Goal: Task Accomplishment & Management: Manage account settings

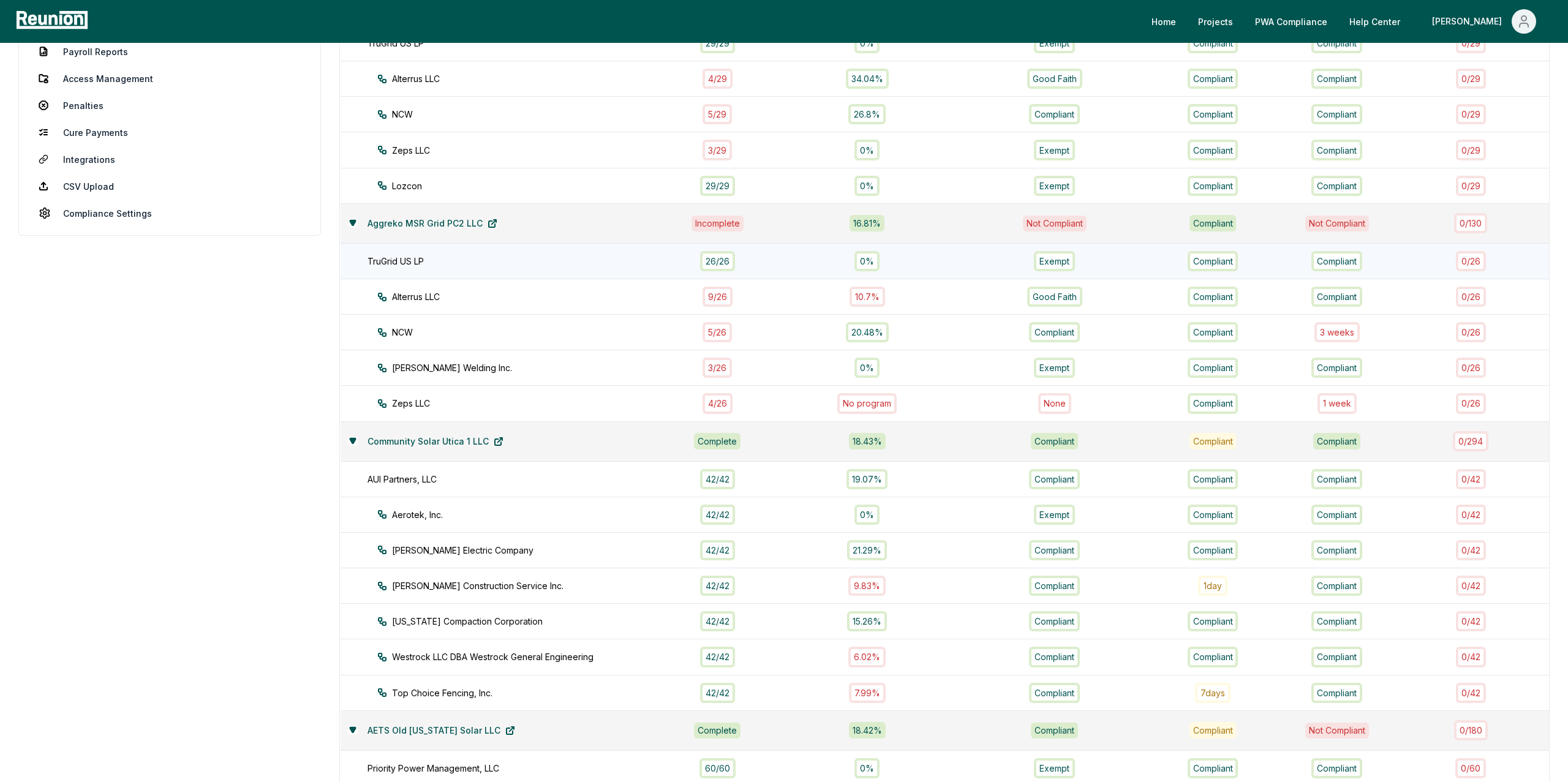
scroll to position [282, 0]
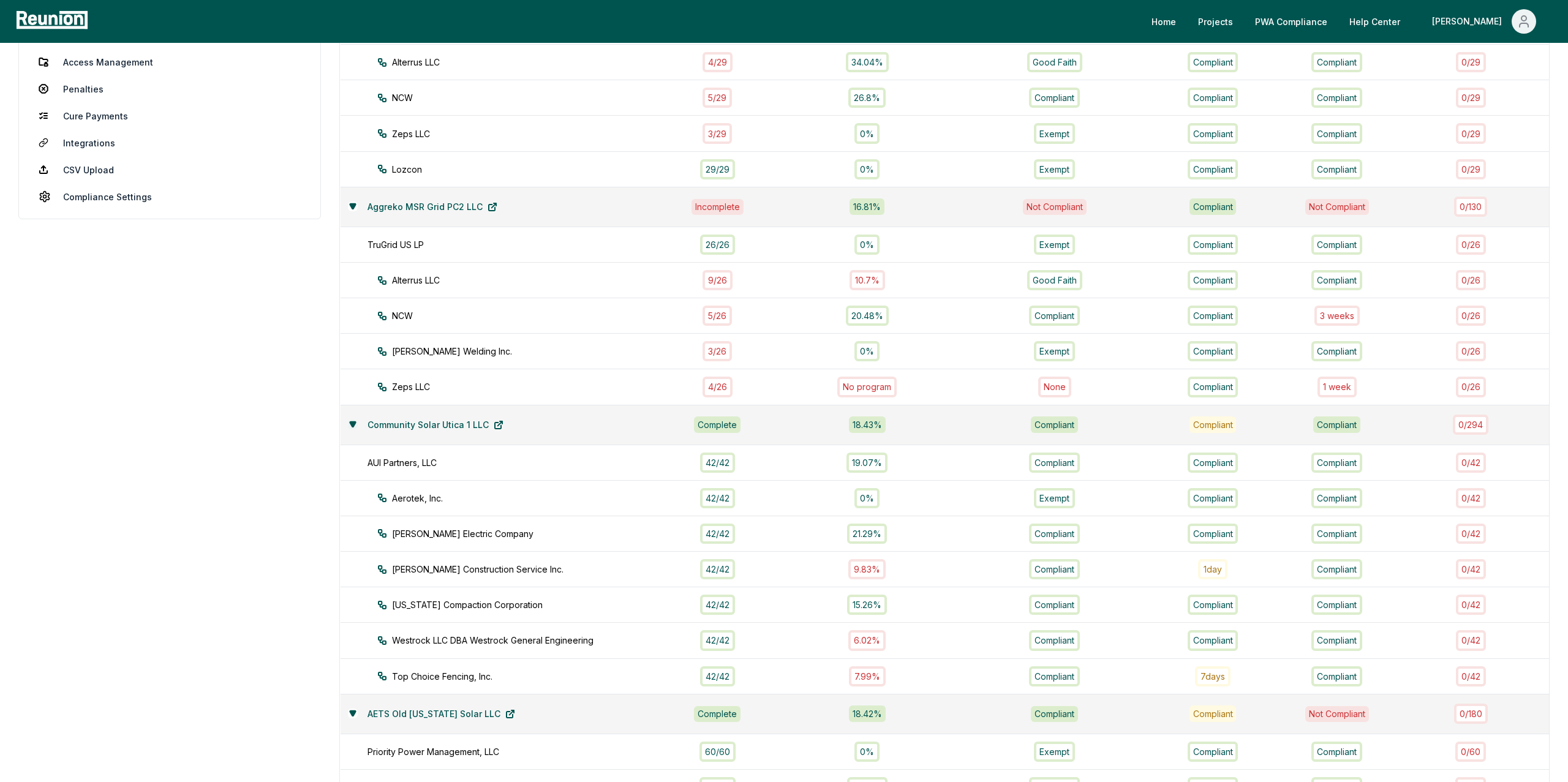
click at [355, 424] on icon at bounding box center [353, 424] width 6 height 5
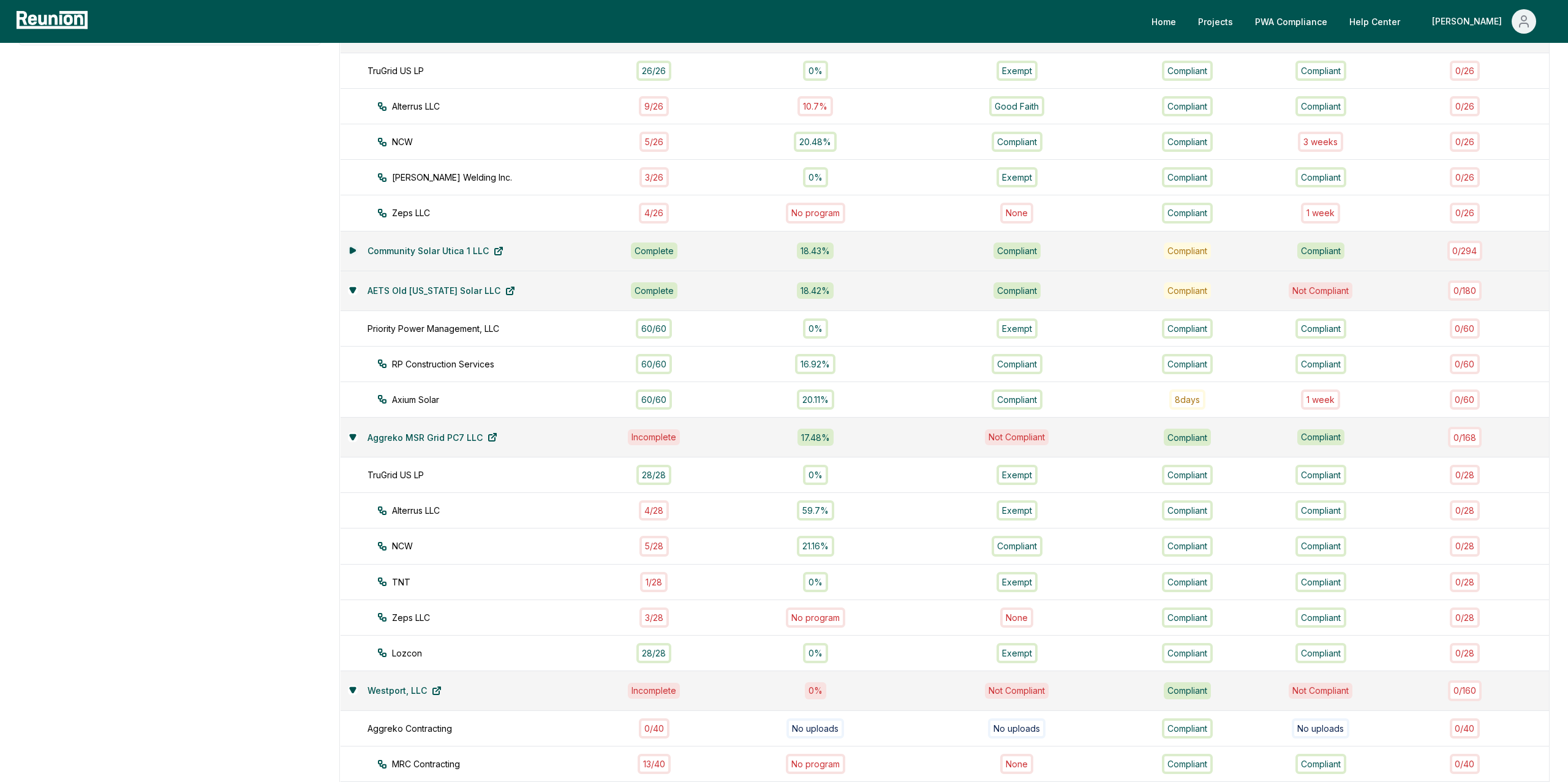
scroll to position [456, 0]
click at [349, 288] on button at bounding box center [353, 291] width 10 height 10
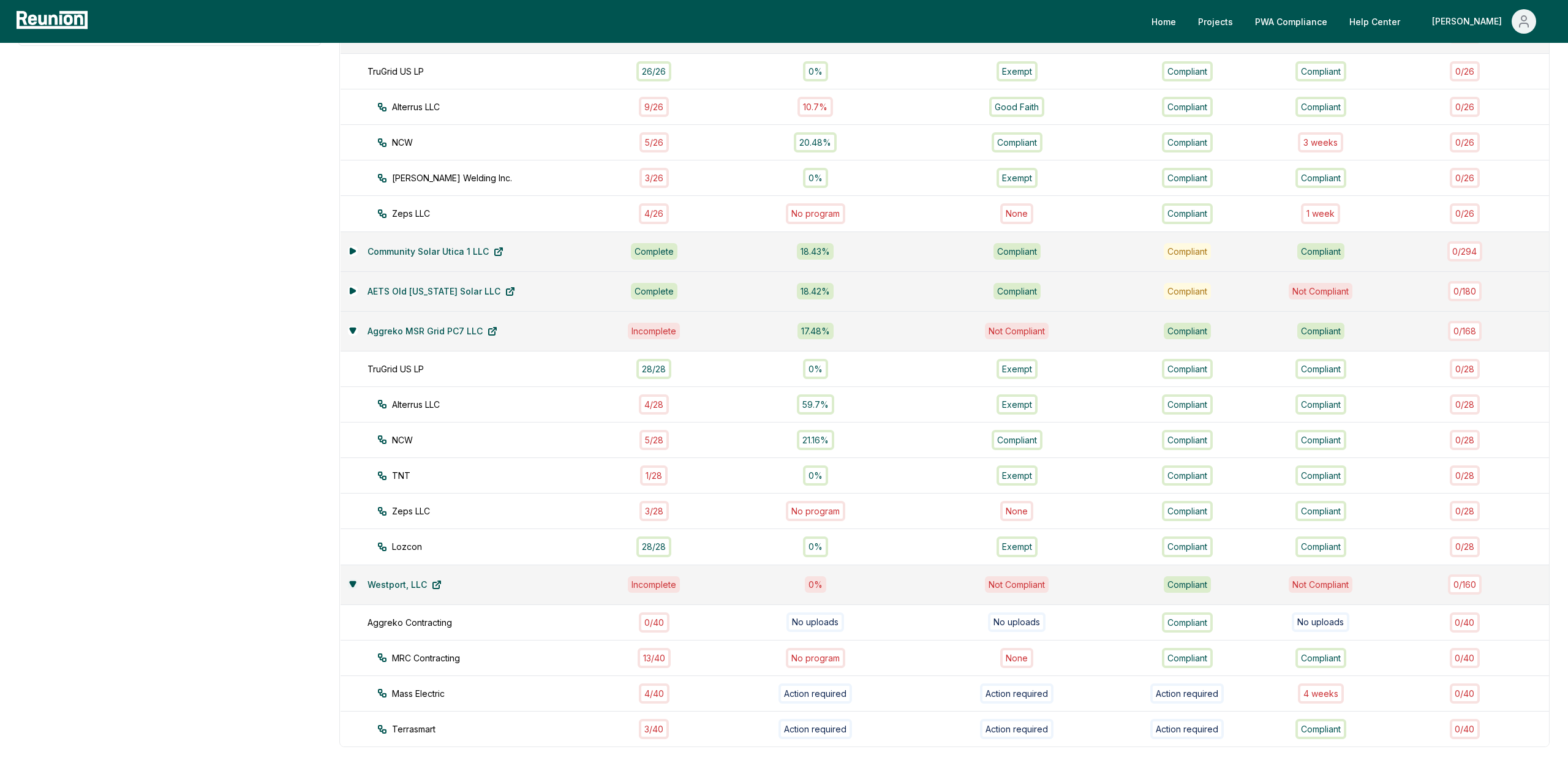
click at [356, 588] on icon at bounding box center [352, 583] width 7 height 7
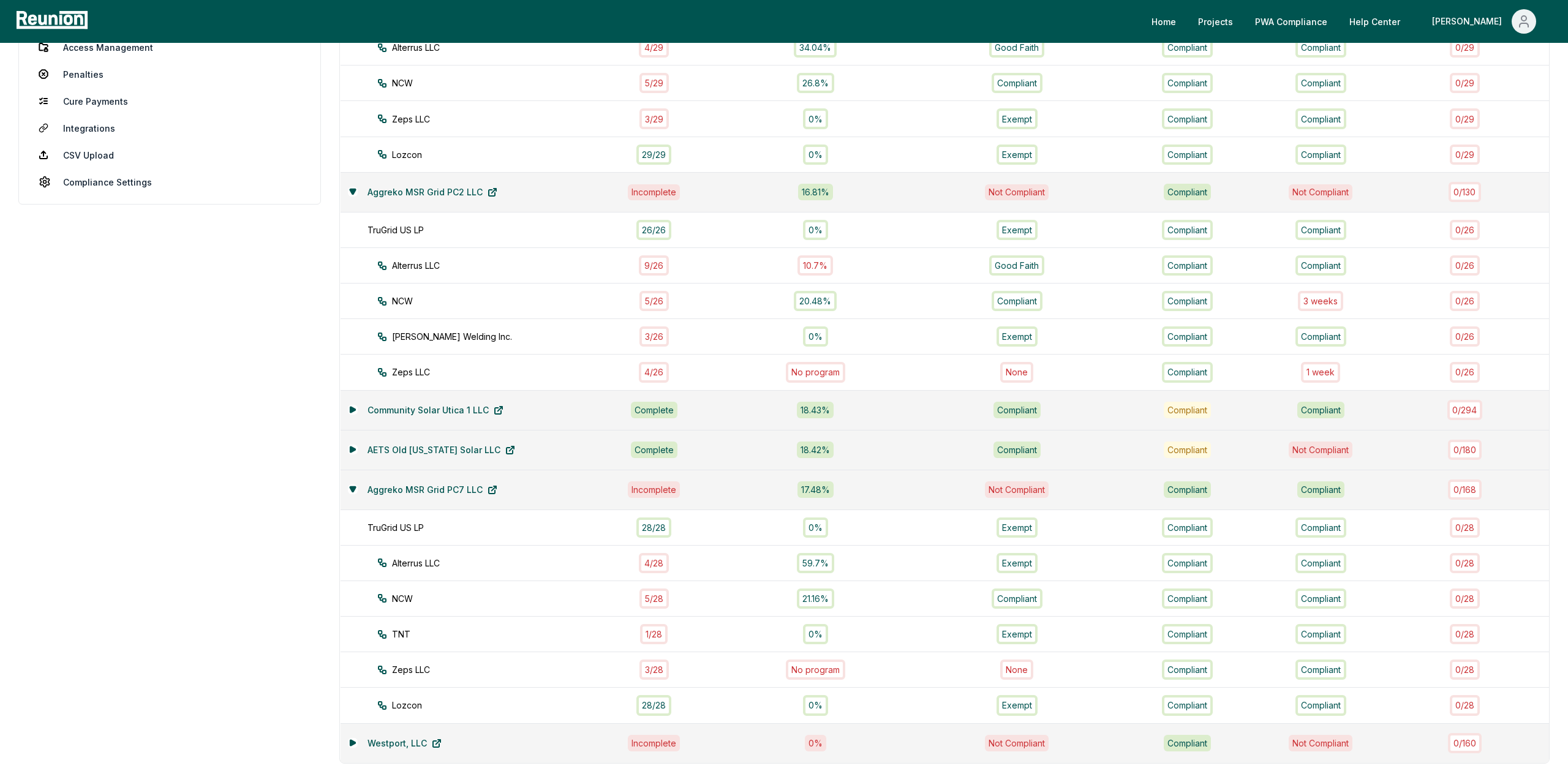
scroll to position [399, 0]
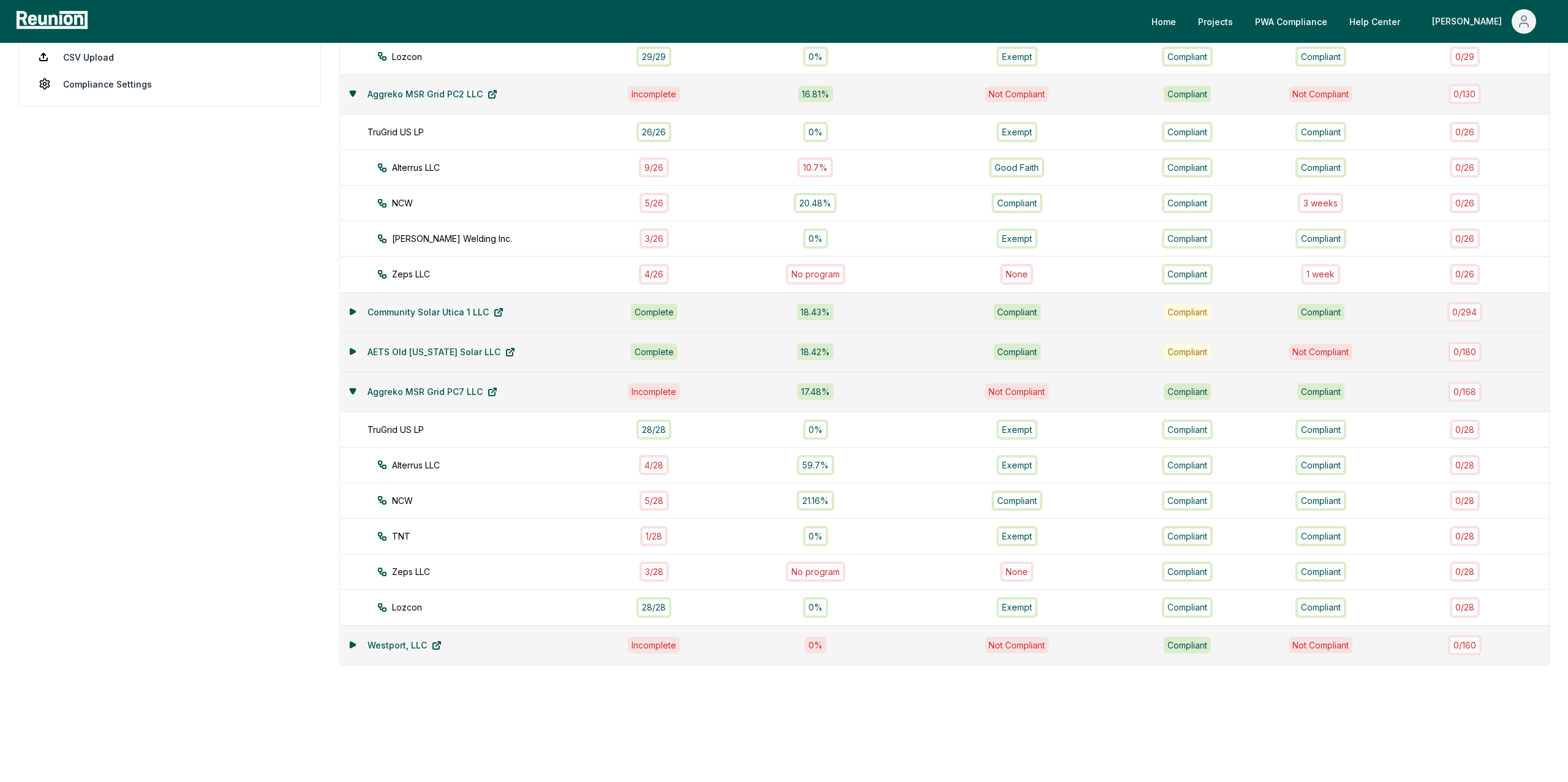
click at [350, 645] on icon at bounding box center [352, 645] width 5 height 6
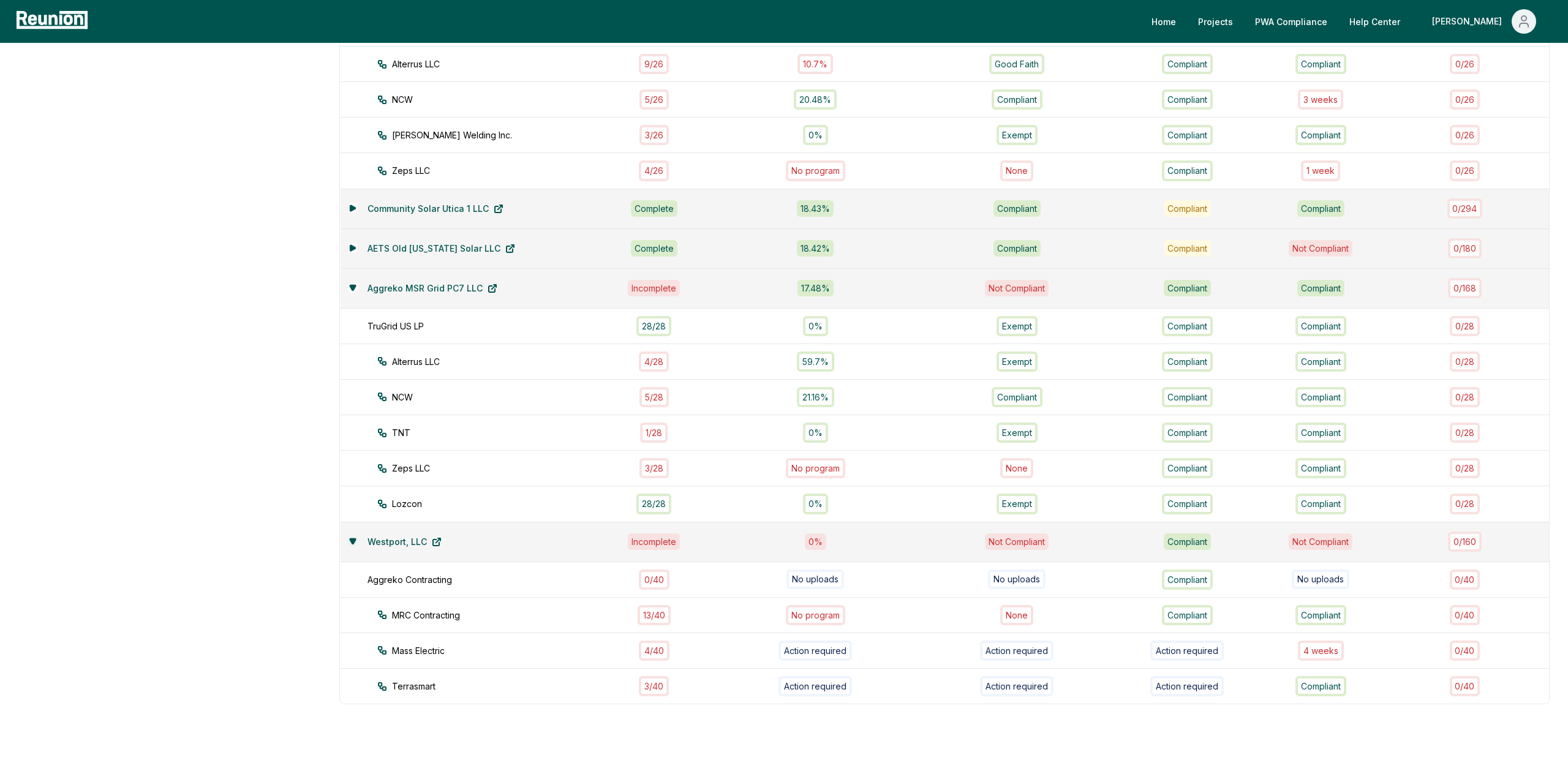
scroll to position [542, 0]
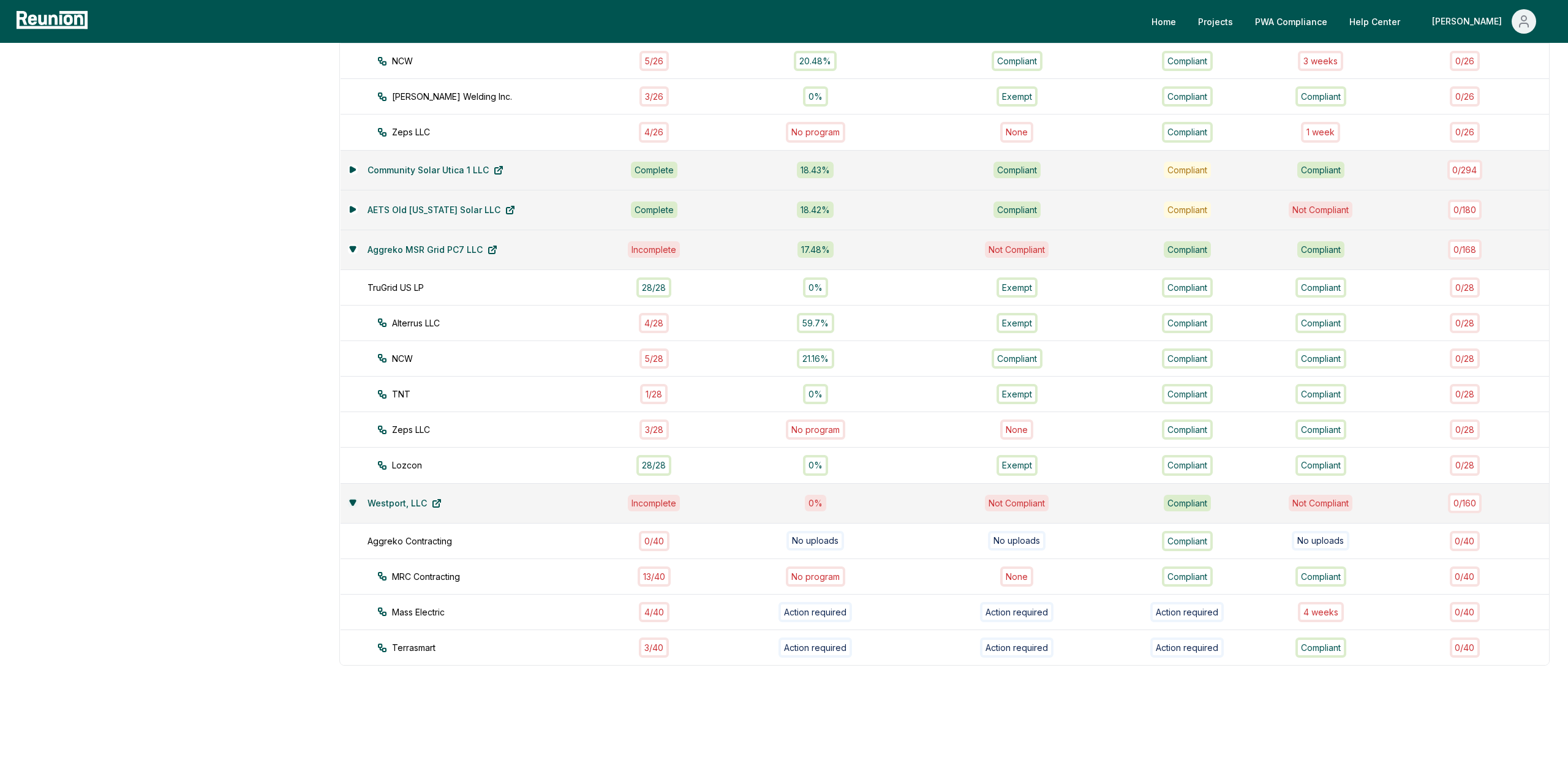
click at [351, 501] on icon at bounding box center [353, 503] width 6 height 5
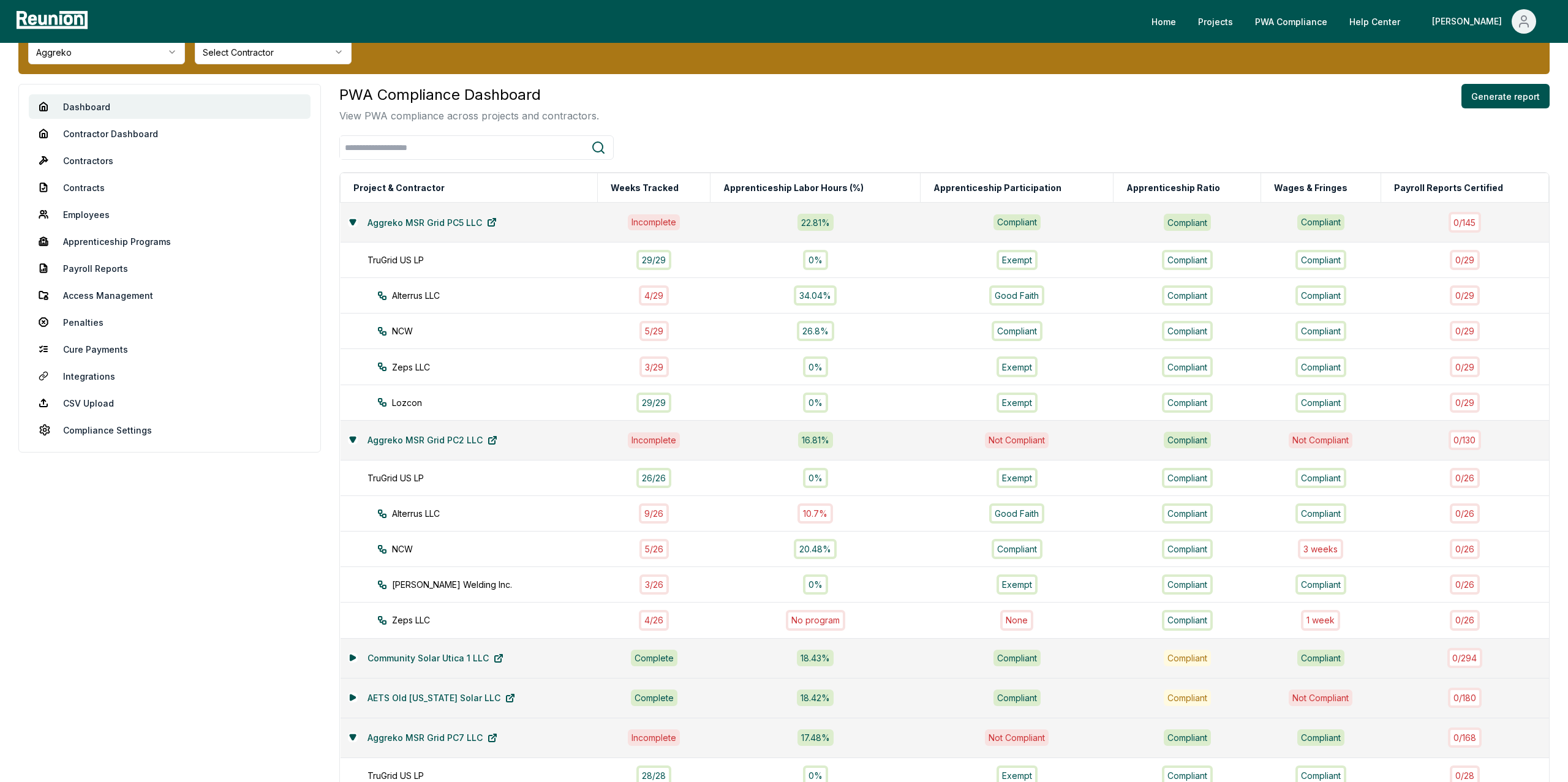
scroll to position [46, 0]
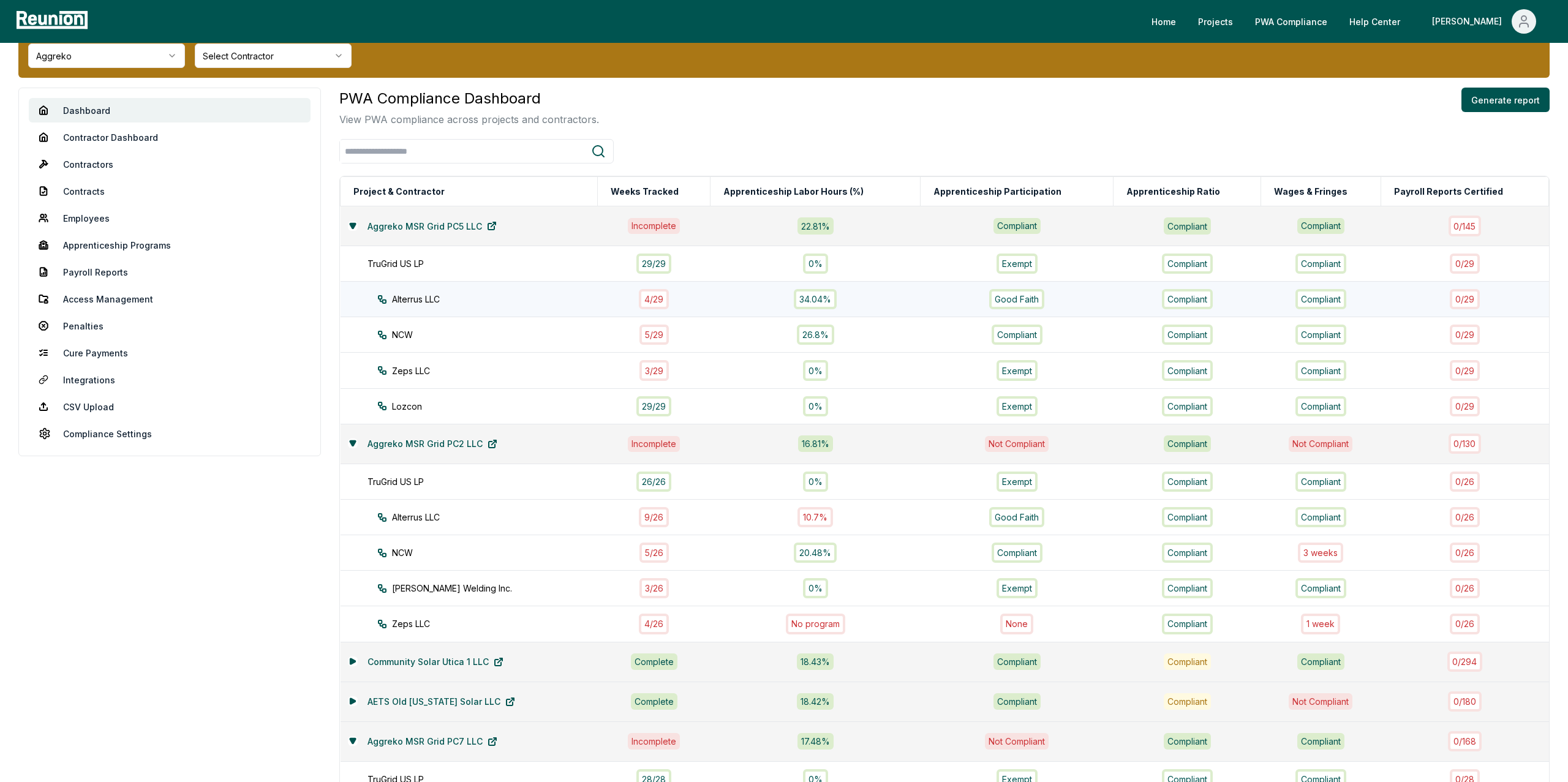
click at [647, 299] on div "4 / 29" at bounding box center [654, 299] width 30 height 20
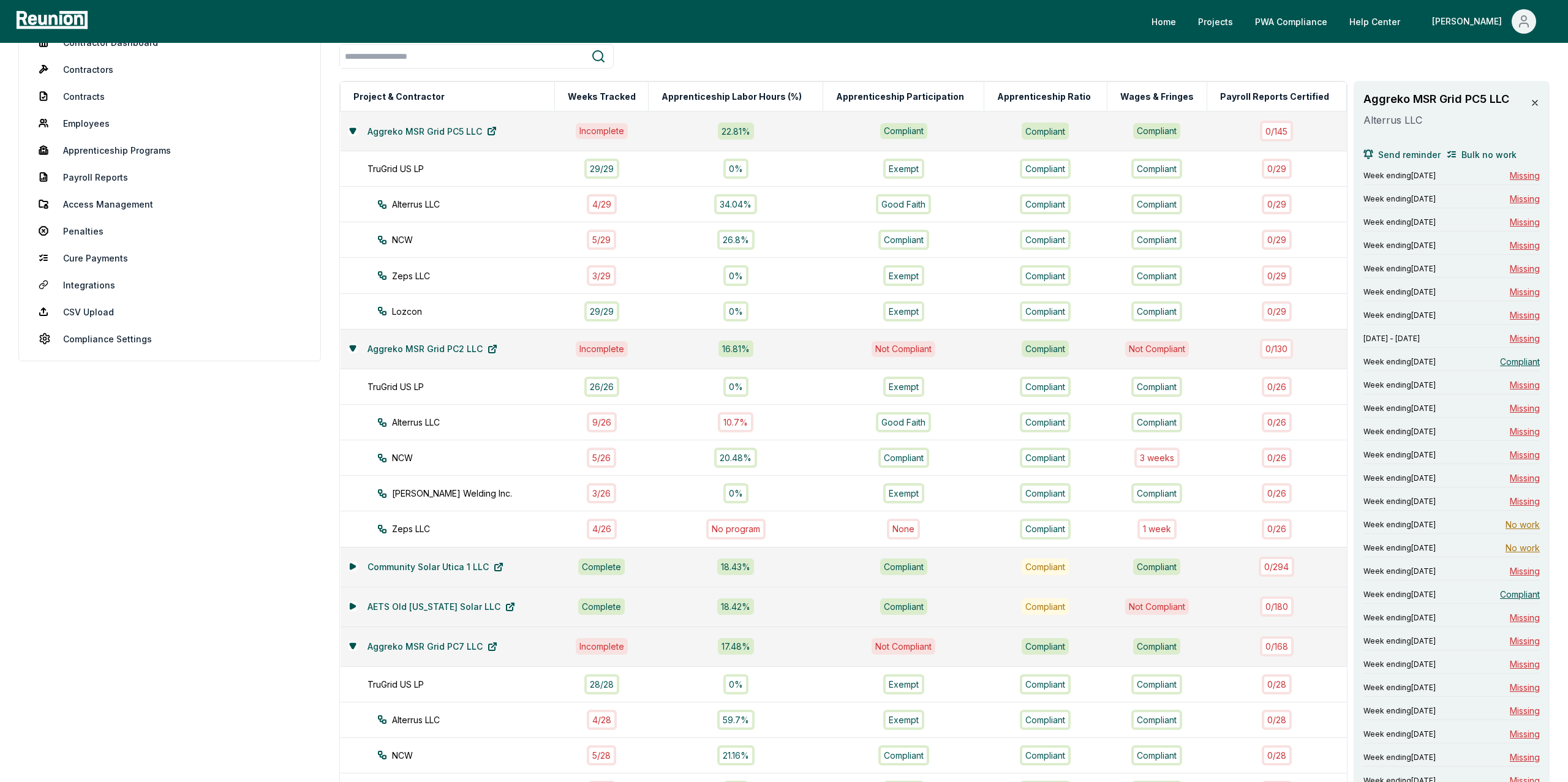
scroll to position [148, 0]
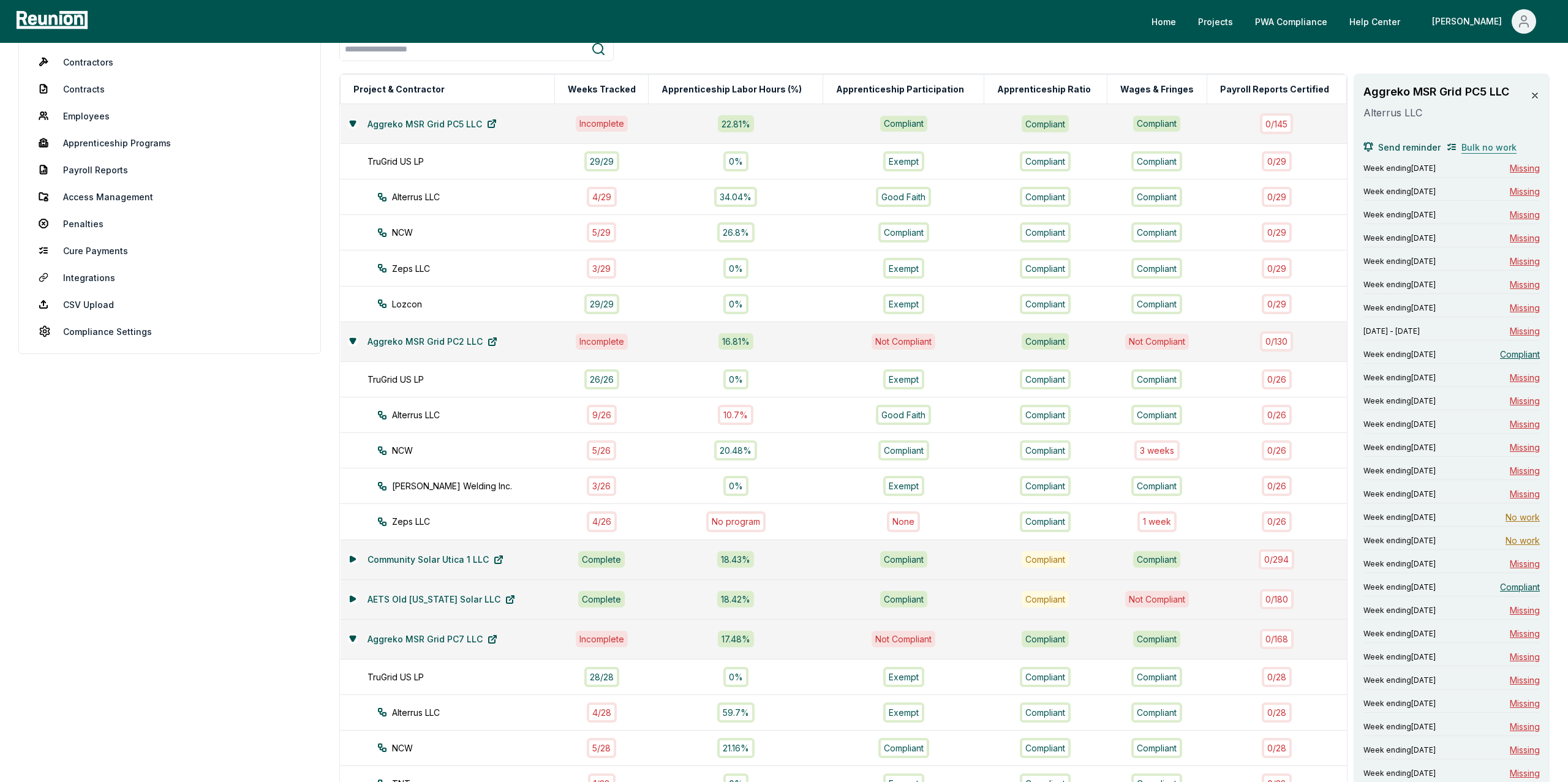
click at [1489, 149] on span "Bulk no work" at bounding box center [1489, 147] width 55 height 13
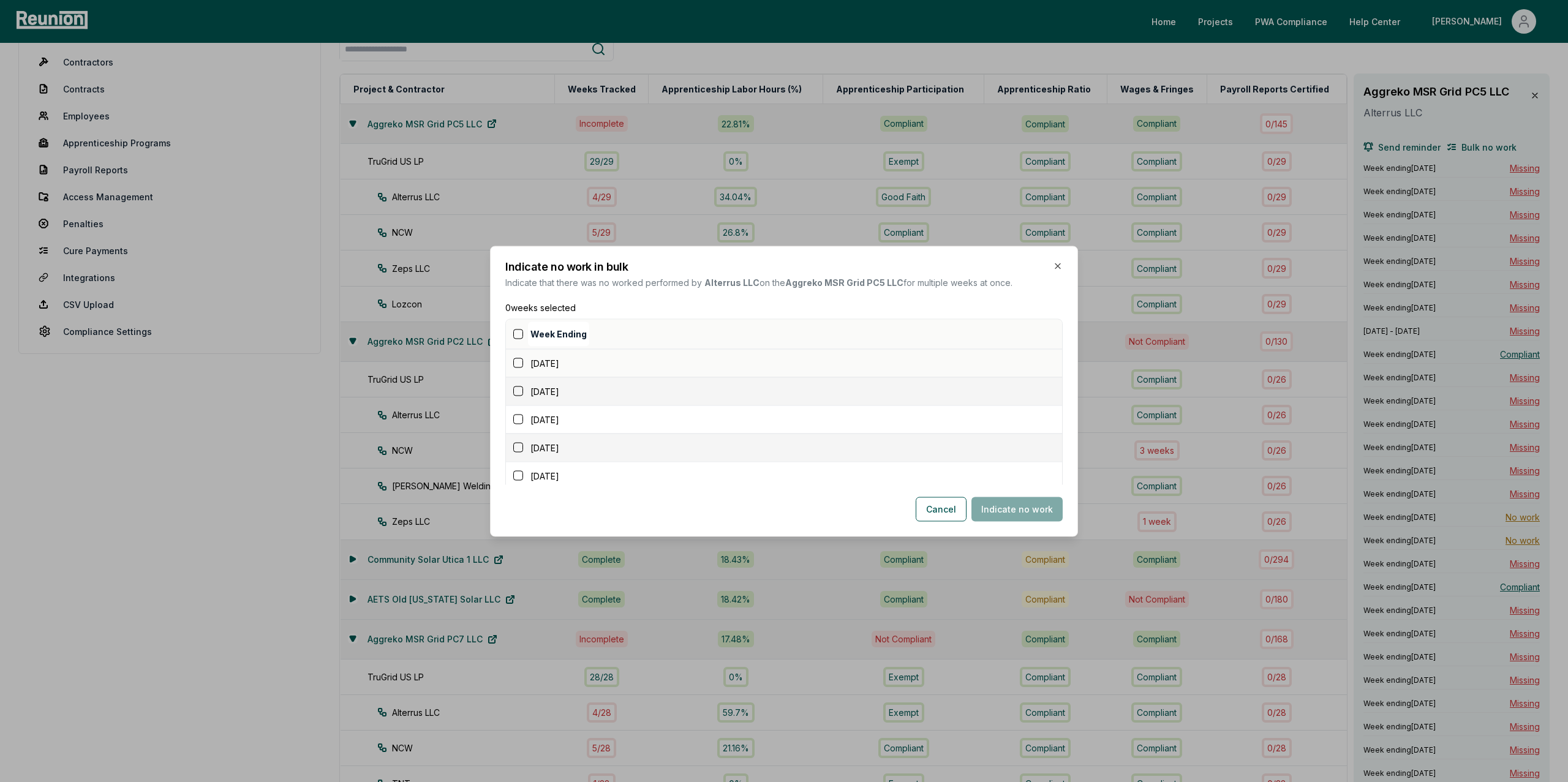
click at [521, 362] on button "button" at bounding box center [519, 364] width 10 height 10
click at [521, 391] on button "button" at bounding box center [519, 391] width 10 height 10
click at [517, 424] on button "button" at bounding box center [519, 419] width 10 height 10
click at [518, 402] on div "[DATE]" at bounding box center [788, 395] width 549 height 13
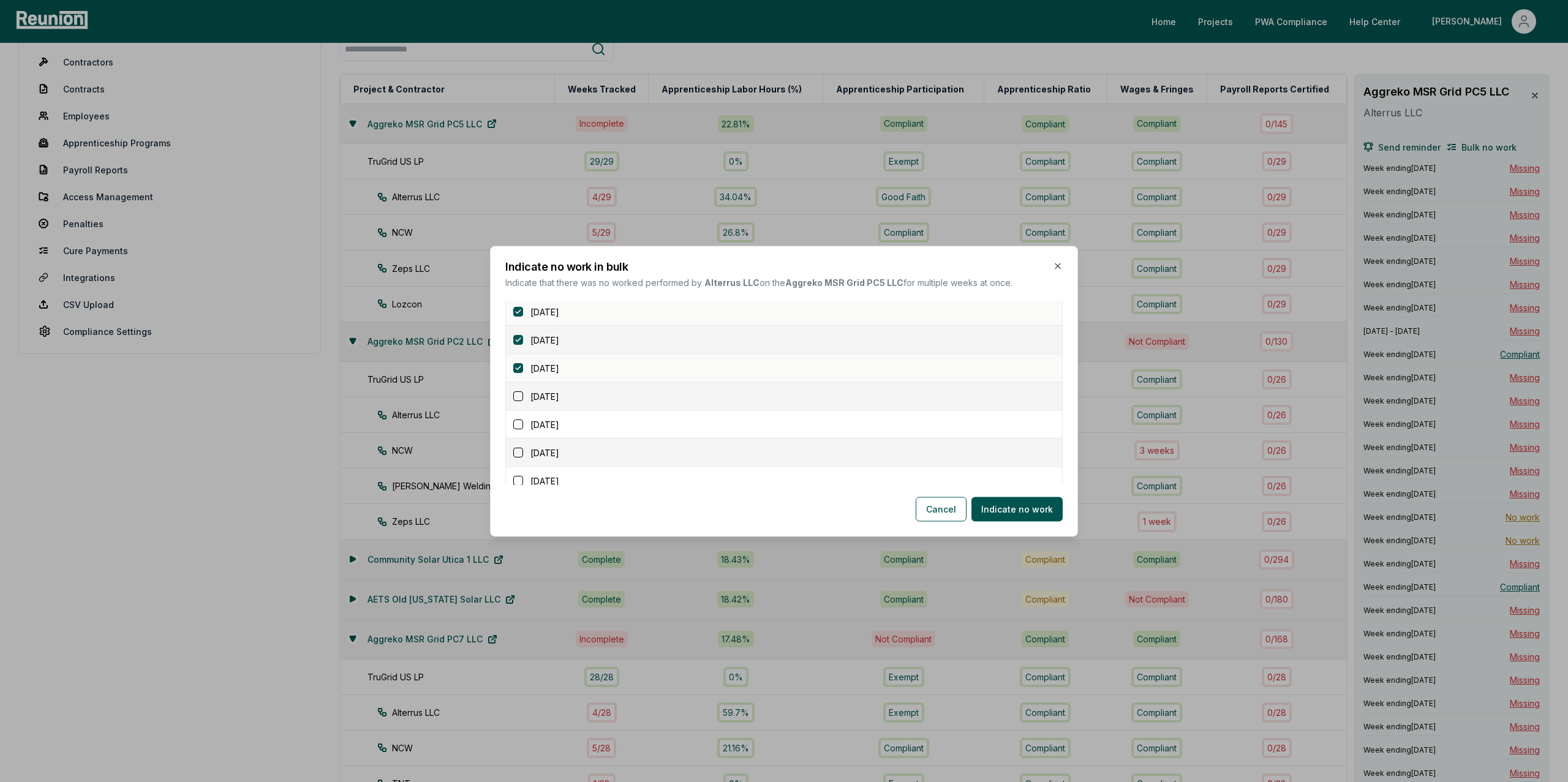
click at [522, 393] on button "button" at bounding box center [519, 396] width 10 height 10
click at [518, 429] on button "button" at bounding box center [519, 424] width 10 height 10
click at [518, 389] on button "button" at bounding box center [519, 386] width 10 height 10
click at [518, 416] on button "button" at bounding box center [519, 413] width 10 height 10
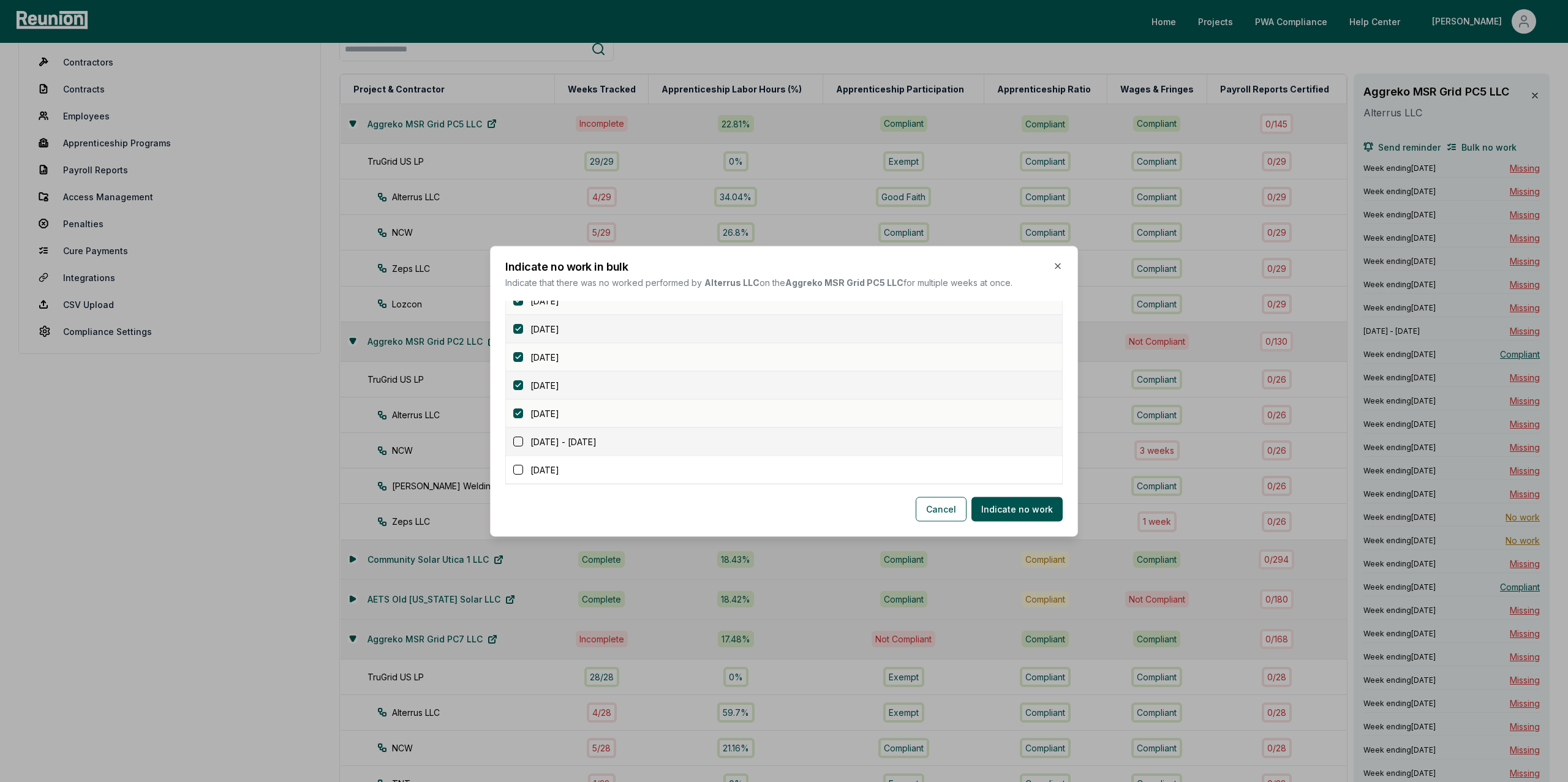
click at [518, 441] on button "button" at bounding box center [519, 441] width 10 height 10
click at [518, 375] on button "button" at bounding box center [519, 373] width 10 height 10
click at [517, 372] on button "button" at bounding box center [519, 373] width 10 height 10
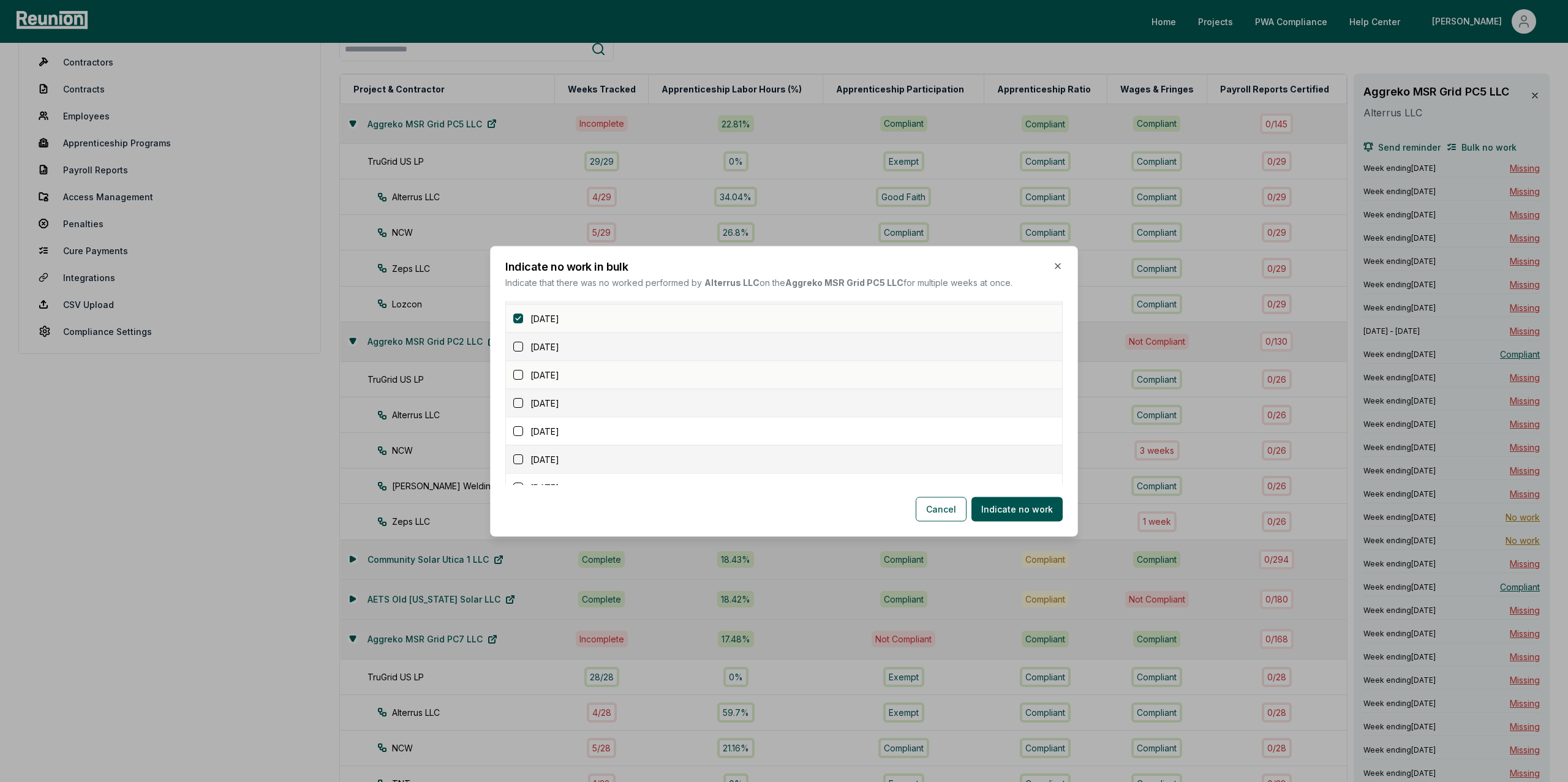
scroll to position [272, 0]
click at [521, 349] on button "button" at bounding box center [519, 345] width 10 height 10
click at [519, 377] on button "button" at bounding box center [519, 373] width 10 height 10
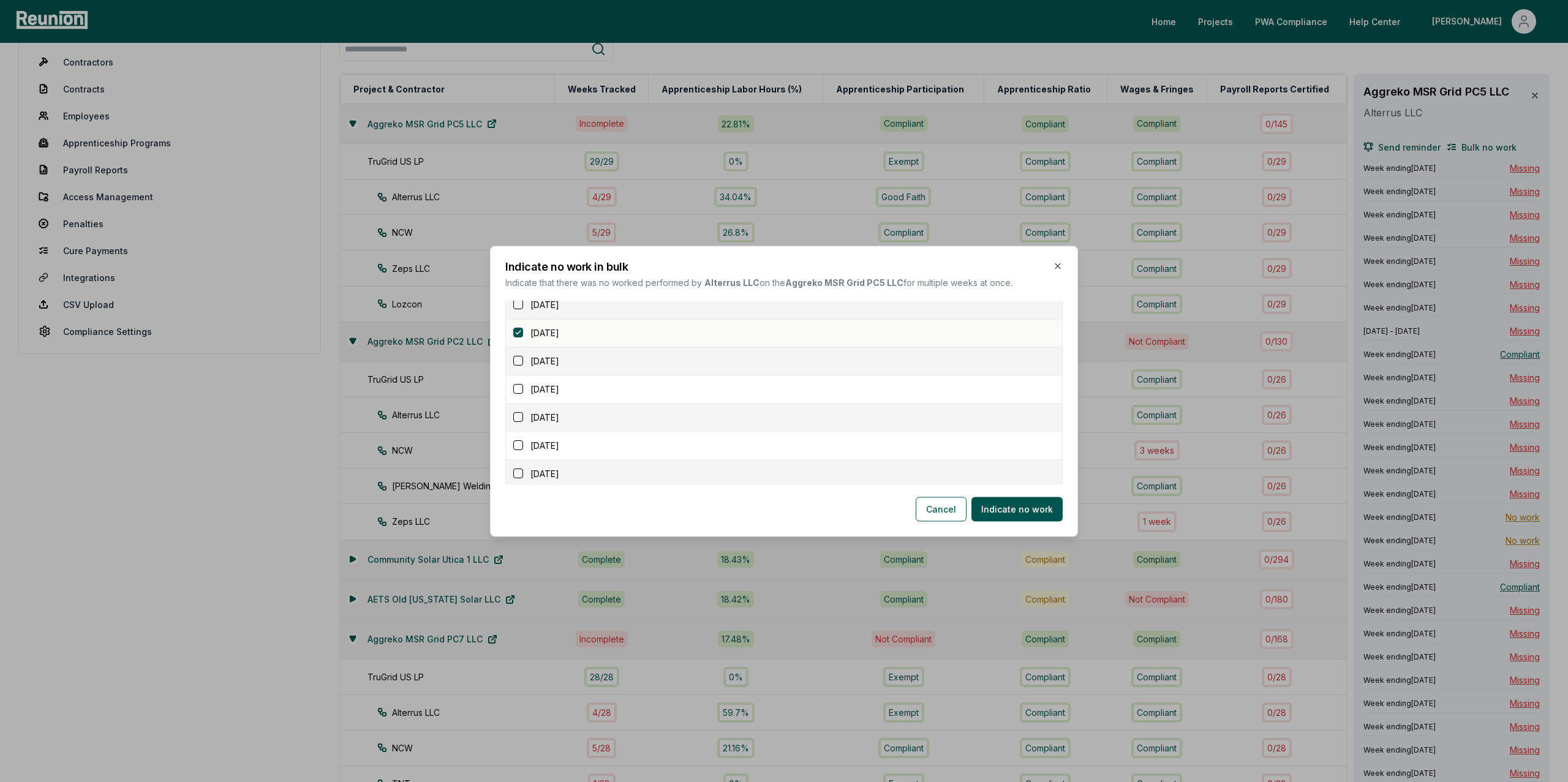
click at [517, 362] on button "button" at bounding box center [519, 362] width 10 height 10
click at [522, 391] on button "button" at bounding box center [519, 389] width 10 height 10
click at [521, 420] on button "button" at bounding box center [519, 417] width 10 height 10
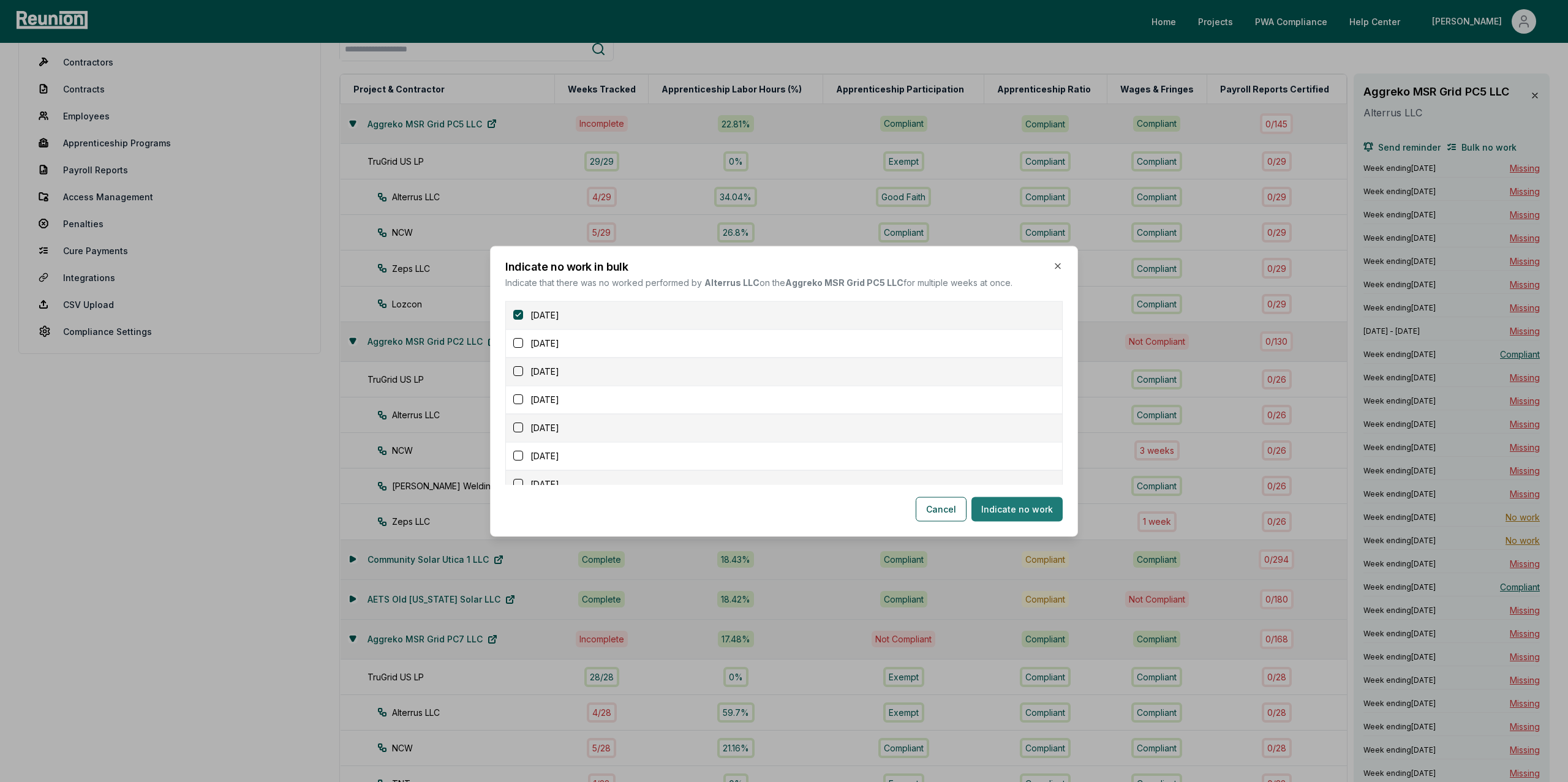
click at [1042, 510] on button "Indicate no work" at bounding box center [1018, 509] width 91 height 25
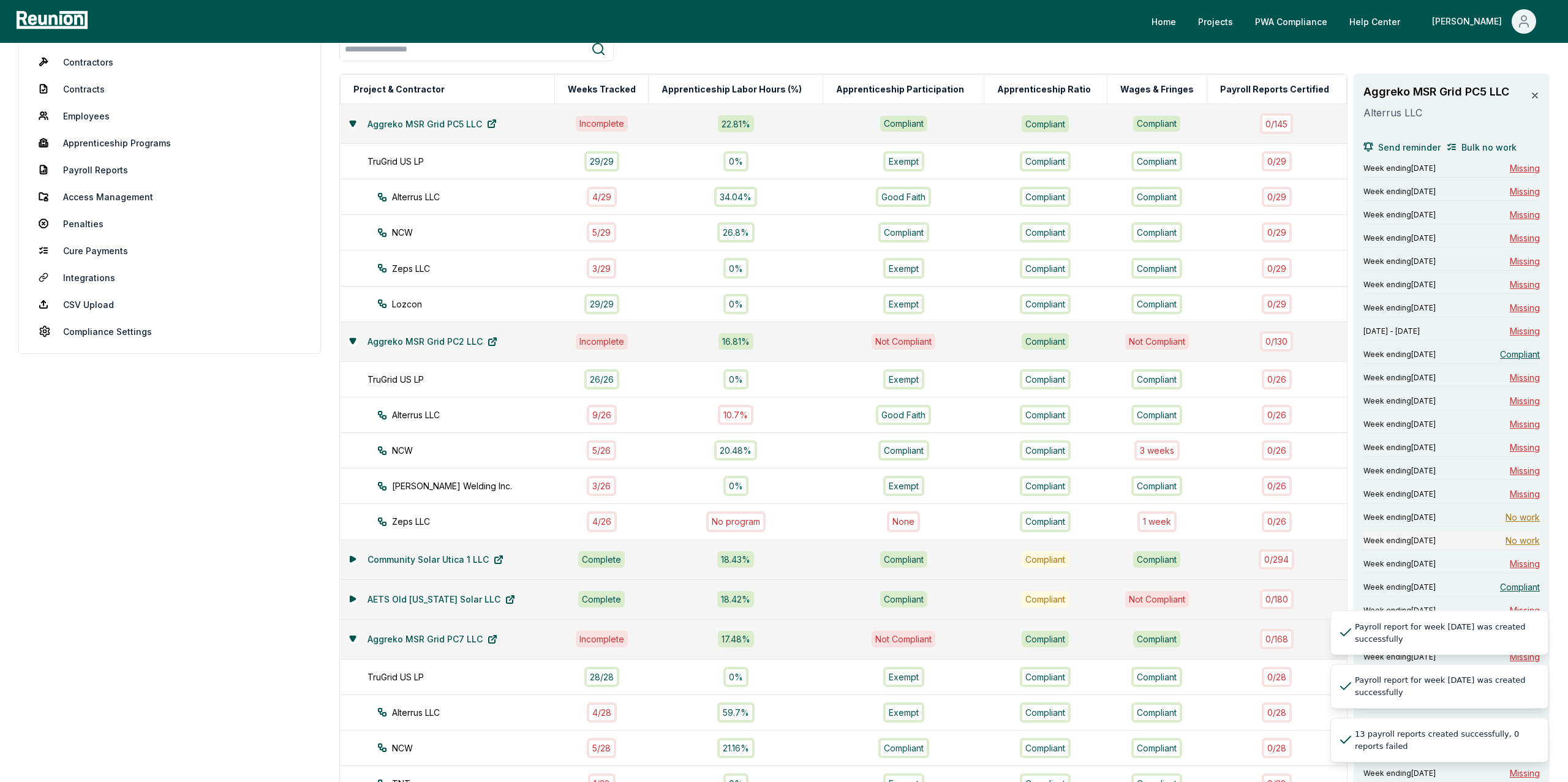
click at [1532, 544] on span "No work" at bounding box center [1522, 540] width 35 height 13
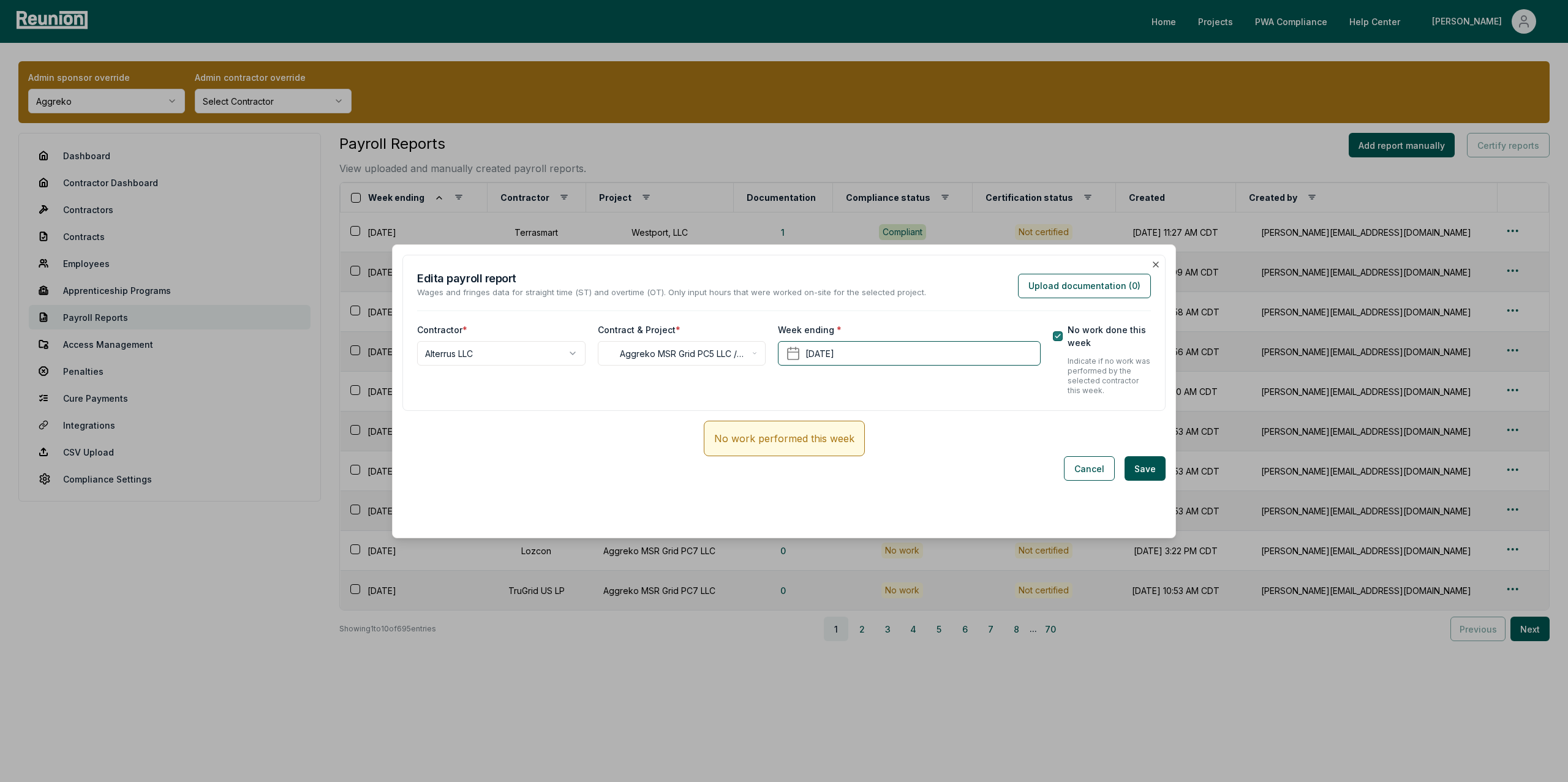
click at [1062, 339] on button "No work done this week" at bounding box center [1058, 336] width 10 height 10
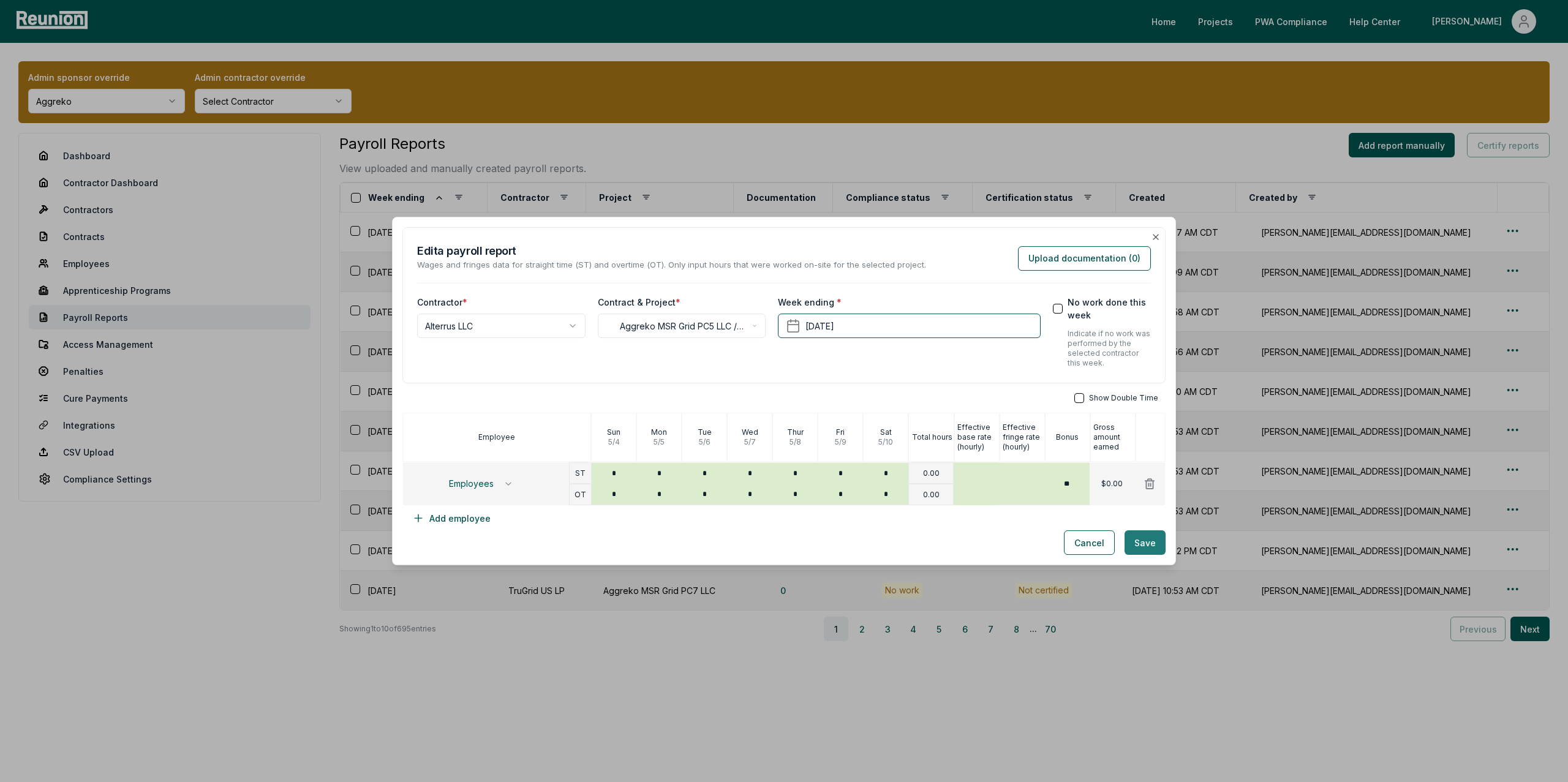
click at [1151, 544] on button "Save" at bounding box center [1145, 543] width 41 height 25
click at [1153, 485] on icon at bounding box center [1150, 484] width 9 height 10
click at [1149, 487] on icon at bounding box center [1150, 484] width 9 height 10
click at [1142, 479] on button at bounding box center [1150, 484] width 32 height 25
click at [1139, 538] on button "Save" at bounding box center [1145, 543] width 41 height 25
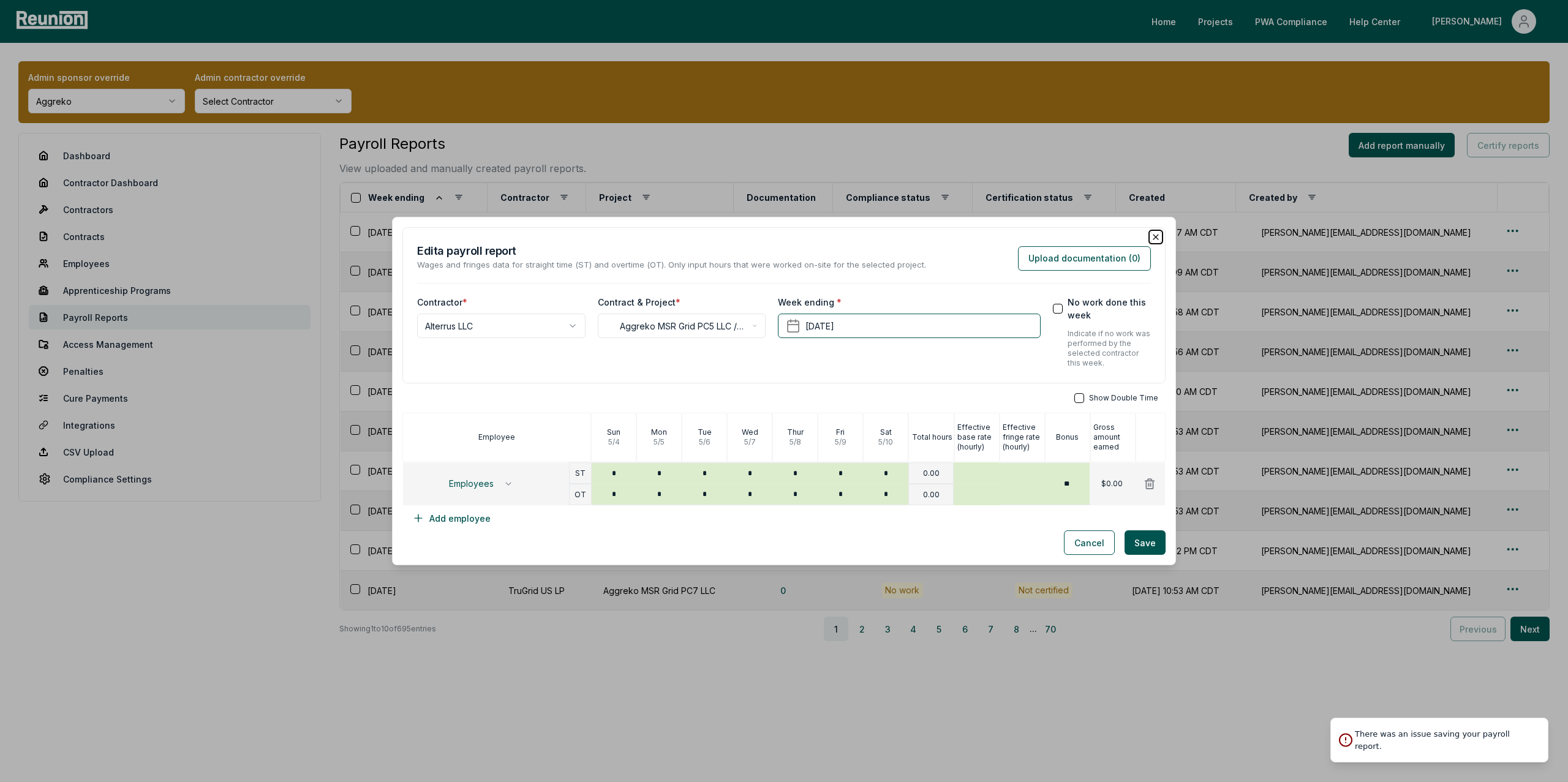
click at [1158, 235] on icon "button" at bounding box center [1156, 237] width 10 height 10
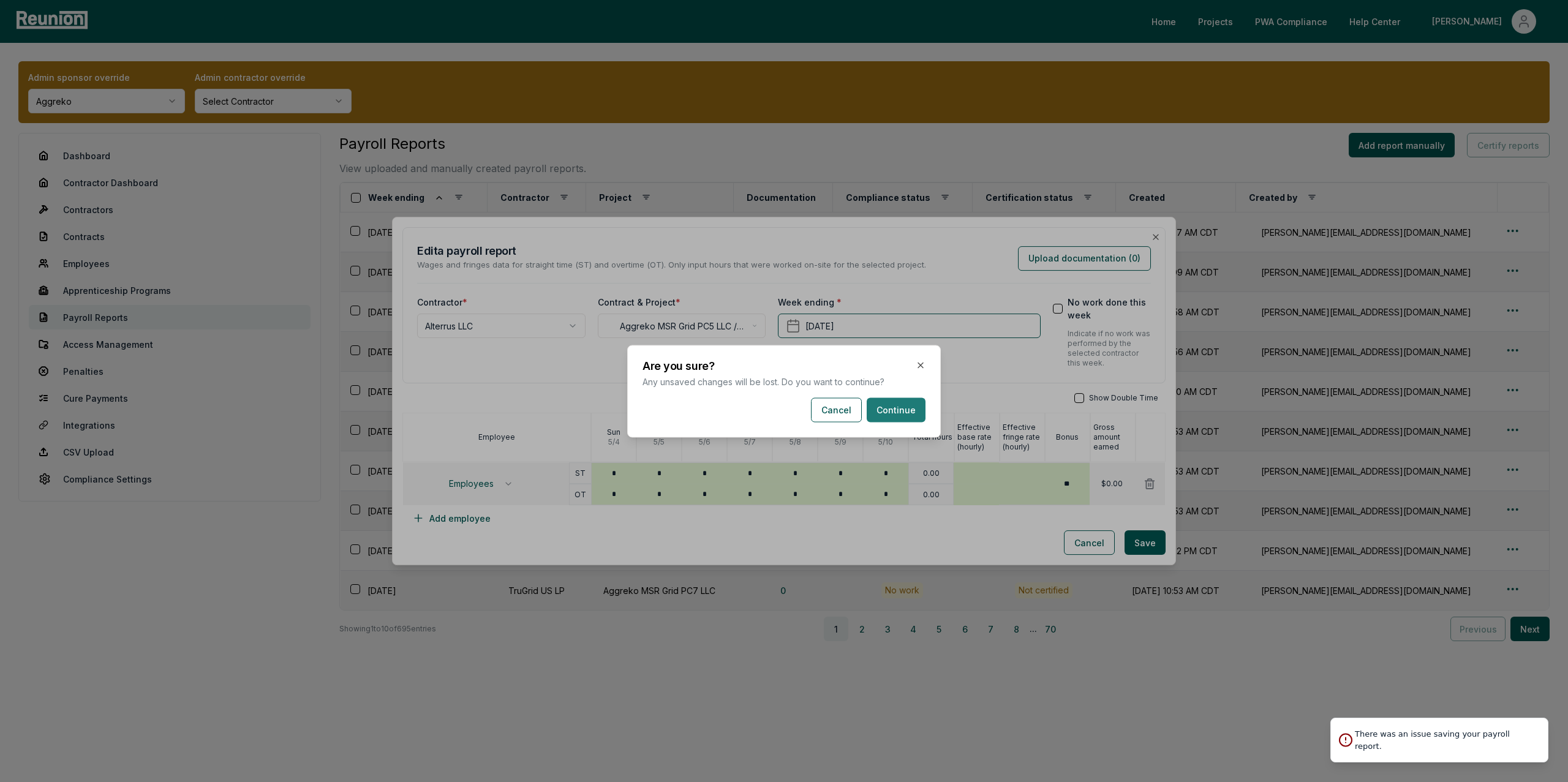
click at [909, 411] on button "Continue" at bounding box center [895, 409] width 59 height 25
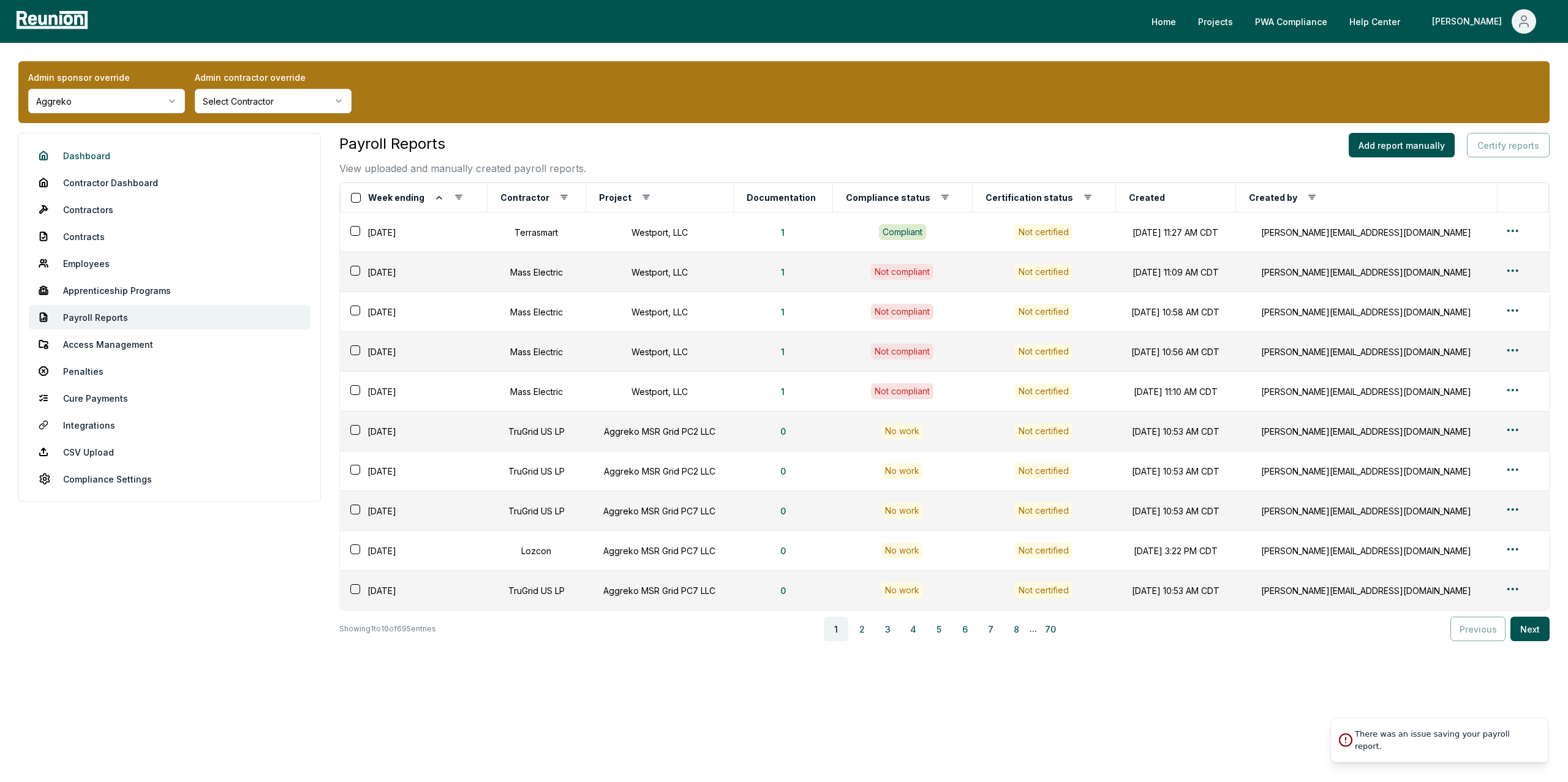
click at [86, 156] on link "Dashboard" at bounding box center [170, 155] width 282 height 25
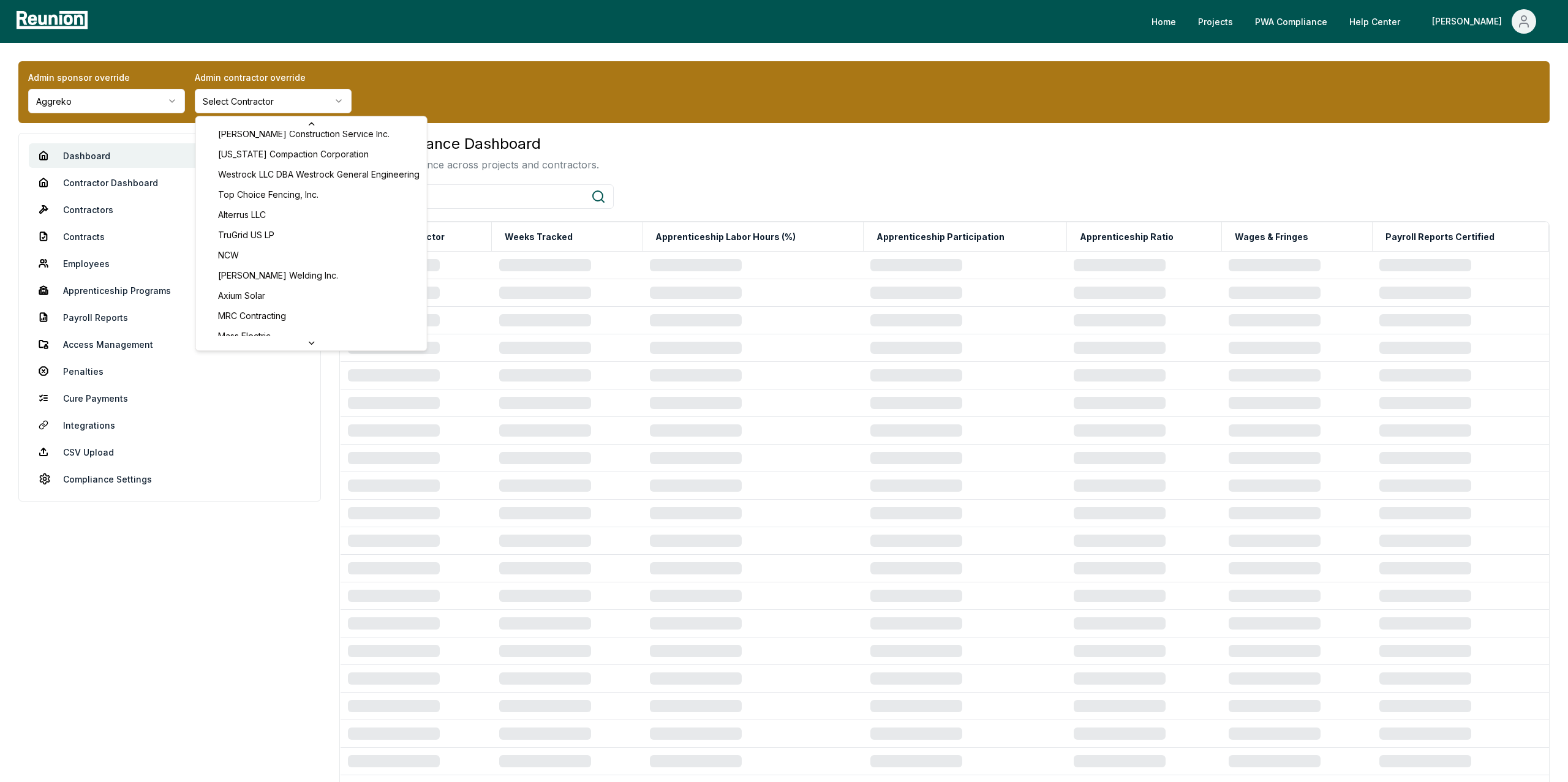
scroll to position [196, 0]
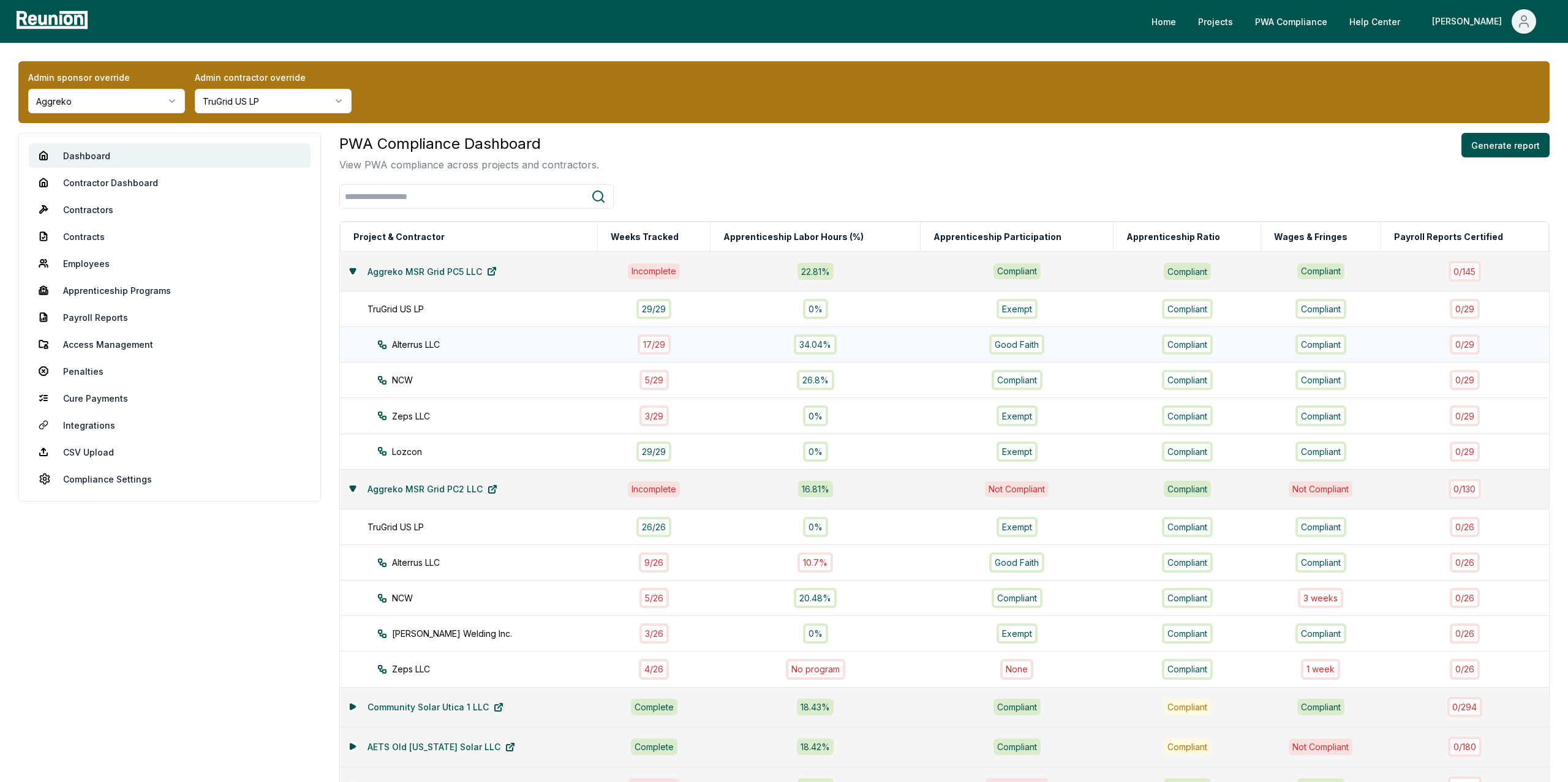
click at [646, 342] on div "17 / 29" at bounding box center [654, 345] width 33 height 20
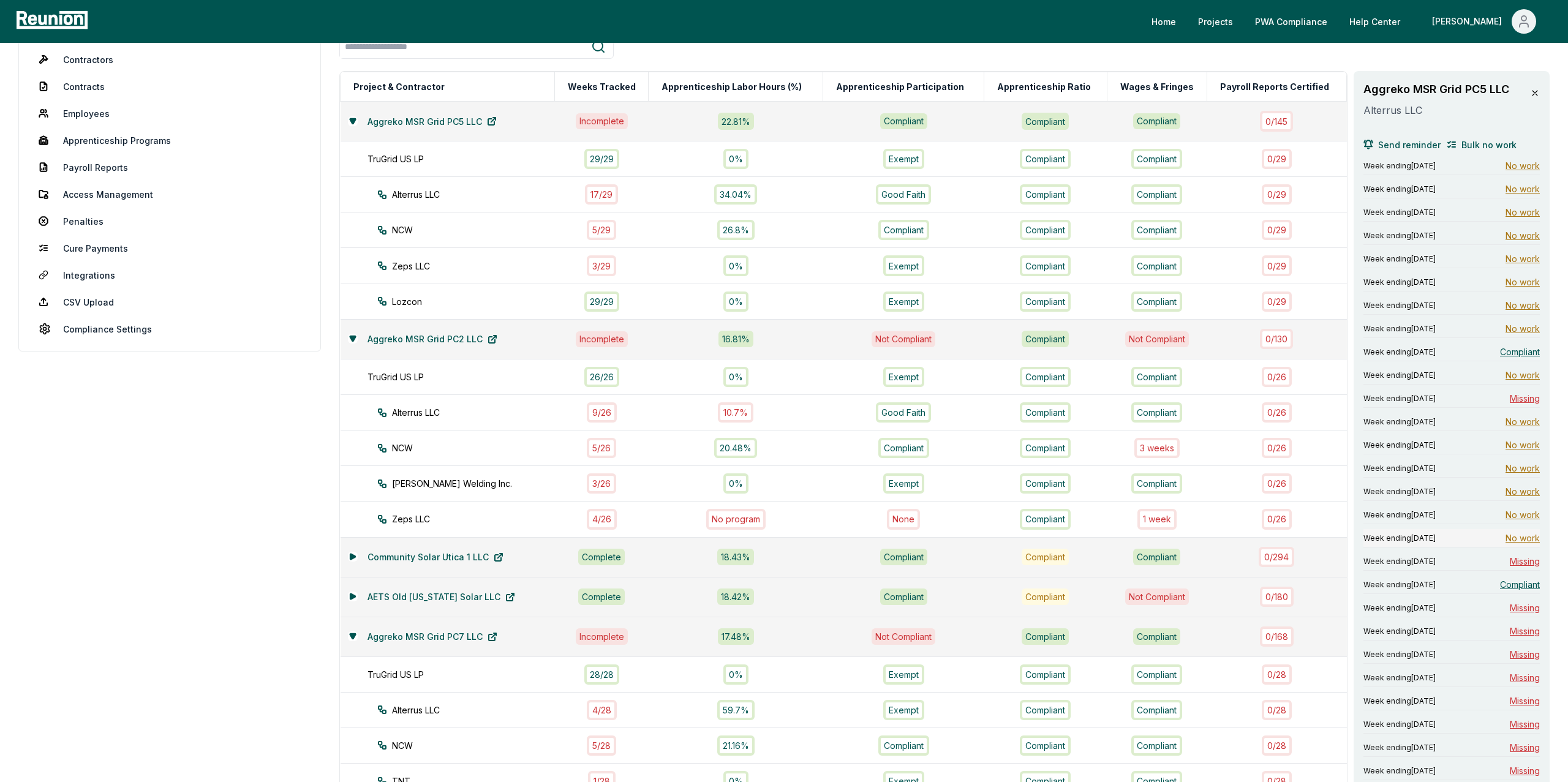
scroll to position [148, 0]
click at [1489, 148] on span "Bulk no work" at bounding box center [1489, 147] width 55 height 13
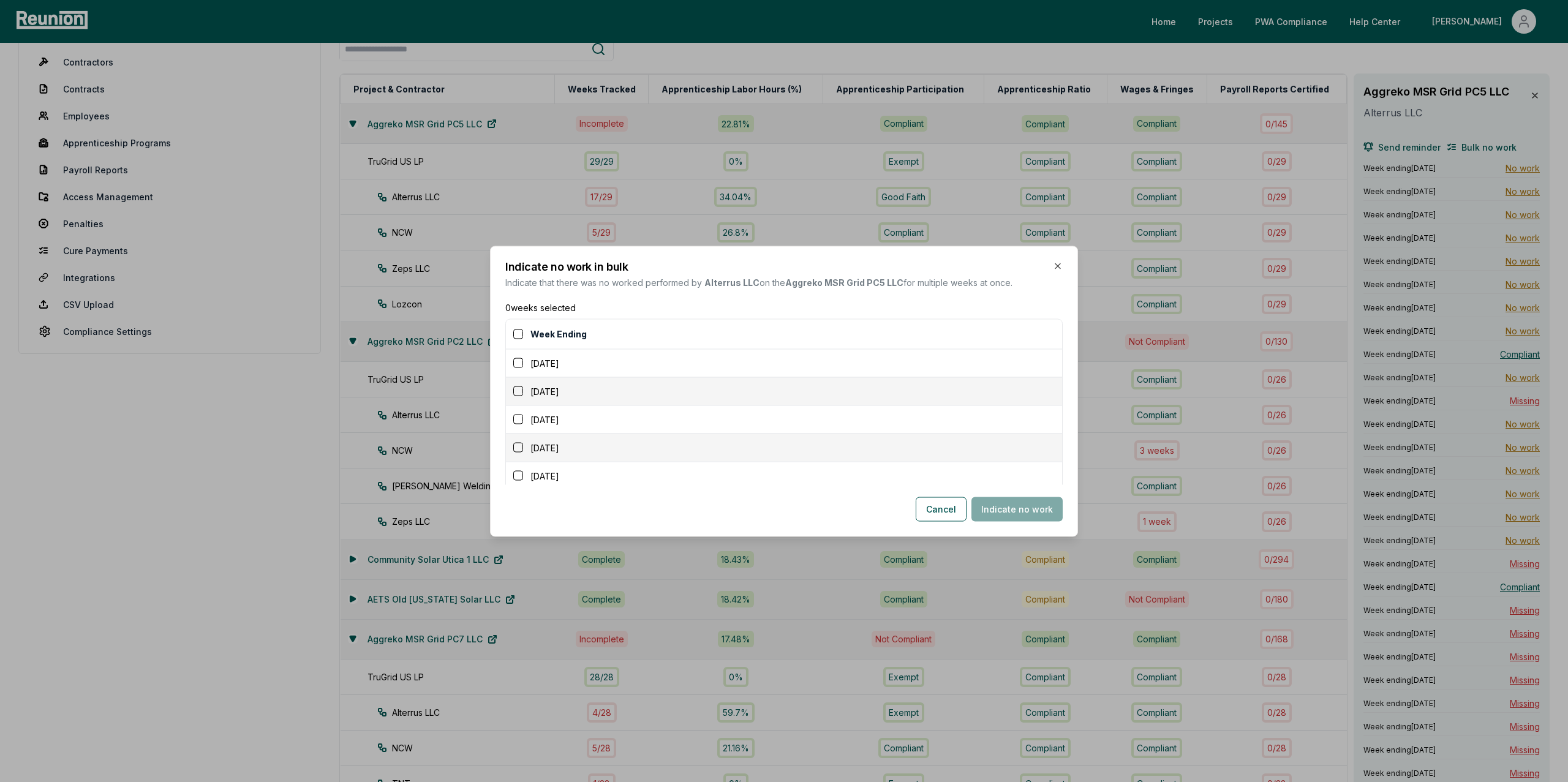
click at [518, 390] on button "button" at bounding box center [519, 391] width 10 height 10
click at [518, 380] on button "button" at bounding box center [519, 382] width 10 height 10
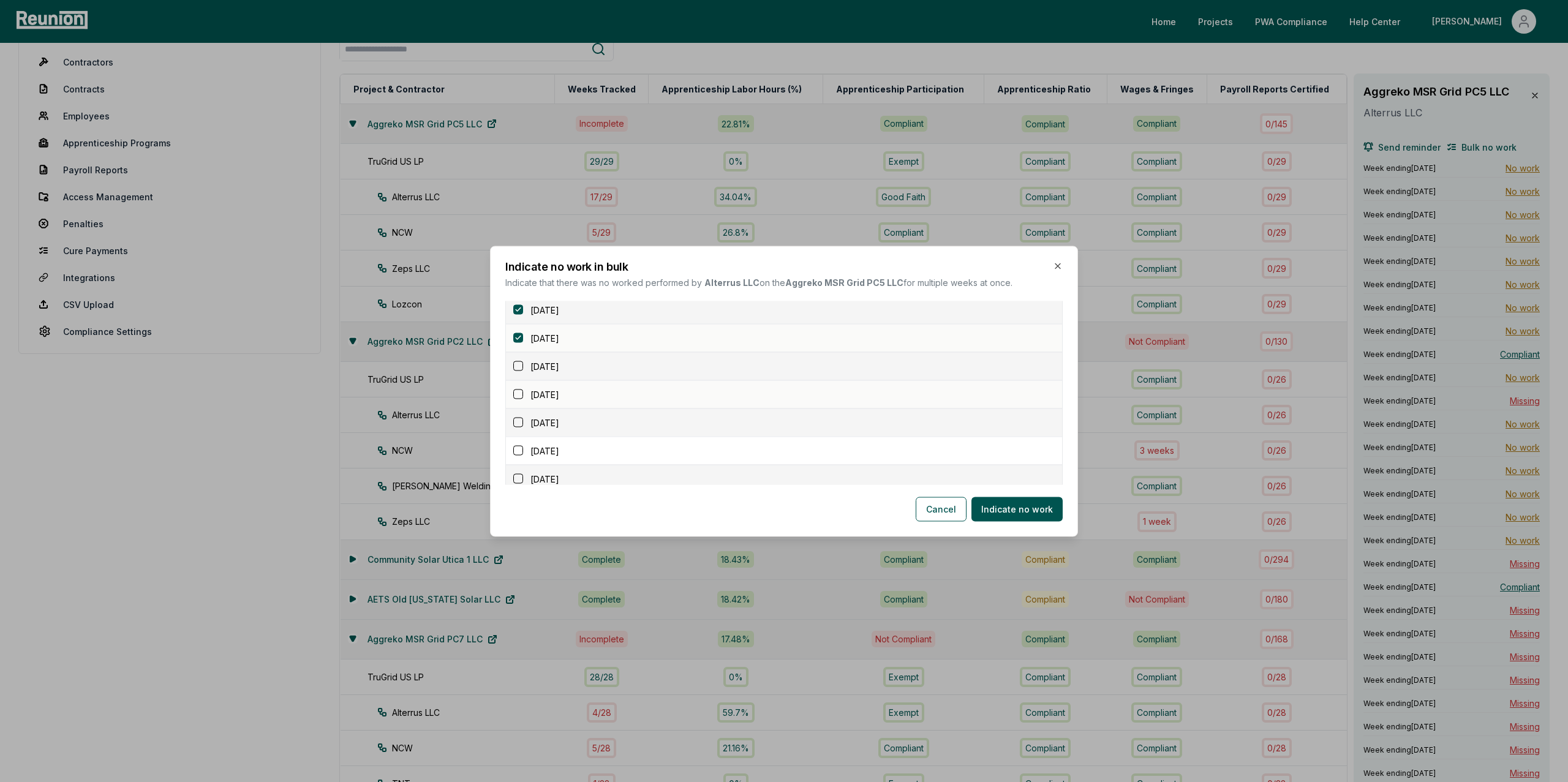
scroll to position [79, 0]
click at [518, 372] on button "button" at bounding box center [519, 368] width 10 height 10
click at [518, 394] on button "button" at bounding box center [519, 396] width 10 height 10
click at [518, 424] on button "button" at bounding box center [519, 424] width 10 height 10
click at [518, 451] on button "button" at bounding box center [519, 453] width 10 height 10
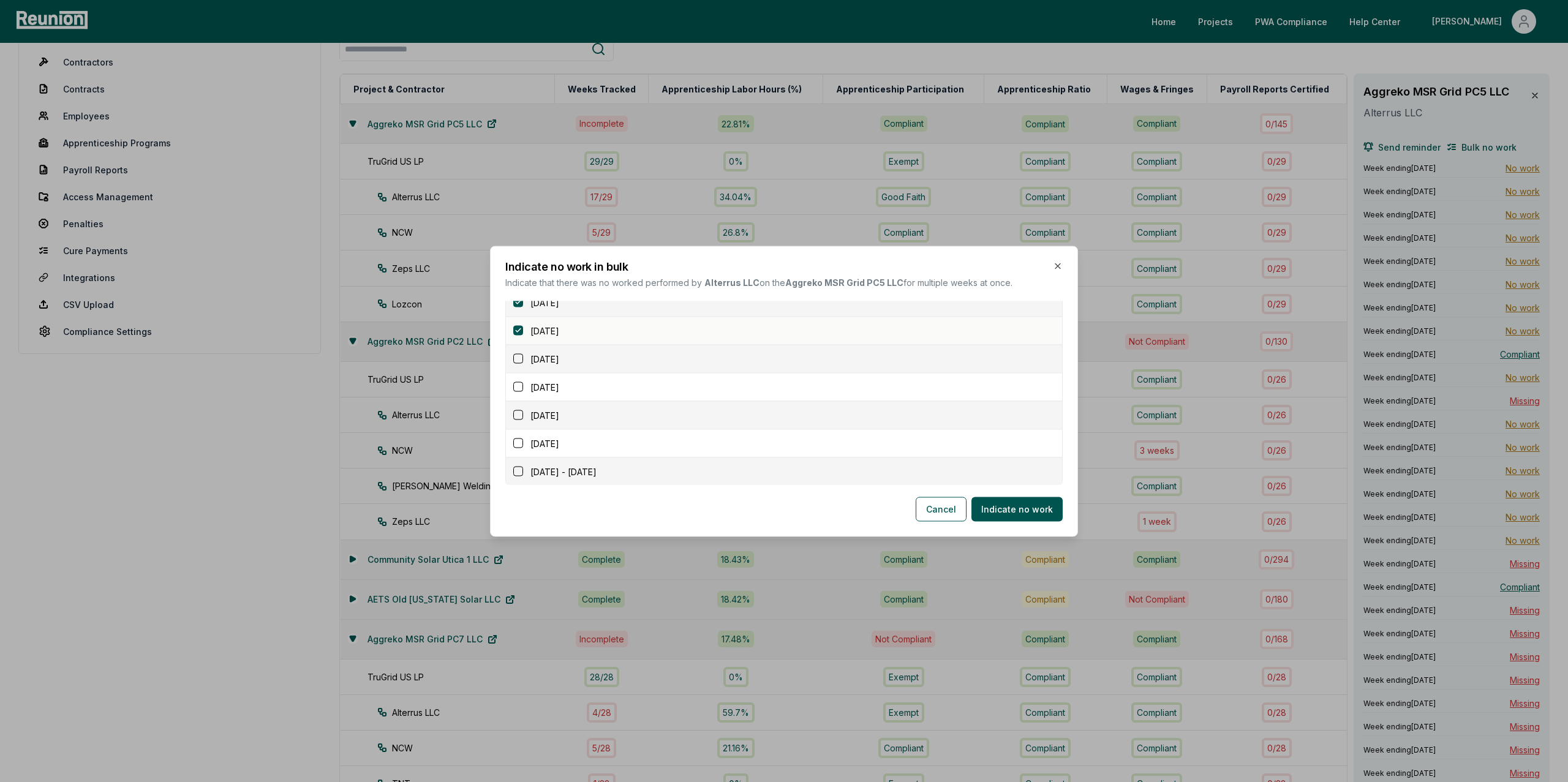
scroll to position [206, 0]
click button "button"
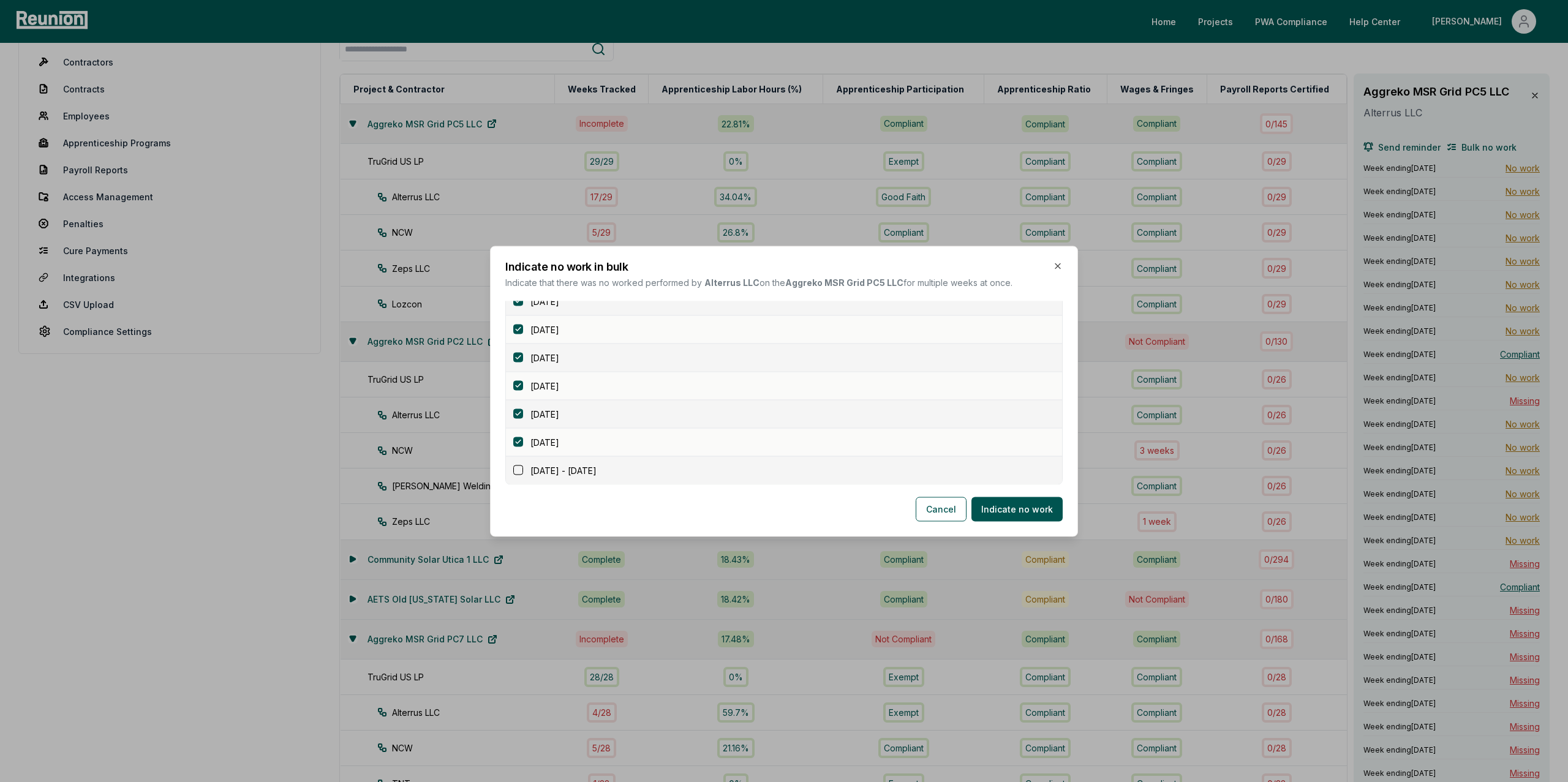
click button "button"
click button "Indicate no work"
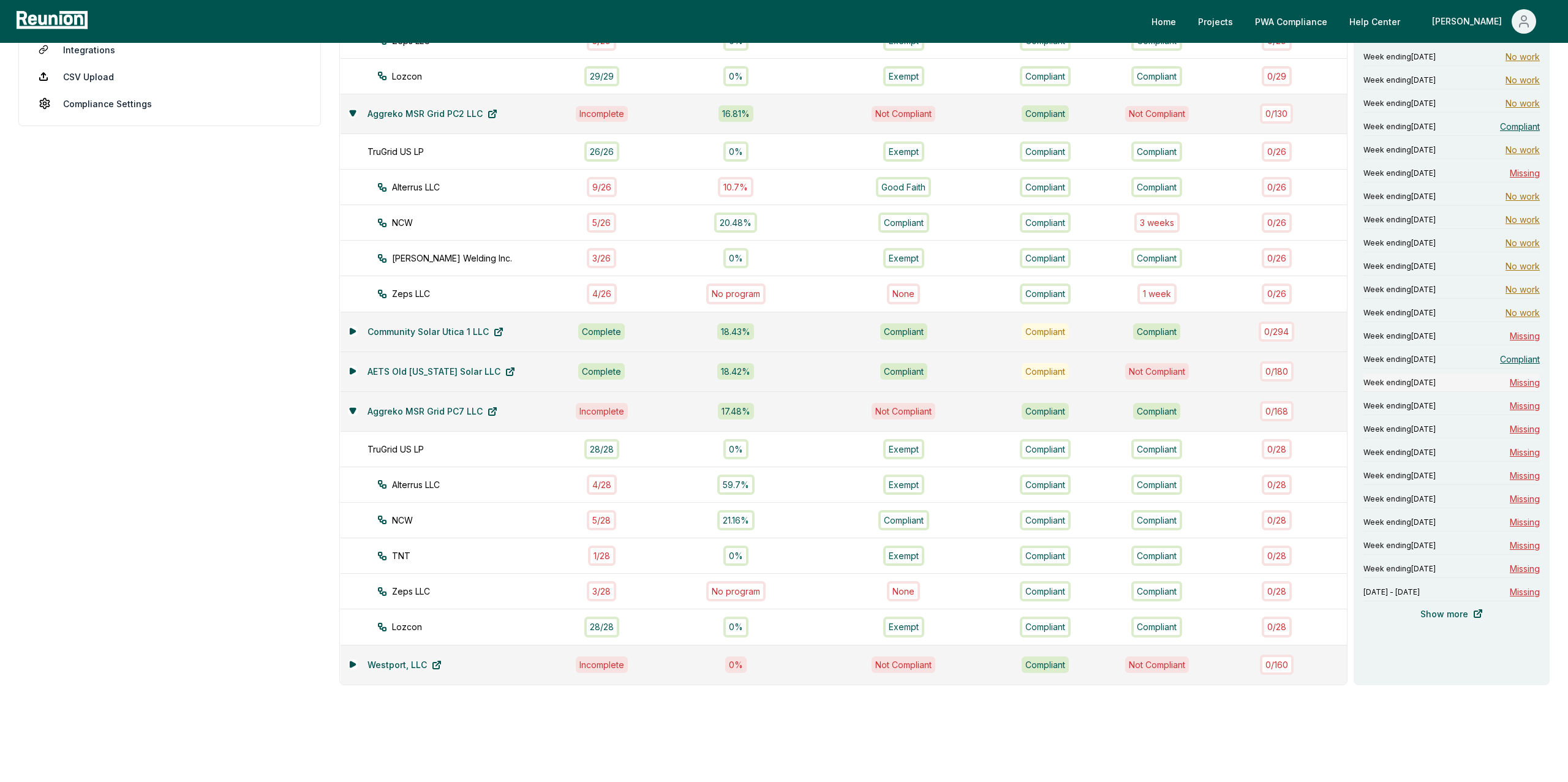
scroll to position [399, 0]
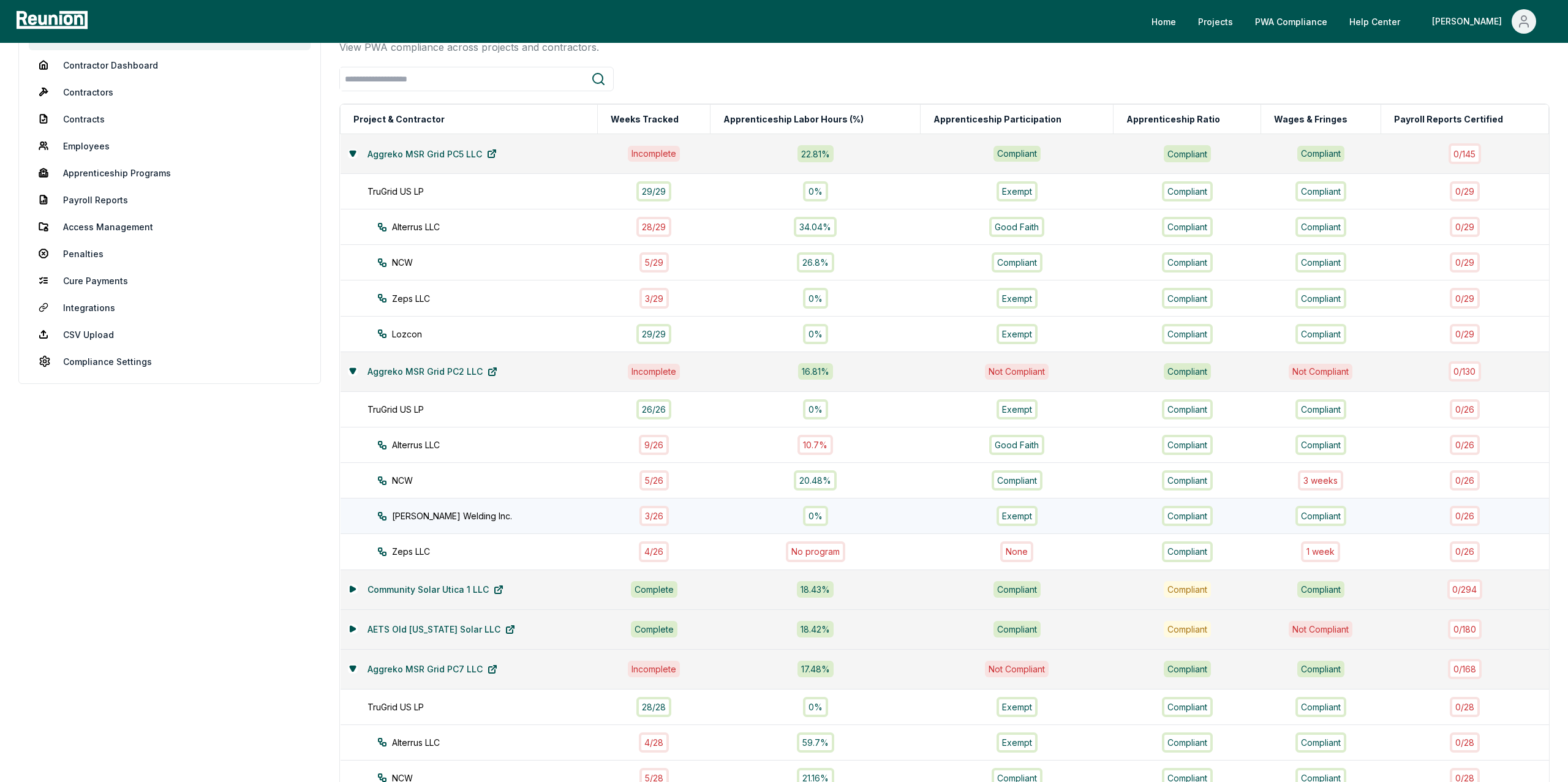
scroll to position [118, 0]
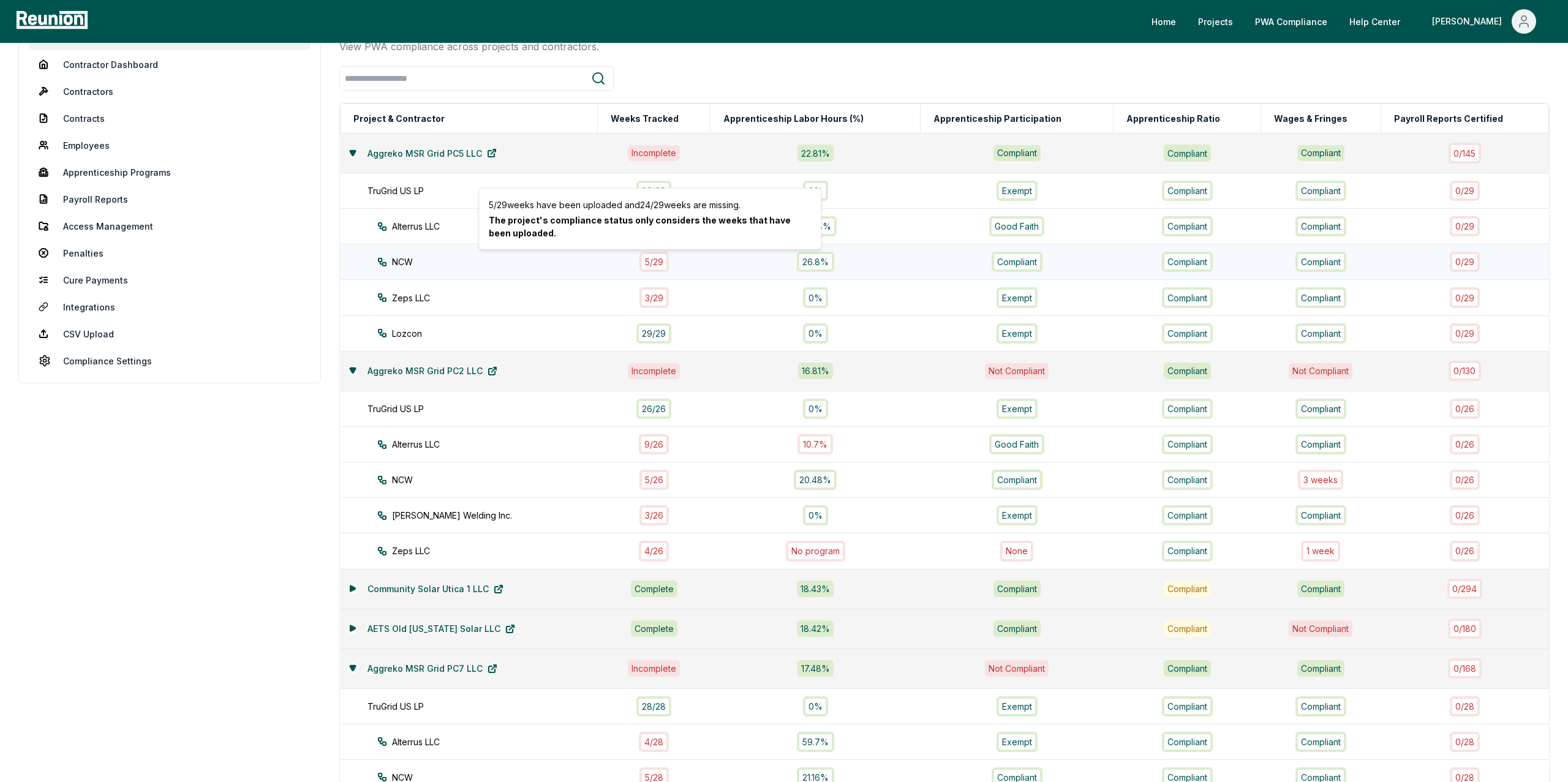
click at [649, 267] on div "5 / 29" at bounding box center [654, 261] width 30 height 20
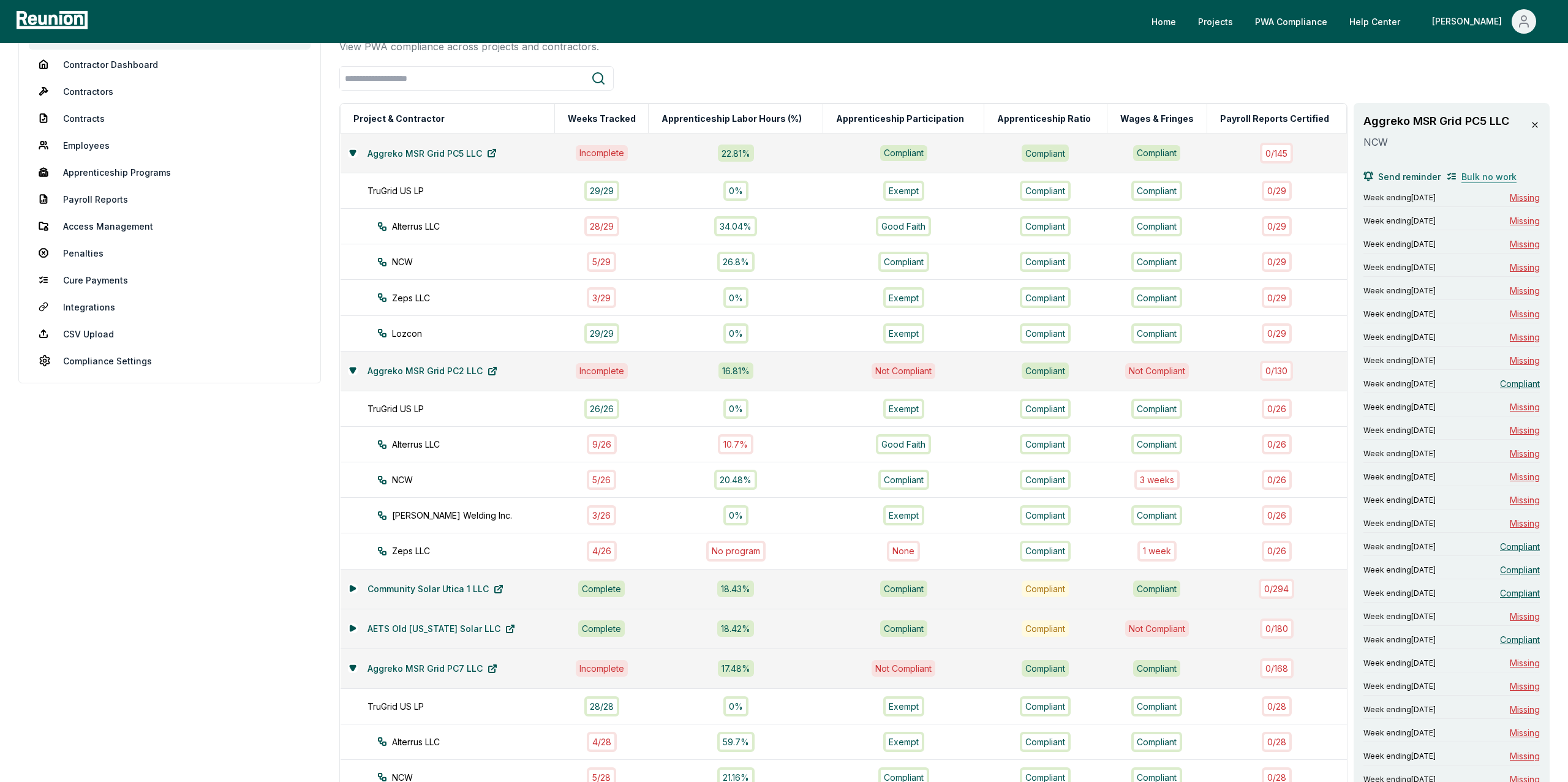
click at [1483, 178] on span "Bulk no work" at bounding box center [1489, 176] width 55 height 13
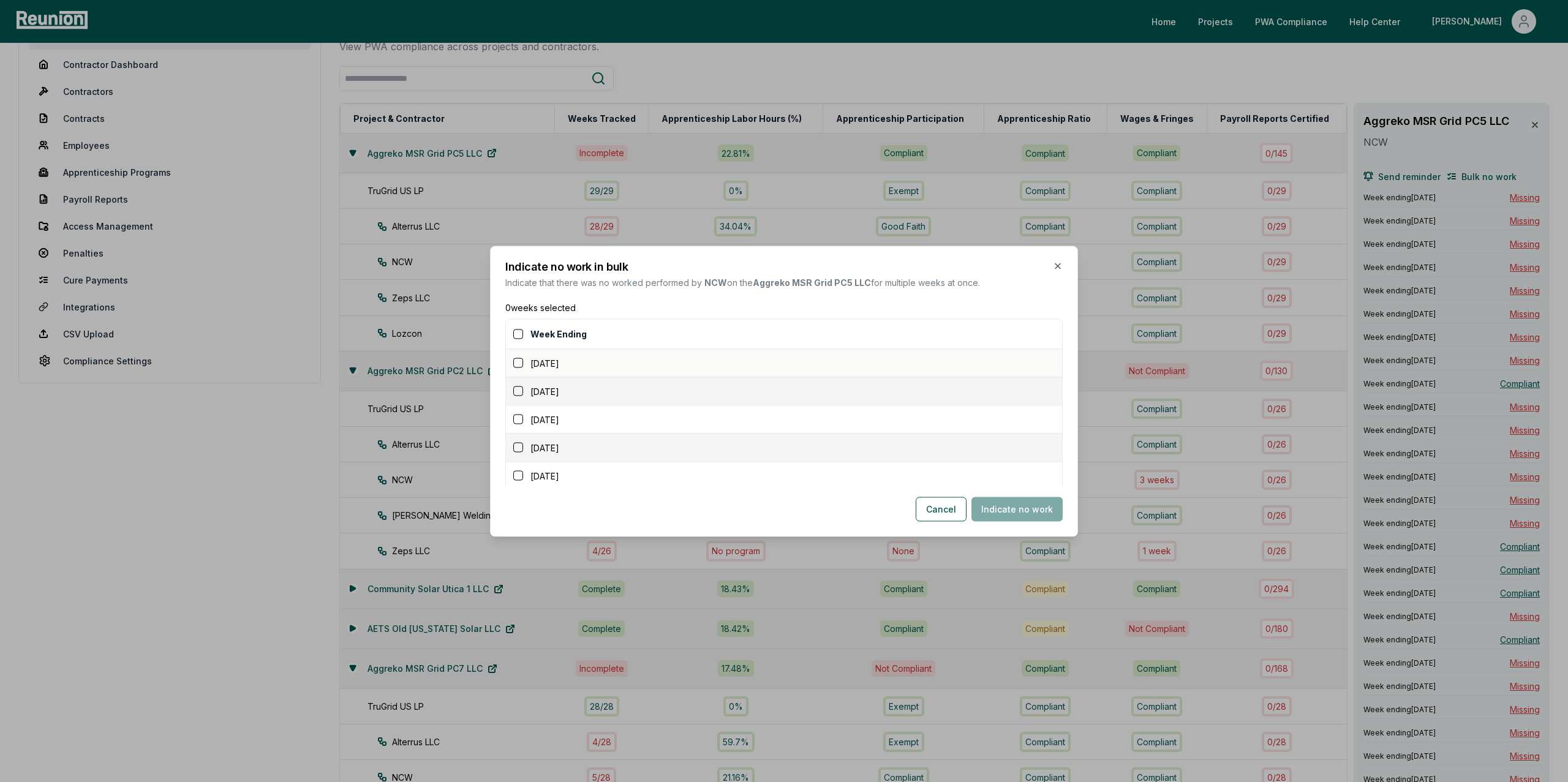
click at [521, 365] on button "button" at bounding box center [519, 364] width 10 height 10
click at [517, 395] on button "button" at bounding box center [519, 391] width 10 height 10
click at [517, 425] on div "[DATE]" at bounding box center [788, 418] width 549 height 13
click at [518, 422] on button "button" at bounding box center [519, 419] width 10 height 10
click at [518, 445] on button "button" at bounding box center [519, 448] width 10 height 10
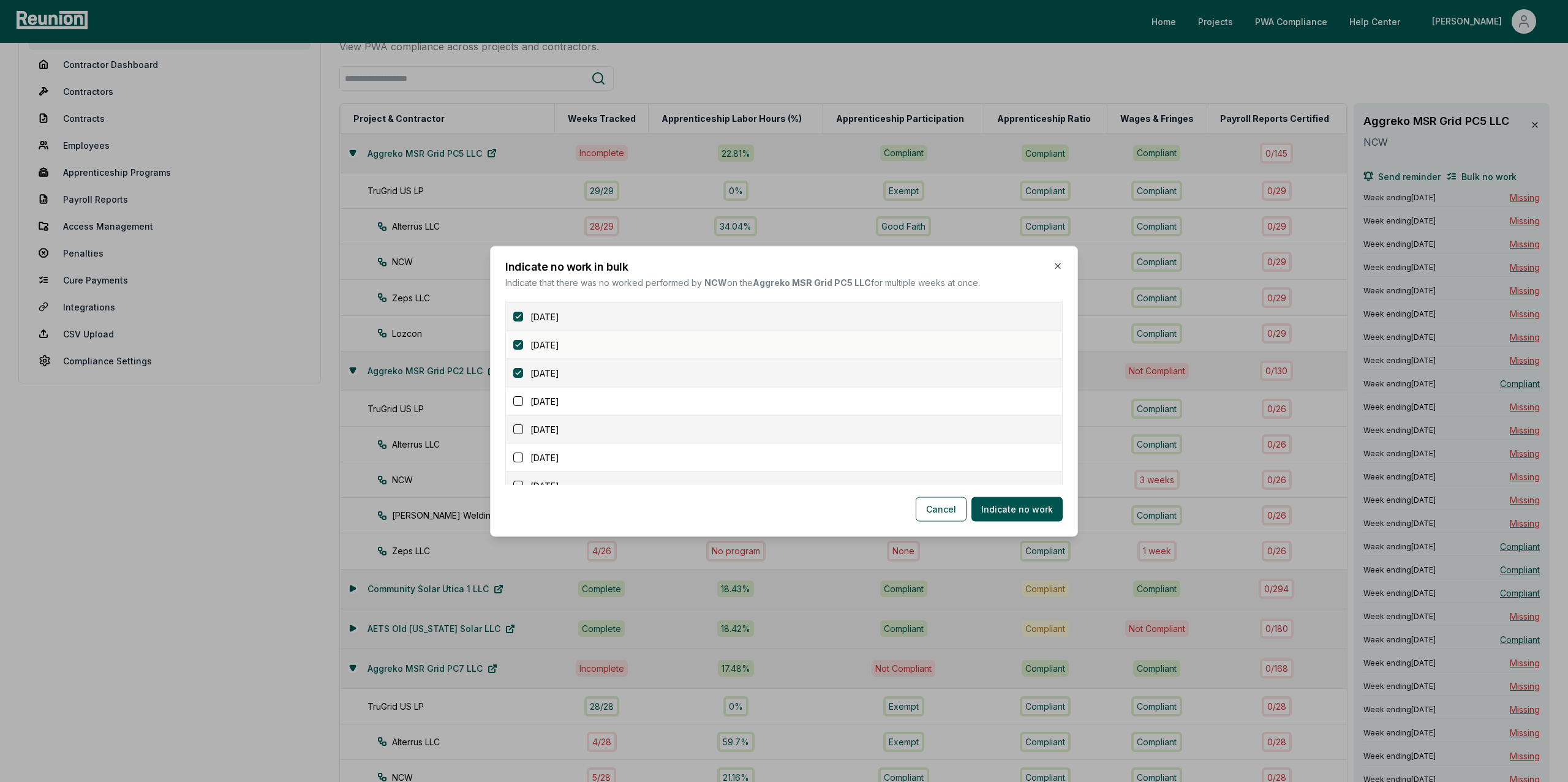
scroll to position [78, 0]
click at [521, 396] on button "button" at bounding box center [519, 397] width 10 height 10
click at [520, 432] on div "[DATE]" at bounding box center [788, 425] width 549 height 13
click at [520, 428] on button "button" at bounding box center [519, 425] width 10 height 10
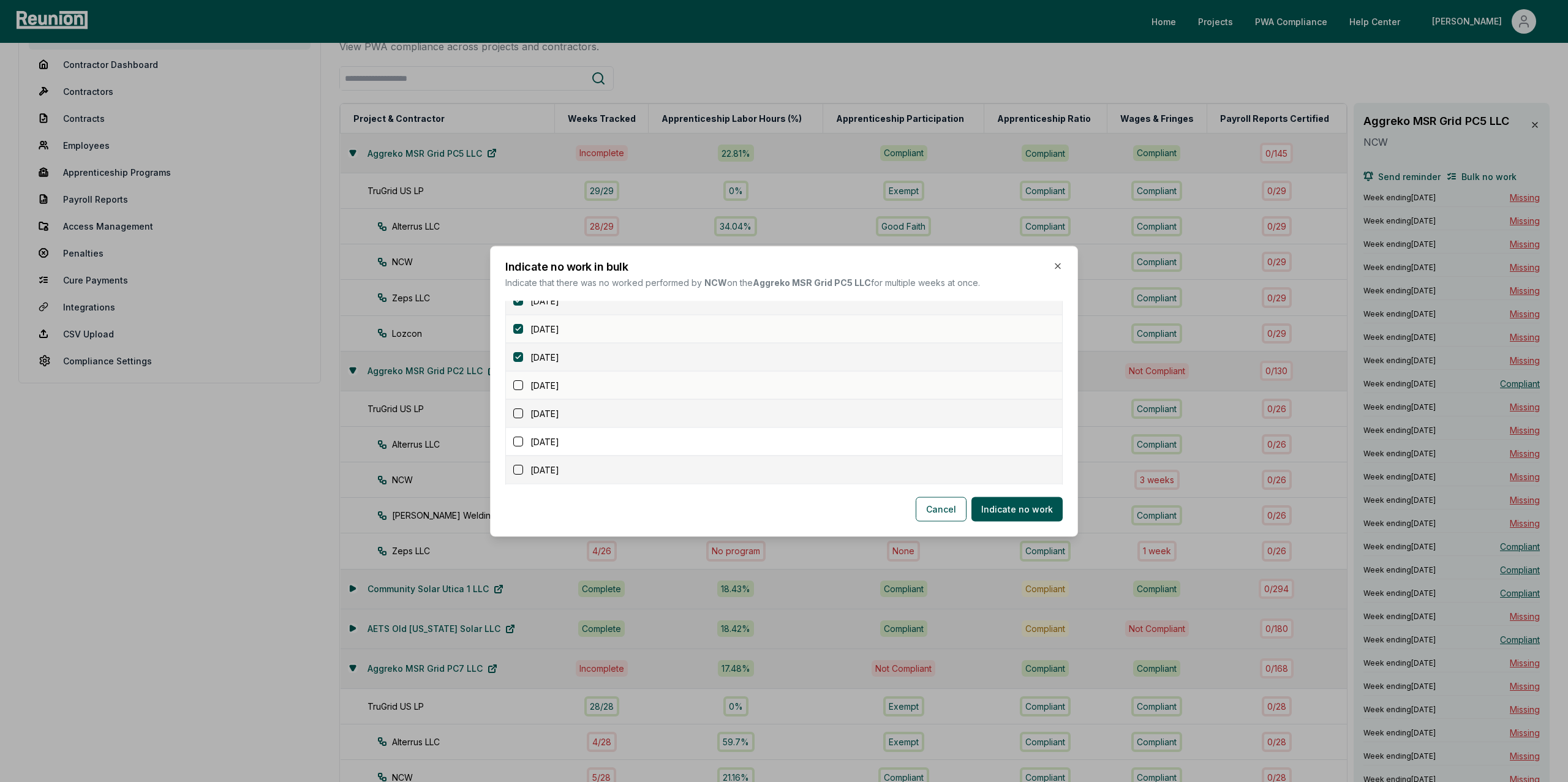
click at [521, 389] on button "button" at bounding box center [519, 386] width 10 height 10
click at [520, 409] on div "March 9, 2025" at bounding box center [788, 412] width 549 height 13
click at [520, 377] on button "button" at bounding box center [519, 381] width 10 height 10
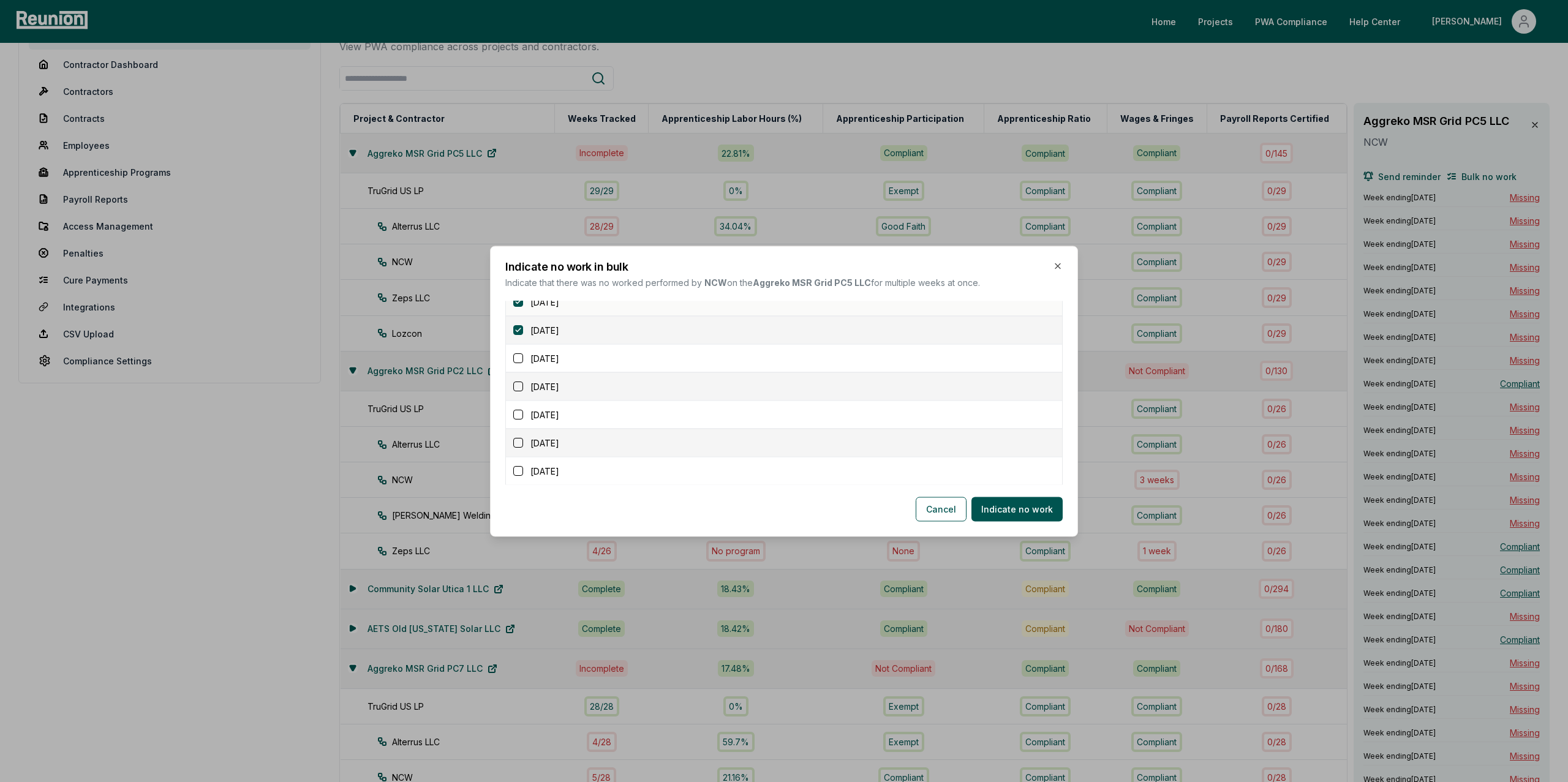
click at [519, 389] on button "button" at bounding box center [519, 387] width 10 height 10
click at [519, 417] on button "button" at bounding box center [519, 414] width 10 height 10
click at [518, 391] on button "button" at bounding box center [519, 388] width 10 height 10
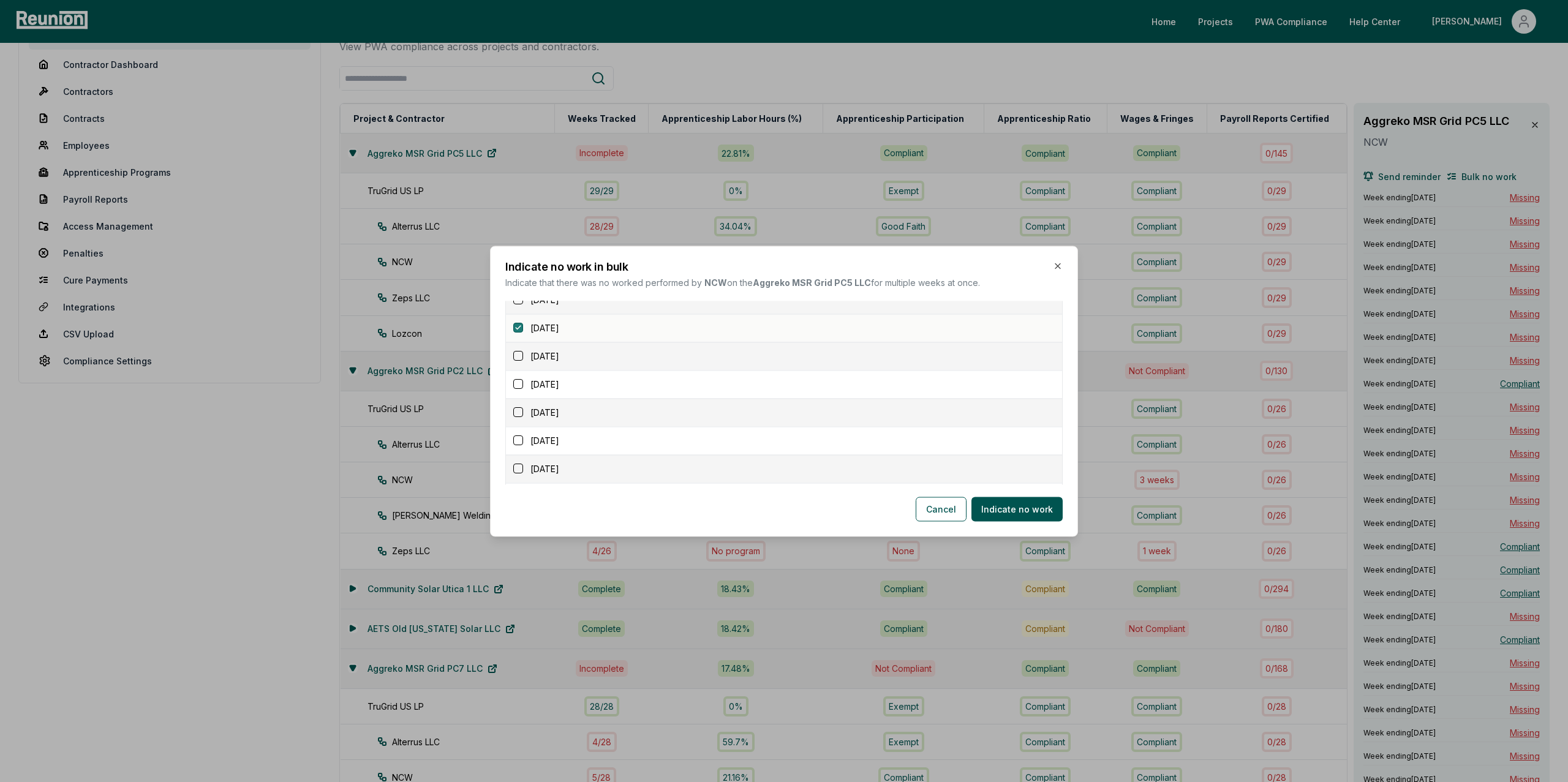
click at [515, 330] on button "button" at bounding box center [519, 328] width 10 height 10
click at [1033, 503] on button "Indicate no work" at bounding box center [1018, 509] width 91 height 25
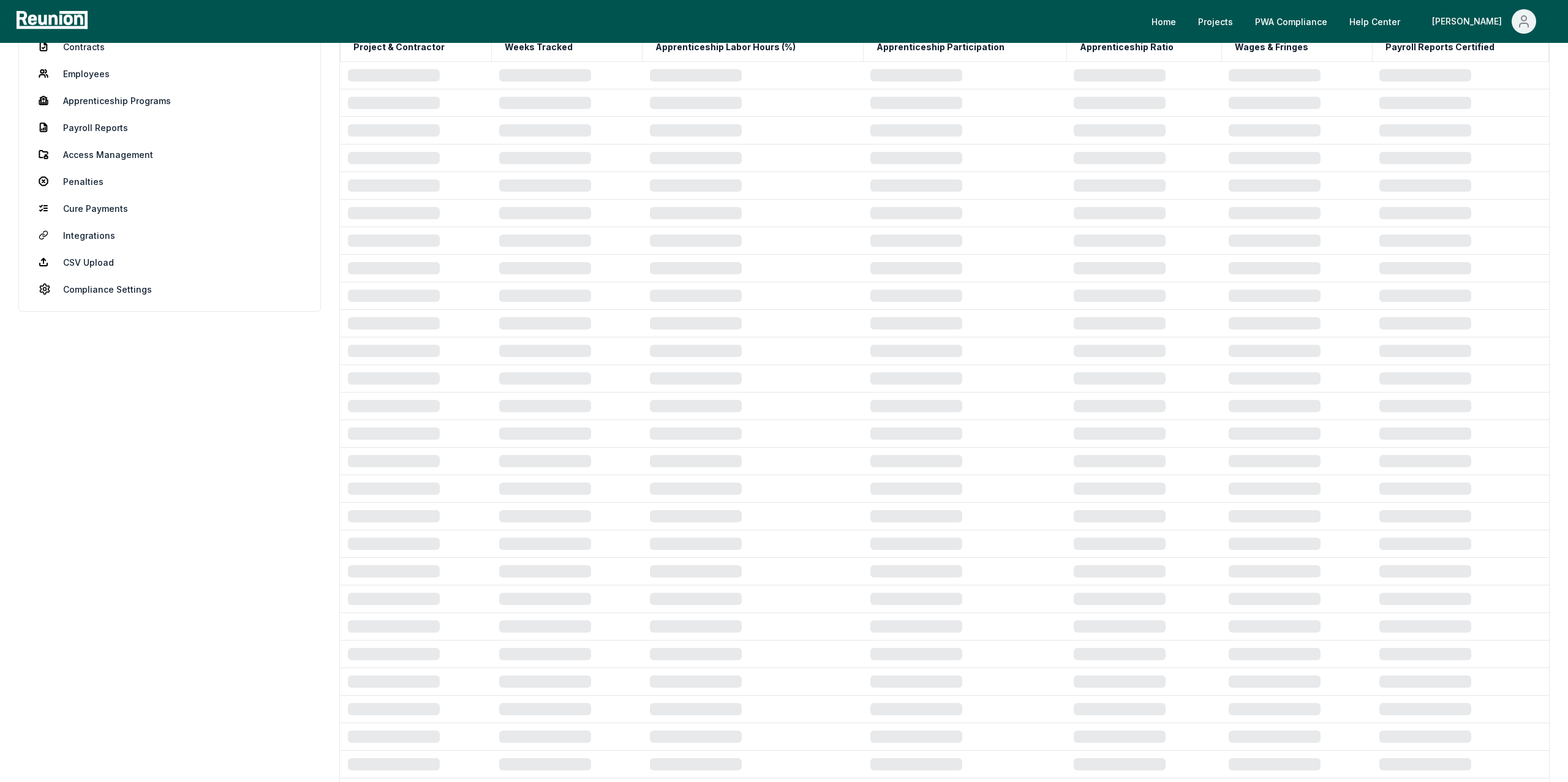
scroll to position [118, 0]
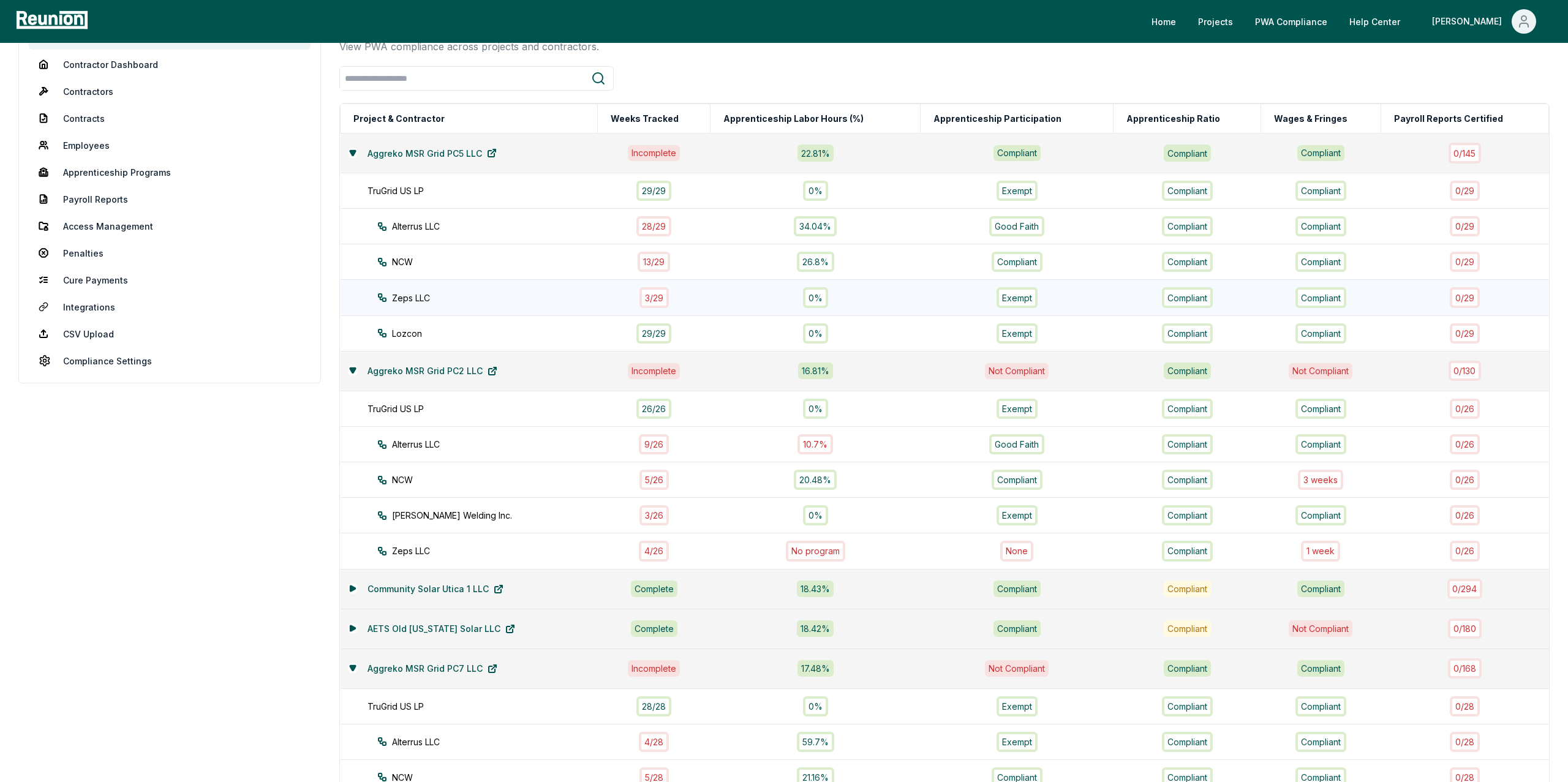
click at [644, 298] on div "3 / 29" at bounding box center [654, 297] width 30 height 20
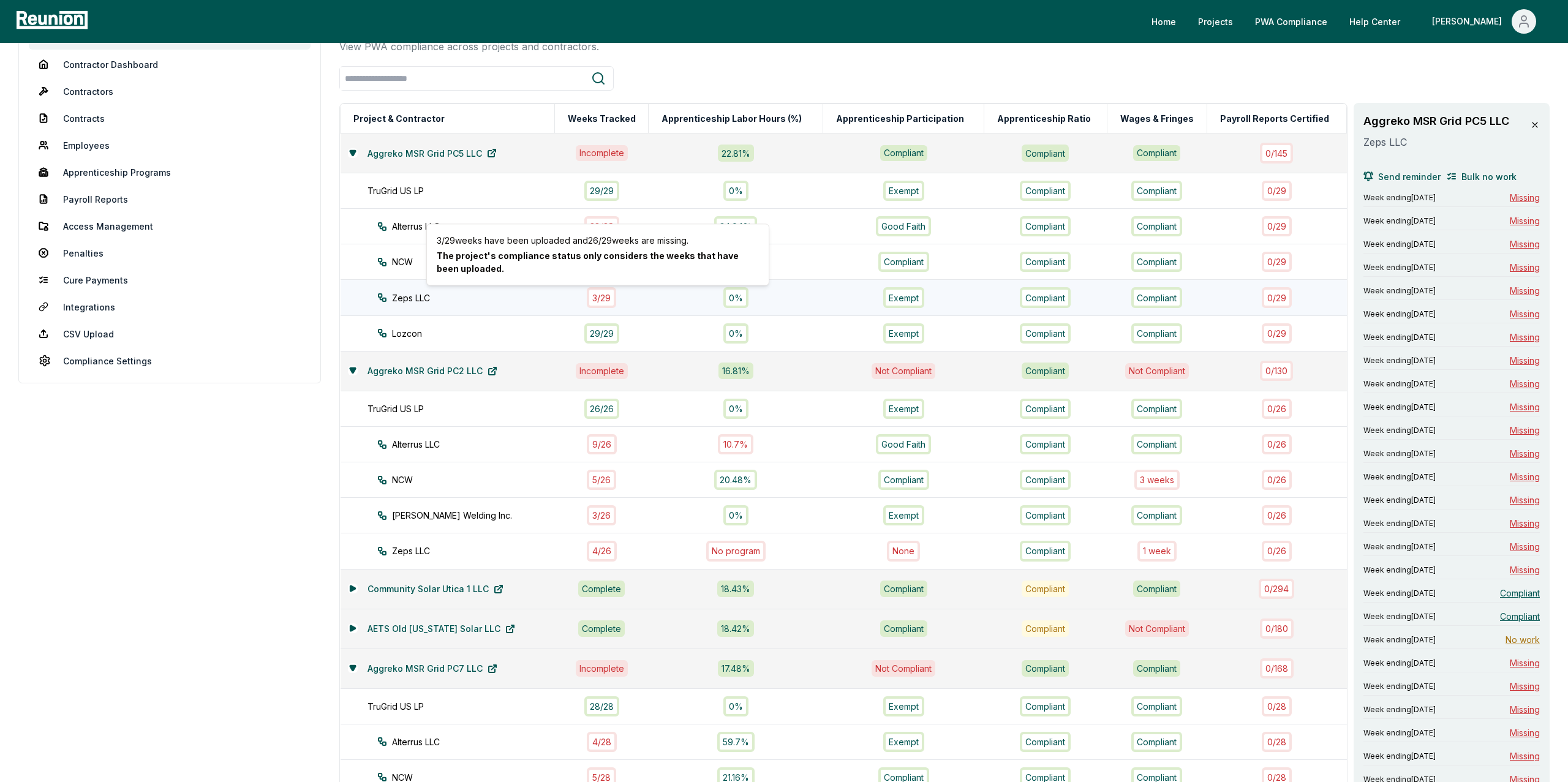
click at [595, 299] on div "3 / 29" at bounding box center [601, 297] width 30 height 20
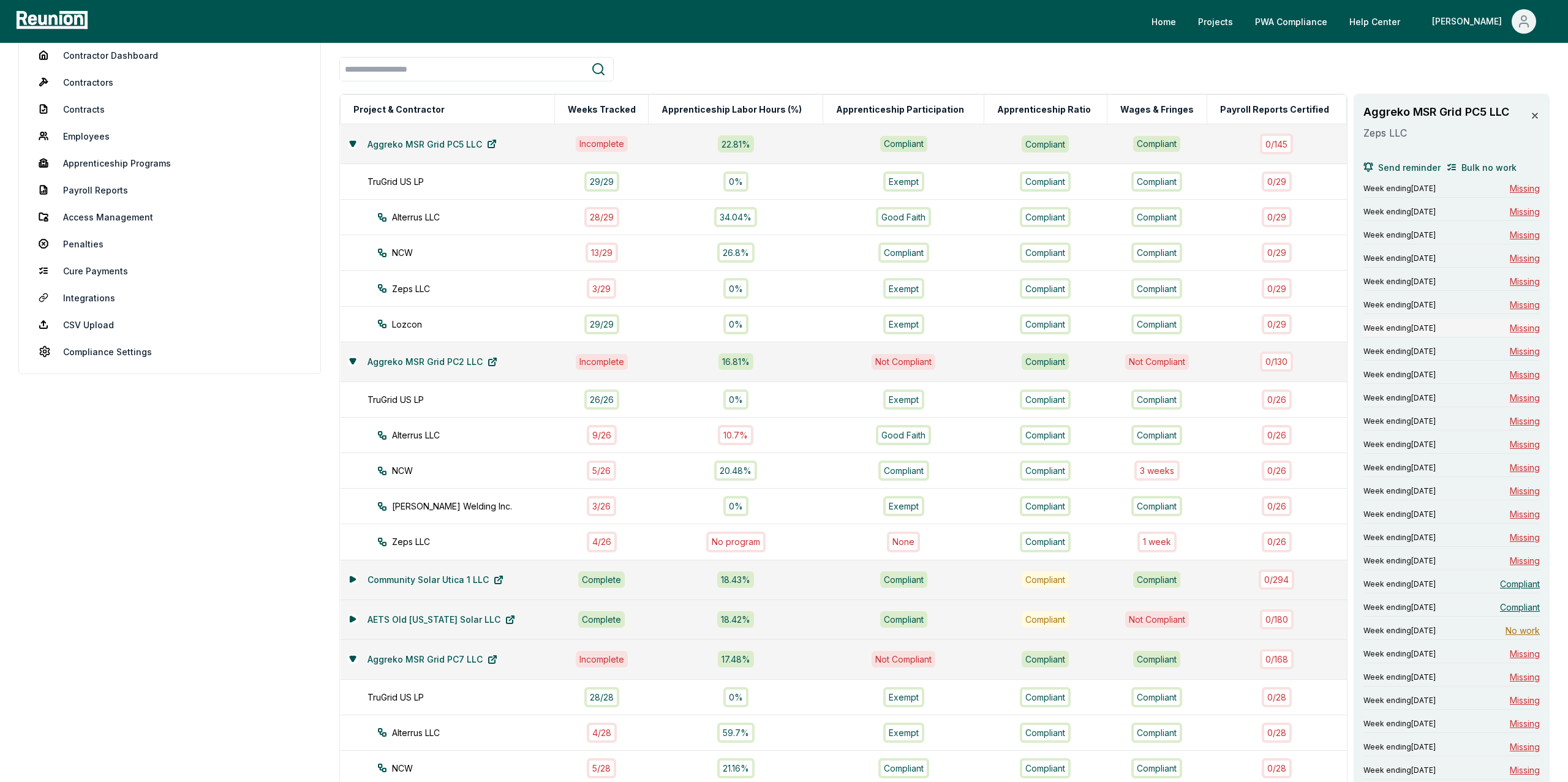
scroll to position [126, 0]
click at [1476, 168] on span "Bulk no work" at bounding box center [1489, 168] width 55 height 13
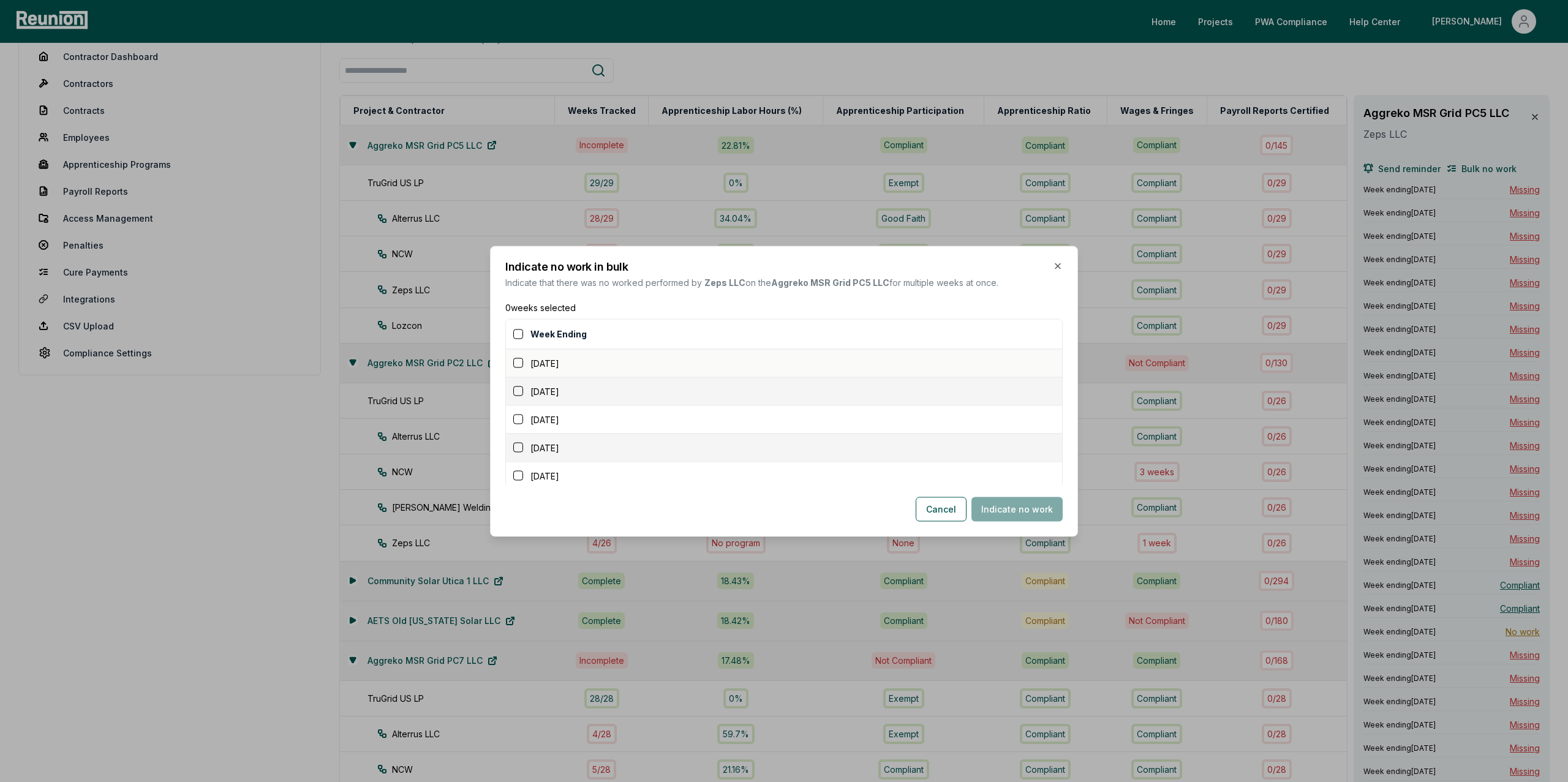
click at [520, 366] on button "button" at bounding box center [519, 364] width 10 height 10
click at [518, 391] on button "button" at bounding box center [519, 391] width 10 height 10
click at [518, 413] on div "February 2, 2025" at bounding box center [788, 418] width 549 height 13
click at [518, 419] on button "button" at bounding box center [519, 419] width 10 height 10
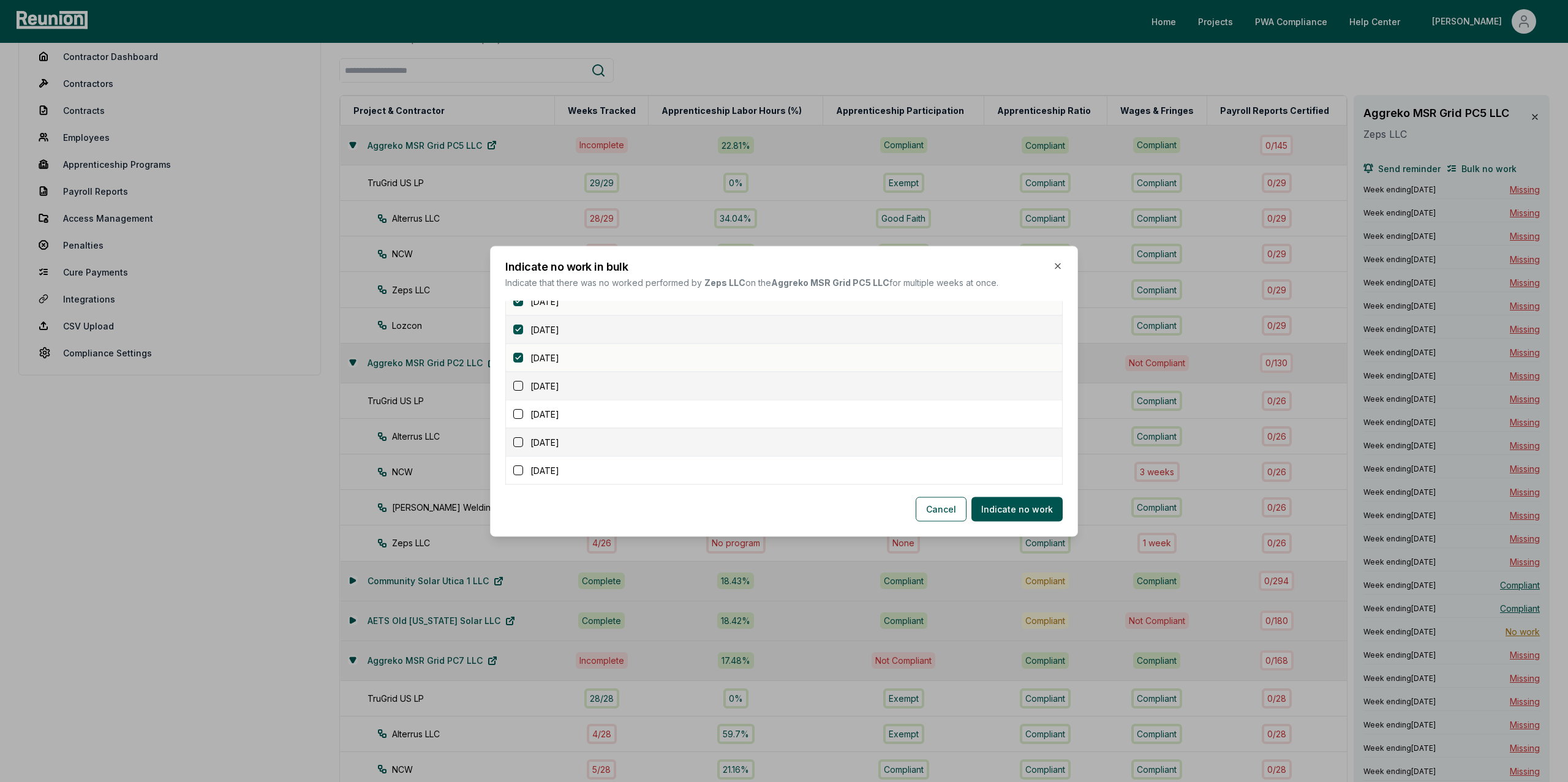
click at [519, 386] on button "button" at bounding box center [519, 386] width 10 height 10
click at [519, 415] on button "button" at bounding box center [519, 414] width 10 height 10
click at [519, 437] on div "February 23, 2025" at bounding box center [788, 441] width 549 height 13
click at [518, 347] on button "button" at bounding box center [519, 343] width 10 height 10
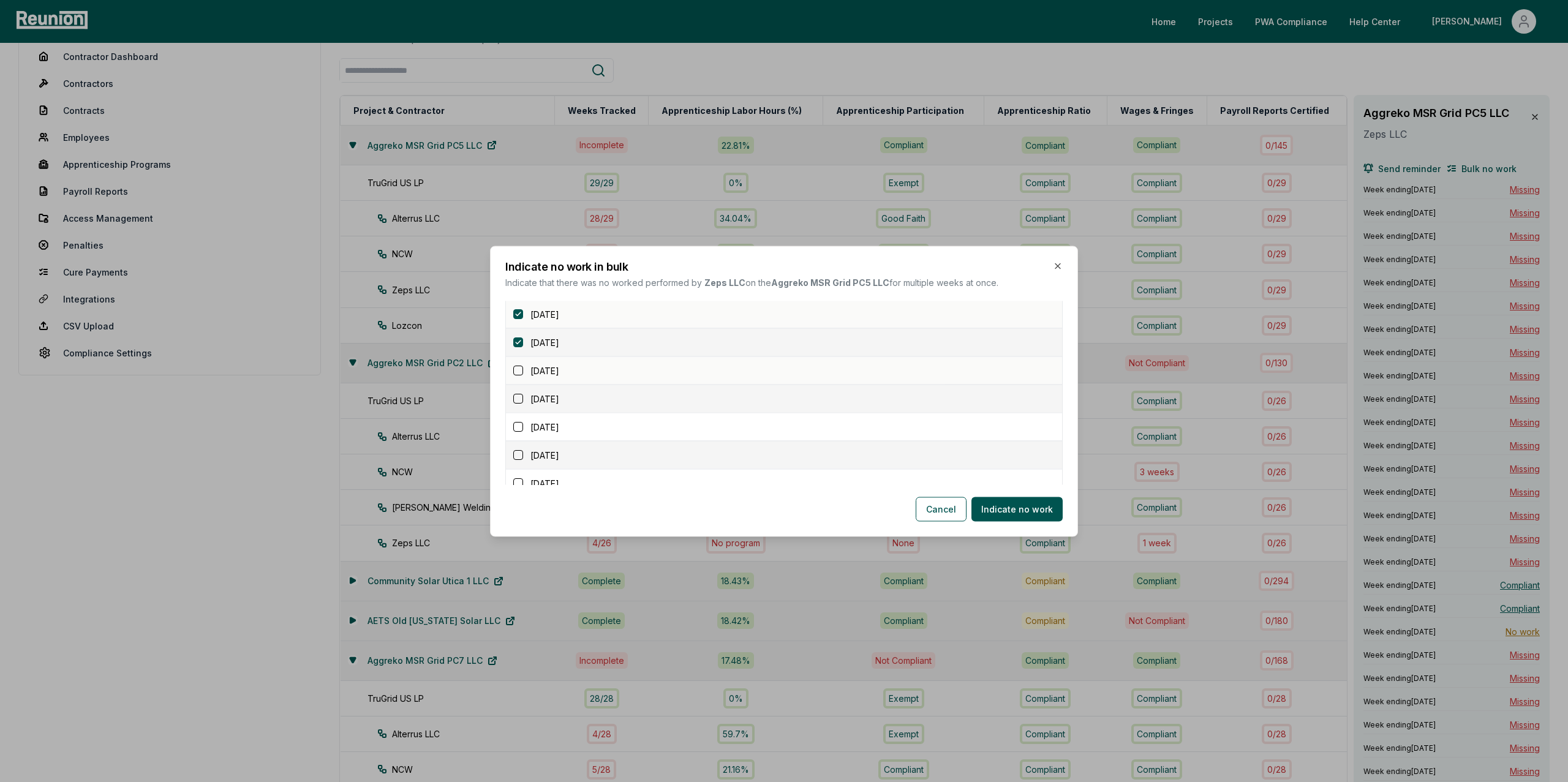
click at [518, 376] on button "button" at bounding box center [519, 371] width 10 height 10
click at [518, 401] on button "button" at bounding box center [519, 398] width 10 height 10
click at [518, 424] on button "button" at bounding box center [519, 427] width 10 height 10
click at [517, 373] on button "button" at bounding box center [519, 368] width 10 height 10
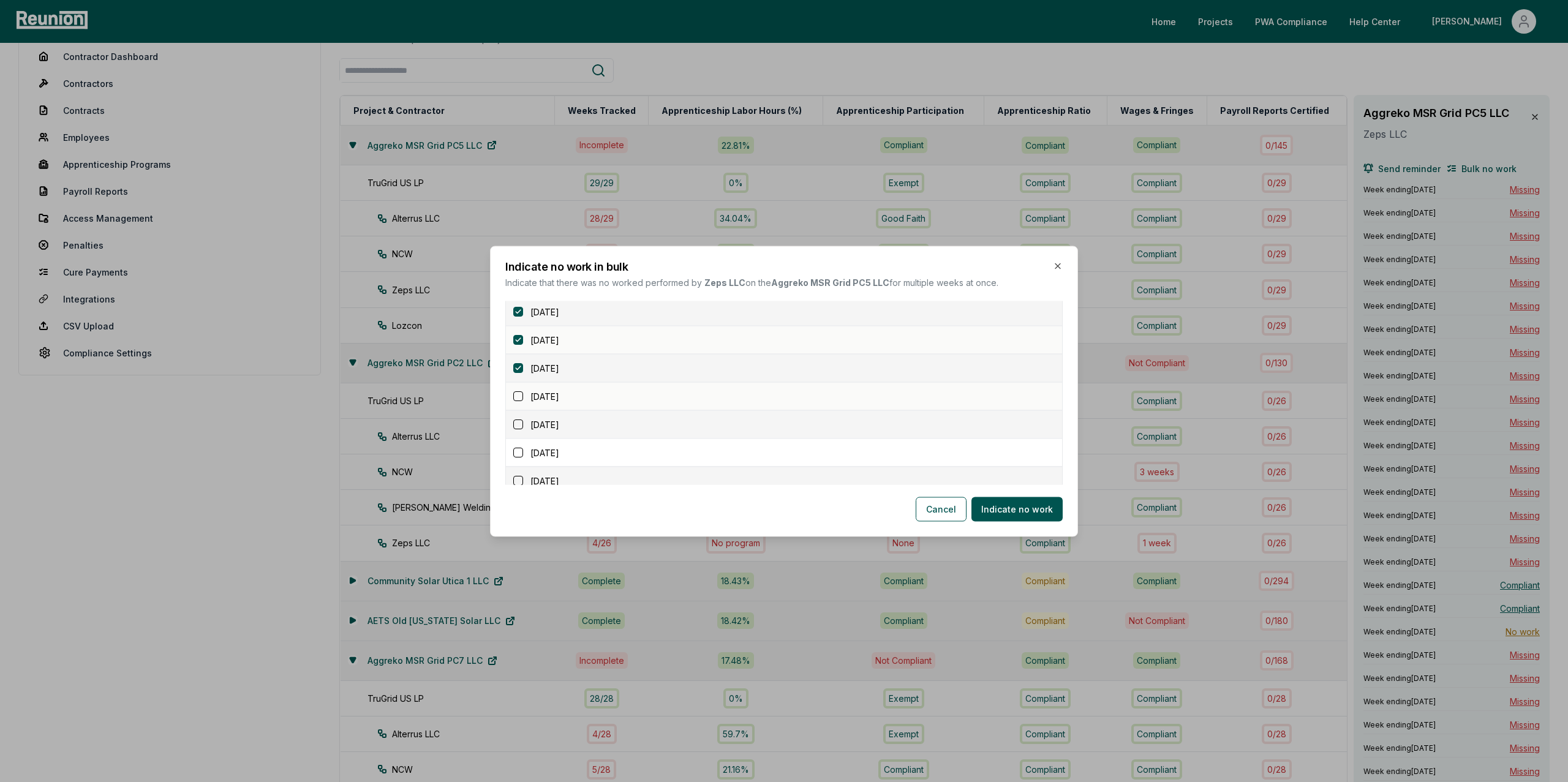
click at [517, 402] on div "March 30, 2025" at bounding box center [788, 395] width 549 height 13
click at [517, 391] on div "March 30, 2025" at bounding box center [788, 395] width 549 height 13
click at [517, 424] on button "button" at bounding box center [519, 424] width 10 height 10
click at [519, 401] on button "button" at bounding box center [519, 396] width 10 height 10
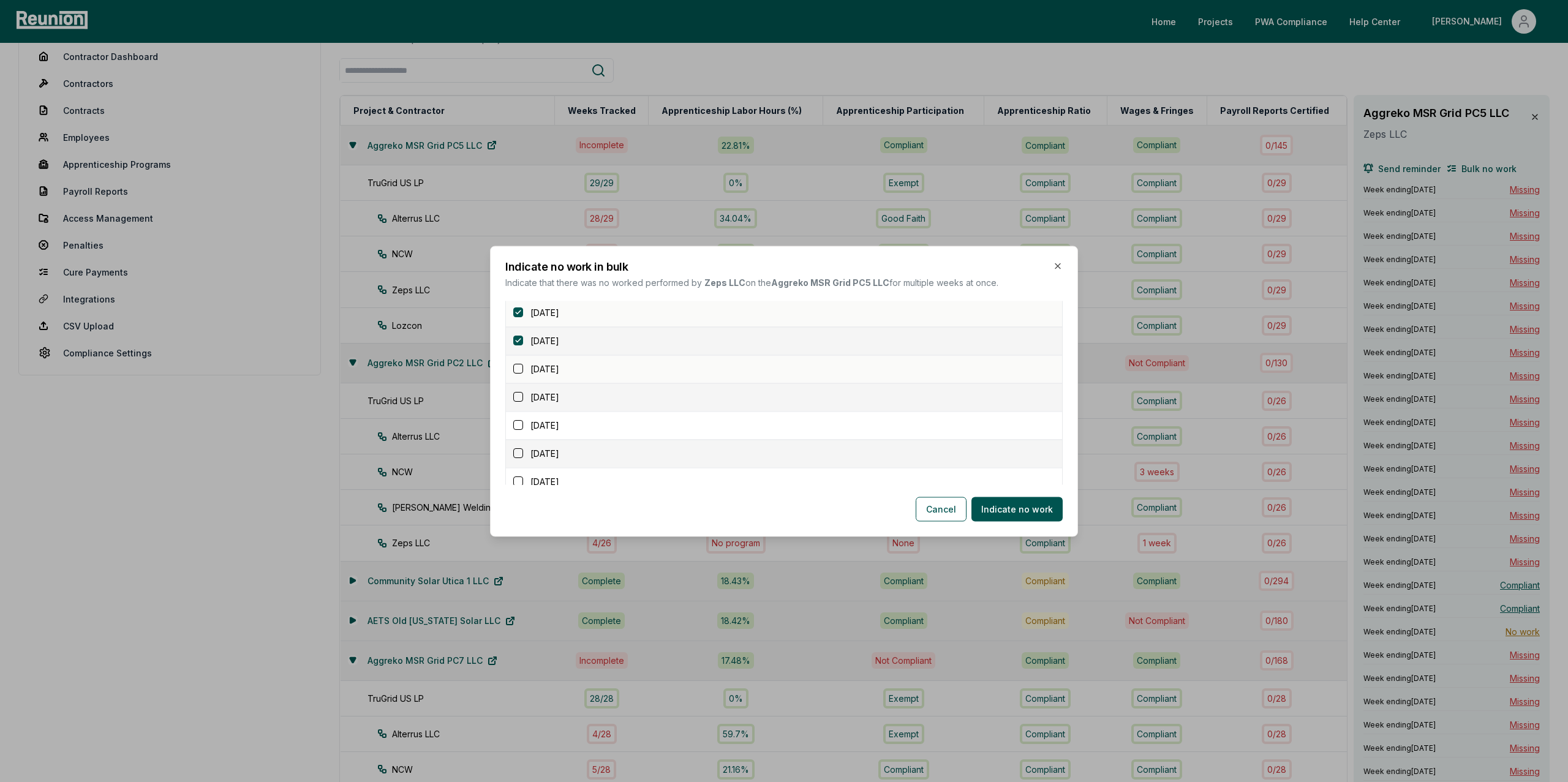
click at [517, 375] on button "button" at bounding box center [519, 370] width 10 height 10
click at [517, 402] on button "button" at bounding box center [519, 397] width 10 height 10
click at [517, 428] on button "button" at bounding box center [519, 425] width 10 height 10
click at [517, 388] on button "button" at bounding box center [519, 383] width 10 height 10
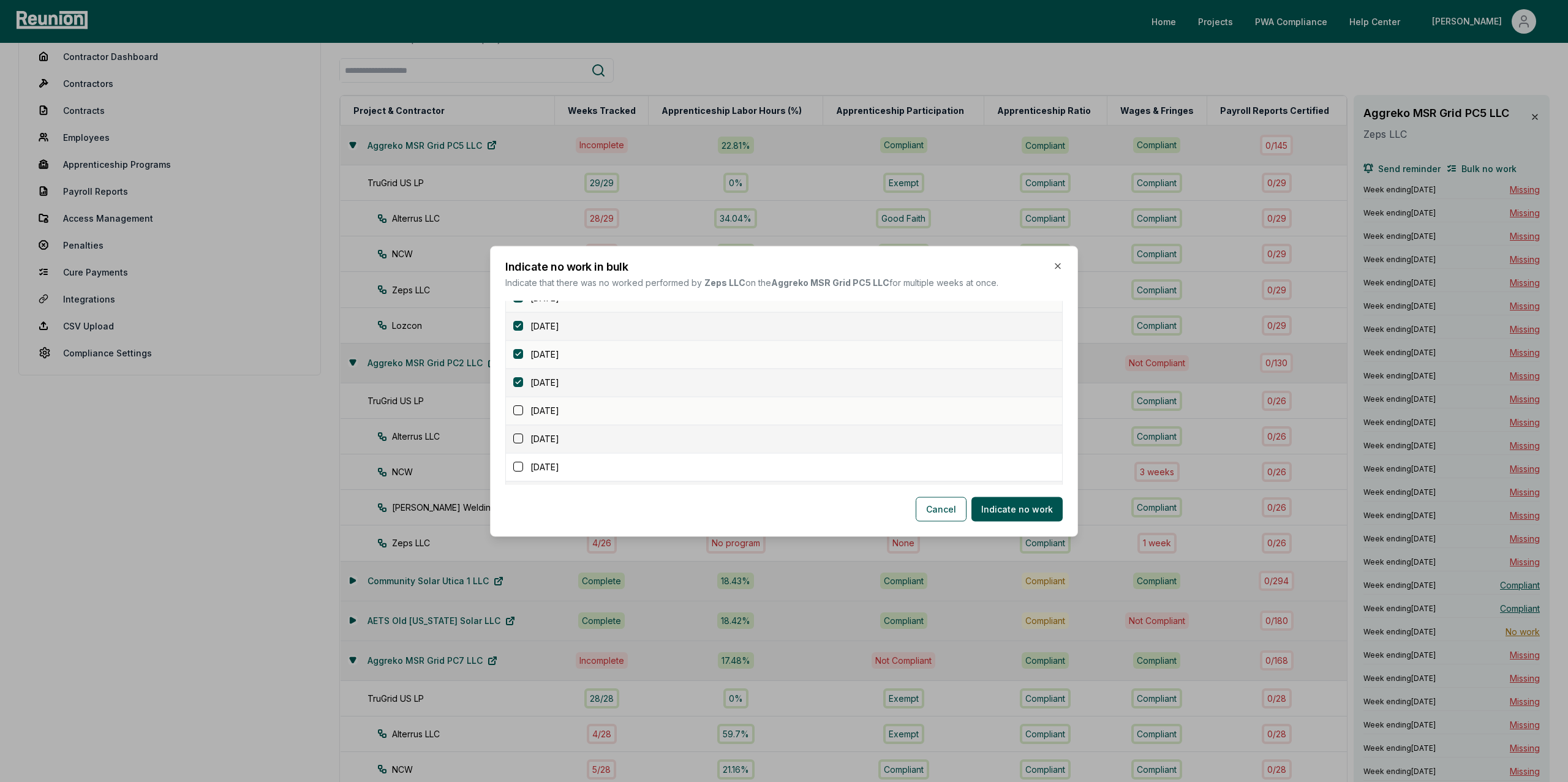
click at [518, 413] on button "button" at bounding box center [519, 411] width 10 height 10
click at [518, 393] on button "button" at bounding box center [519, 389] width 10 height 10
click at [518, 359] on button "button" at bounding box center [519, 356] width 10 height 10
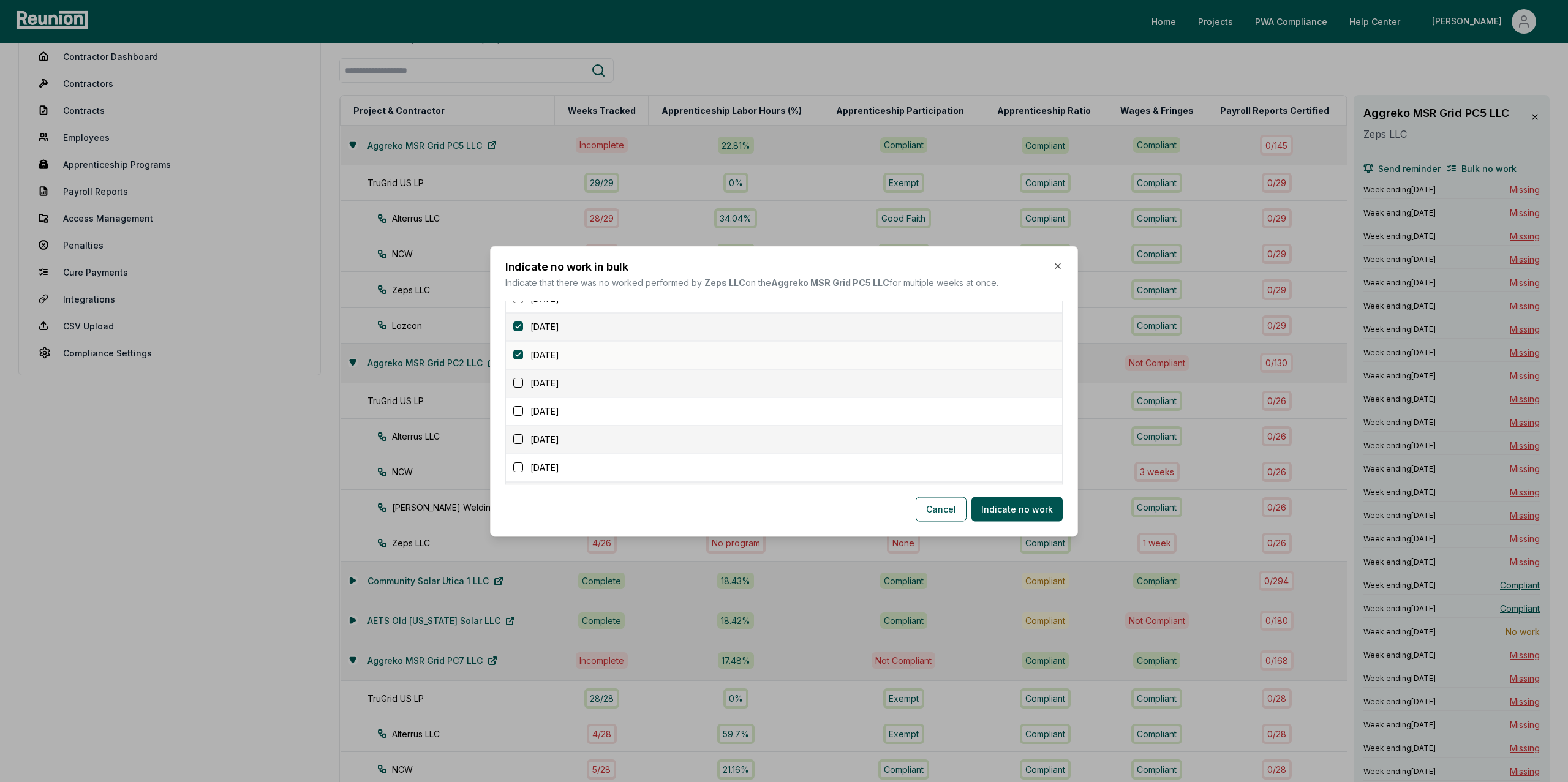
scroll to position [602, 0]
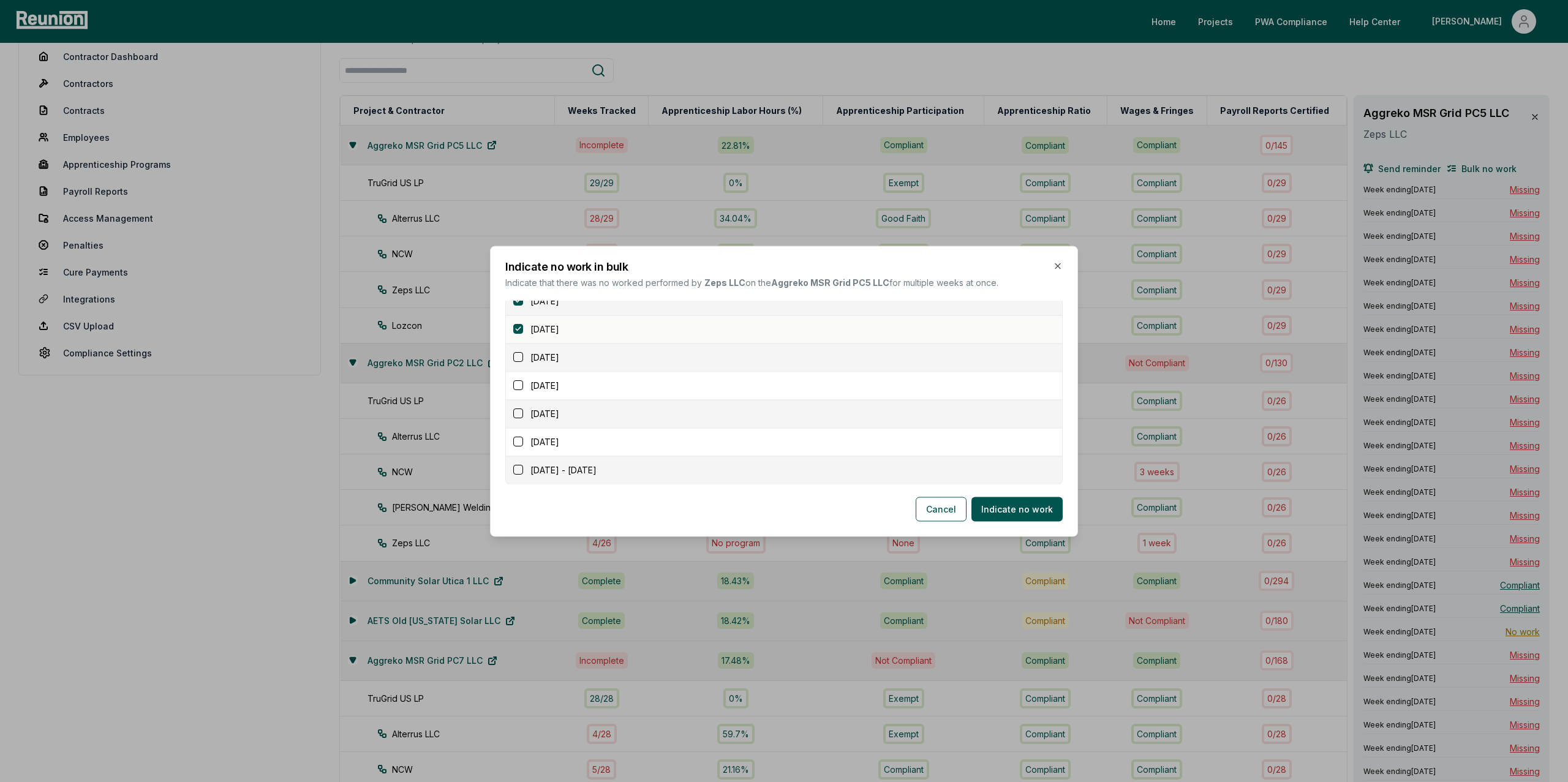
click at [517, 355] on button "button" at bounding box center [519, 358] width 10 height 10
click at [518, 384] on button "button" at bounding box center [519, 386] width 10 height 10
click at [517, 414] on button "button" at bounding box center [519, 414] width 10 height 10
click at [519, 441] on button "button" at bounding box center [519, 442] width 10 height 10
click at [517, 472] on button "button" at bounding box center [519, 470] width 10 height 10
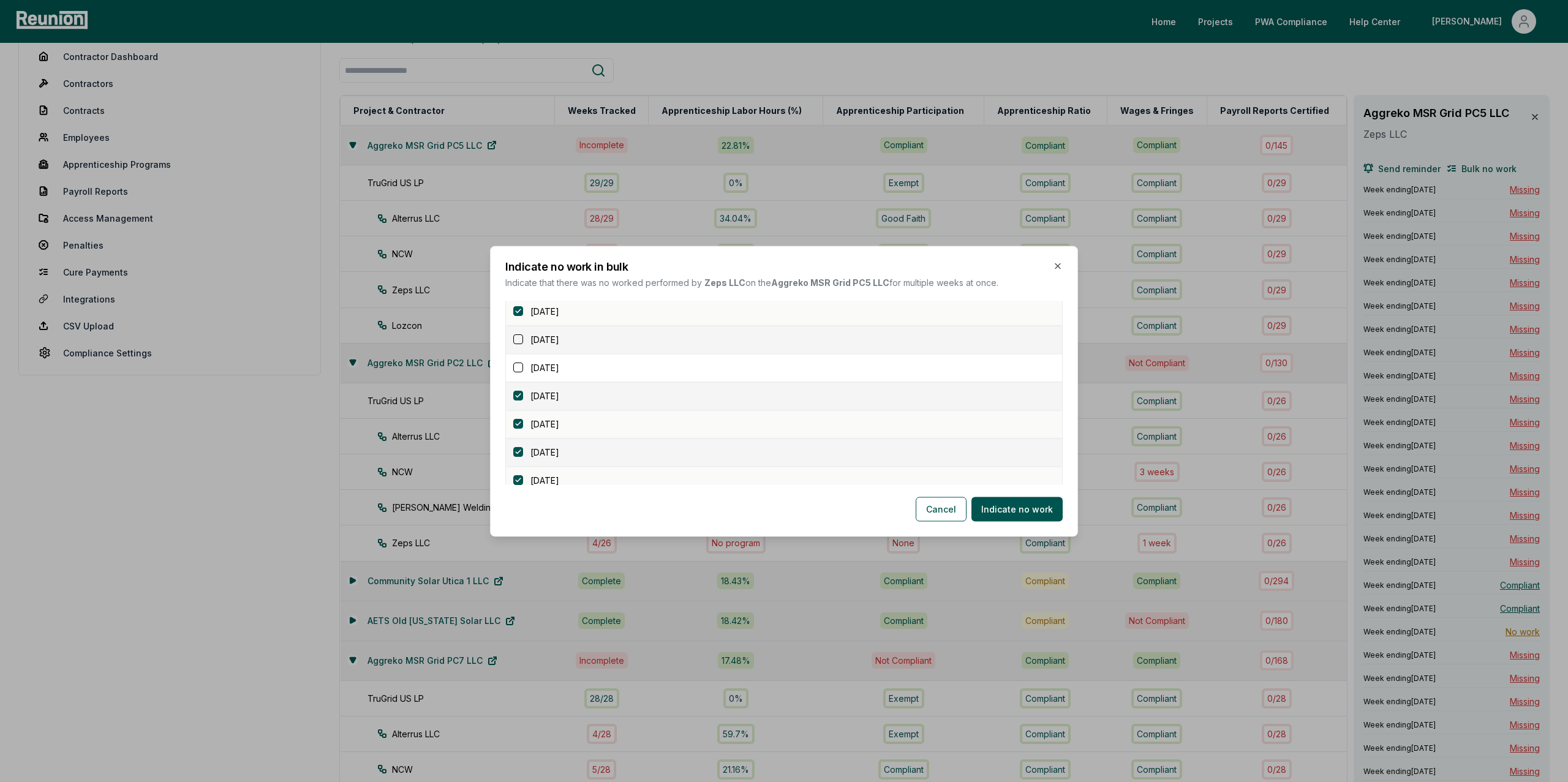
scroll to position [495, 0]
click at [518, 352] on button "button" at bounding box center [519, 348] width 10 height 10
click at [518, 378] on button "button" at bounding box center [519, 376] width 10 height 10
click at [518, 352] on button "button" at bounding box center [519, 348] width 10 height 10
click at [1000, 515] on button "Indicate no work" at bounding box center [1018, 509] width 91 height 25
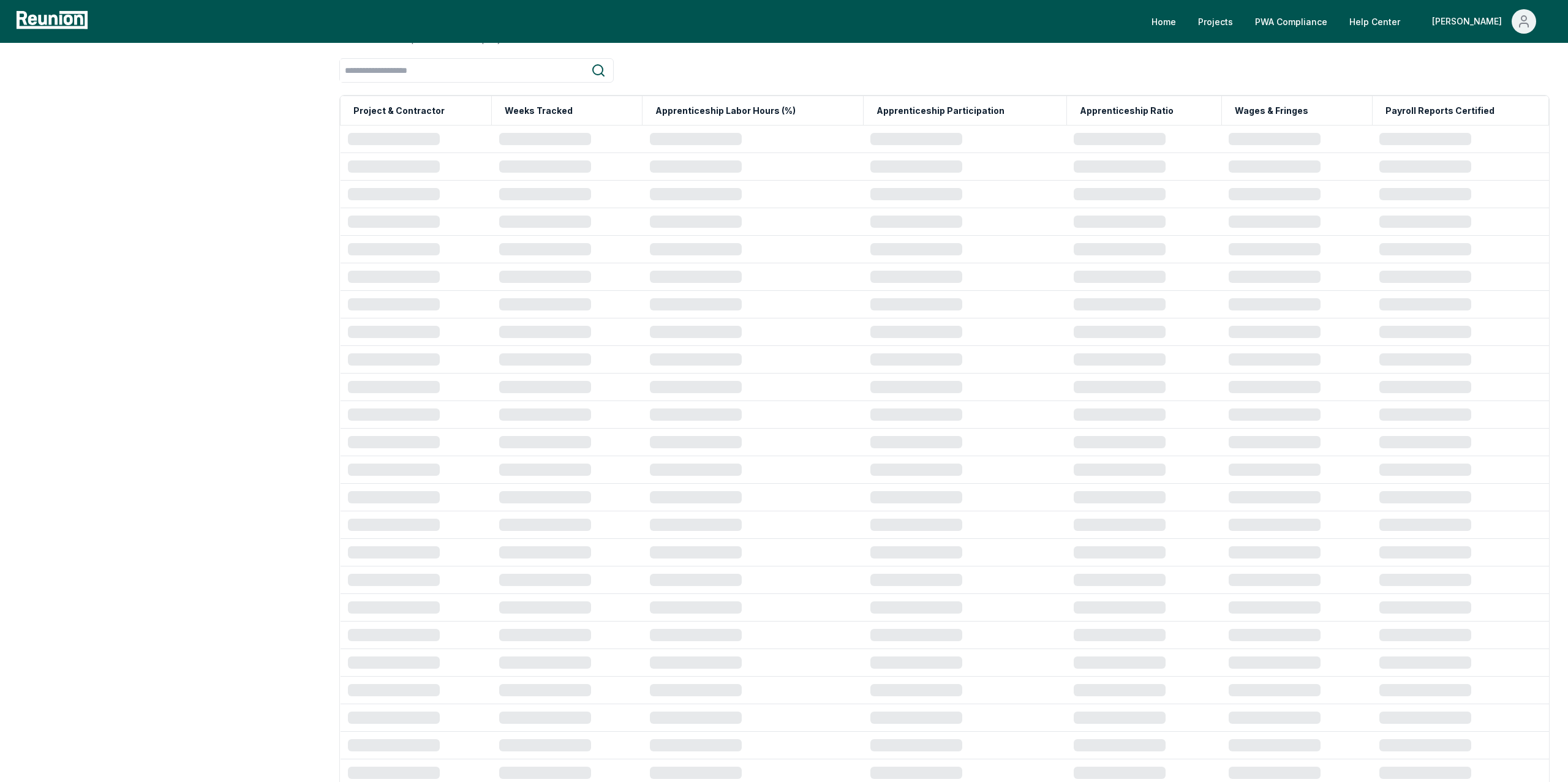
scroll to position [126, 0]
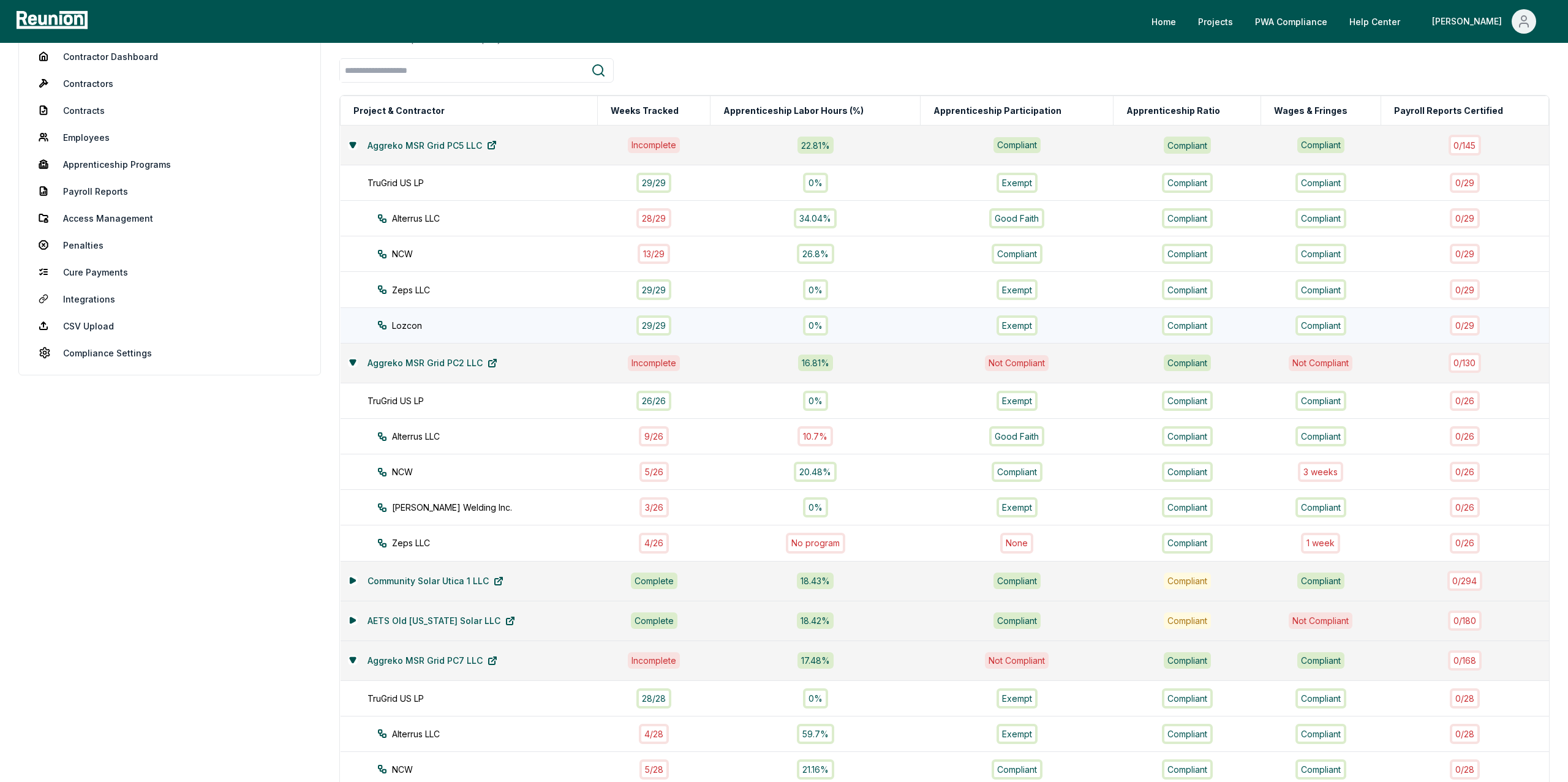
click at [651, 327] on div "29 / 29" at bounding box center [653, 325] width 35 height 20
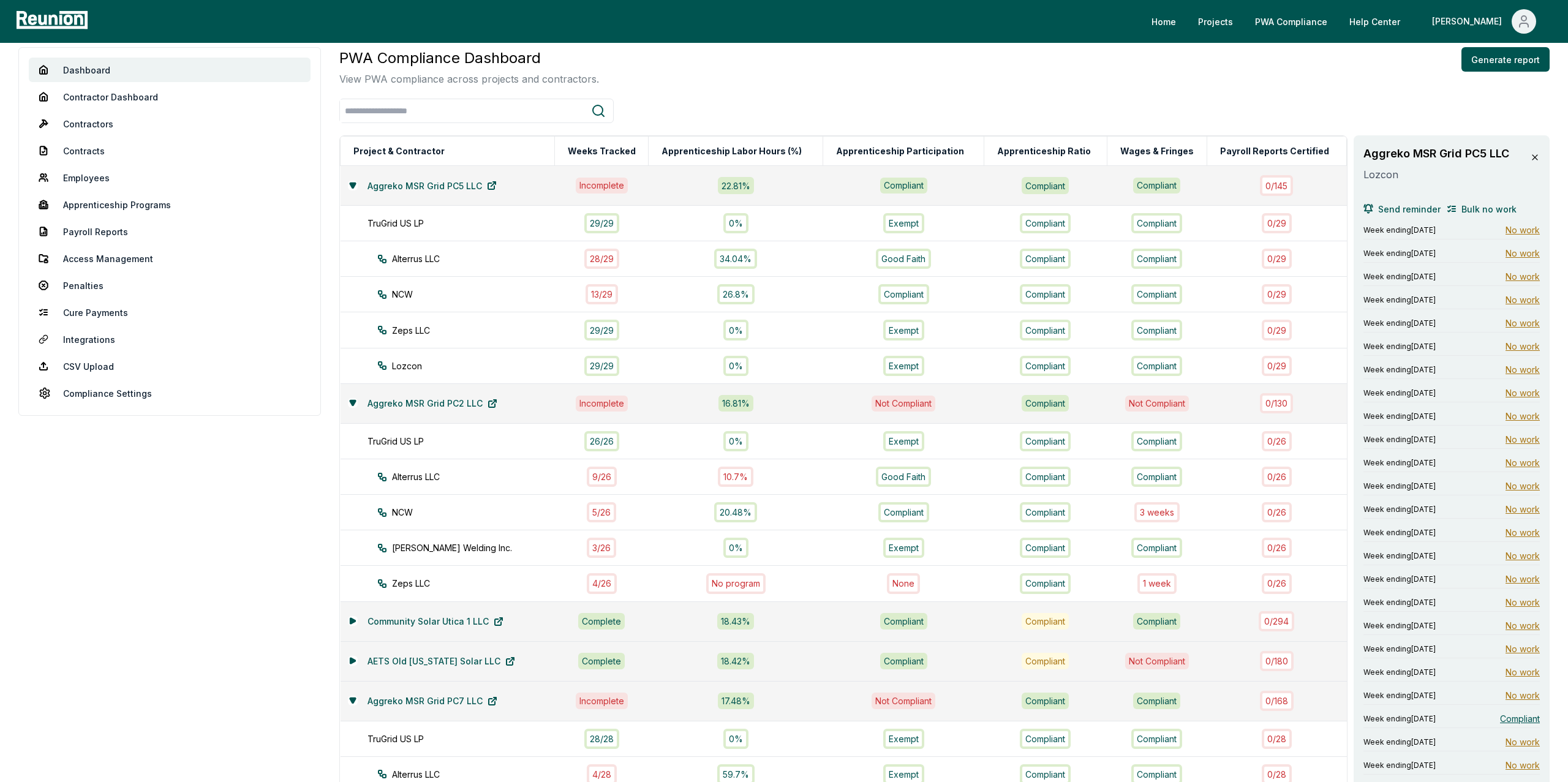
scroll to position [80, 0]
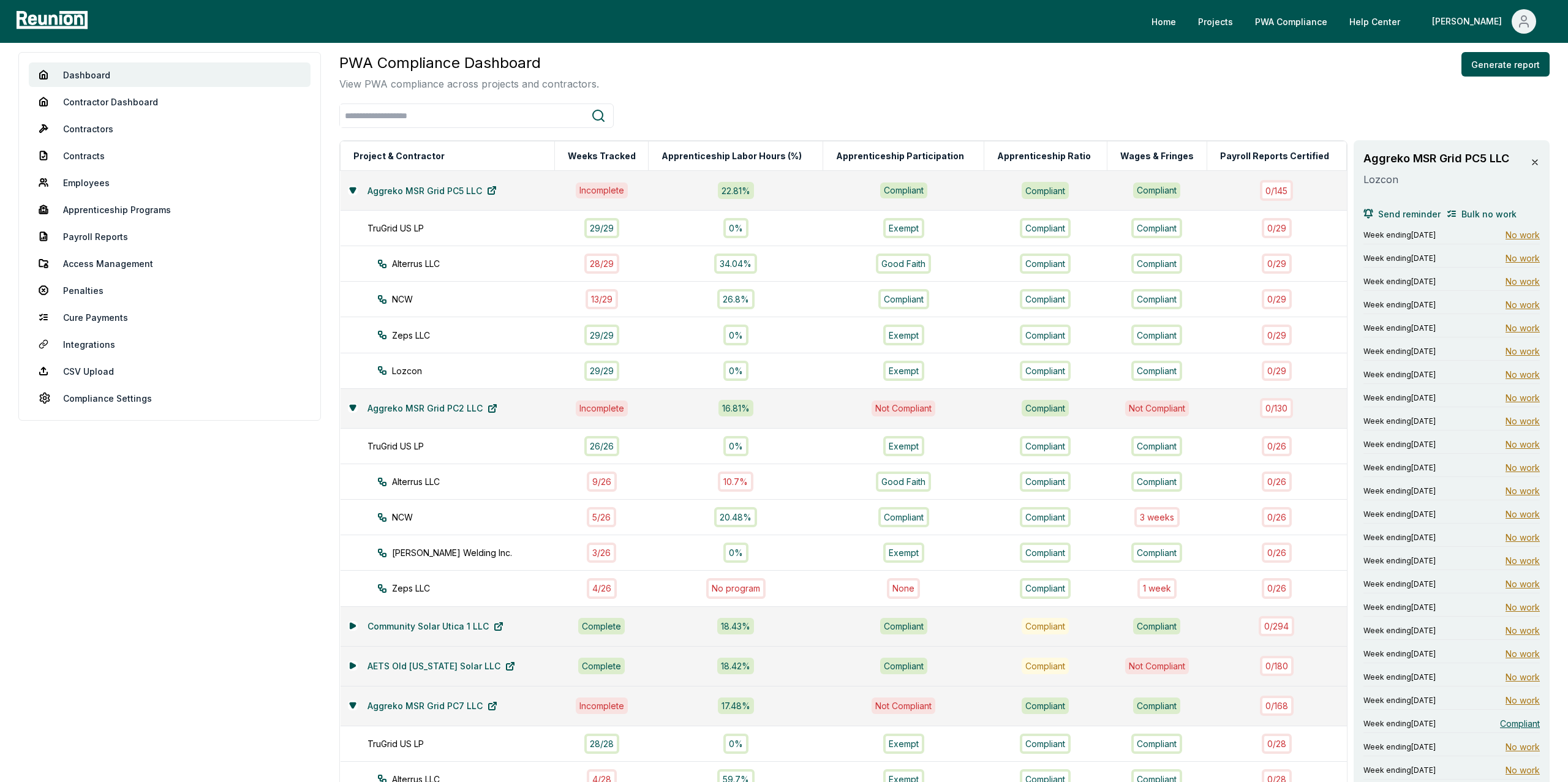
click at [1536, 163] on icon at bounding box center [1535, 162] width 10 height 10
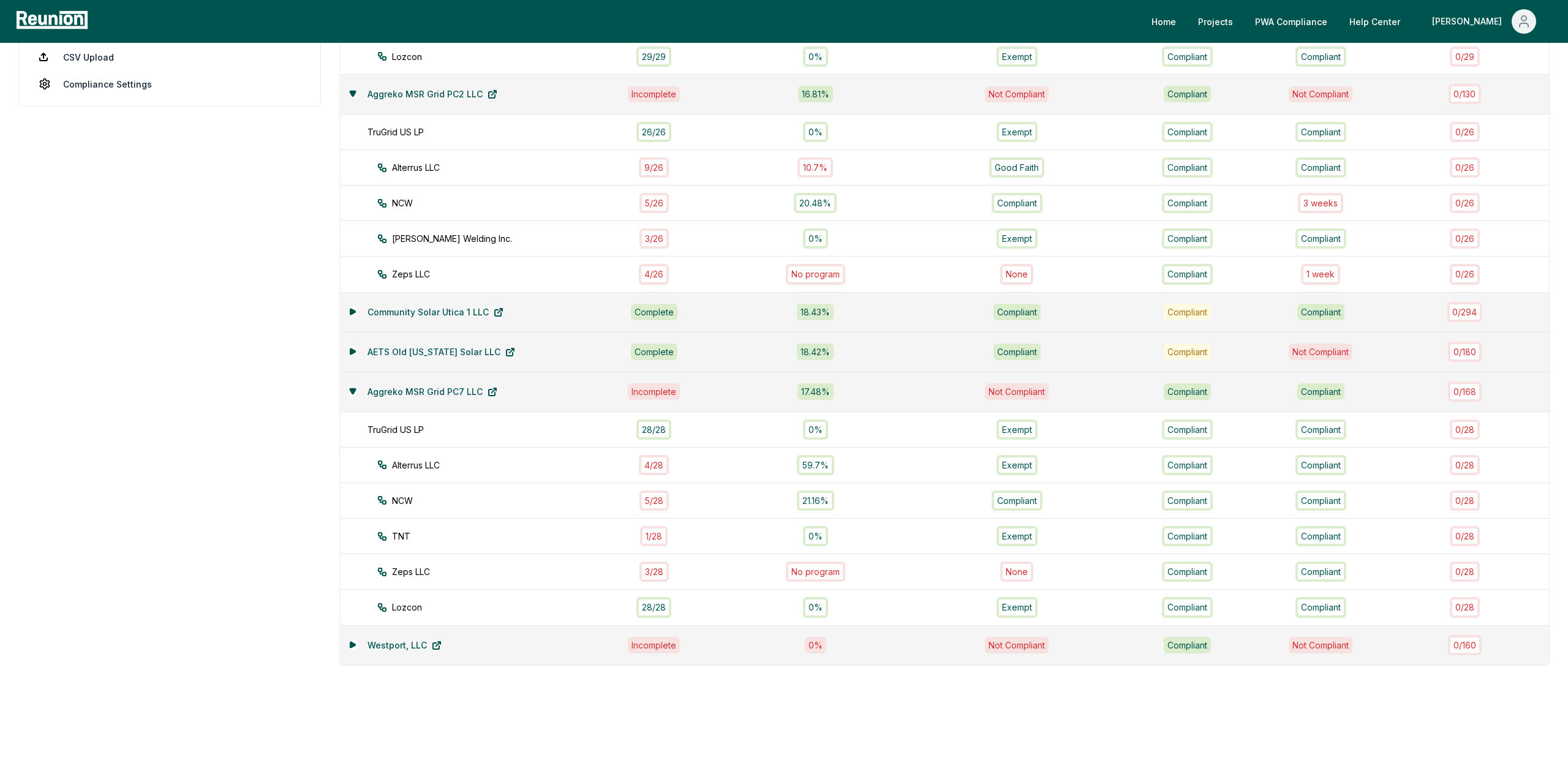
scroll to position [395, 0]
click at [659, 173] on div "9 / 26" at bounding box center [654, 167] width 30 height 20
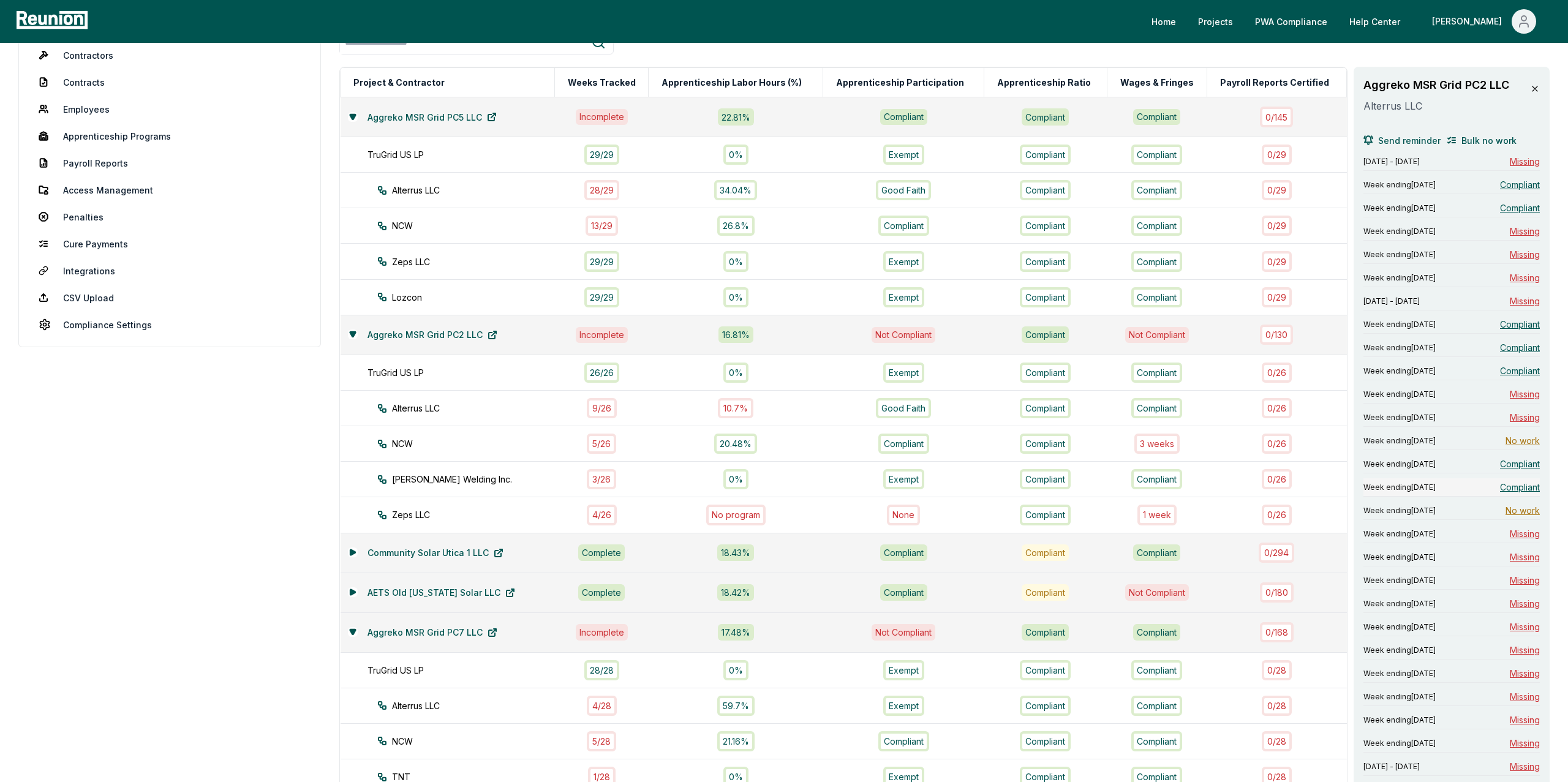
scroll to position [0, 0]
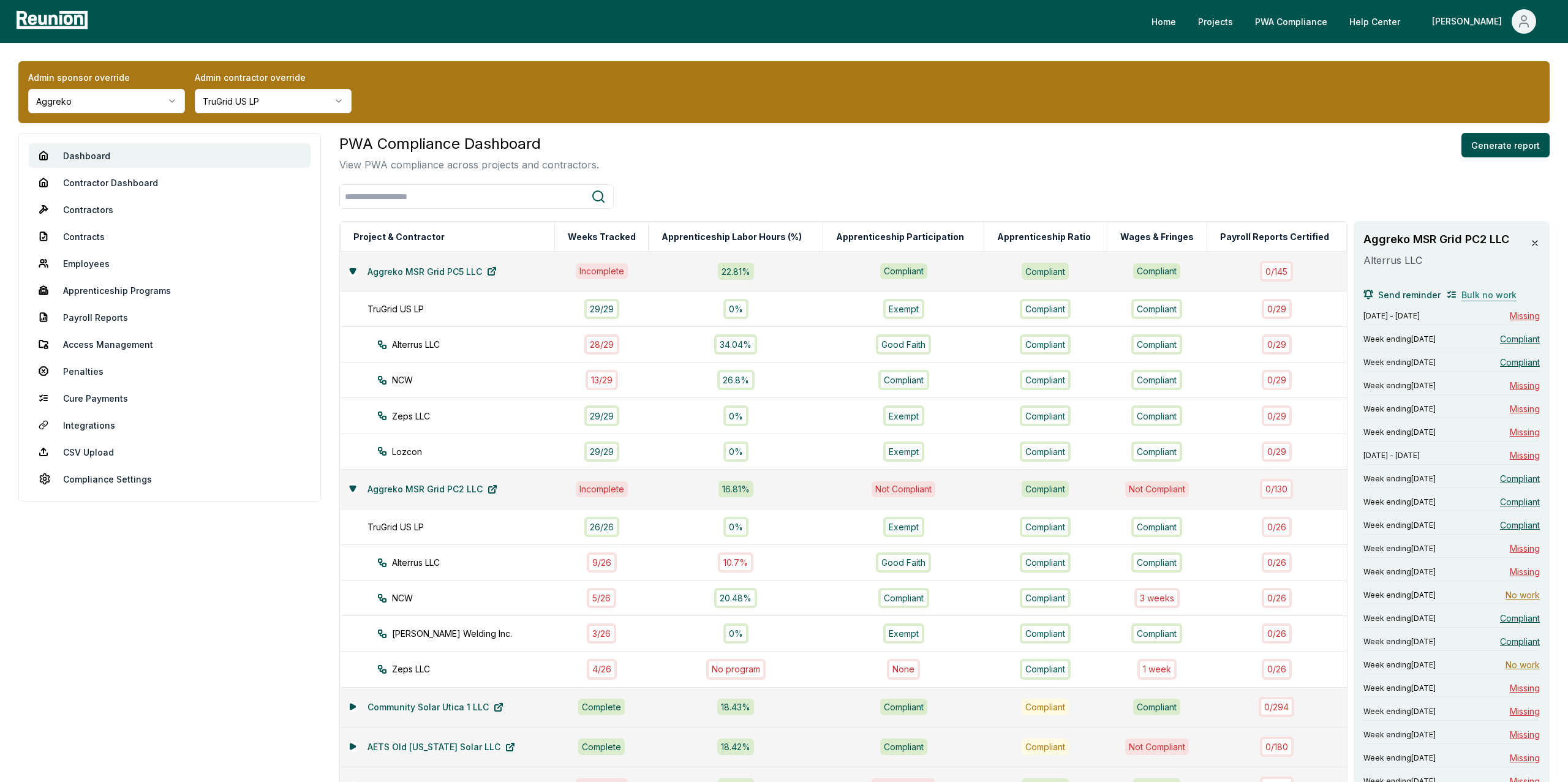
click at [1483, 291] on span "Bulk no work" at bounding box center [1489, 294] width 55 height 13
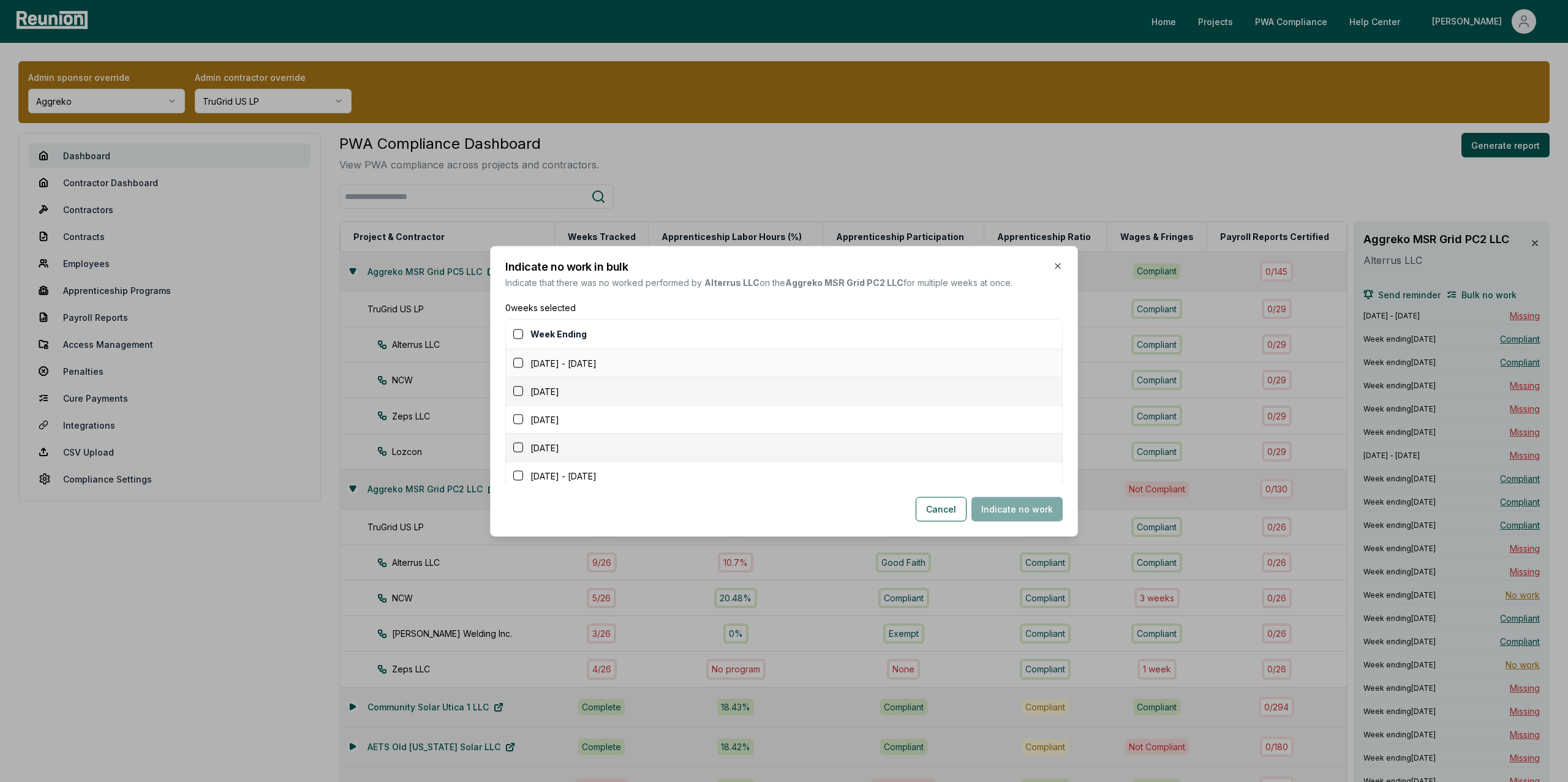
click at [1051, 265] on h2 "Indicate no work in bulk" at bounding box center [783, 266] width 557 height 11
click at [1053, 266] on icon "button" at bounding box center [1058, 266] width 10 height 10
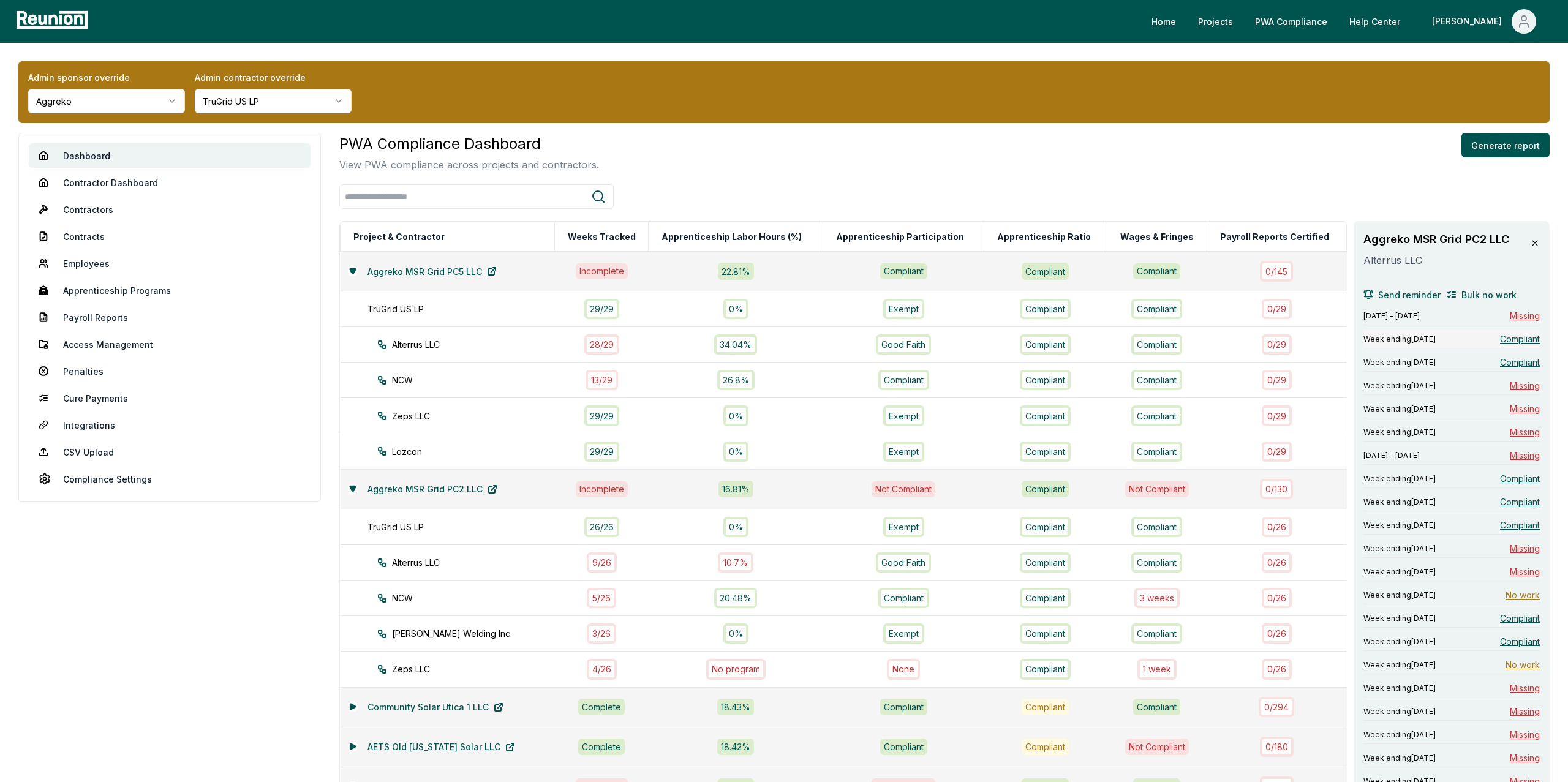
click at [1516, 337] on span "Compliant" at bounding box center [1519, 339] width 40 height 13
click at [1519, 339] on span "Compliant" at bounding box center [1519, 339] width 40 height 13
click at [1489, 296] on span "Bulk no work" at bounding box center [1489, 294] width 55 height 13
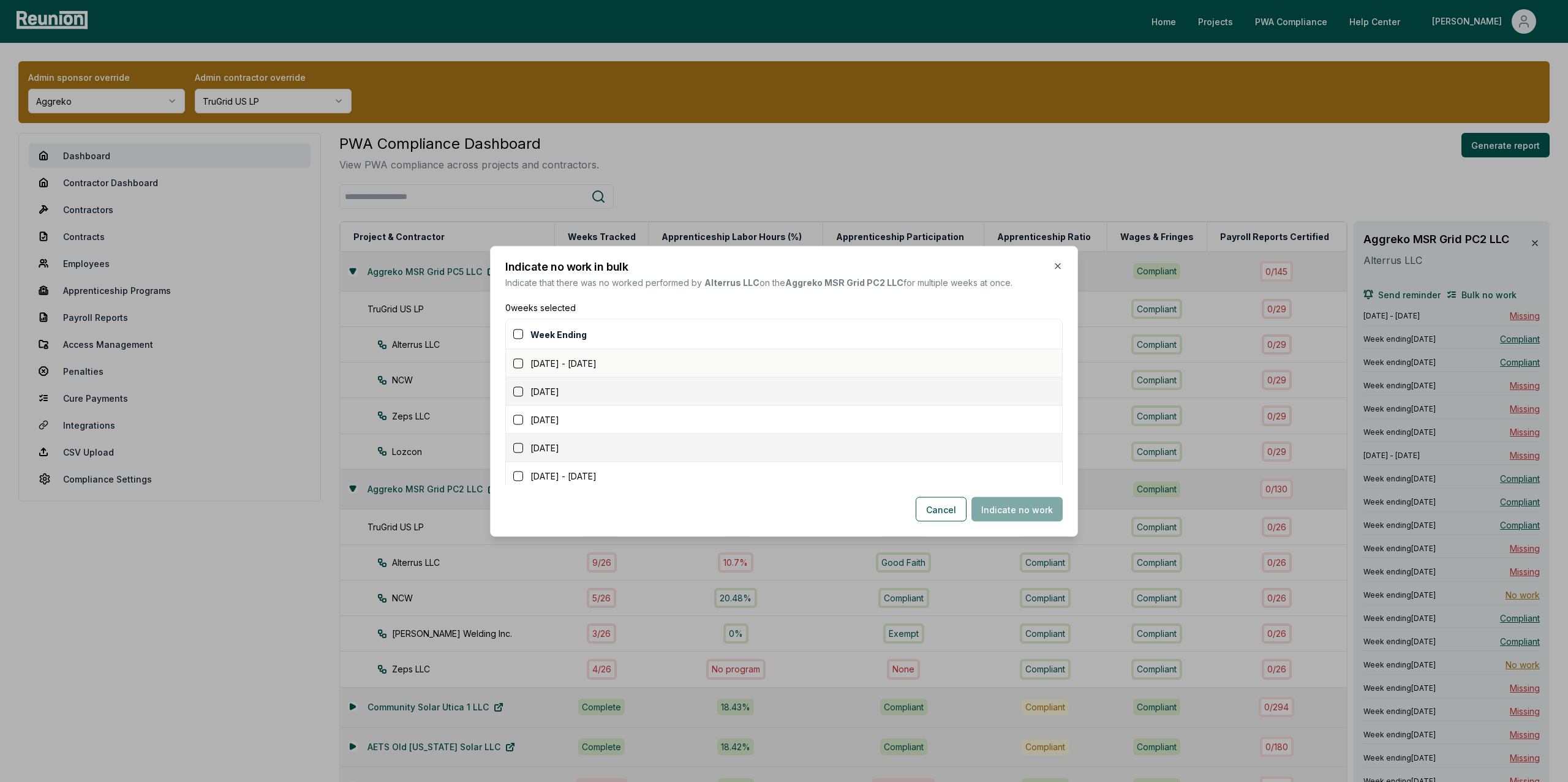
click at [518, 365] on button "button" at bounding box center [519, 364] width 10 height 10
click at [1029, 510] on button "Indicate no work" at bounding box center [1018, 509] width 91 height 25
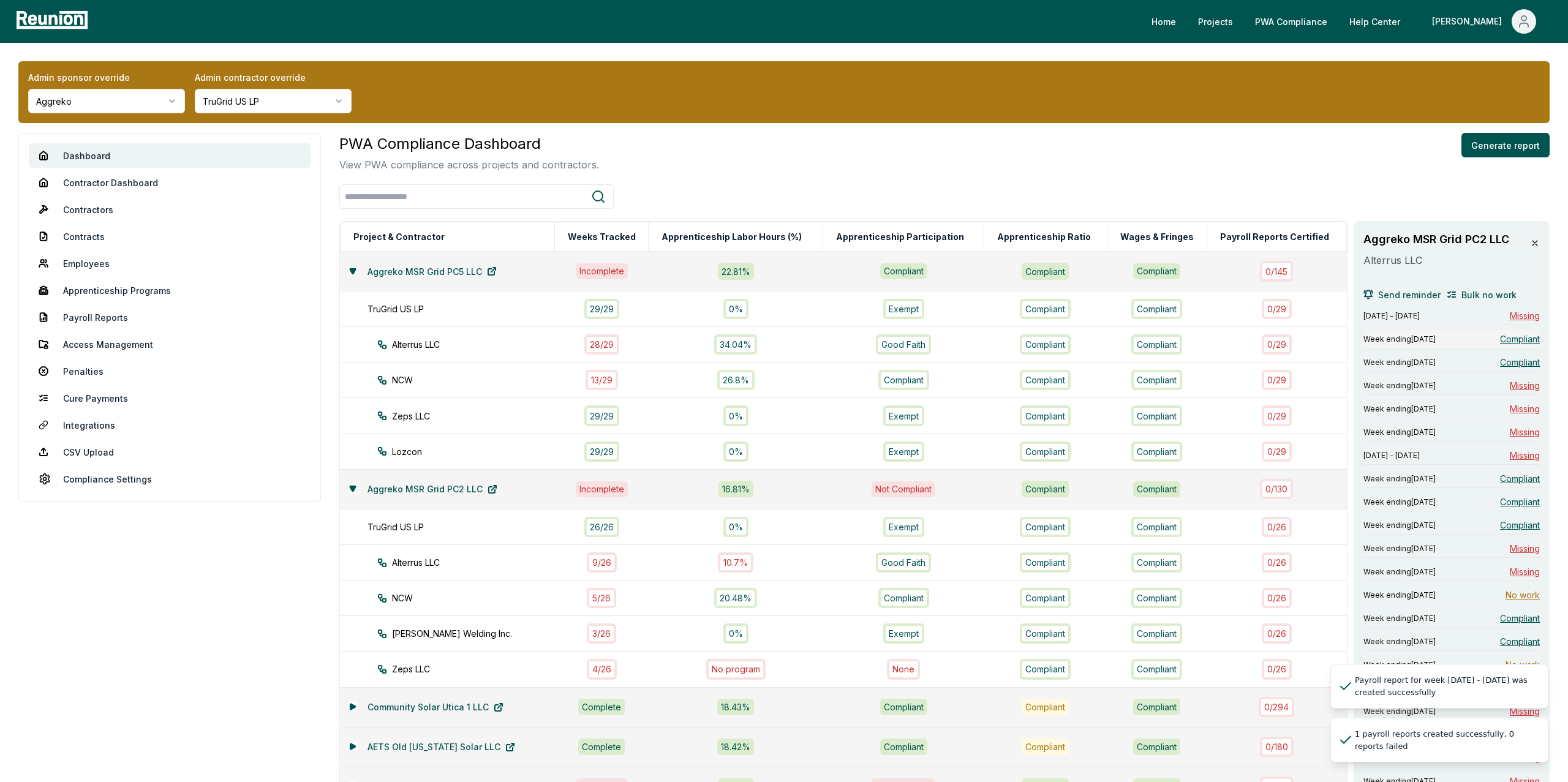
click at [1517, 340] on span "Compliant" at bounding box center [1519, 339] width 40 height 13
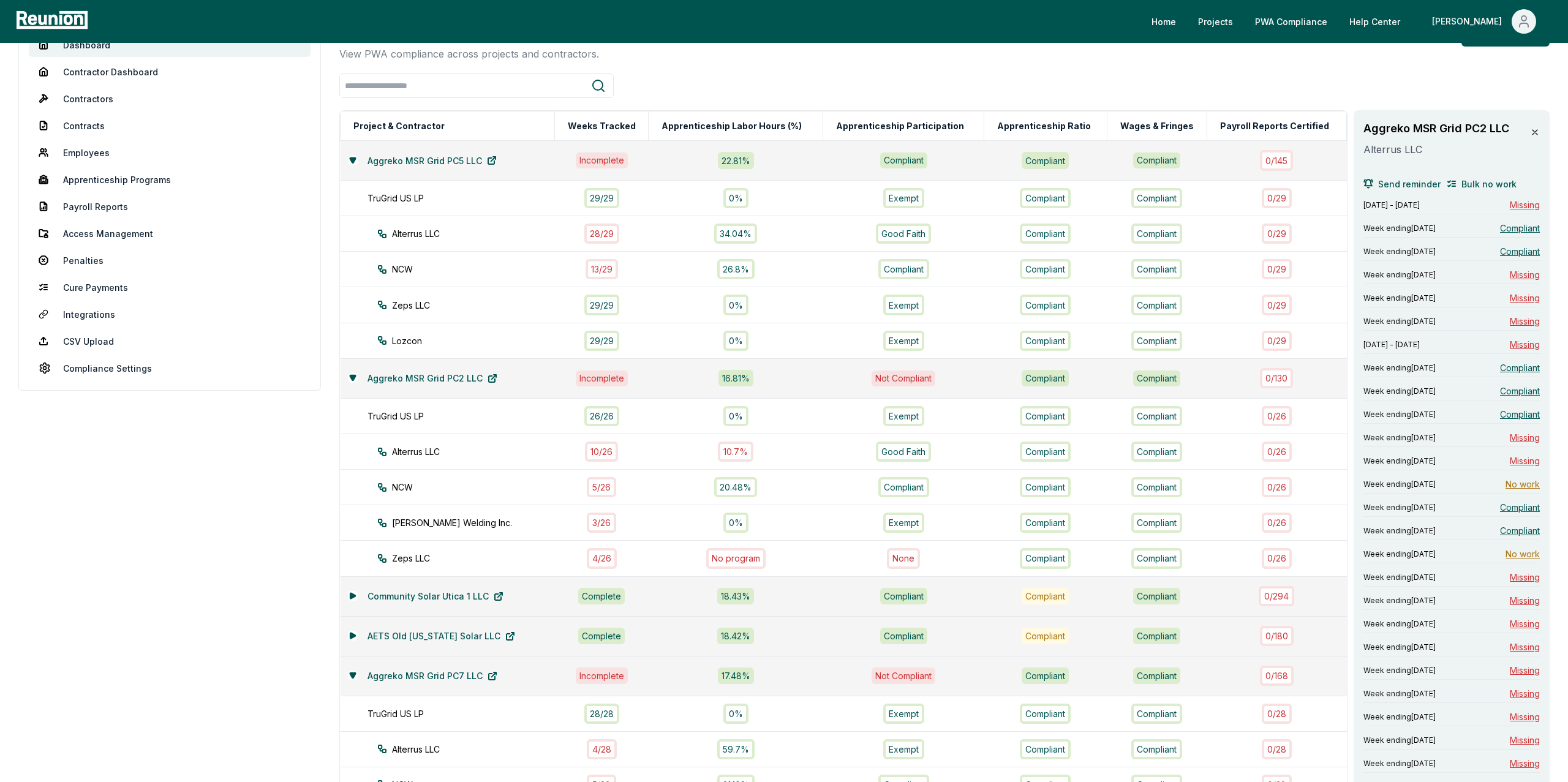
scroll to position [111, 0]
click at [1465, 180] on span "Bulk no work" at bounding box center [1489, 183] width 55 height 13
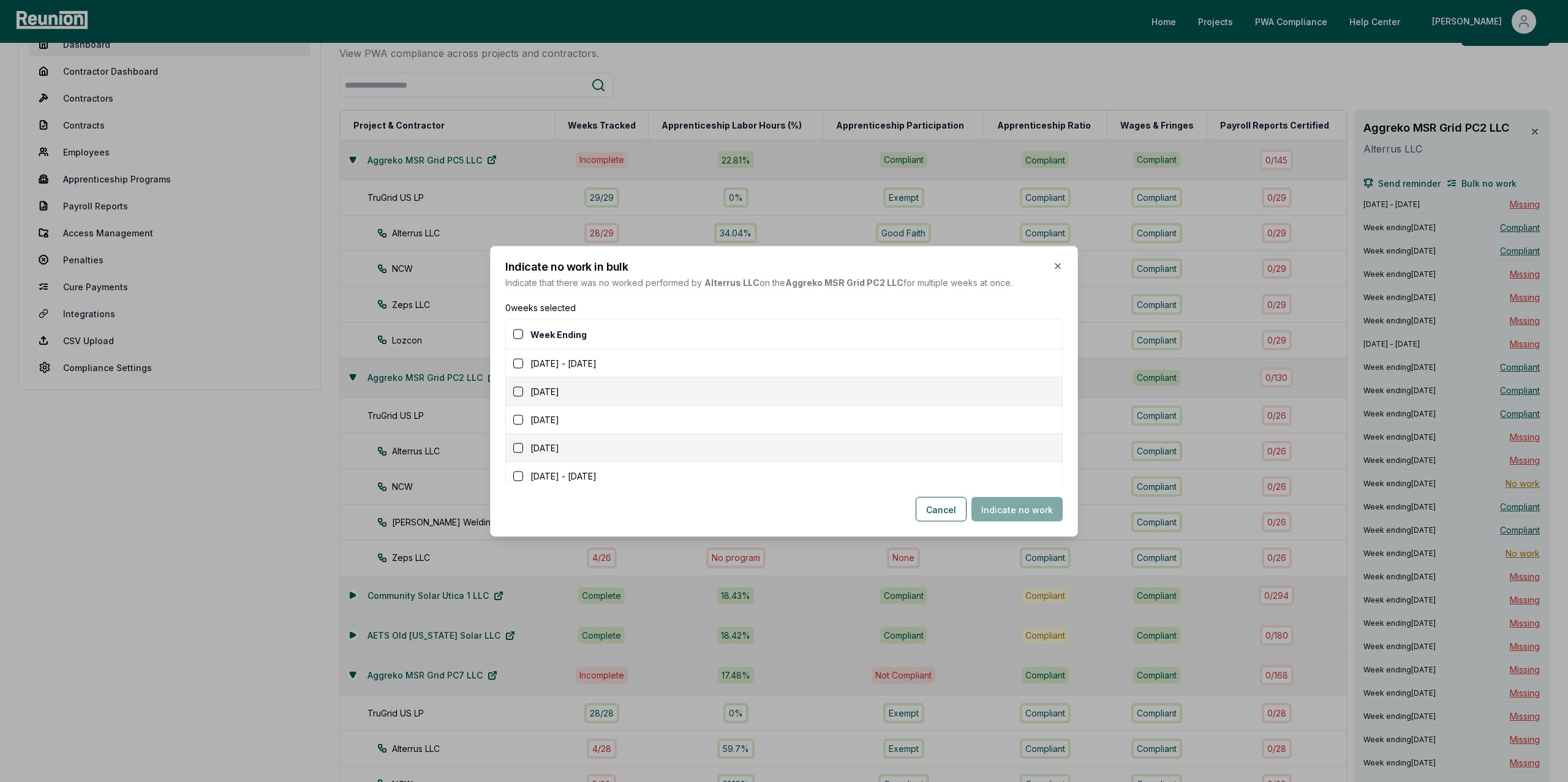
click at [514, 392] on button "button" at bounding box center [519, 391] width 10 height 10
click at [519, 419] on button "button" at bounding box center [519, 419] width 10 height 10
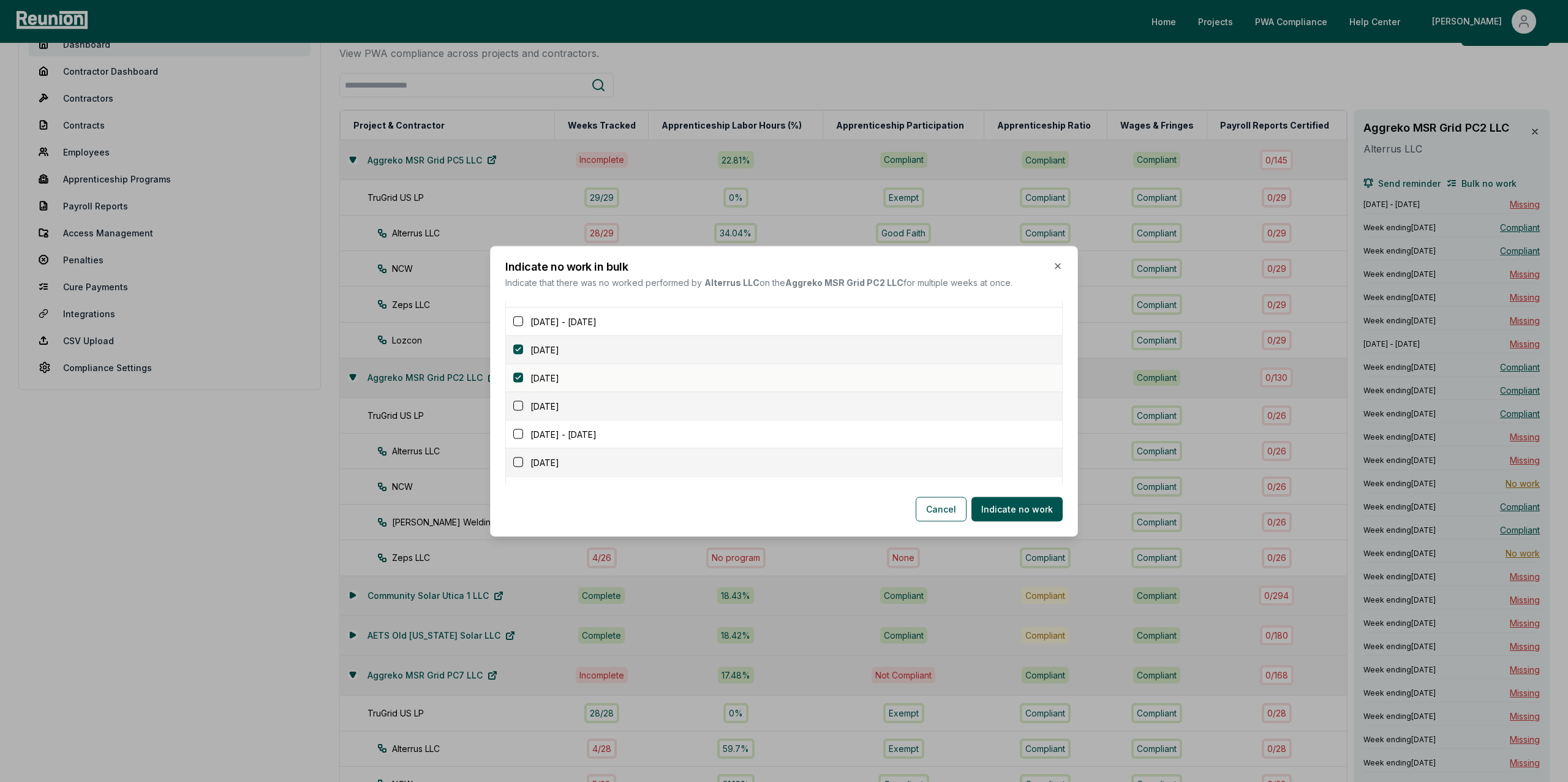
scroll to position [43, 0]
click at [512, 405] on td "March 21, 2025" at bounding box center [784, 404] width 556 height 28
click at [523, 402] on button "button" at bounding box center [519, 404] width 10 height 10
click at [523, 432] on button "button" at bounding box center [519, 433] width 10 height 10
click at [1046, 512] on button "Indicate no work" at bounding box center [1018, 509] width 91 height 25
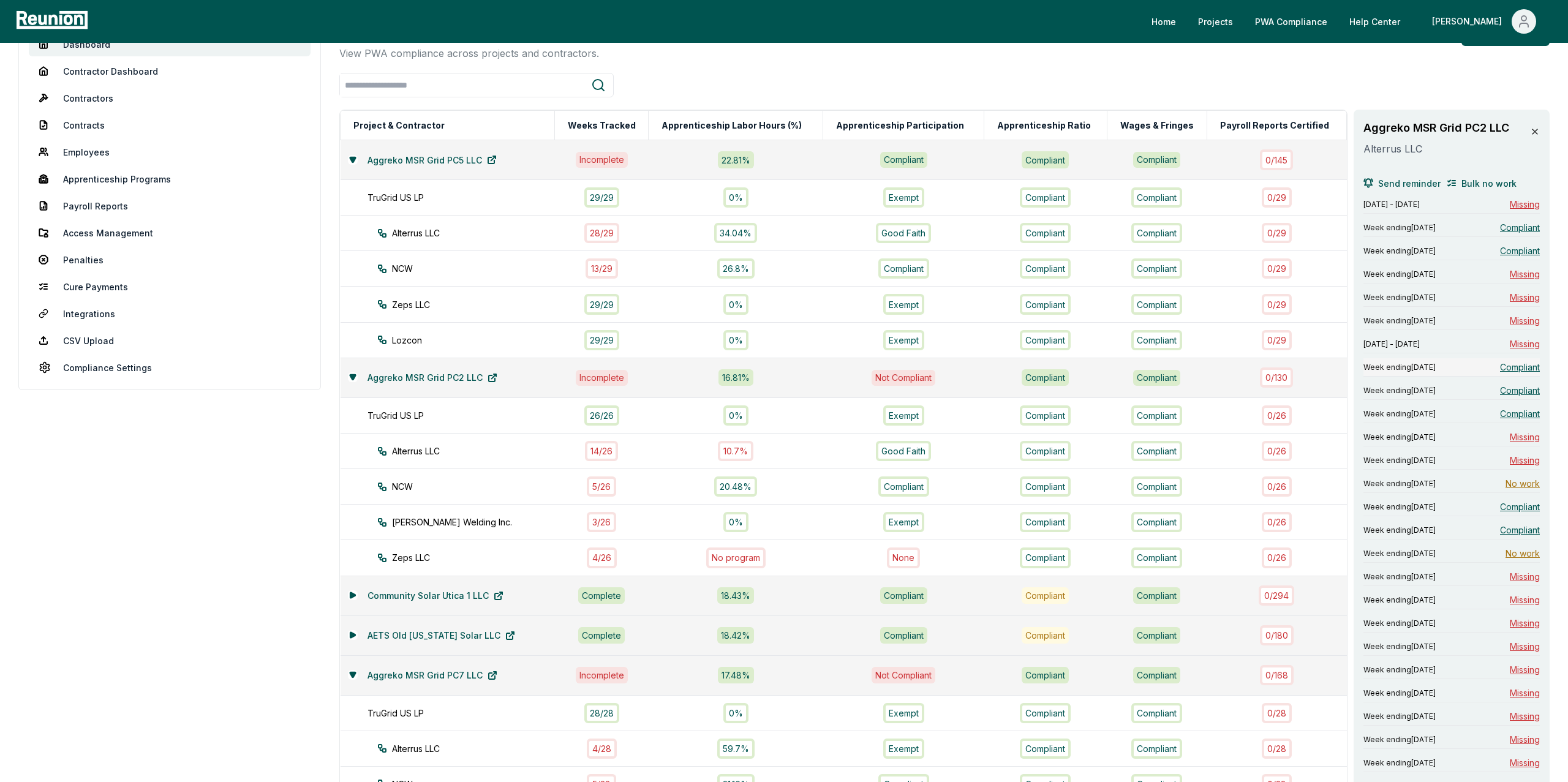
click at [1514, 373] on span "Compliant" at bounding box center [1519, 367] width 40 height 13
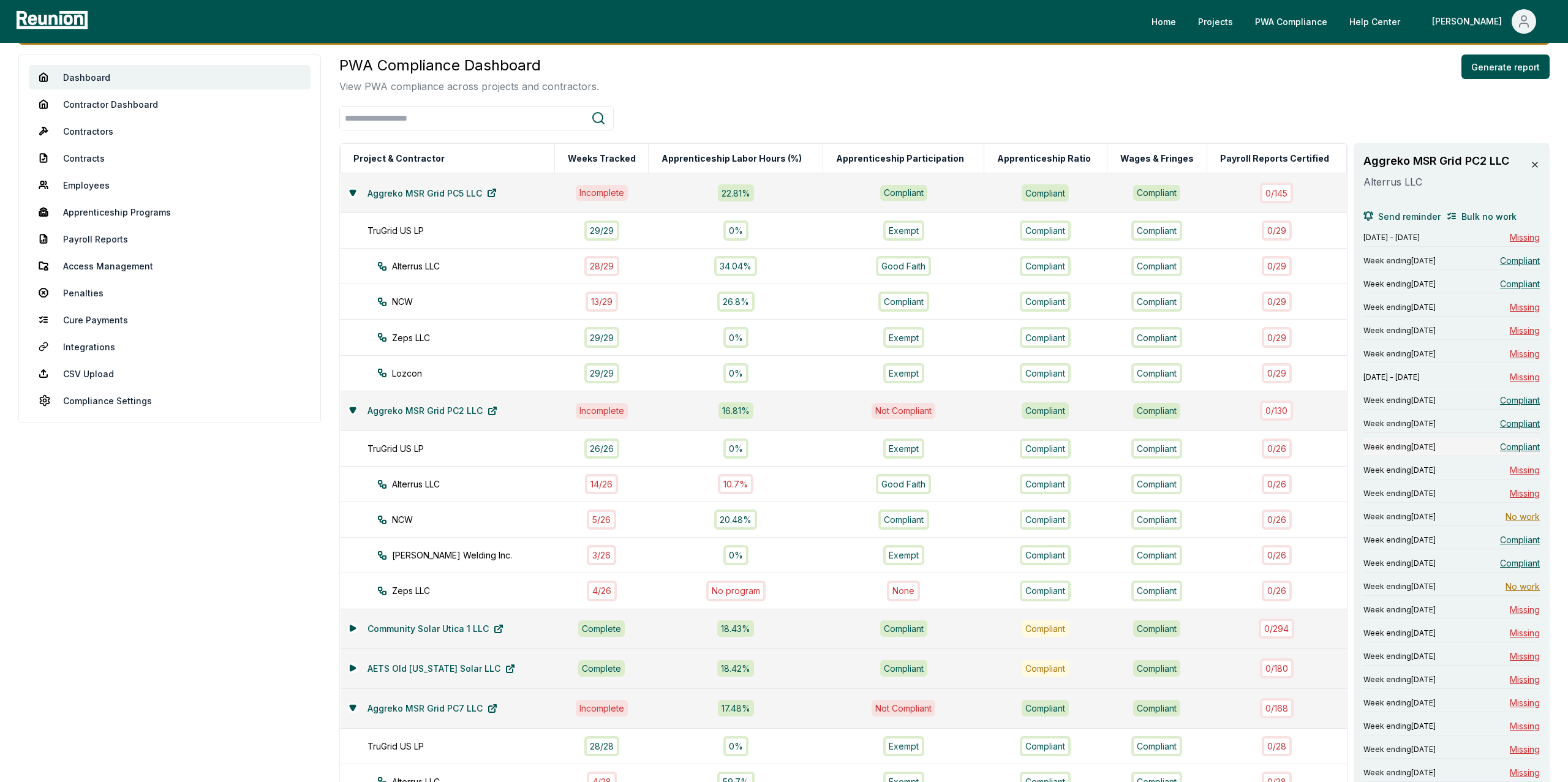
scroll to position [78, 0]
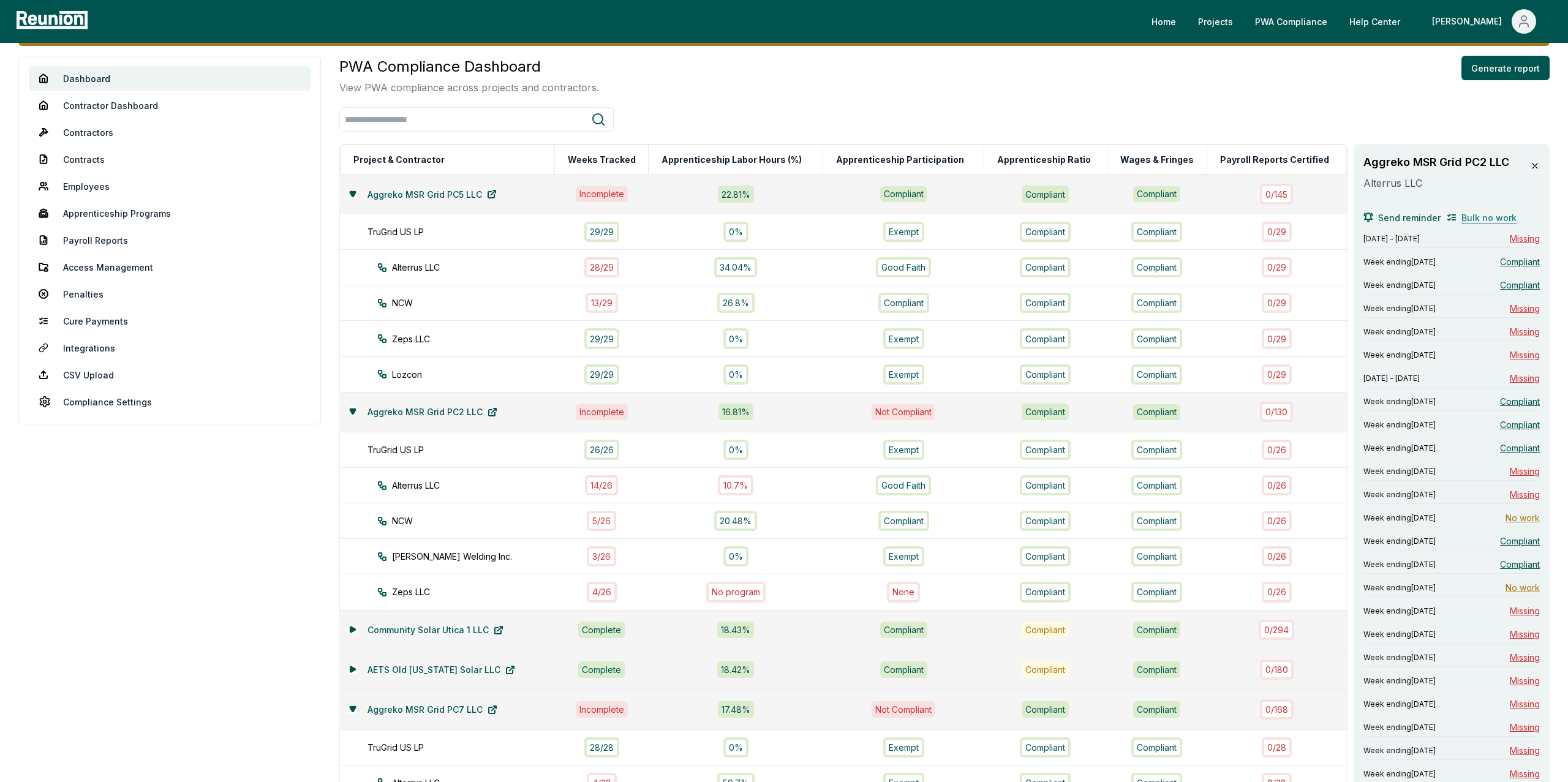
click at [1481, 217] on span "Bulk no work" at bounding box center [1489, 218] width 55 height 13
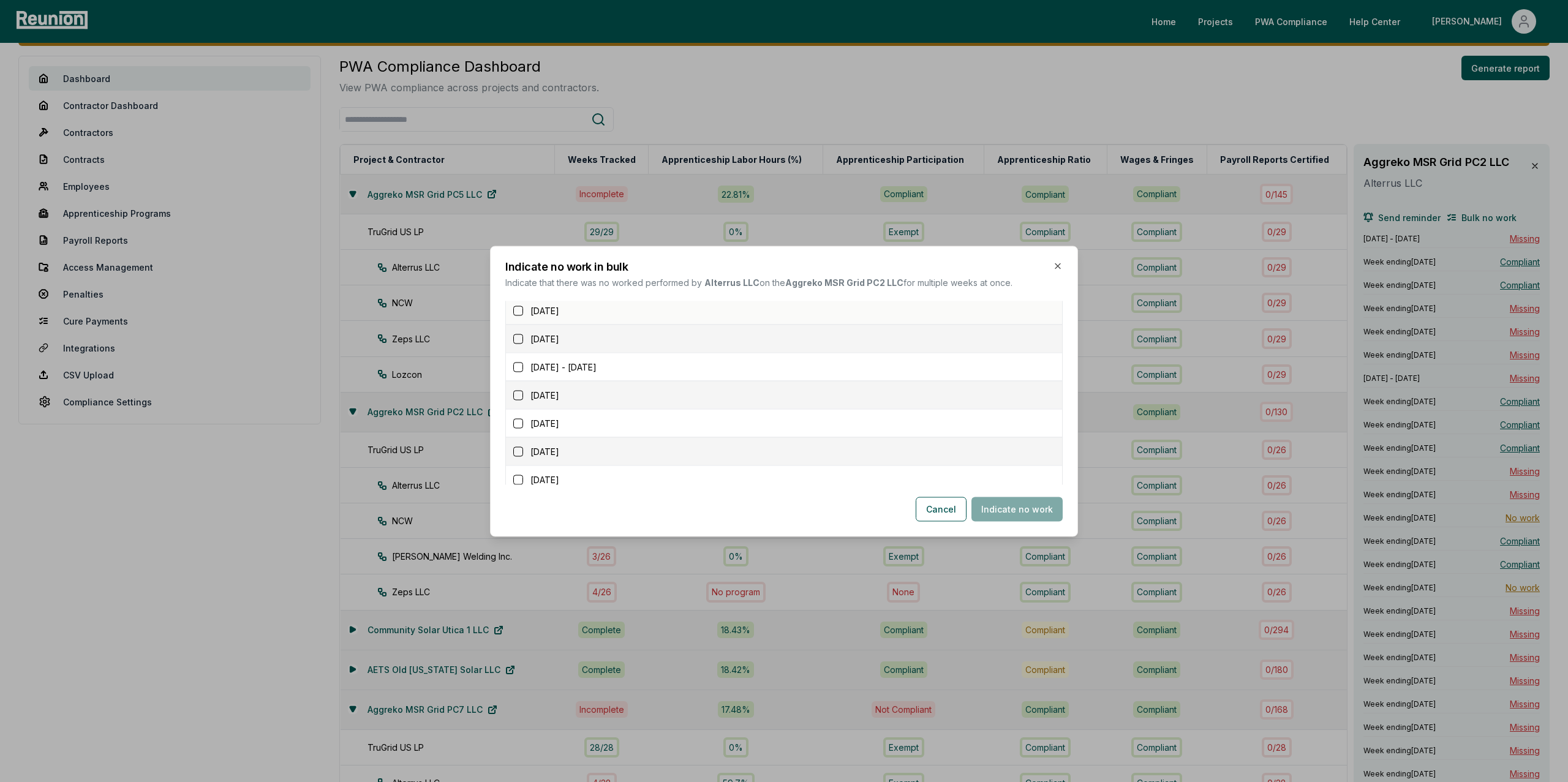
scroll to position [115, 0]
click at [520, 391] on button "button" at bounding box center [519, 389] width 10 height 10
click at [519, 420] on button "button" at bounding box center [519, 417] width 10 height 10
click at [1044, 509] on button "Indicate no work" at bounding box center [1018, 509] width 91 height 25
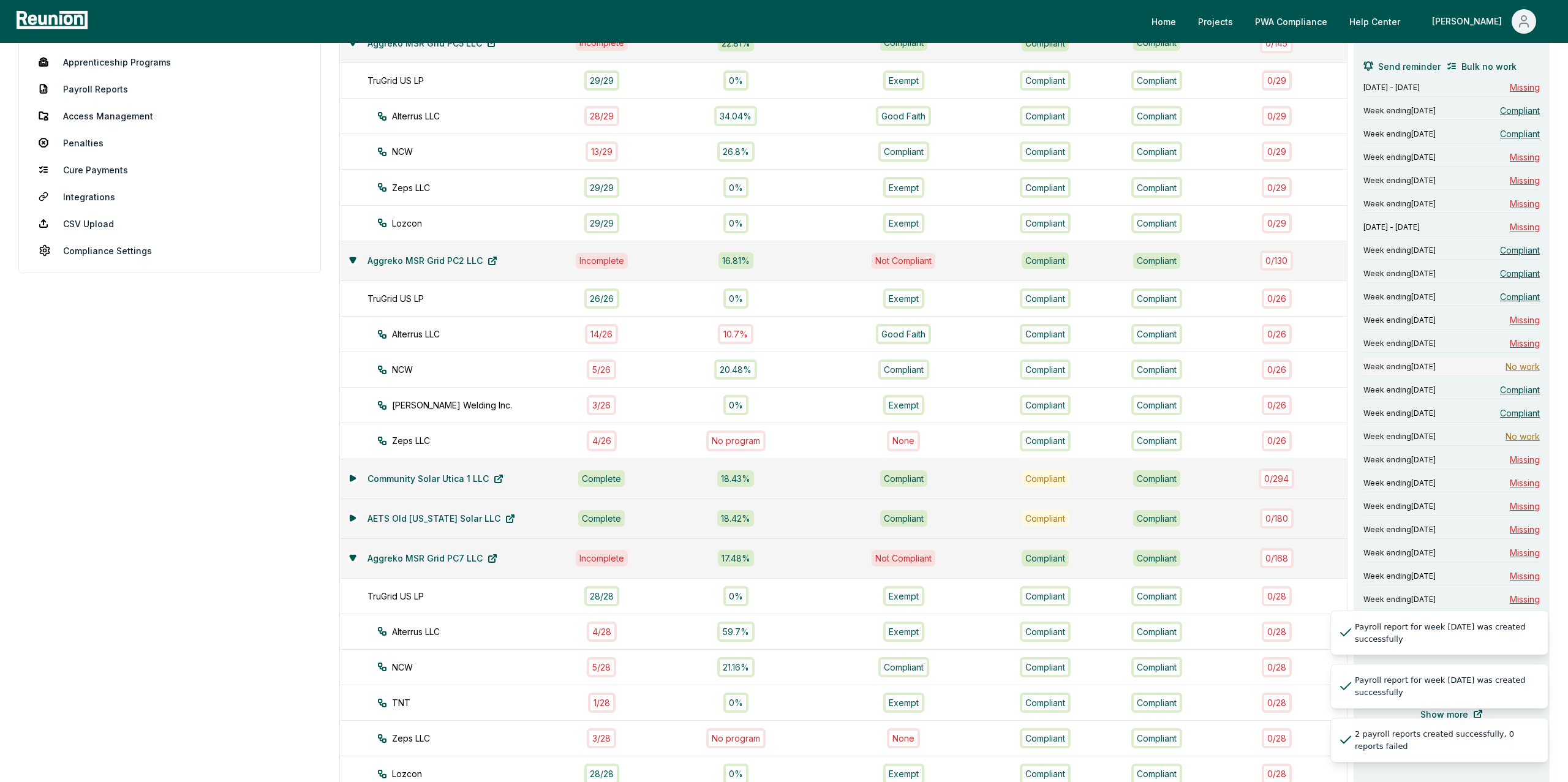
scroll to position [235, 0]
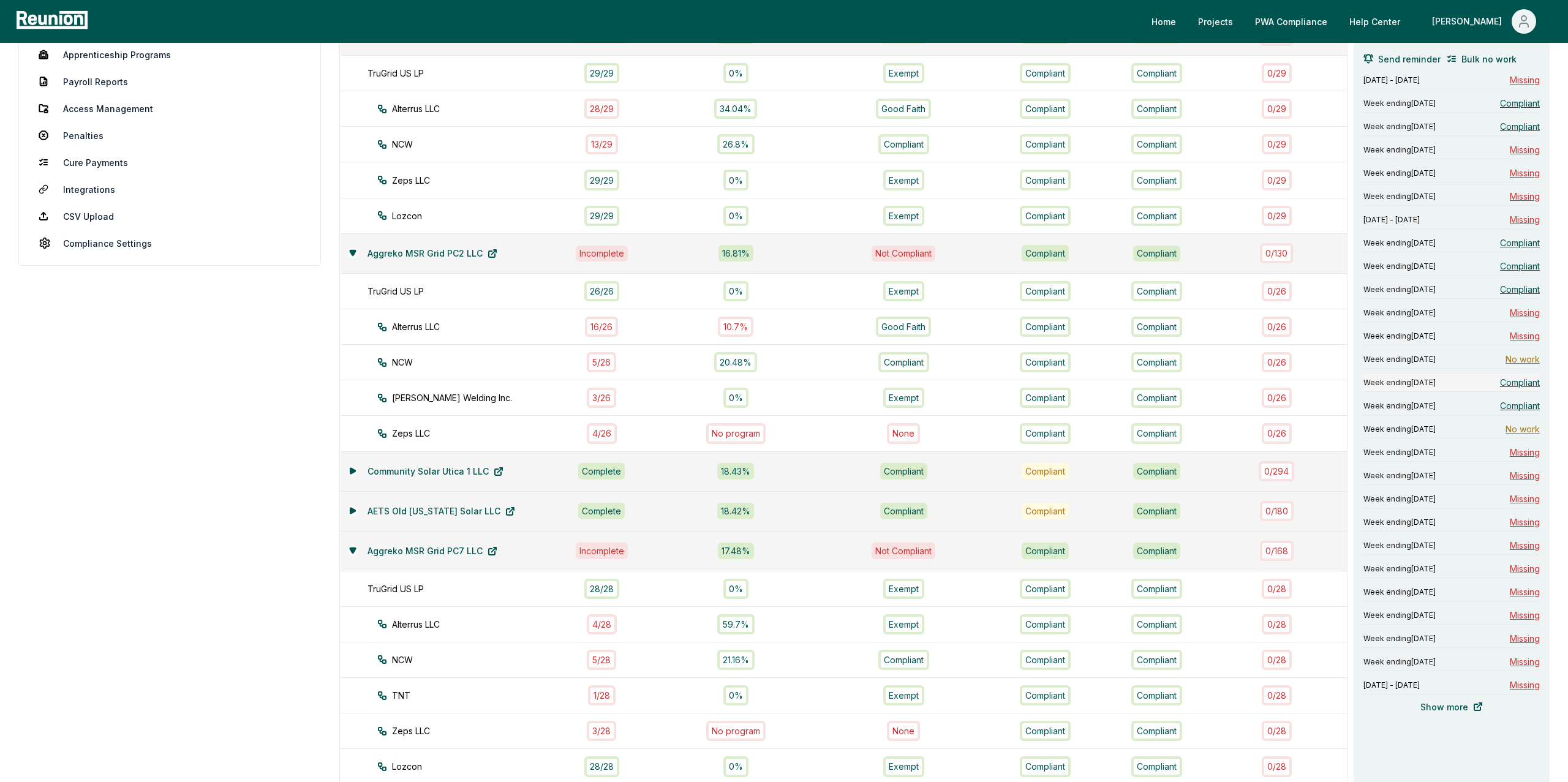
click at [1524, 388] on span "Compliant" at bounding box center [1519, 382] width 40 height 13
click at [1514, 407] on span "Compliant" at bounding box center [1519, 405] width 40 height 13
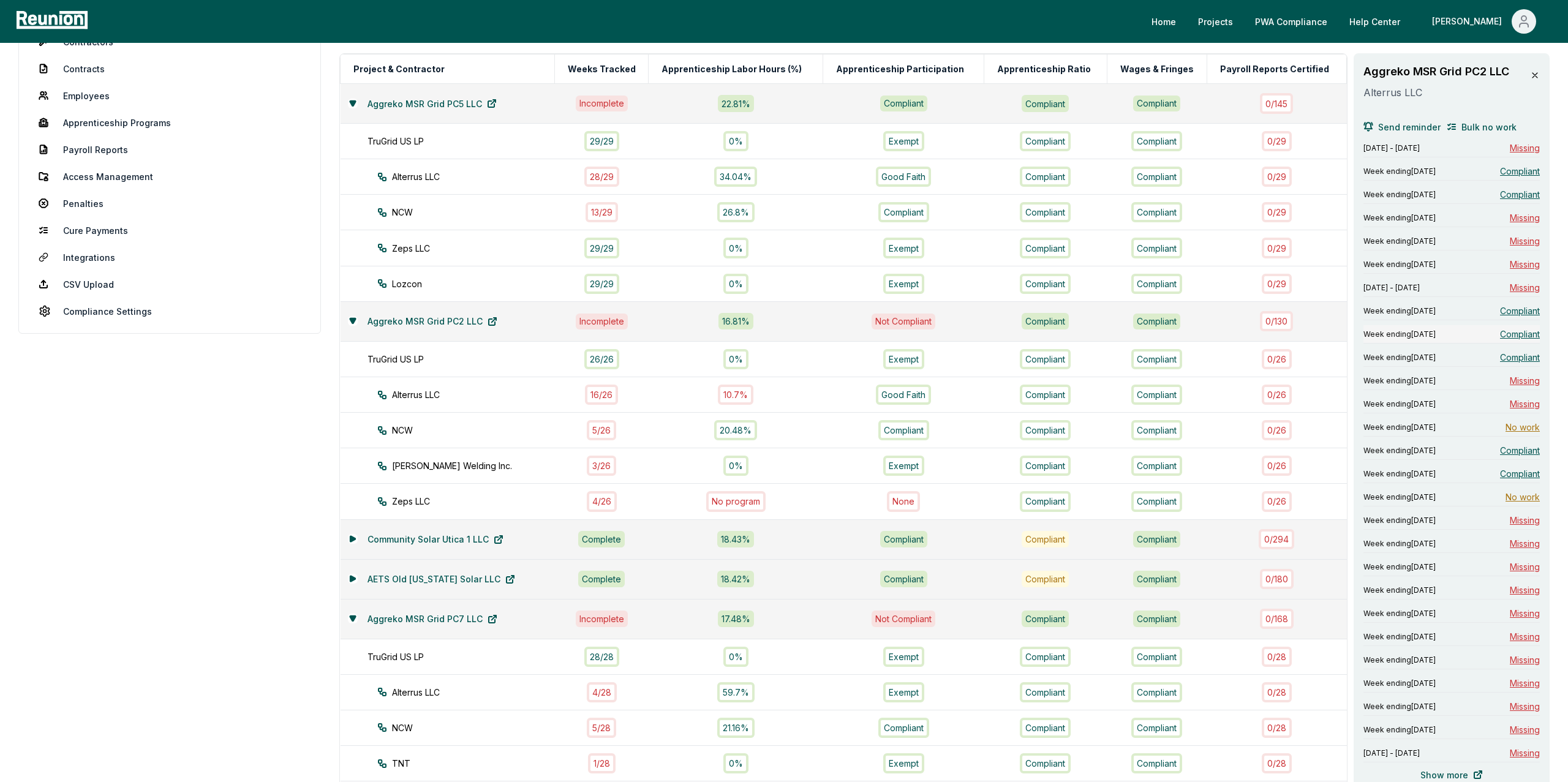
scroll to position [165, 0]
click at [1481, 131] on span "Bulk no work" at bounding box center [1489, 129] width 55 height 13
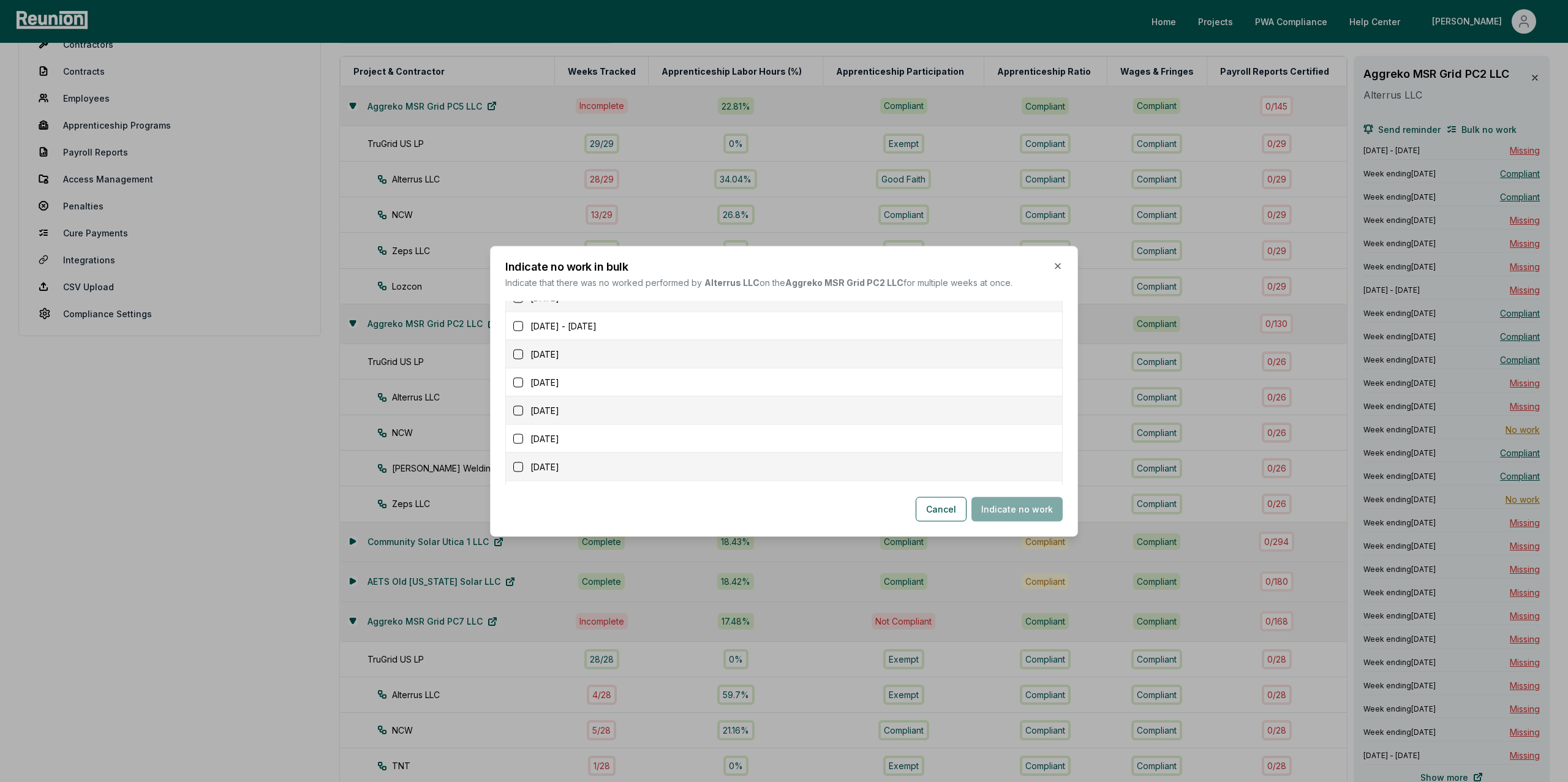
scroll to position [159, 0]
click at [518, 405] on button "button" at bounding box center [519, 401] width 10 height 10
click at [515, 344] on button "button" at bounding box center [519, 343] width 10 height 10
click at [519, 374] on button "button" at bounding box center [519, 372] width 10 height 10
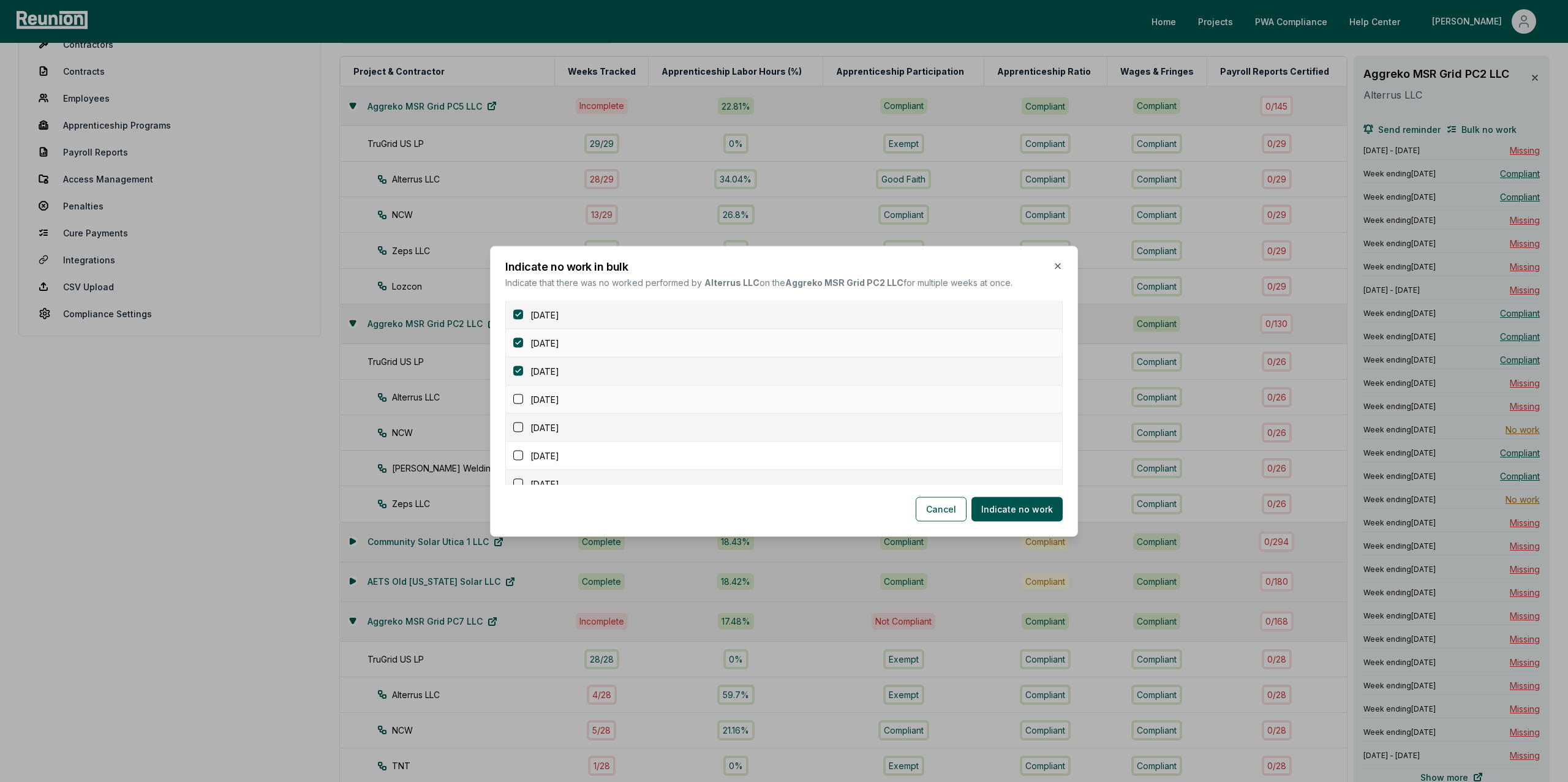
click at [518, 409] on td "[DATE]" at bounding box center [784, 399] width 556 height 28
click at [518, 398] on button "button" at bounding box center [519, 399] width 10 height 10
click at [518, 428] on button "button" at bounding box center [519, 427] width 10 height 10
click at [517, 328] on button "button" at bounding box center [519, 330] width 10 height 10
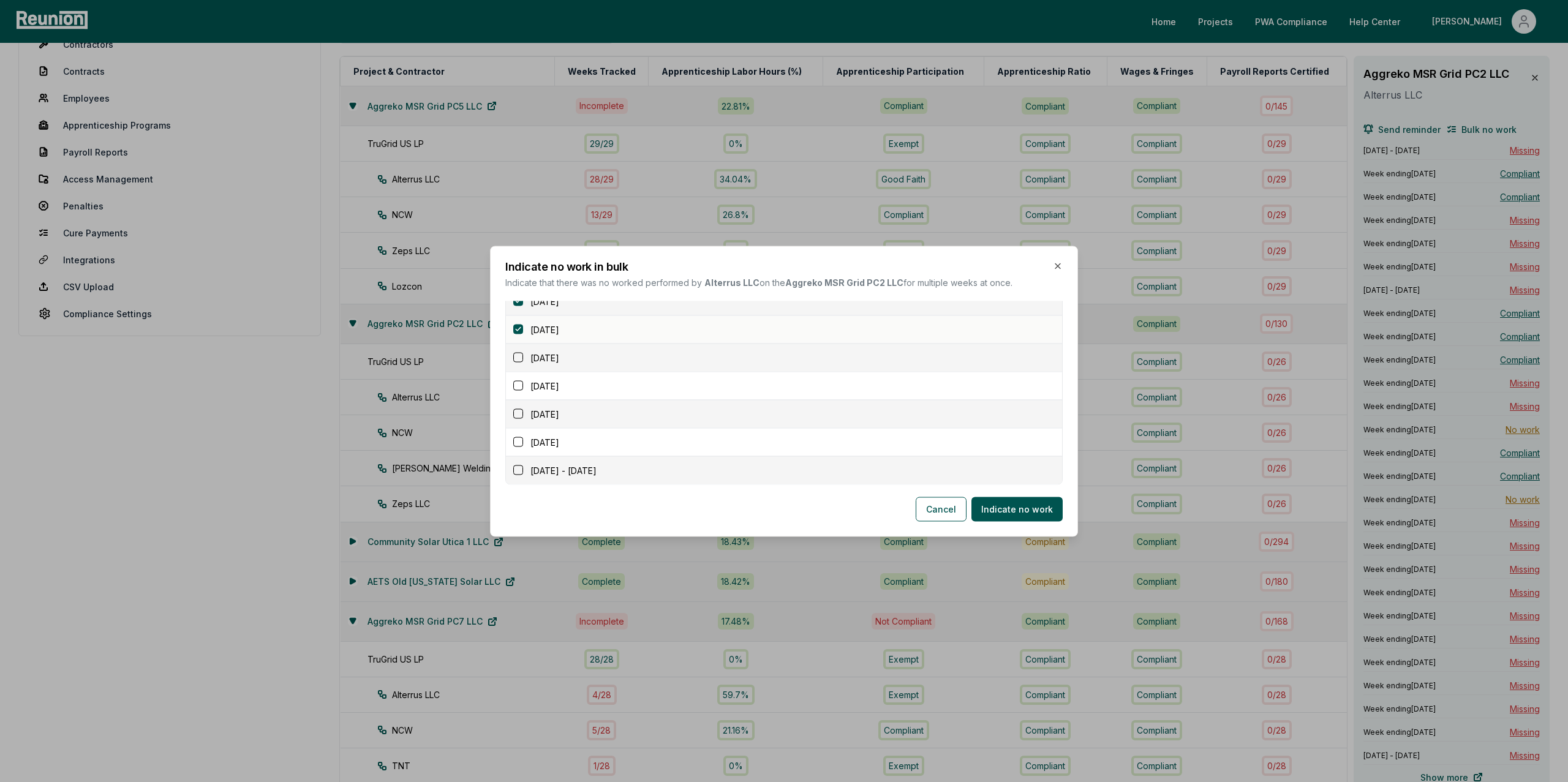
click at [517, 358] on button "button" at bounding box center [519, 358] width 10 height 10
click at [519, 390] on button "button" at bounding box center [519, 386] width 10 height 10
click at [518, 411] on button "button" at bounding box center [519, 414] width 10 height 10
click at [518, 440] on button "button" at bounding box center [519, 442] width 10 height 10
click at [518, 470] on button "button" at bounding box center [519, 470] width 10 height 10
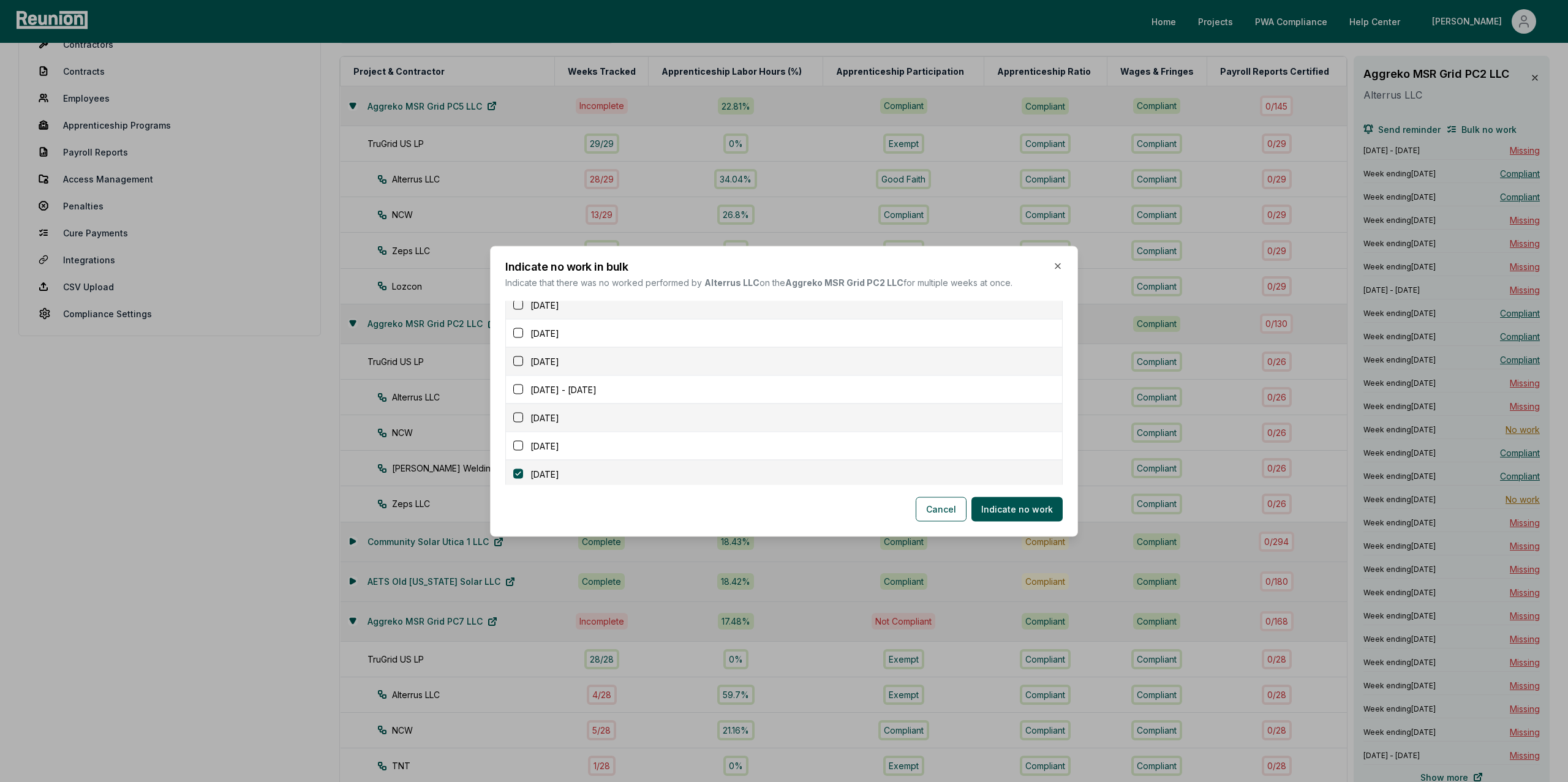
scroll to position [83, 0]
click at [1013, 512] on button "Indicate no work" at bounding box center [1018, 509] width 91 height 25
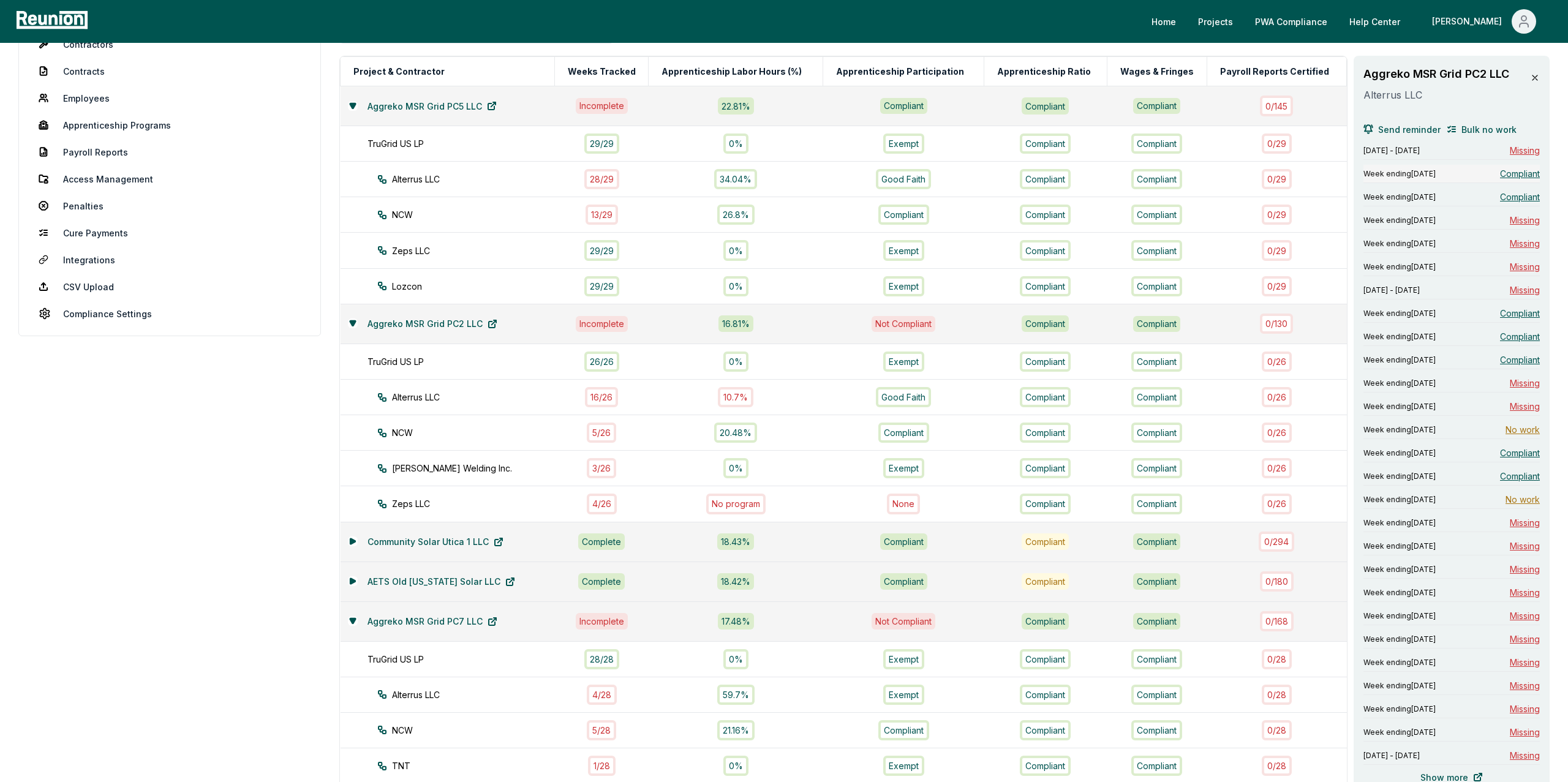
click at [1516, 173] on span "Compliant" at bounding box center [1519, 173] width 40 height 13
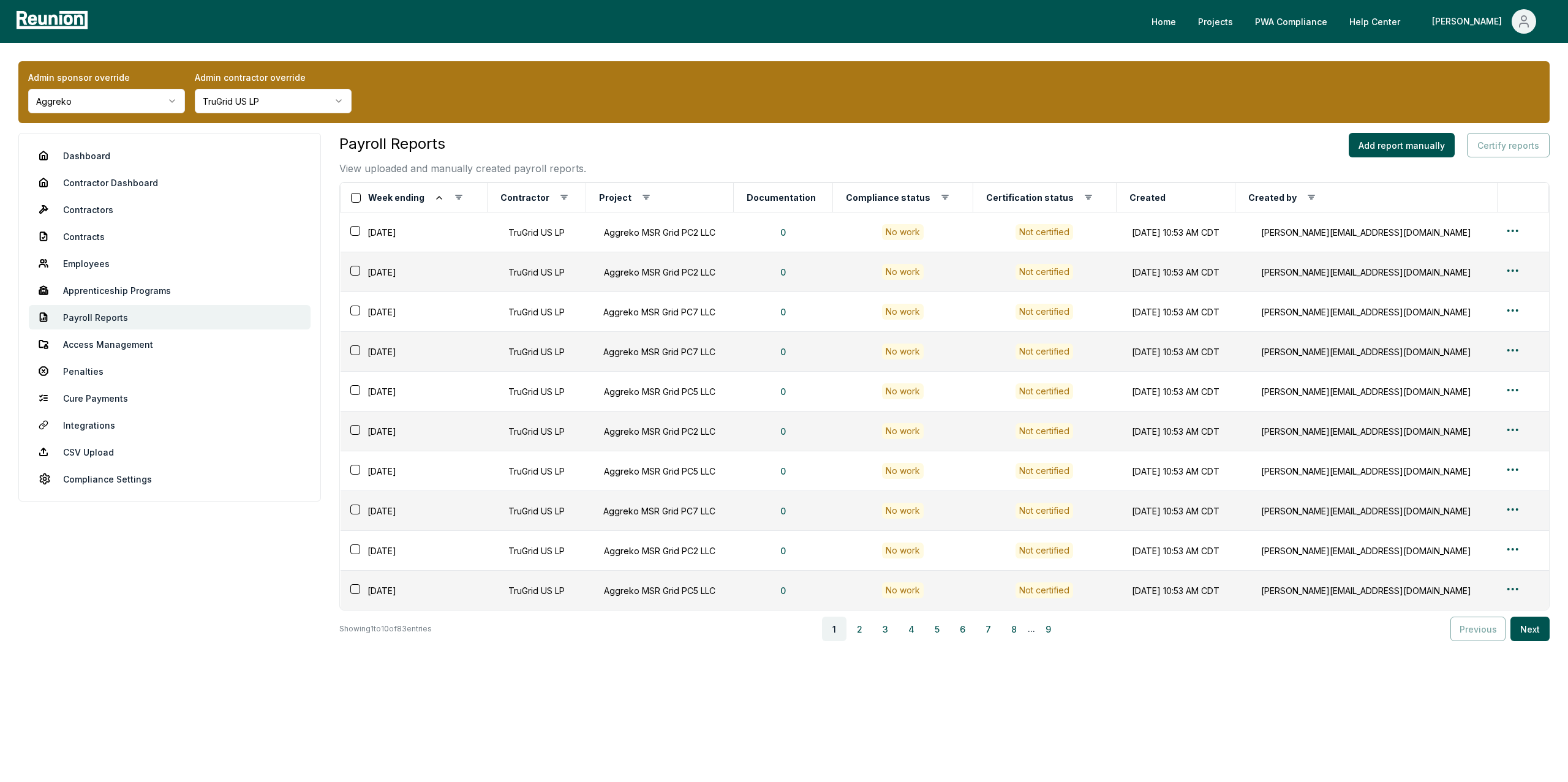
click at [293, 103] on html "Please visit us on your desktop We're working on making our marketplace mobile-…" at bounding box center [784, 391] width 1568 height 782
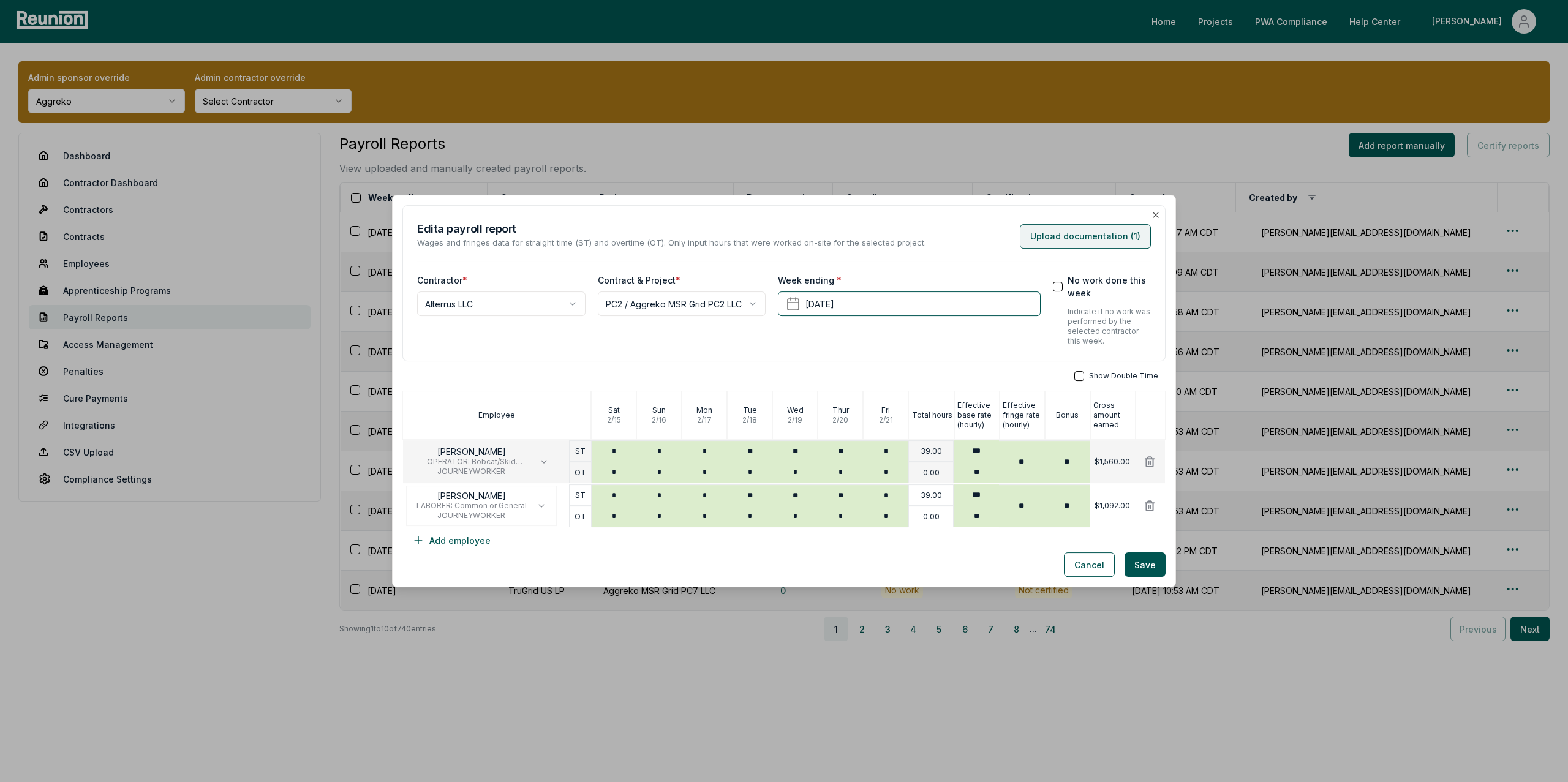
click at [1067, 229] on button "Upload documentation ( 1 )" at bounding box center [1085, 236] width 131 height 25
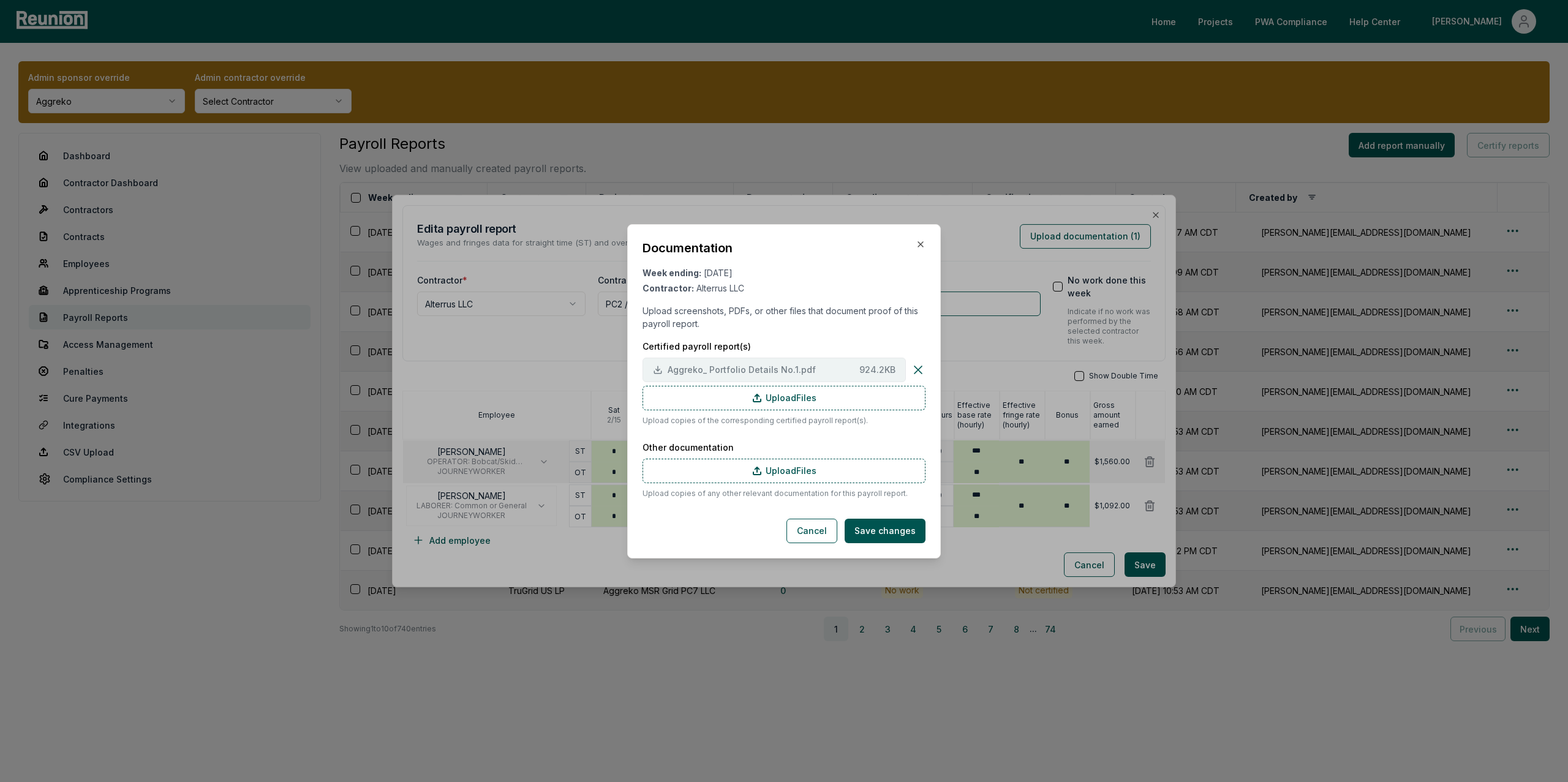
click at [746, 368] on span "Aggreko_ Portfolio Details No.1.pdf" at bounding box center [761, 369] width 187 height 13
click at [919, 245] on icon "button" at bounding box center [920, 243] width 5 height 5
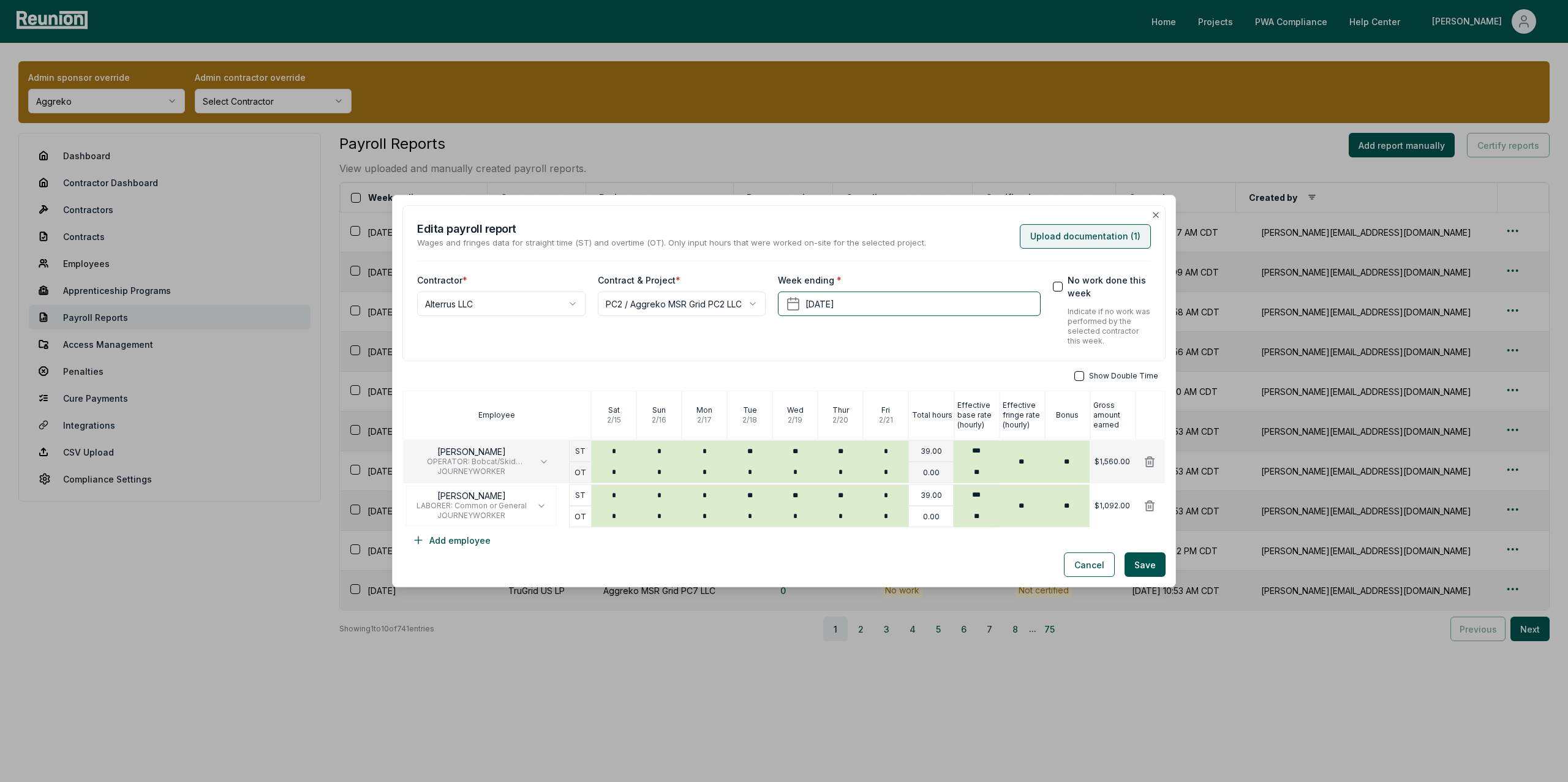
click at [1102, 233] on button "Upload documentation ( 1 )" at bounding box center [1085, 236] width 131 height 25
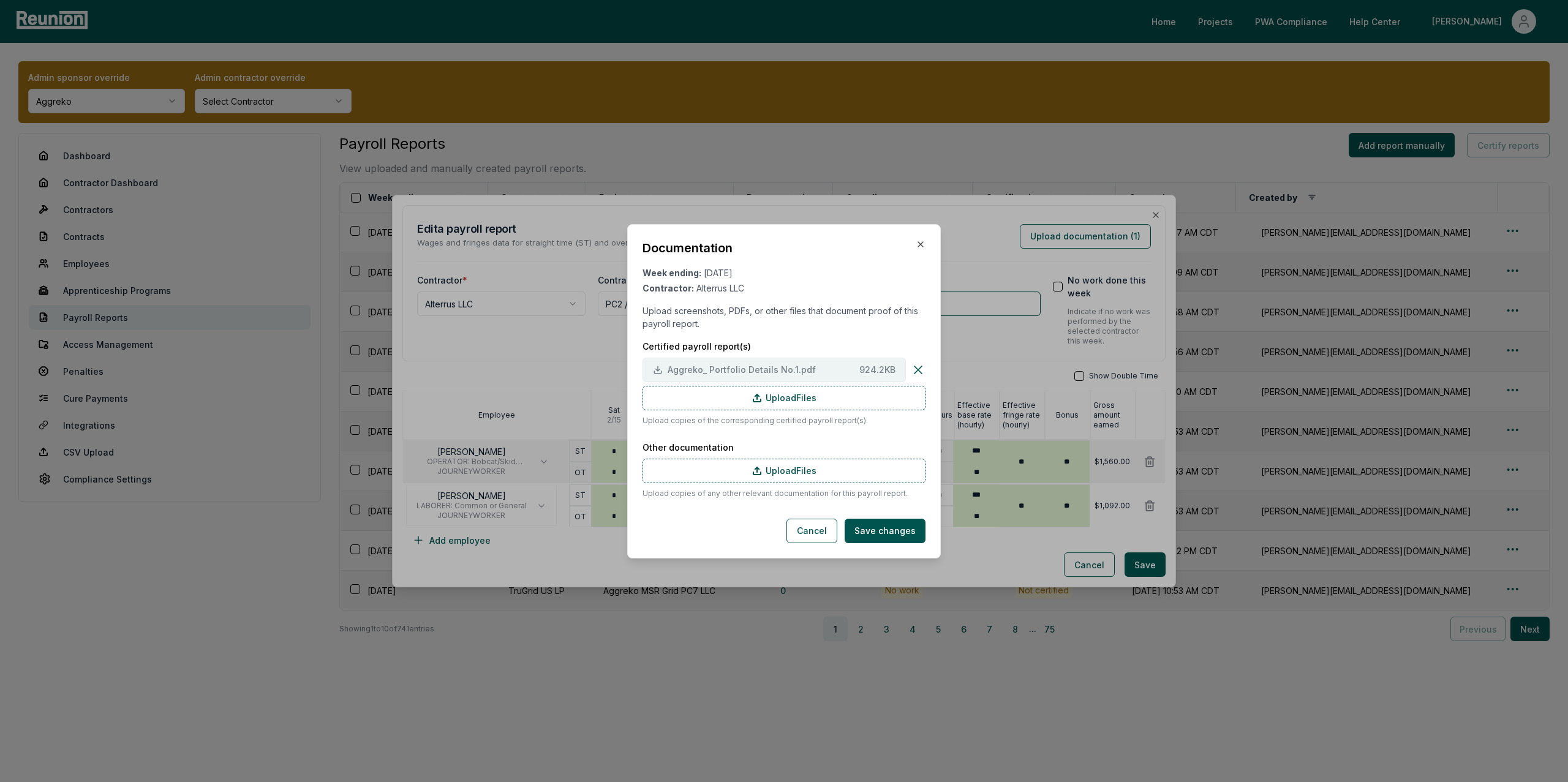
click at [738, 365] on span "Aggreko_ Portfolio Details No.1.pdf" at bounding box center [761, 369] width 187 height 13
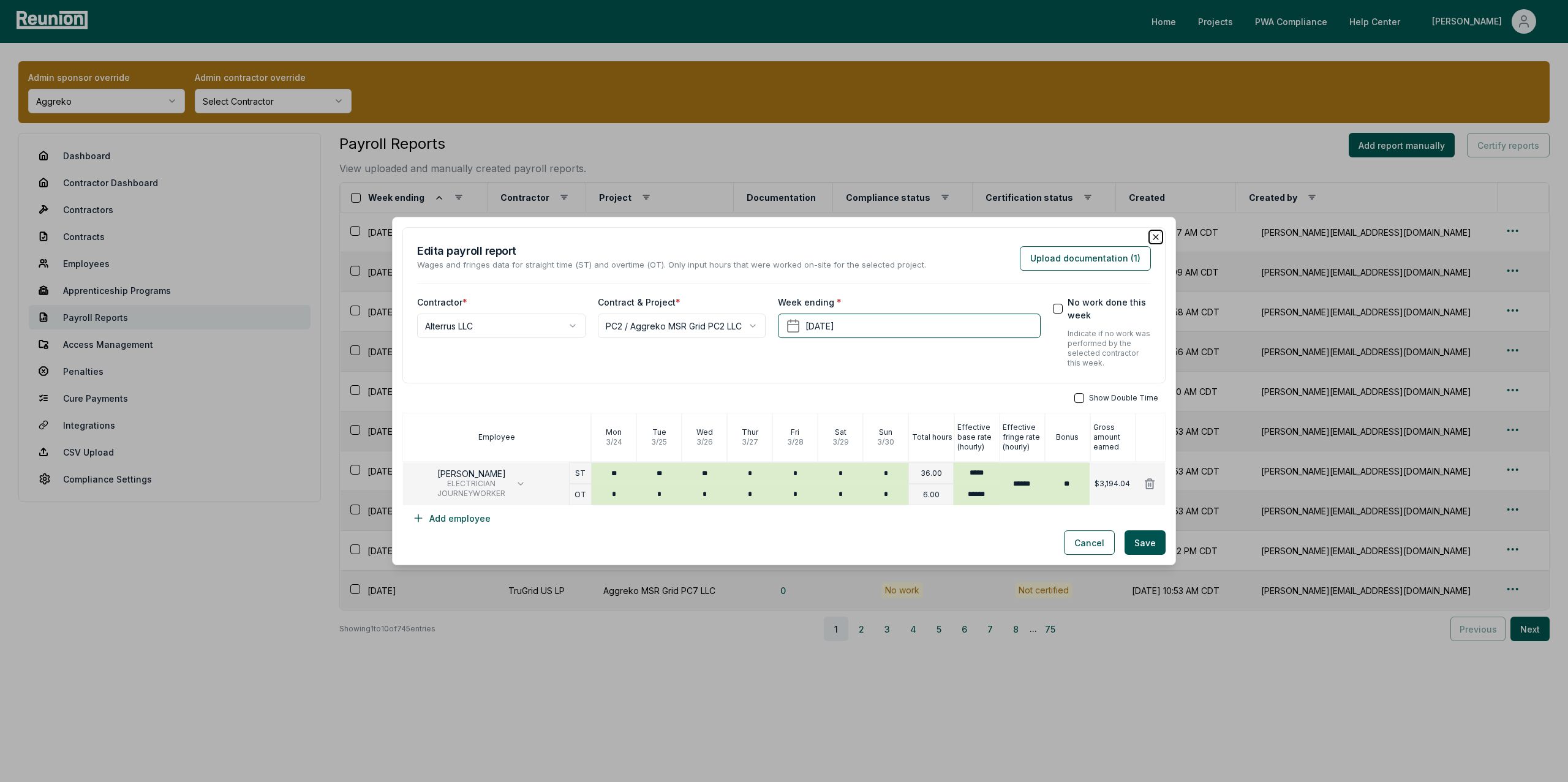
click at [1156, 235] on icon "button" at bounding box center [1156, 236] width 5 height 5
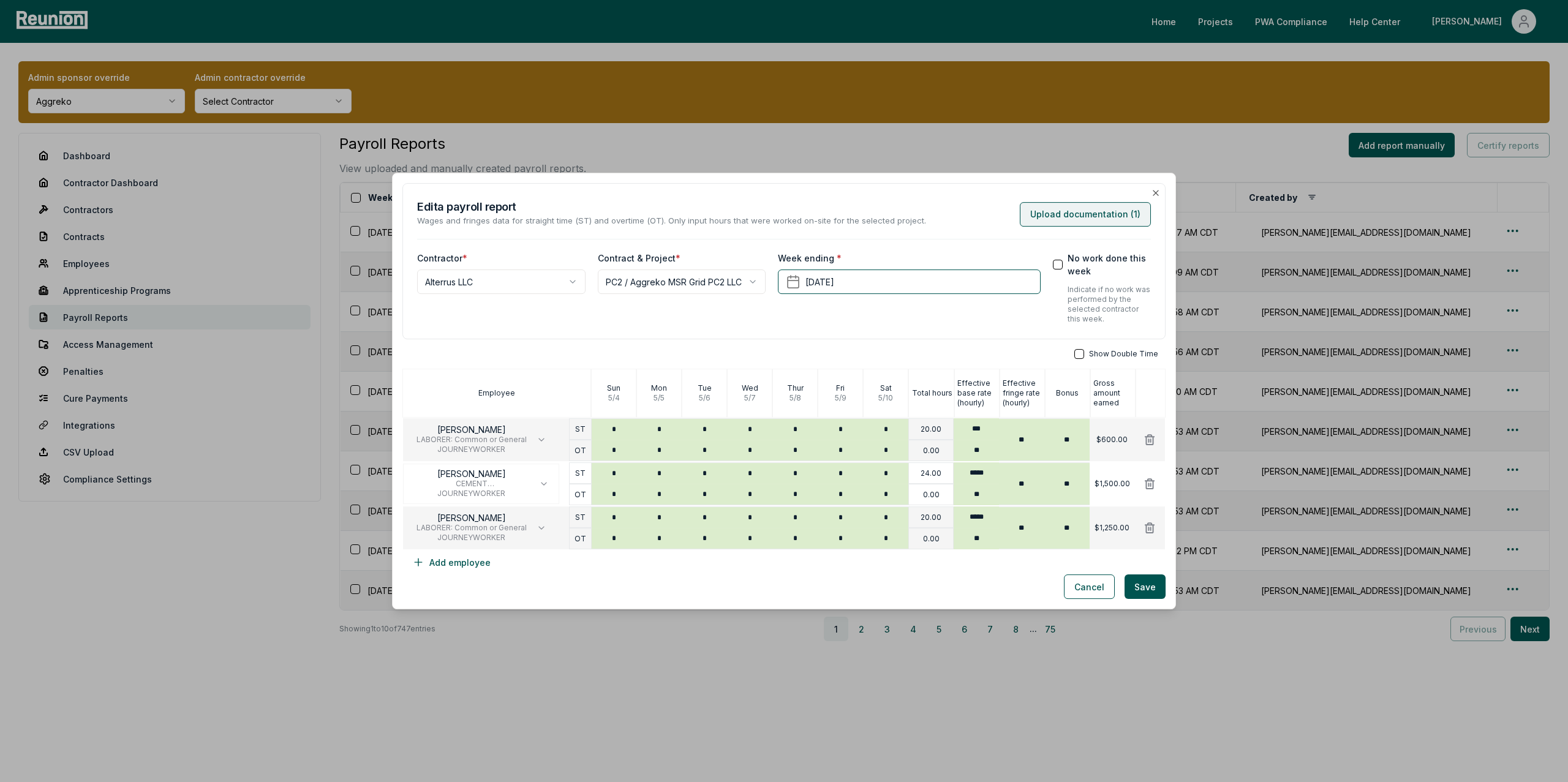
click at [1051, 215] on button "Upload documentation ( 1 )" at bounding box center [1085, 214] width 131 height 25
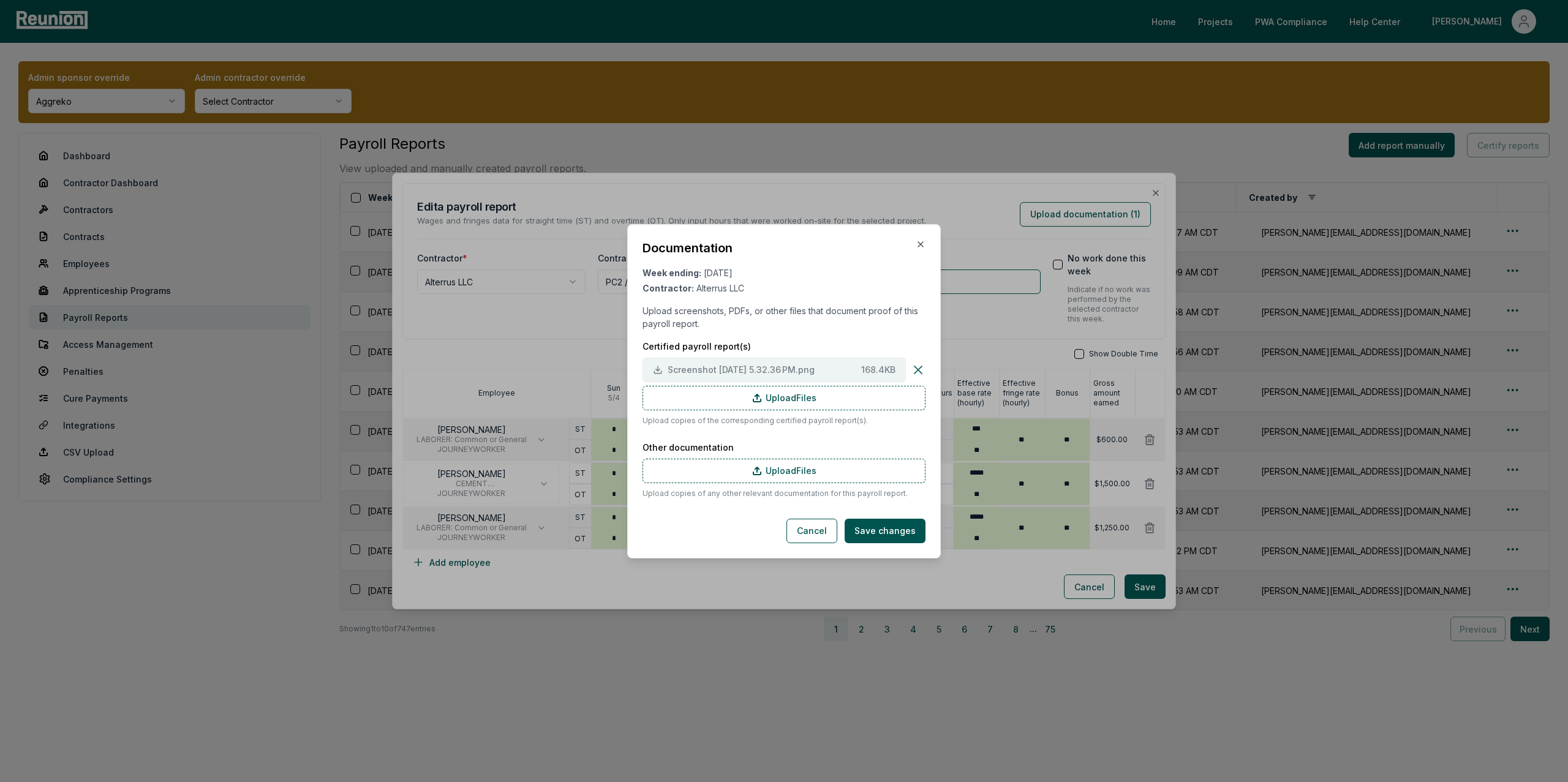
click at [707, 371] on span "Screenshot [DATE] 5.32.36 PM.png" at bounding box center [762, 369] width 189 height 13
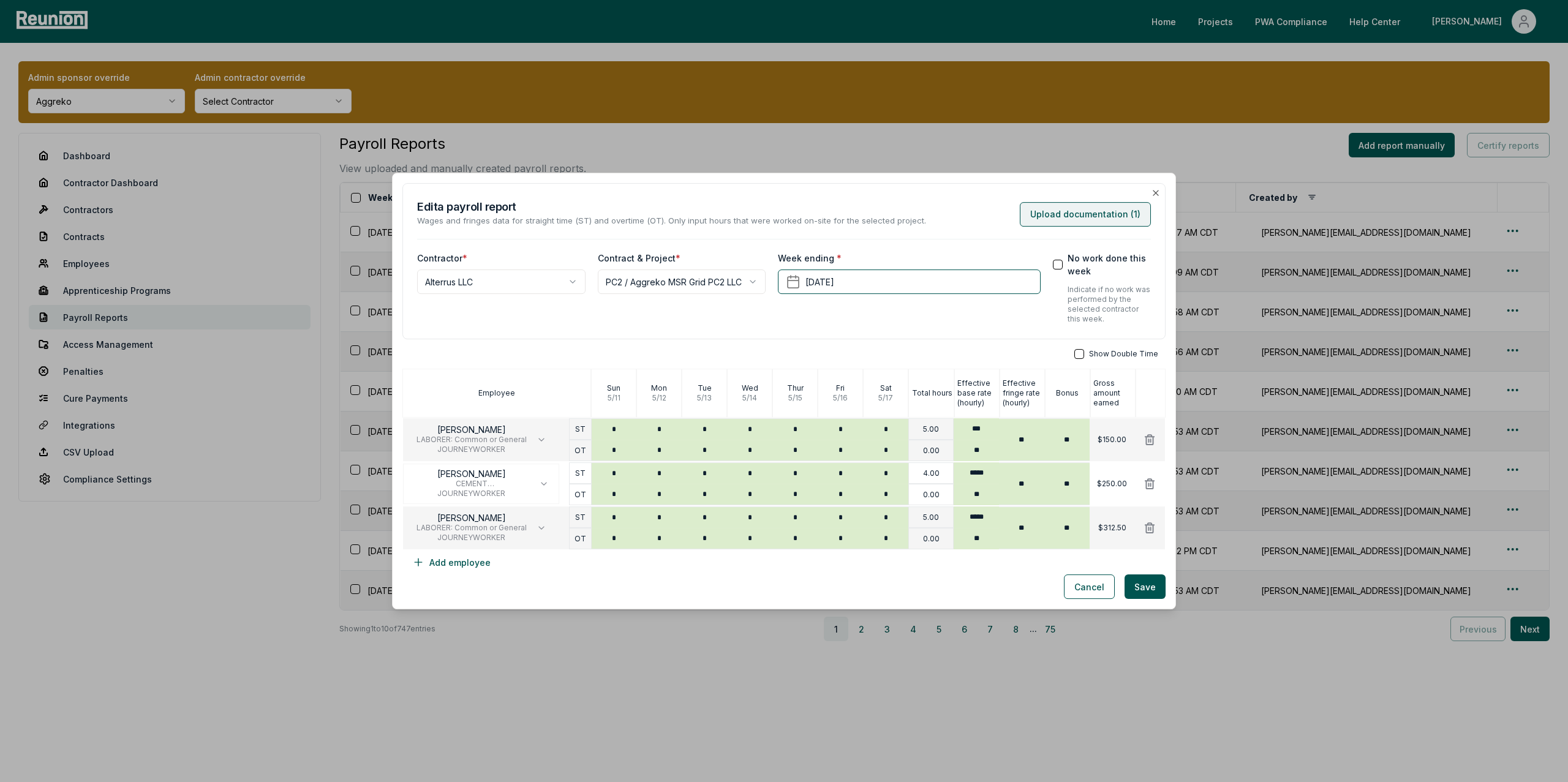
click at [1064, 212] on button "Upload documentation ( 1 )" at bounding box center [1085, 214] width 131 height 25
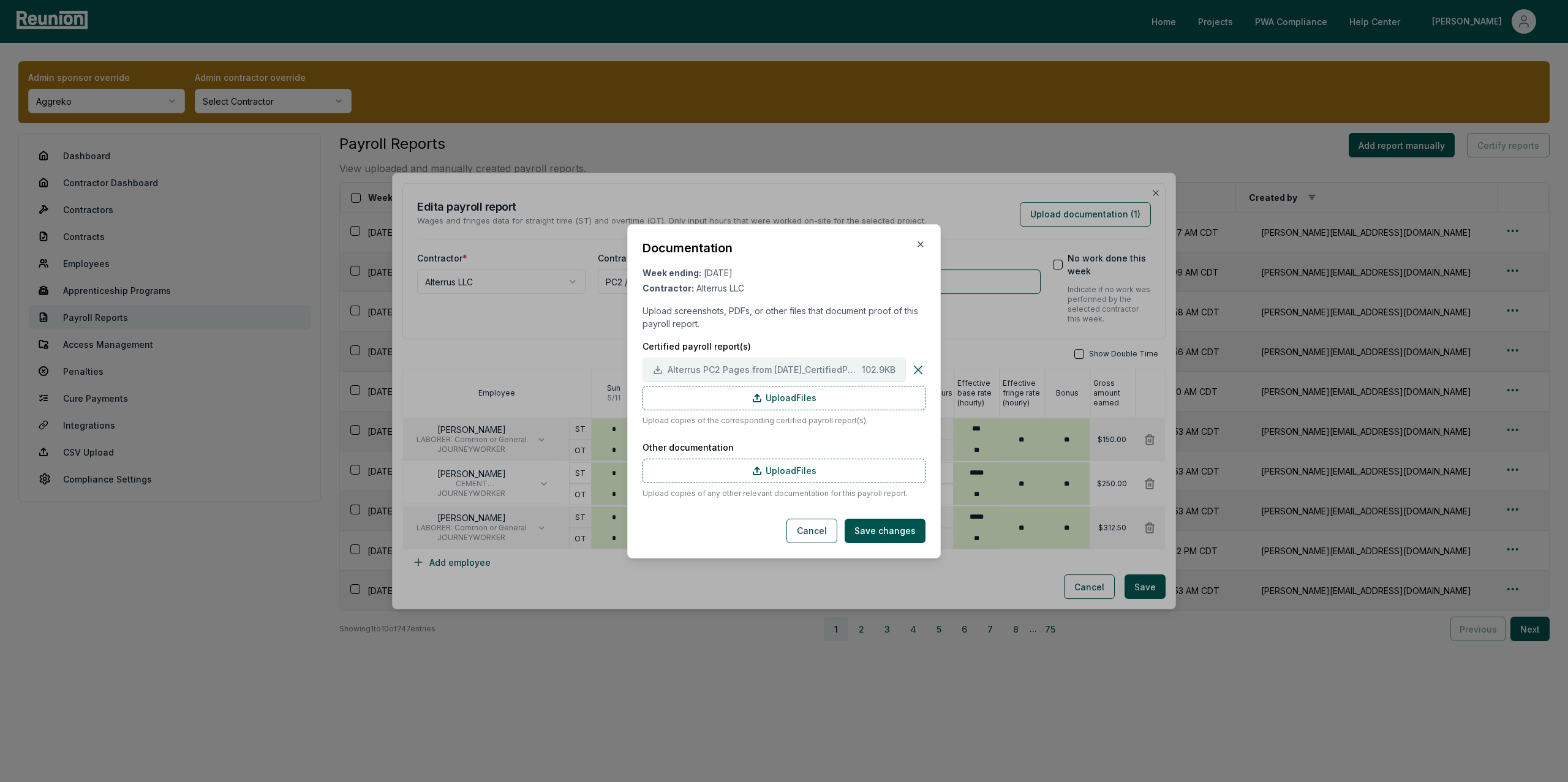
click at [700, 370] on span "Alterrus PC2 Pages from [DATE]_CertifiedPayrollReports_Part2.TruGrid-9.pdf" at bounding box center [762, 369] width 189 height 13
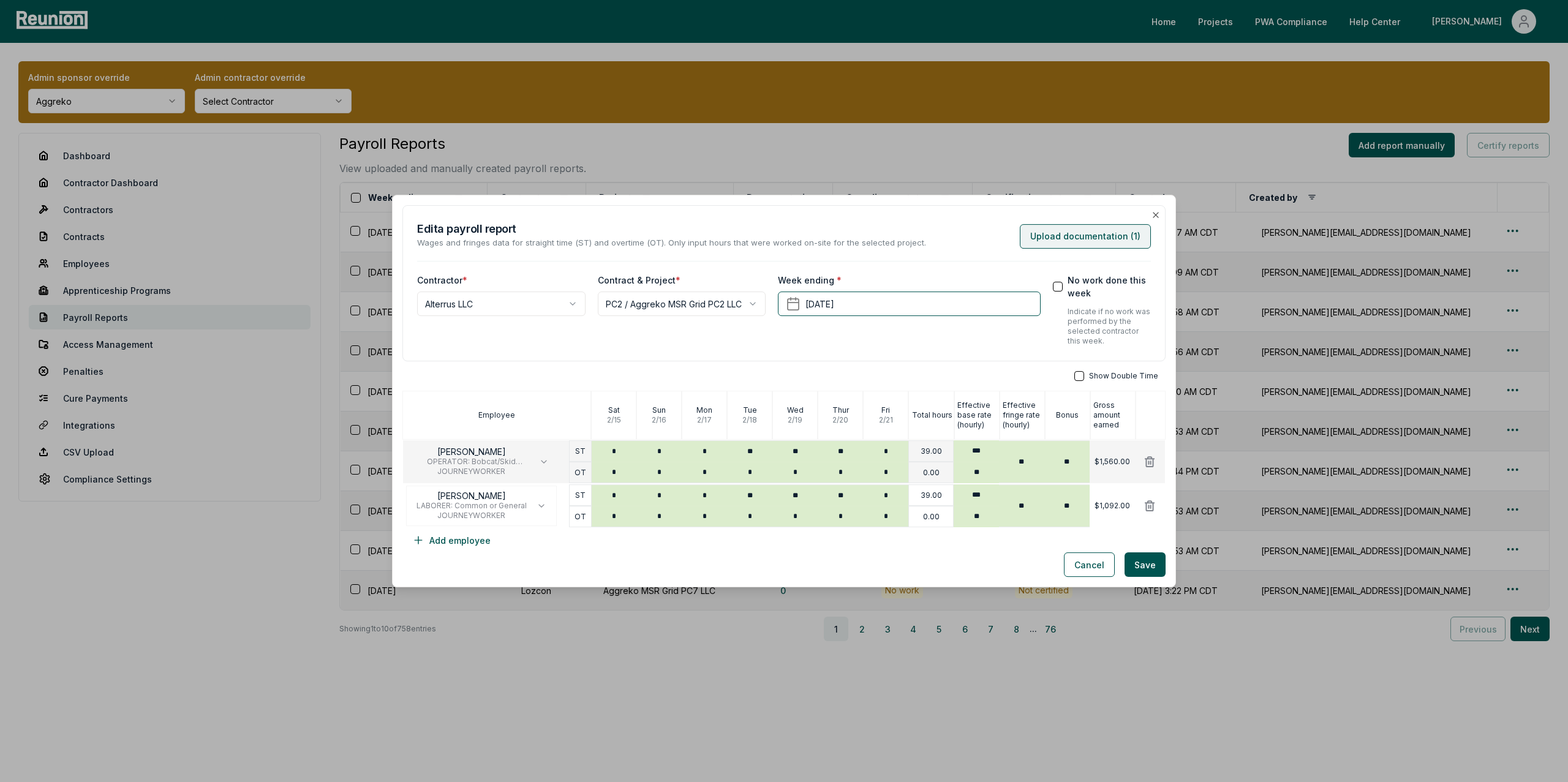
click at [1091, 235] on button "Upload documentation ( 1 )" at bounding box center [1085, 236] width 131 height 25
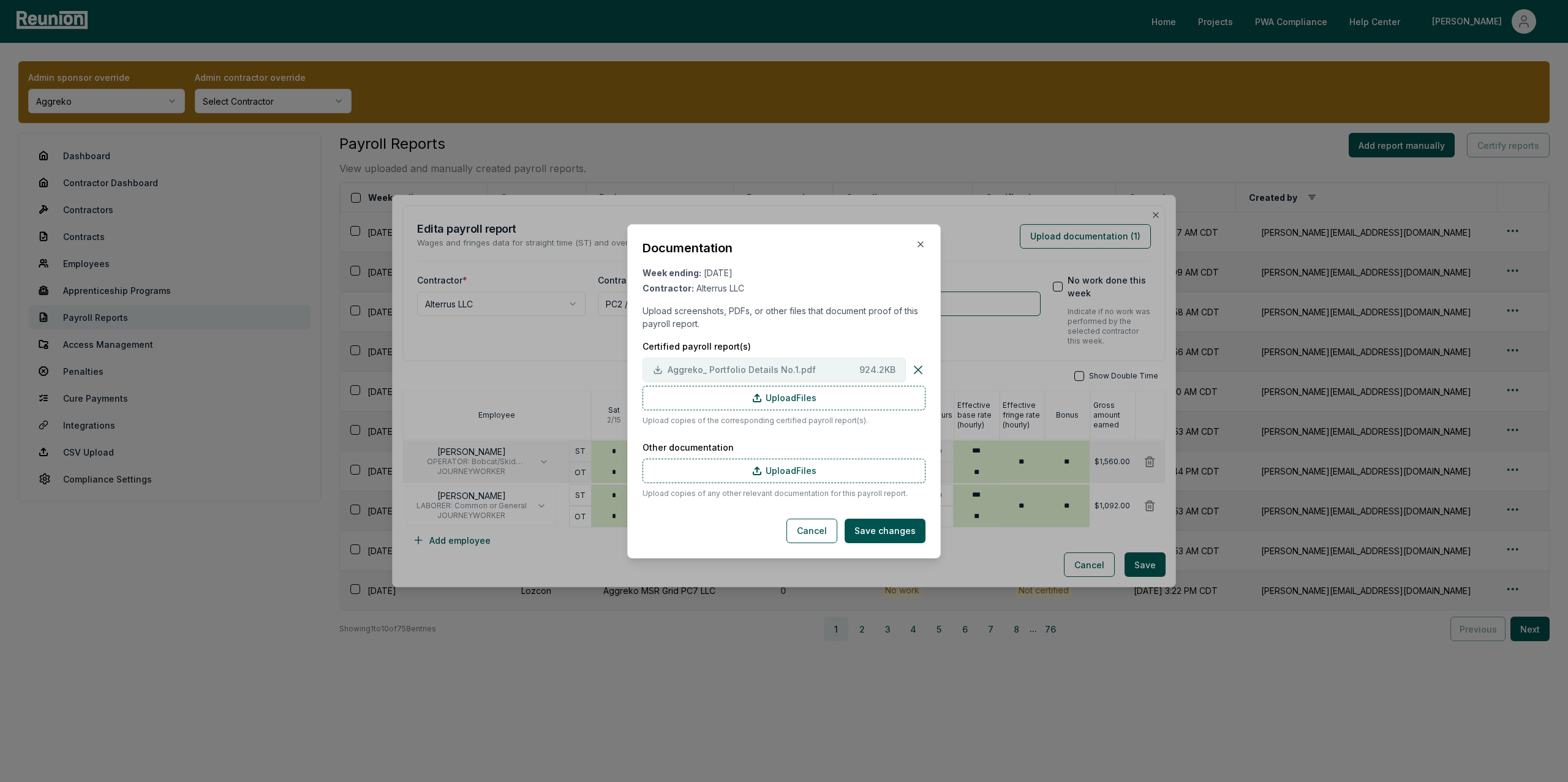
click at [749, 364] on span "Aggreko_ Portfolio Details No.1.pdf" at bounding box center [761, 369] width 187 height 13
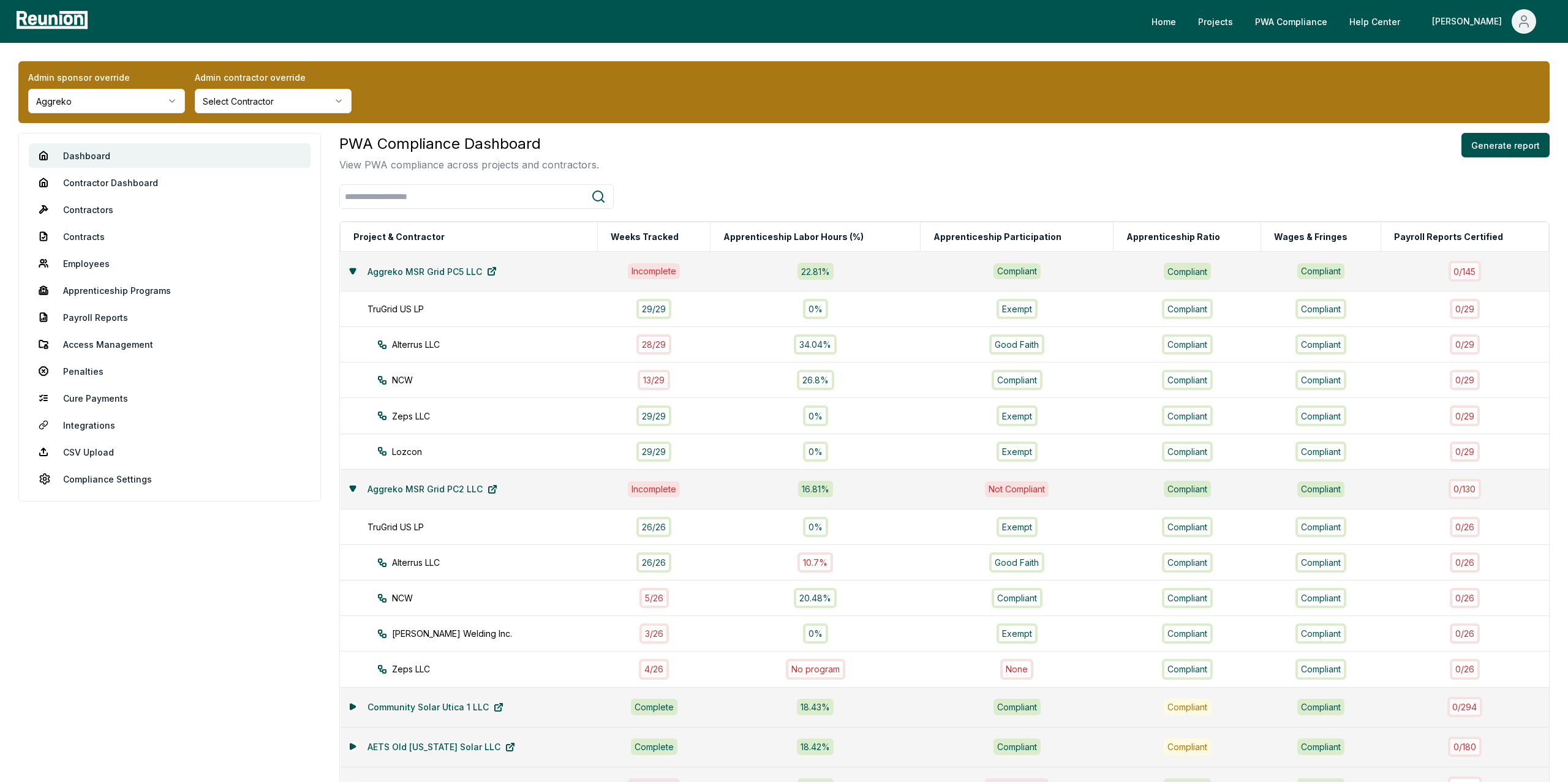
click at [352, 268] on icon at bounding box center [353, 270] width 6 height 5
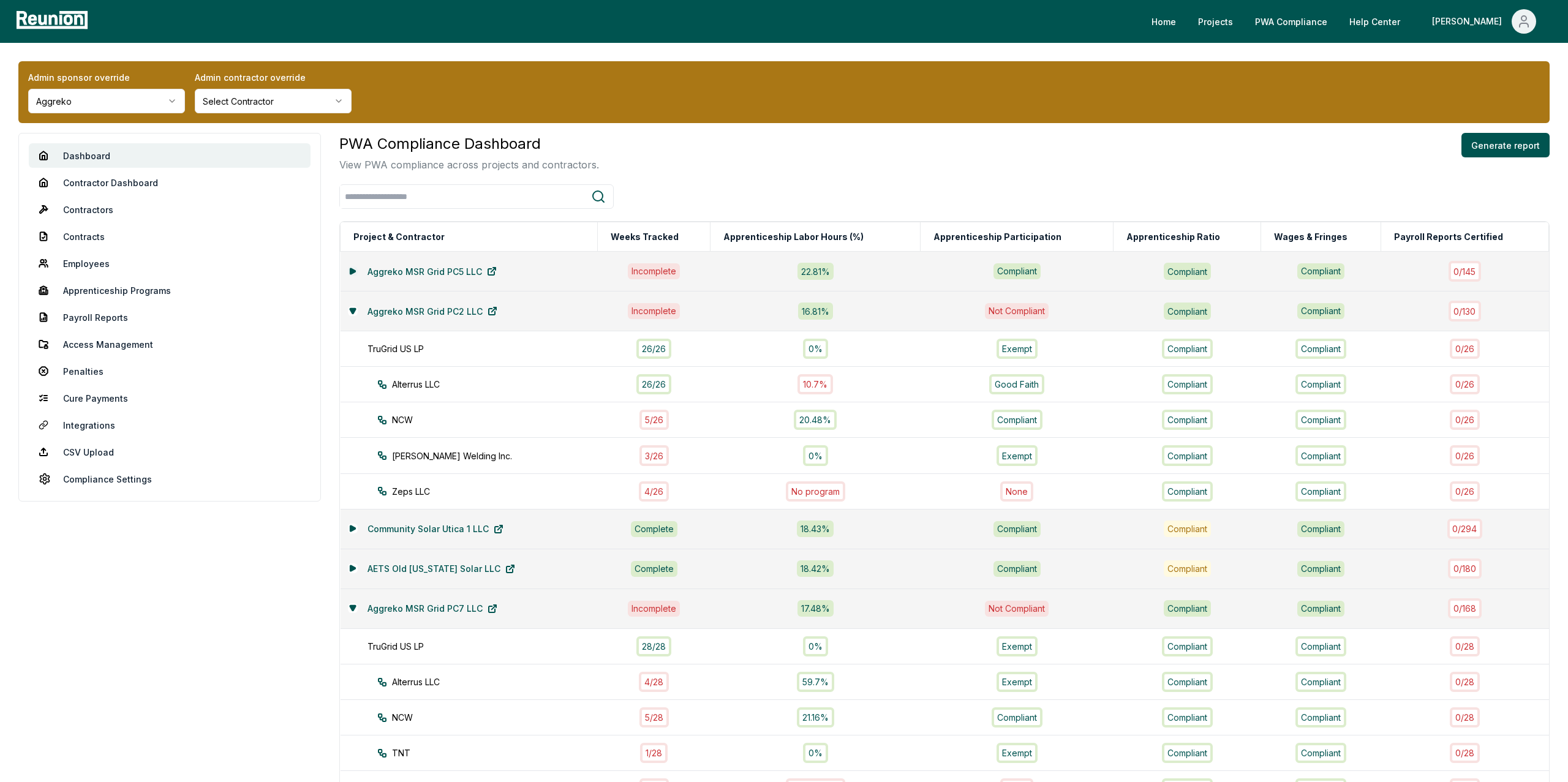
click at [352, 268] on icon at bounding box center [352, 271] width 5 height 6
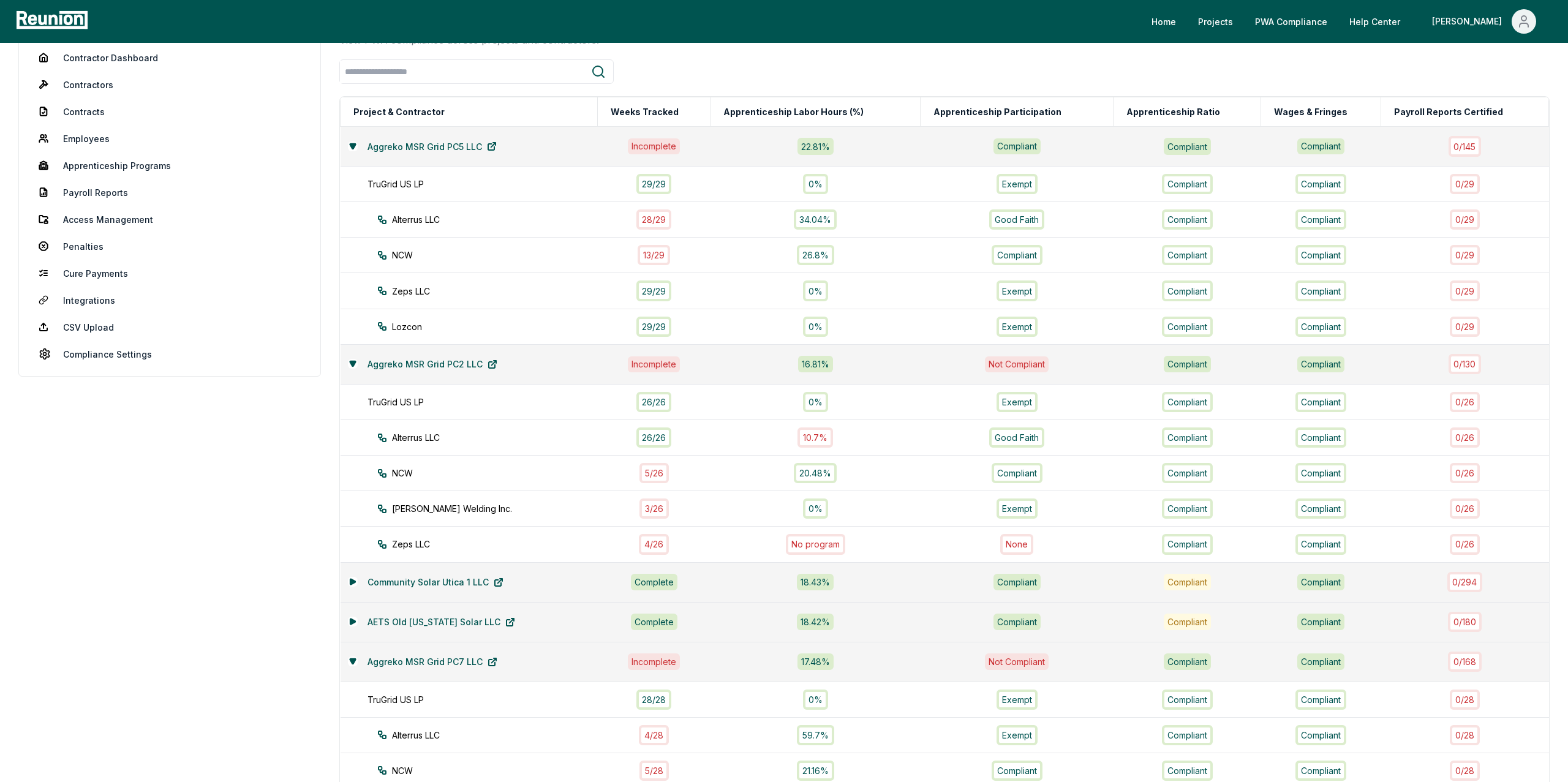
scroll to position [126, 0]
click at [649, 438] on div "26 / 26" at bounding box center [653, 436] width 35 height 20
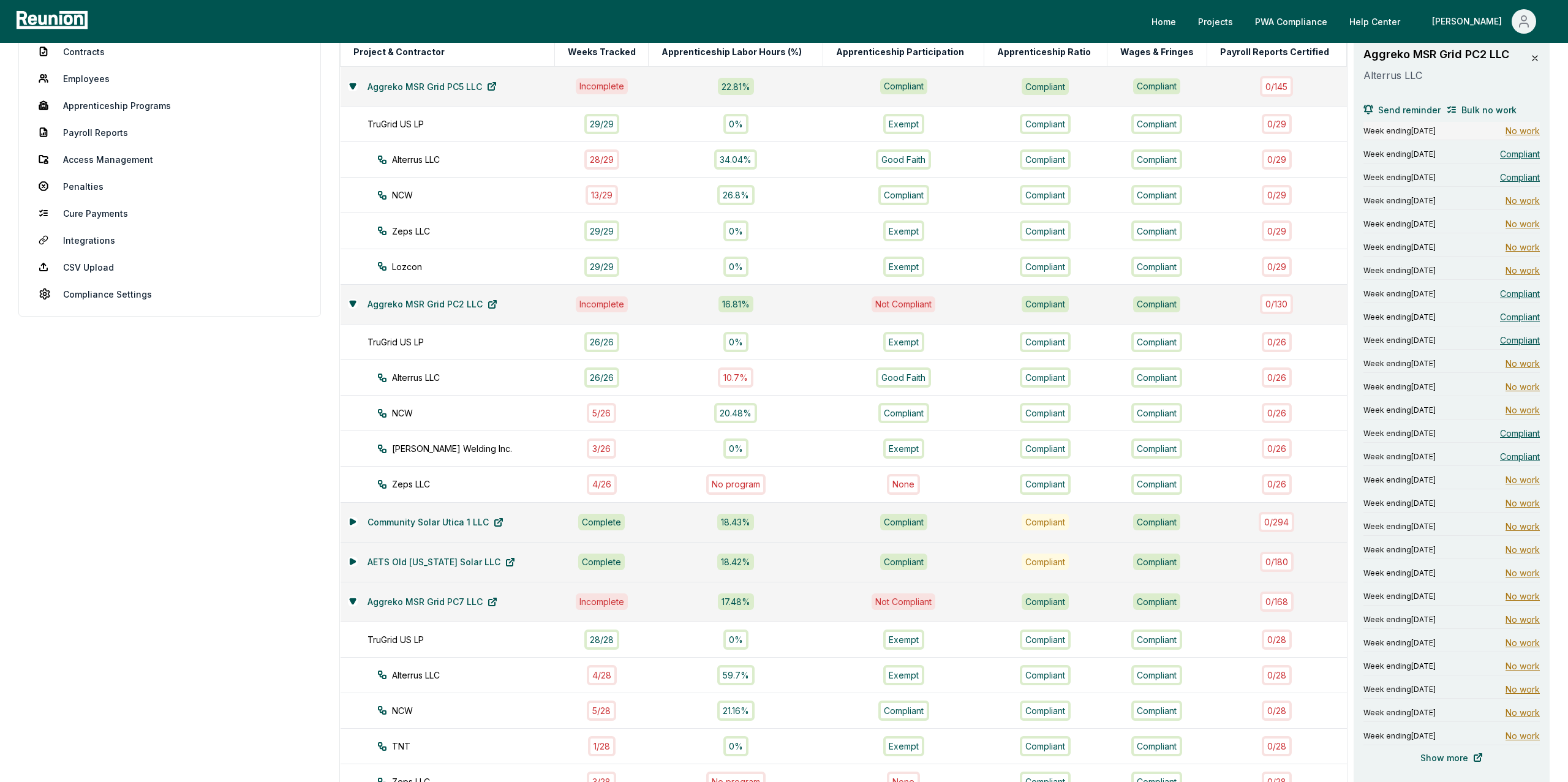
scroll to position [177, 0]
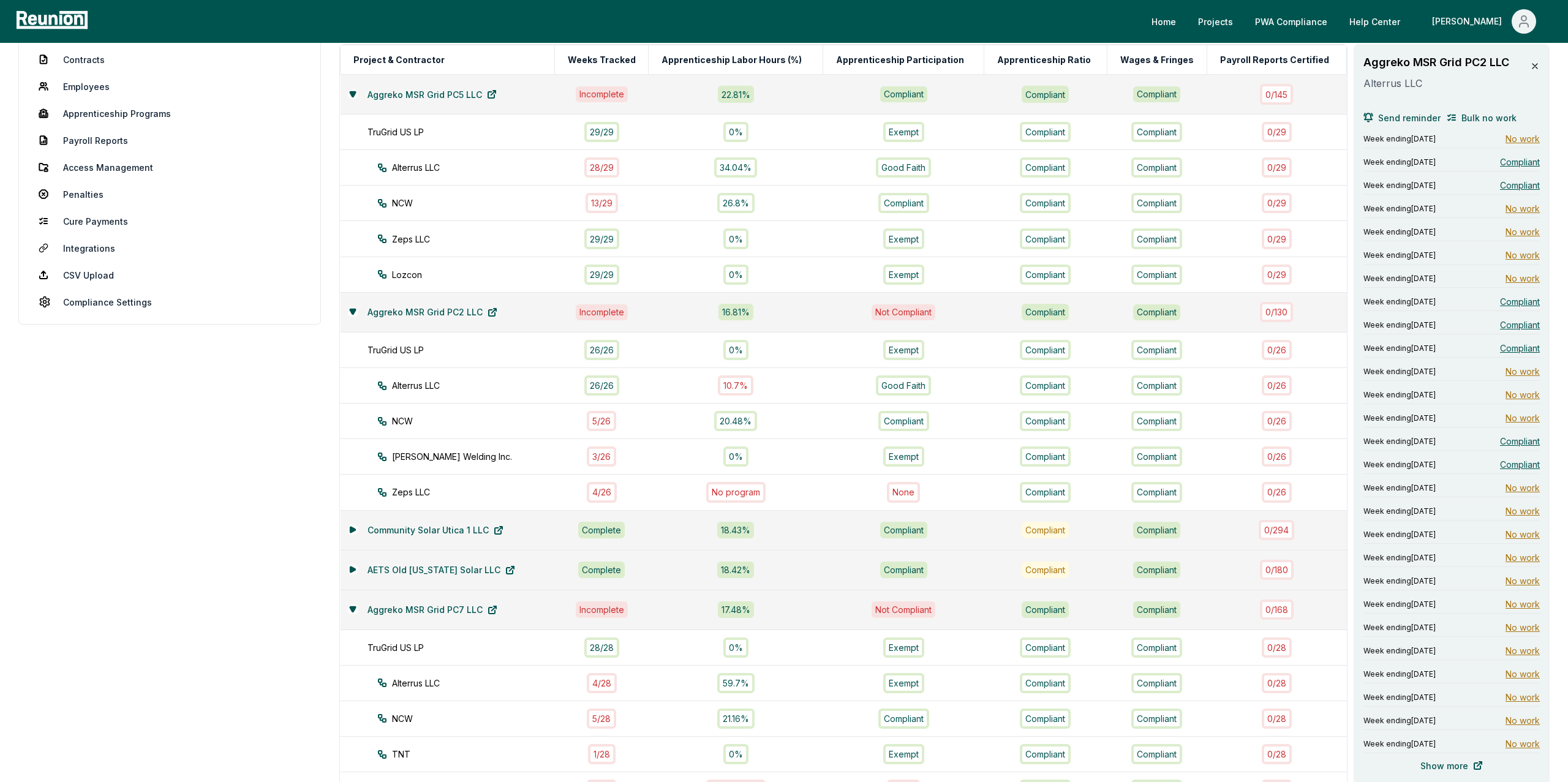
click at [1537, 64] on icon at bounding box center [1535, 67] width 10 height 10
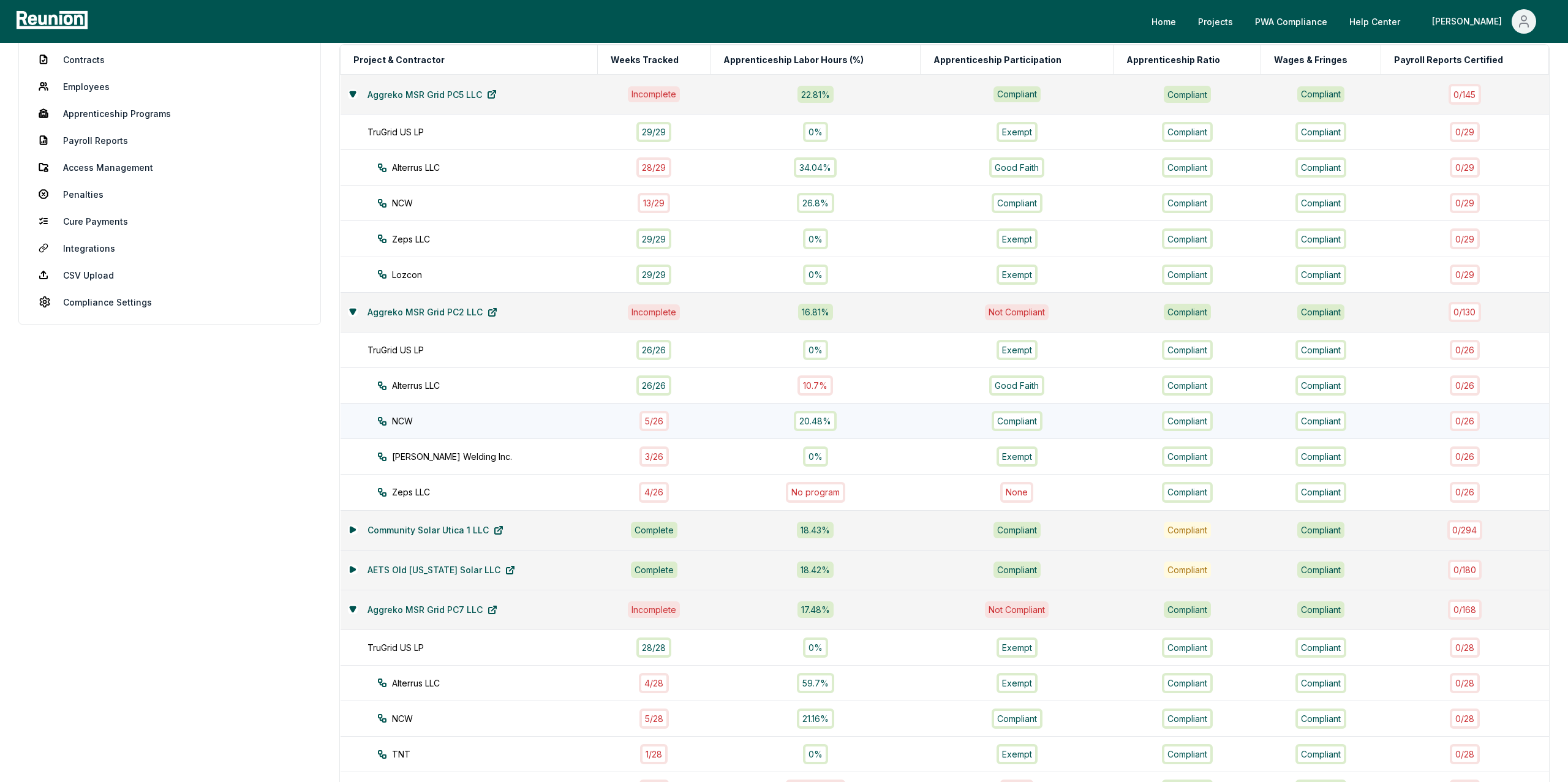
click at [645, 425] on div "5 / 26" at bounding box center [654, 421] width 30 height 20
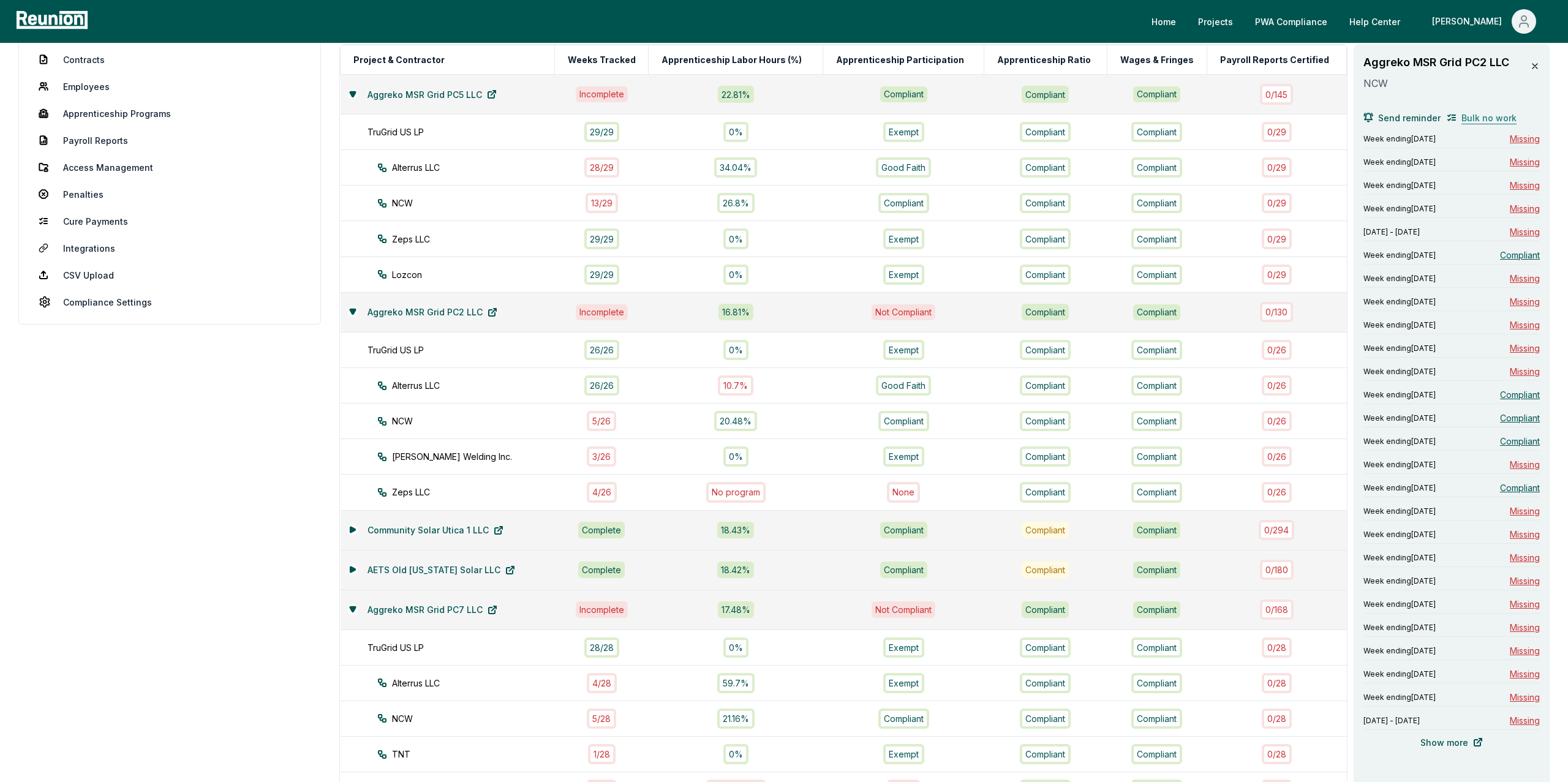
click at [1485, 122] on span "Bulk no work" at bounding box center [1489, 117] width 55 height 13
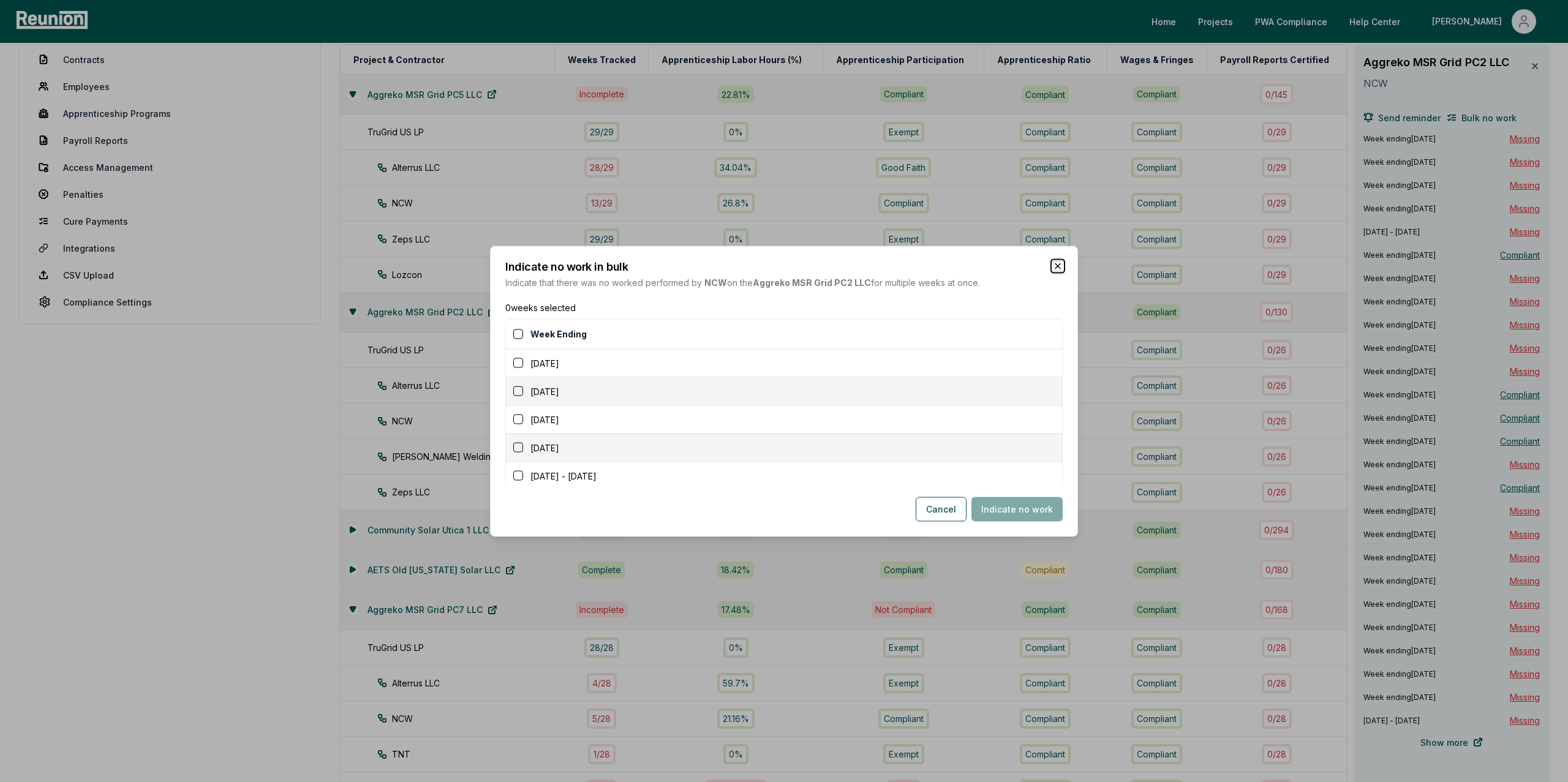
click at [1057, 266] on icon "button" at bounding box center [1057, 265] width 5 height 5
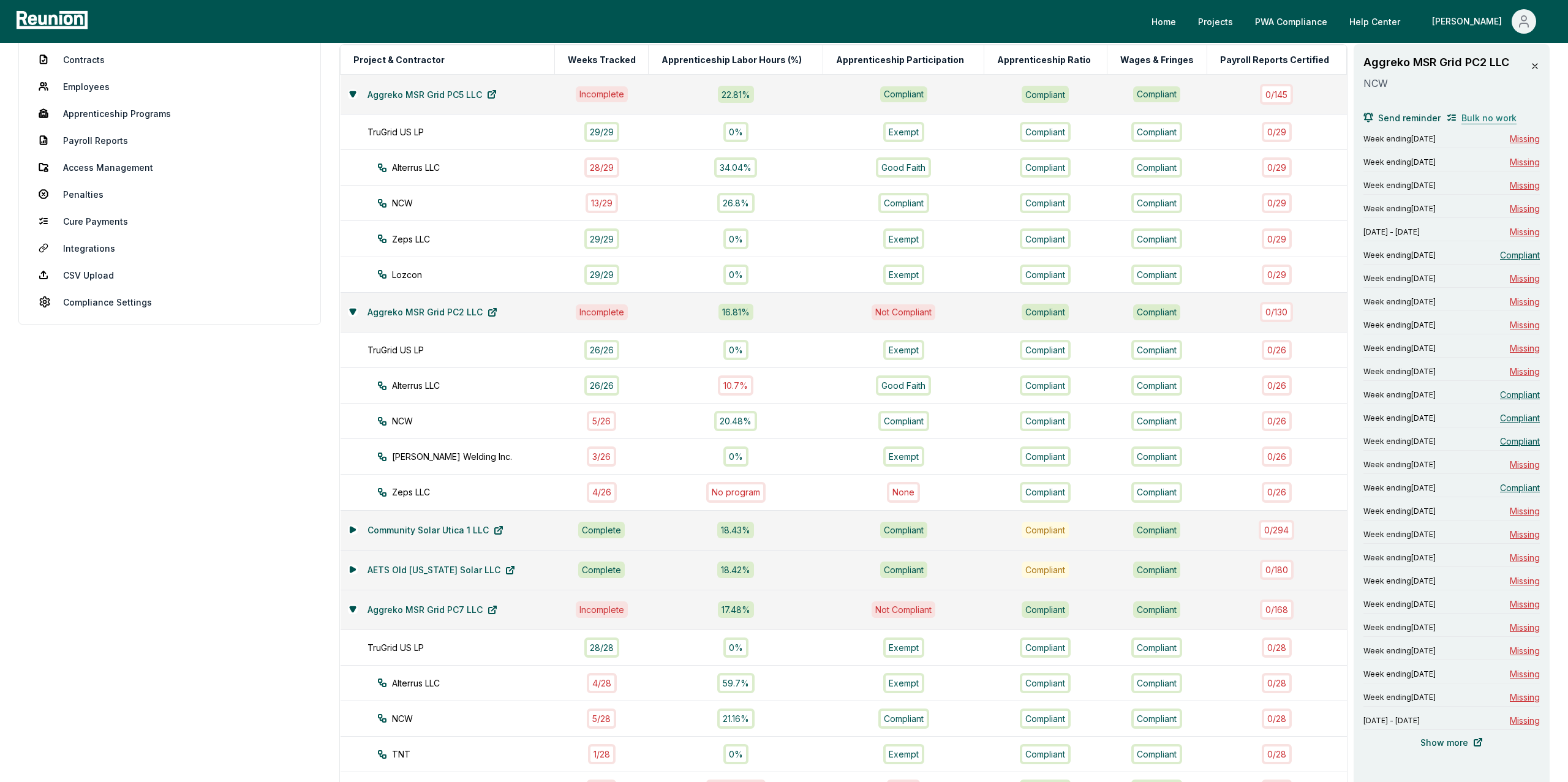
click at [1474, 117] on span "Bulk no work" at bounding box center [1489, 117] width 55 height 13
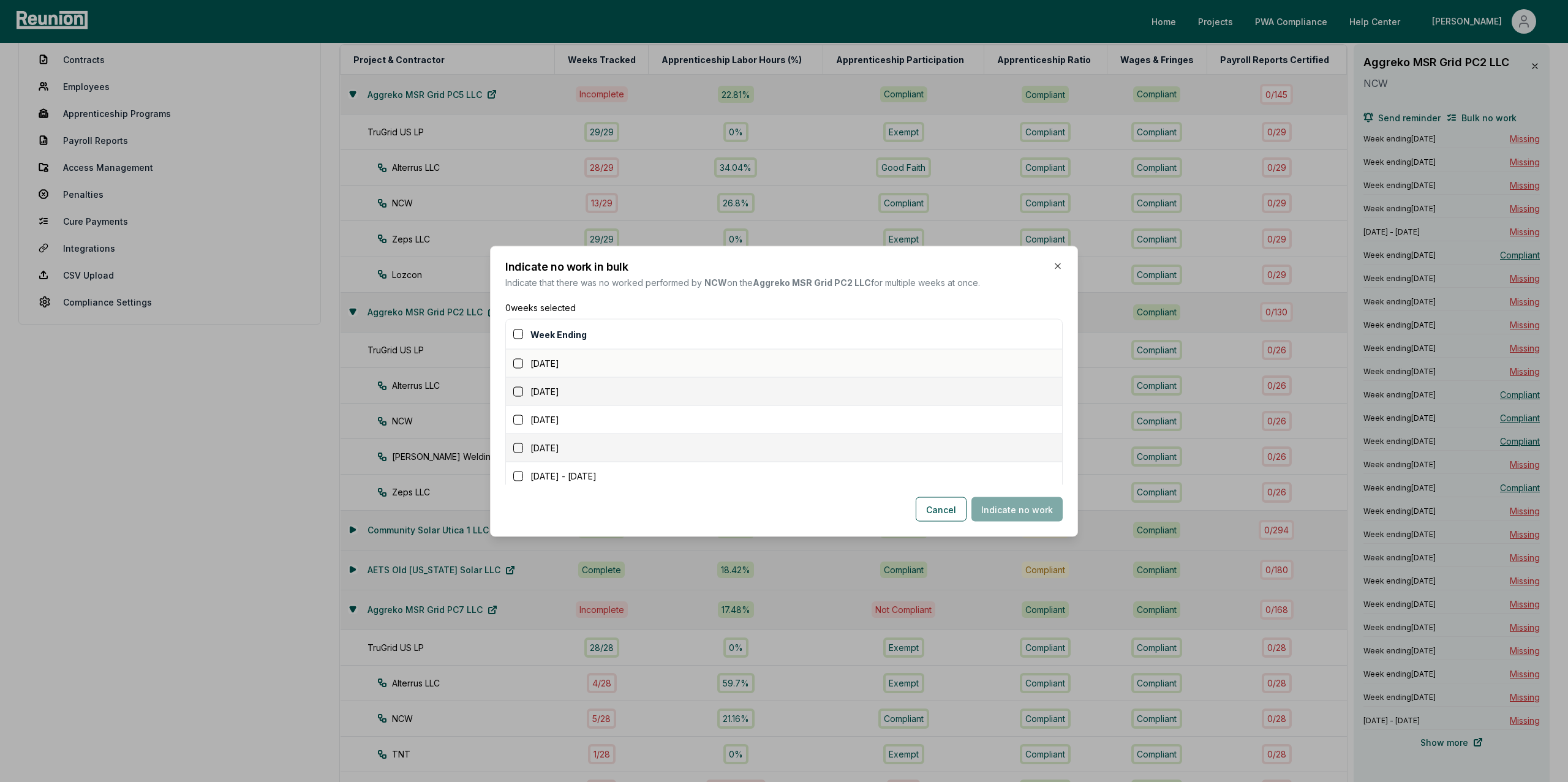
click at [516, 362] on button "button" at bounding box center [519, 364] width 10 height 10
click at [516, 393] on button "button" at bounding box center [519, 391] width 10 height 10
click at [518, 420] on button "button" at bounding box center [519, 419] width 10 height 10
click at [515, 385] on button "button" at bounding box center [519, 386] width 10 height 10
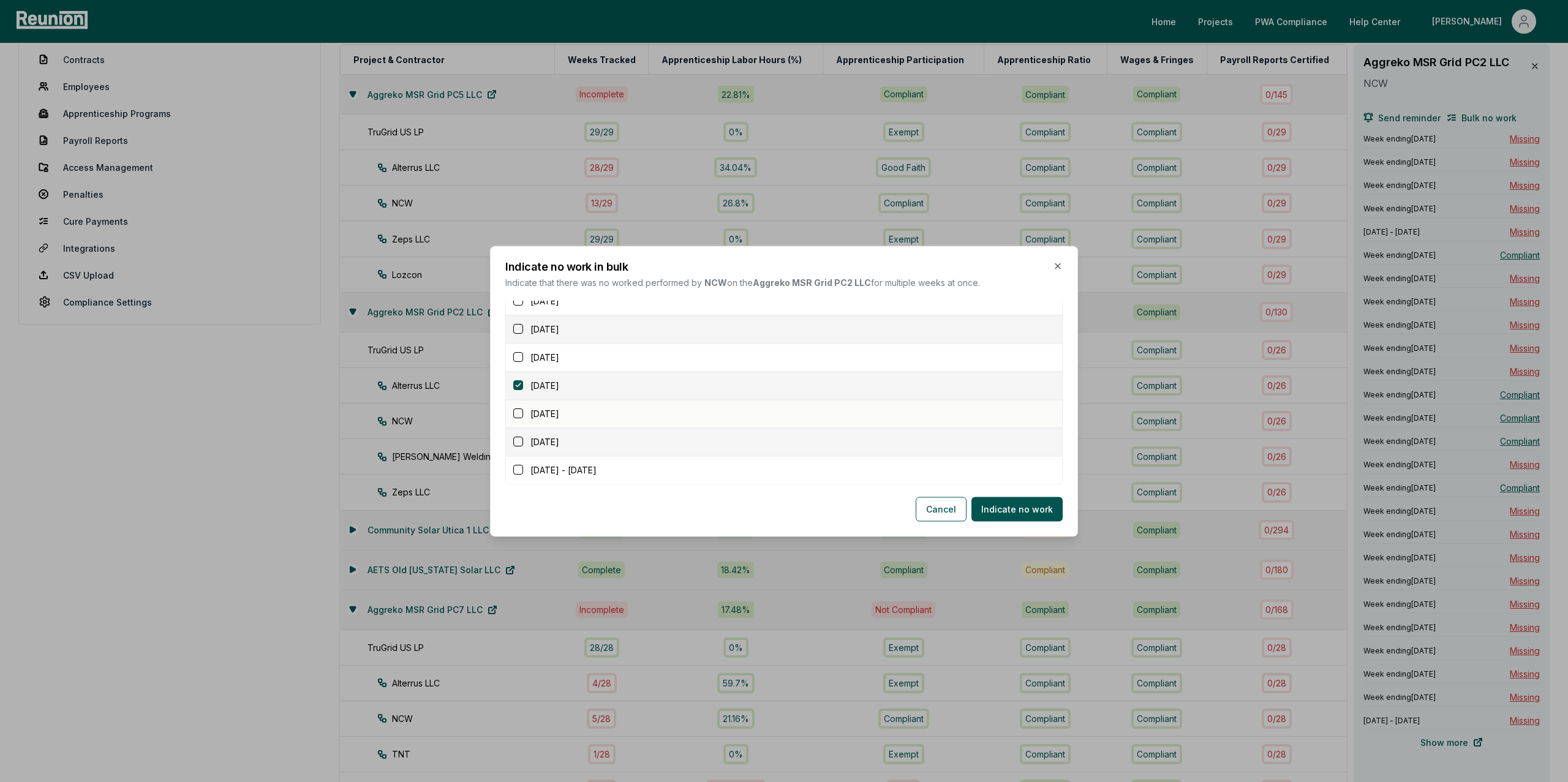
click at [518, 413] on button "button" at bounding box center [519, 414] width 10 height 10
click at [518, 442] on button "button" at bounding box center [519, 442] width 10 height 10
click at [518, 470] on button "button" at bounding box center [519, 470] width 10 height 10
click at [1015, 509] on button "Indicate no work" at bounding box center [1018, 509] width 91 height 25
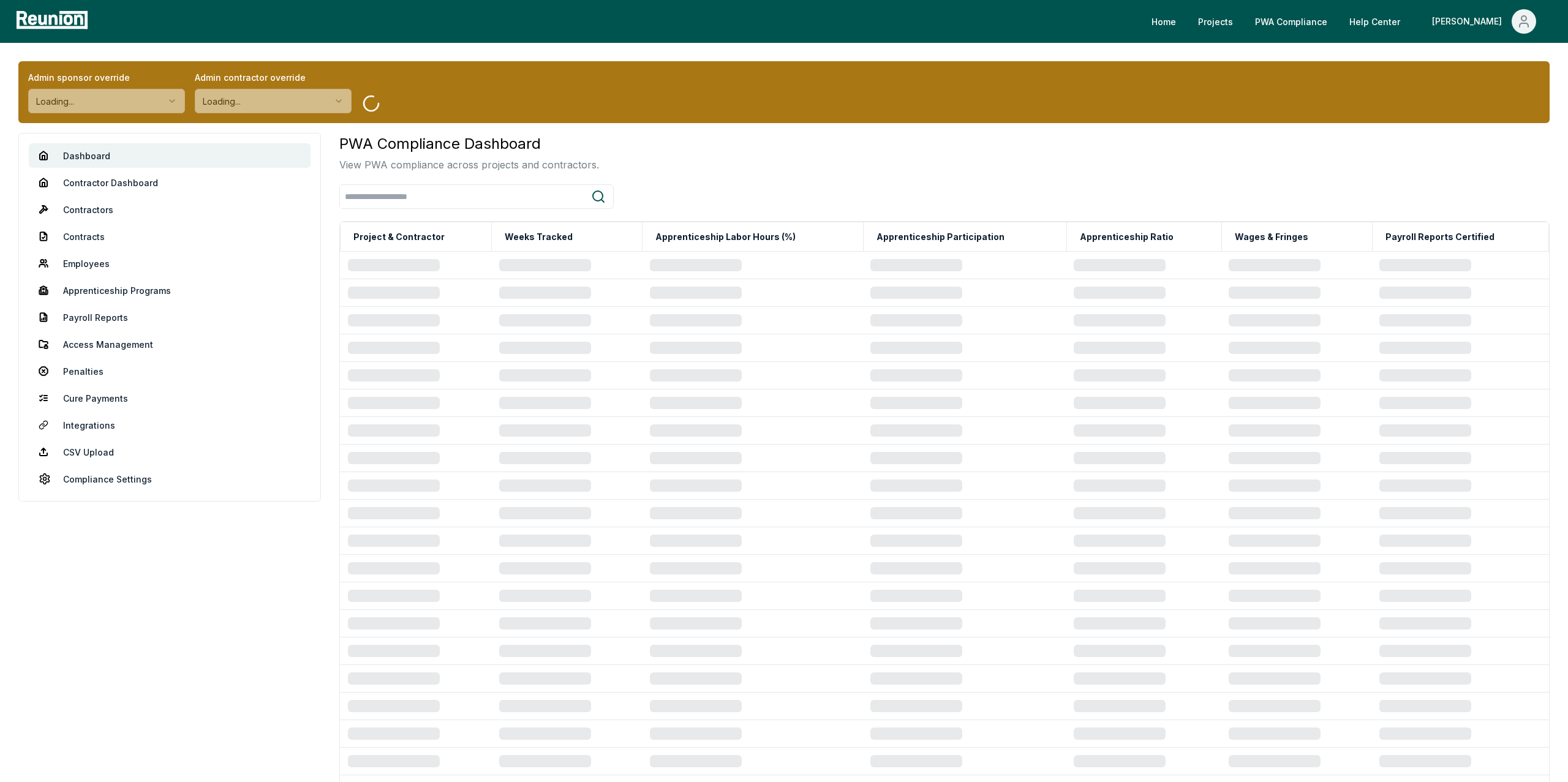
scroll to position [248, 0]
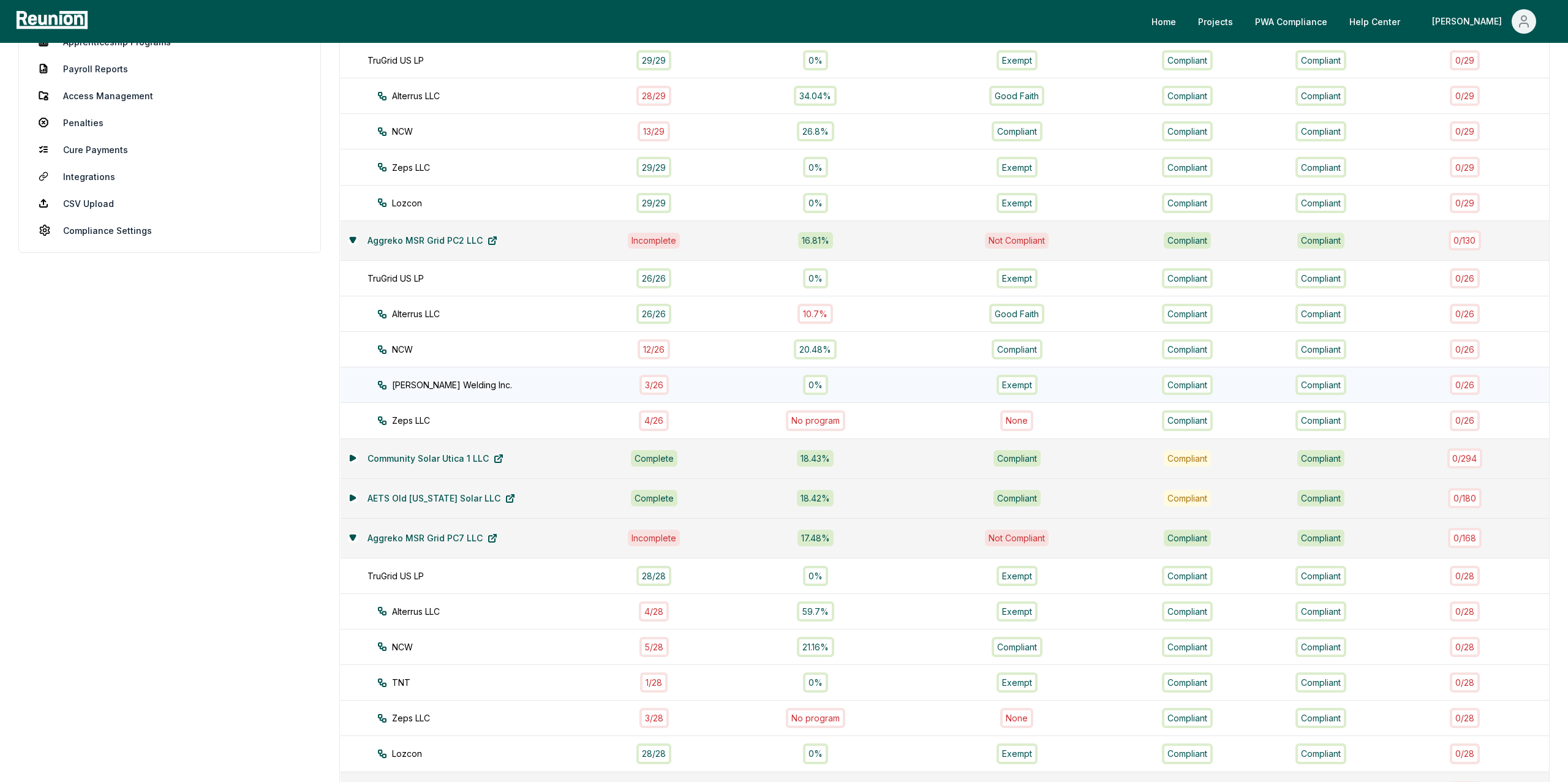
click at [656, 384] on div "3 / 26" at bounding box center [654, 385] width 30 height 20
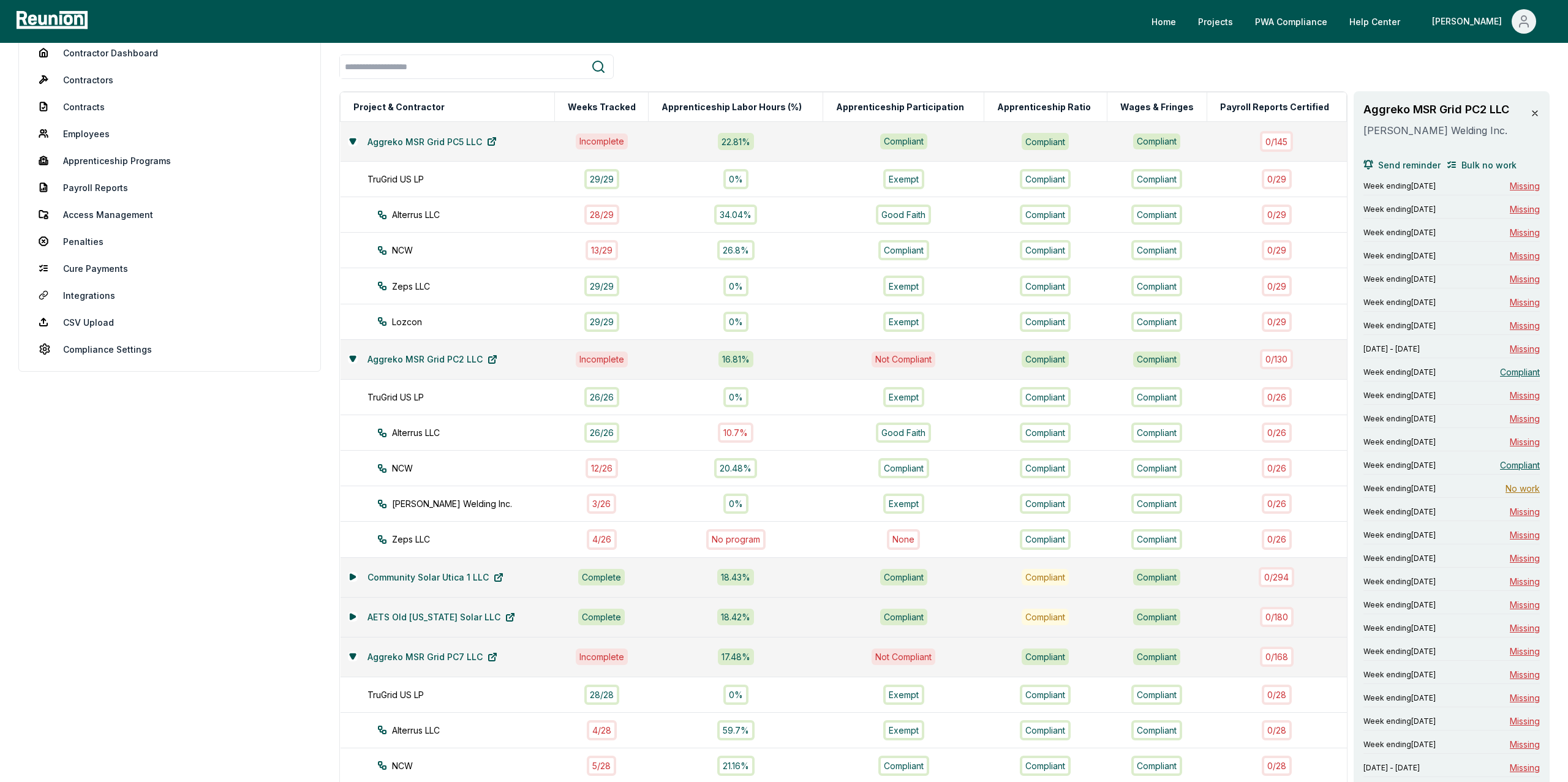
scroll to position [133, 0]
click at [1483, 166] on span "Bulk no work" at bounding box center [1489, 162] width 55 height 13
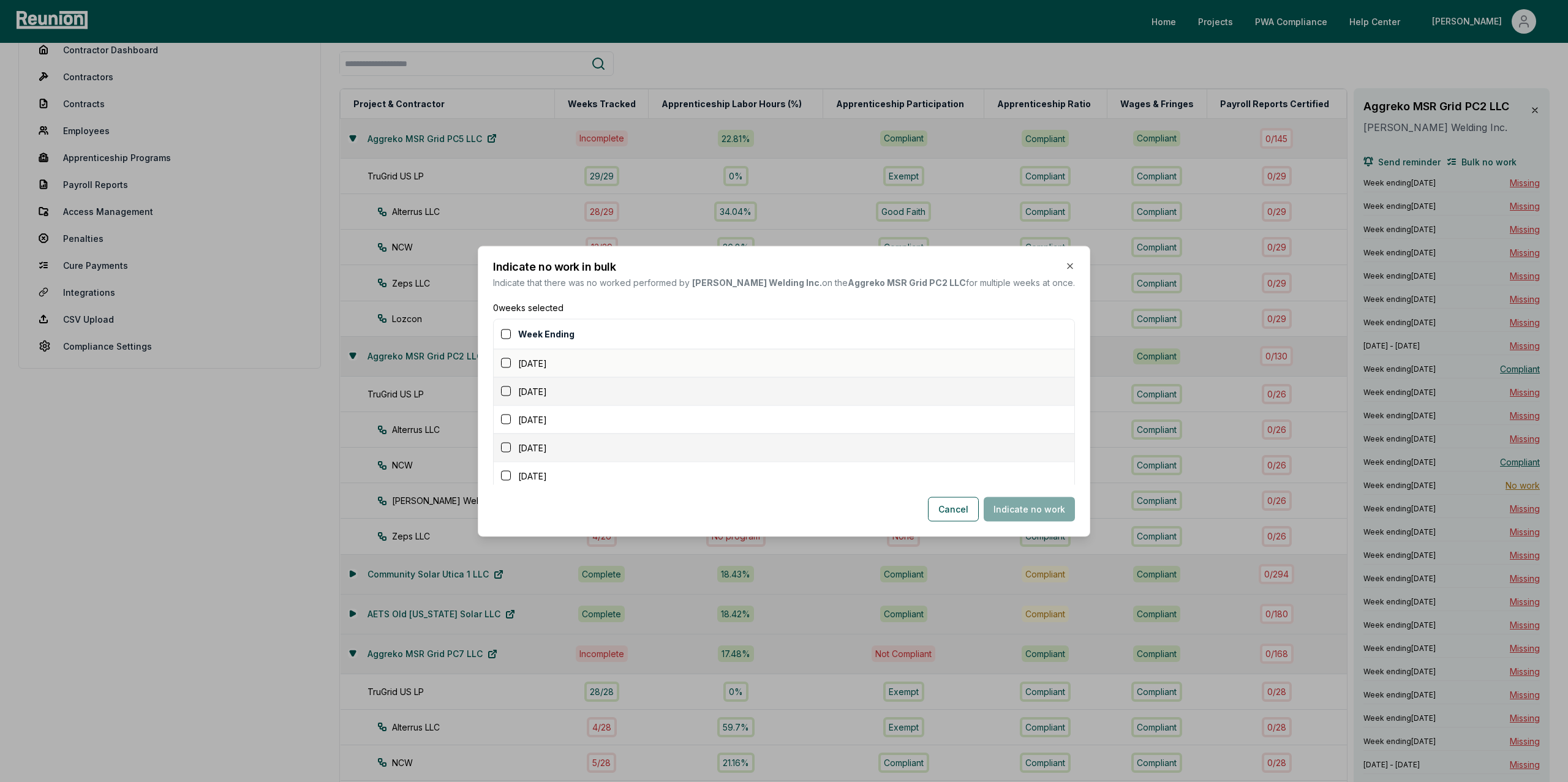
click at [511, 367] on button "button" at bounding box center [506, 364] width 10 height 10
click at [511, 391] on button "button" at bounding box center [506, 391] width 10 height 10
click at [520, 412] on td "[DATE]" at bounding box center [784, 419] width 580 height 28
click at [511, 369] on button "button" at bounding box center [506, 371] width 10 height 10
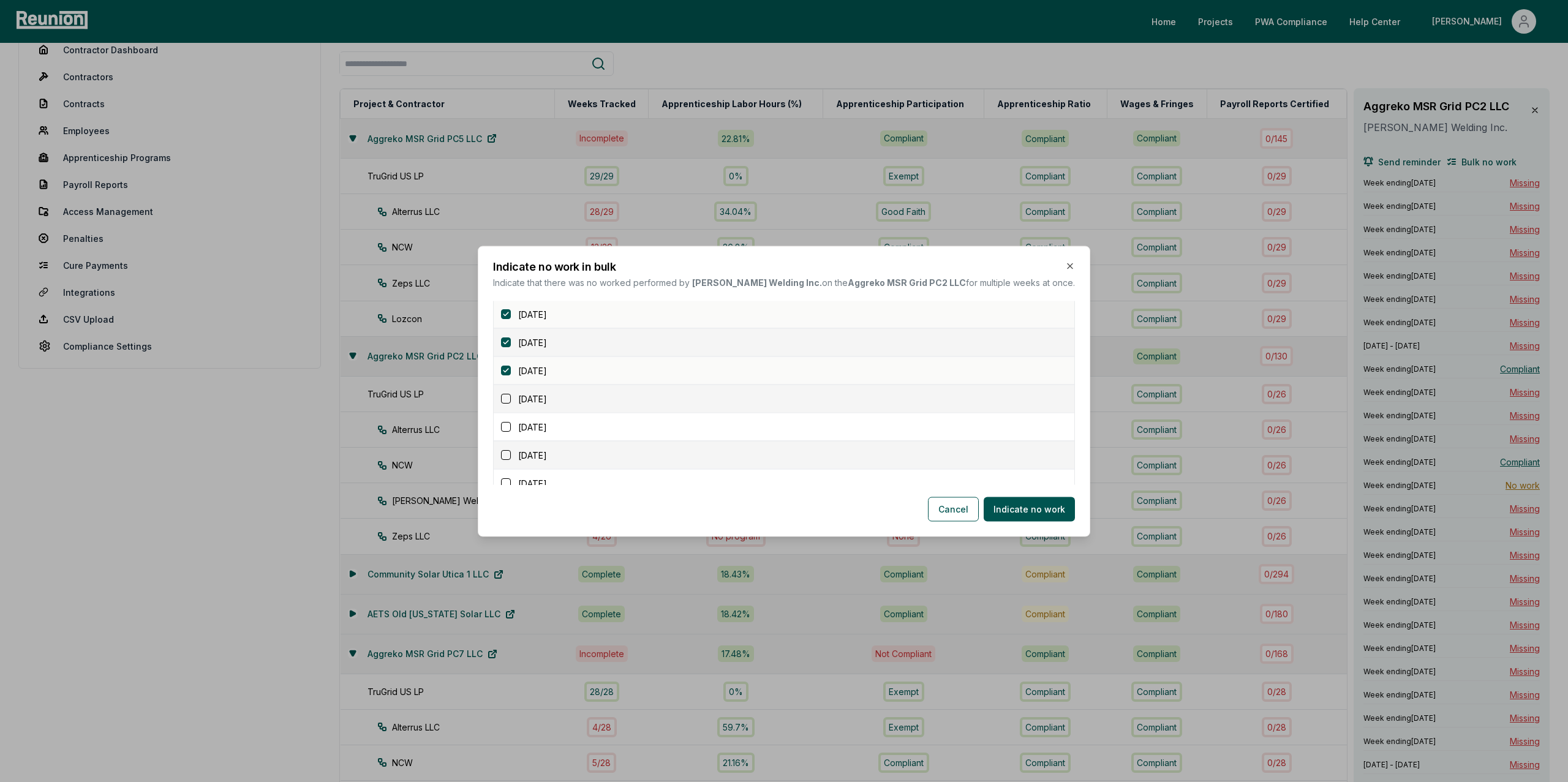
click at [511, 399] on button "button" at bounding box center [506, 398] width 10 height 10
click at [519, 420] on div "[DATE]" at bounding box center [787, 426] width 573 height 13
click at [511, 373] on button "button" at bounding box center [506, 371] width 10 height 10
click at [511, 403] on button "button" at bounding box center [506, 398] width 10 height 10
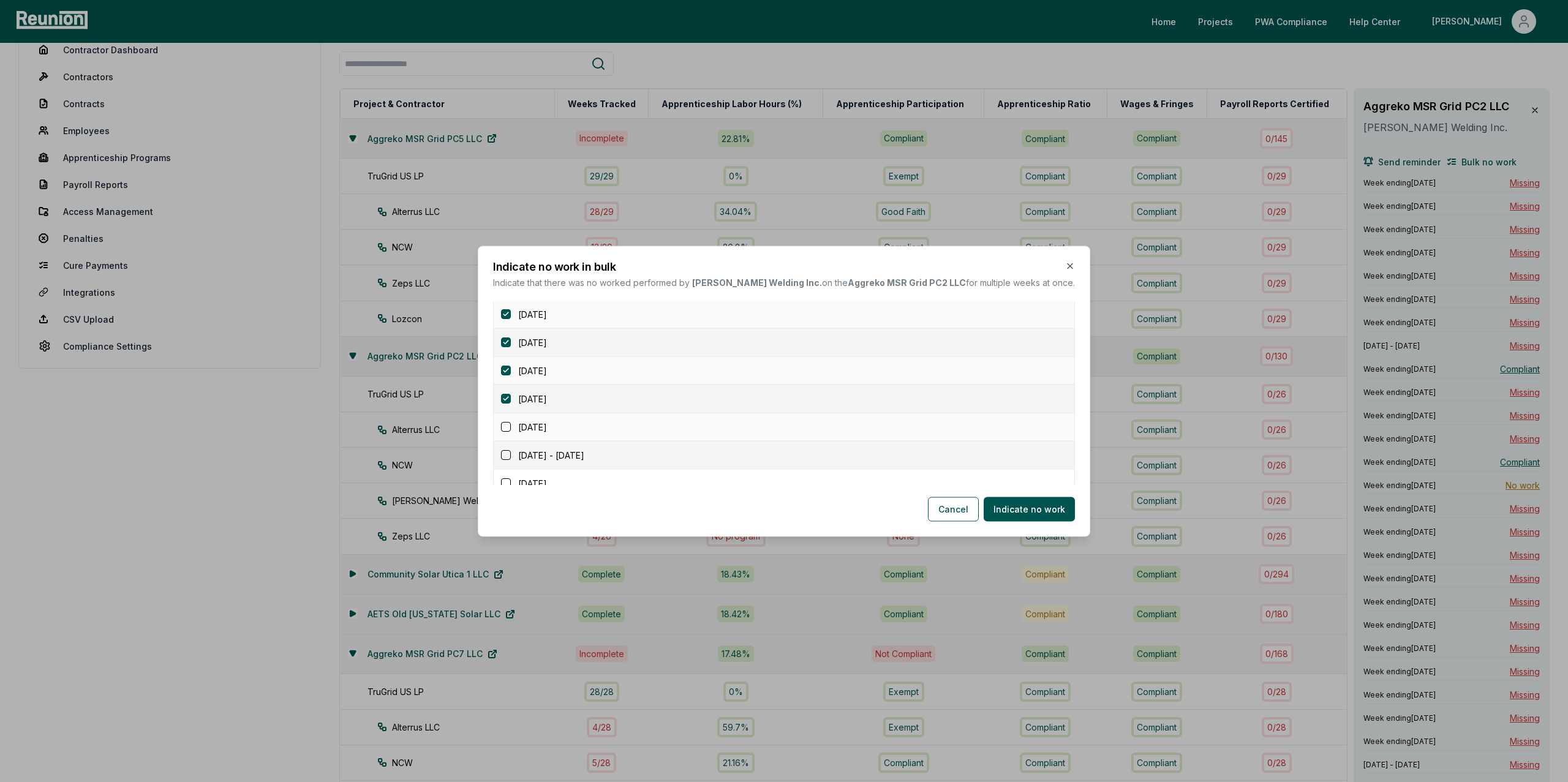
click at [511, 423] on button "button" at bounding box center [506, 427] width 10 height 10
click at [520, 461] on div "[DATE] - [DATE]" at bounding box center [787, 454] width 573 height 13
click at [511, 372] on button "button" at bounding box center [506, 370] width 10 height 10
click at [511, 399] on button "button" at bounding box center [506, 397] width 10 height 10
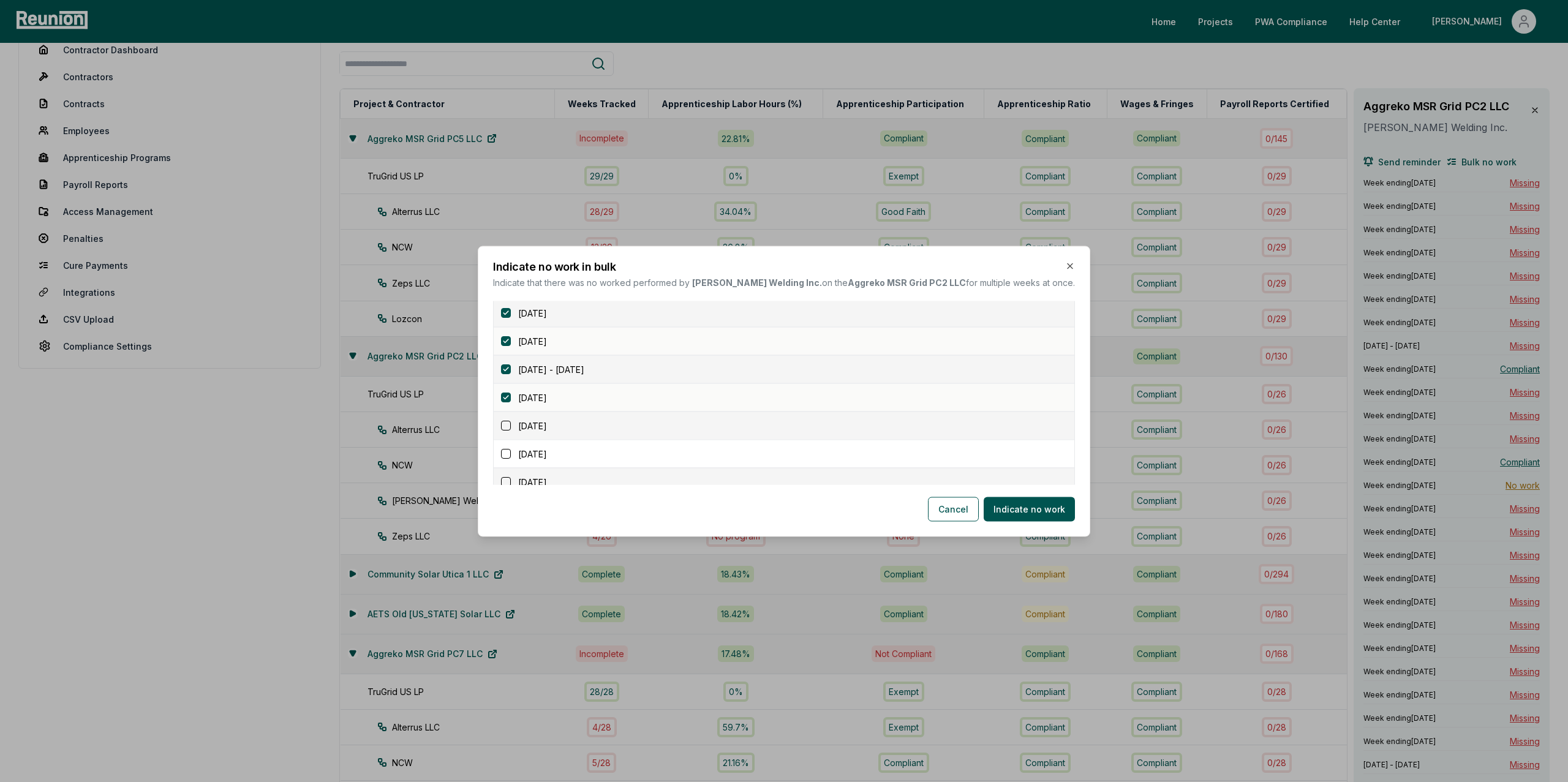
click at [511, 427] on button "button" at bounding box center [506, 425] width 10 height 10
click at [511, 357] on button "button" at bounding box center [506, 354] width 10 height 10
click at [511, 386] on button "button" at bounding box center [506, 382] width 10 height 10
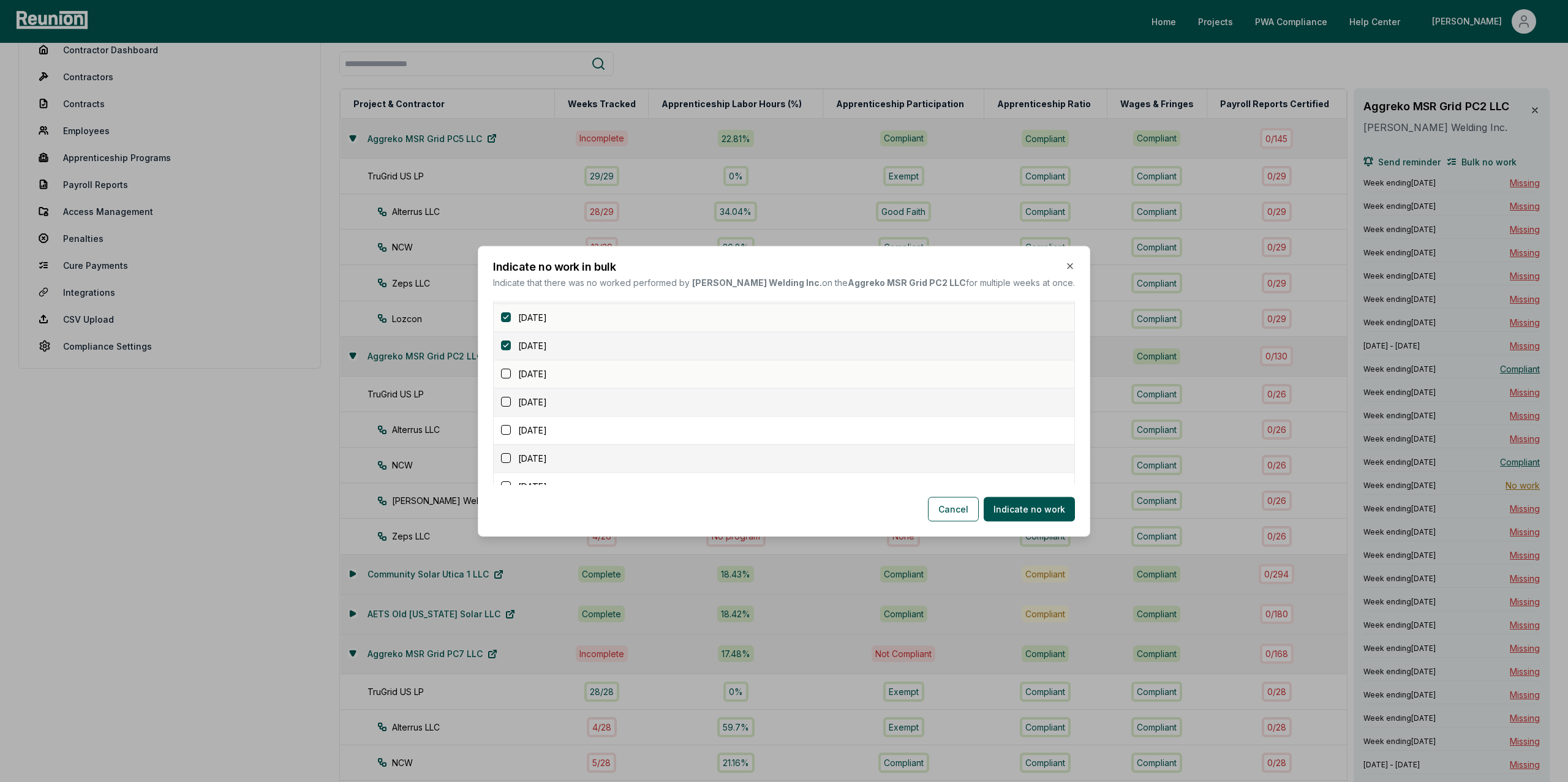
click at [511, 375] on button "button" at bounding box center [506, 375] width 10 height 10
click at [511, 407] on button "button" at bounding box center [506, 402] width 10 height 10
click at [517, 440] on td "[DATE]" at bounding box center [784, 430] width 580 height 28
click at [511, 435] on button "button" at bounding box center [506, 430] width 10 height 10
click at [517, 465] on div "[DATE]" at bounding box center [787, 458] width 573 height 13
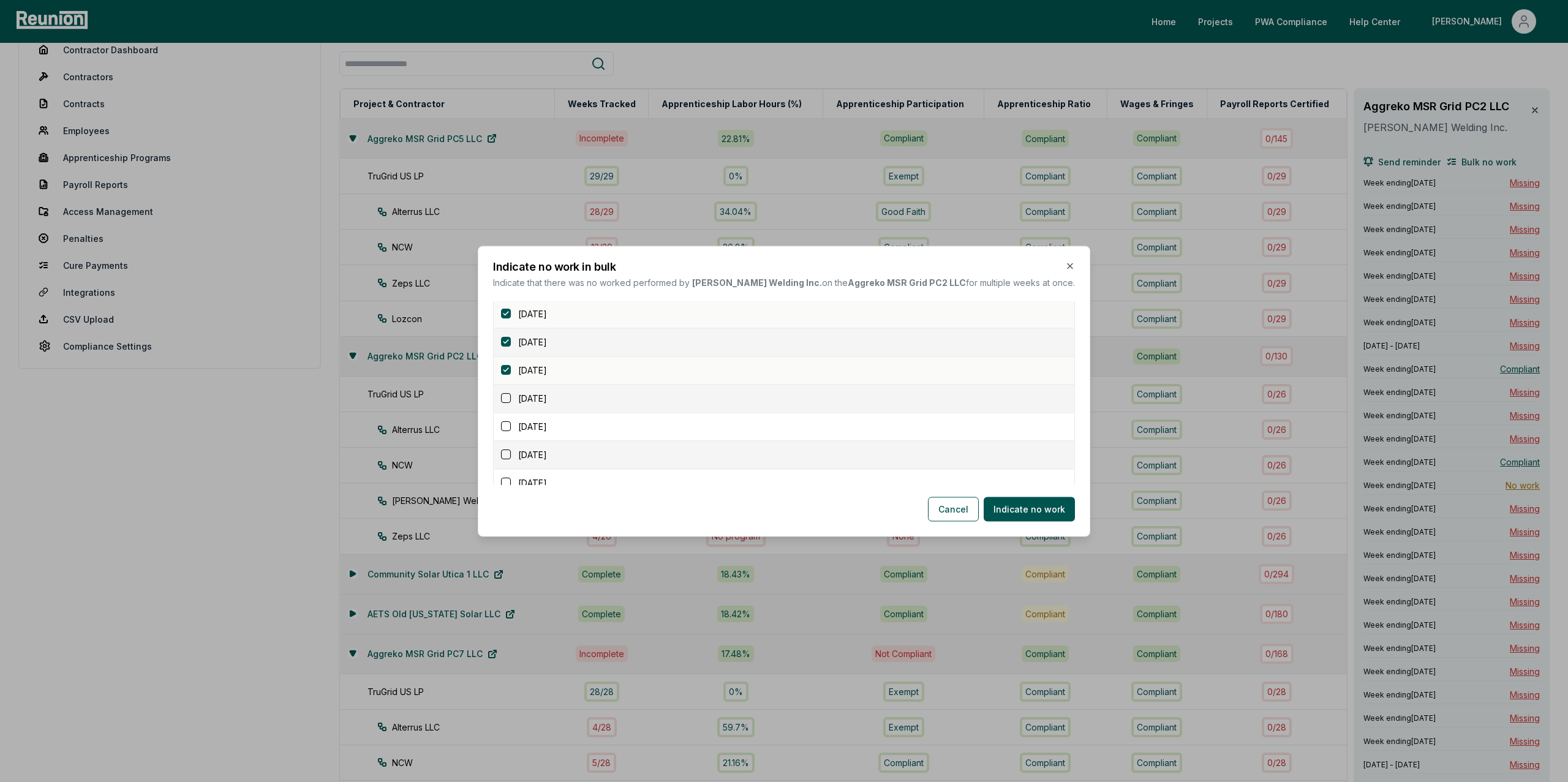
scroll to position [412, 0]
click at [511, 379] on button "button" at bounding box center [506, 374] width 10 height 10
click at [511, 403] on button "button" at bounding box center [506, 401] width 10 height 10
click at [511, 431] on button "button" at bounding box center [506, 430] width 10 height 10
click at [511, 462] on button "button" at bounding box center [506, 458] width 10 height 10
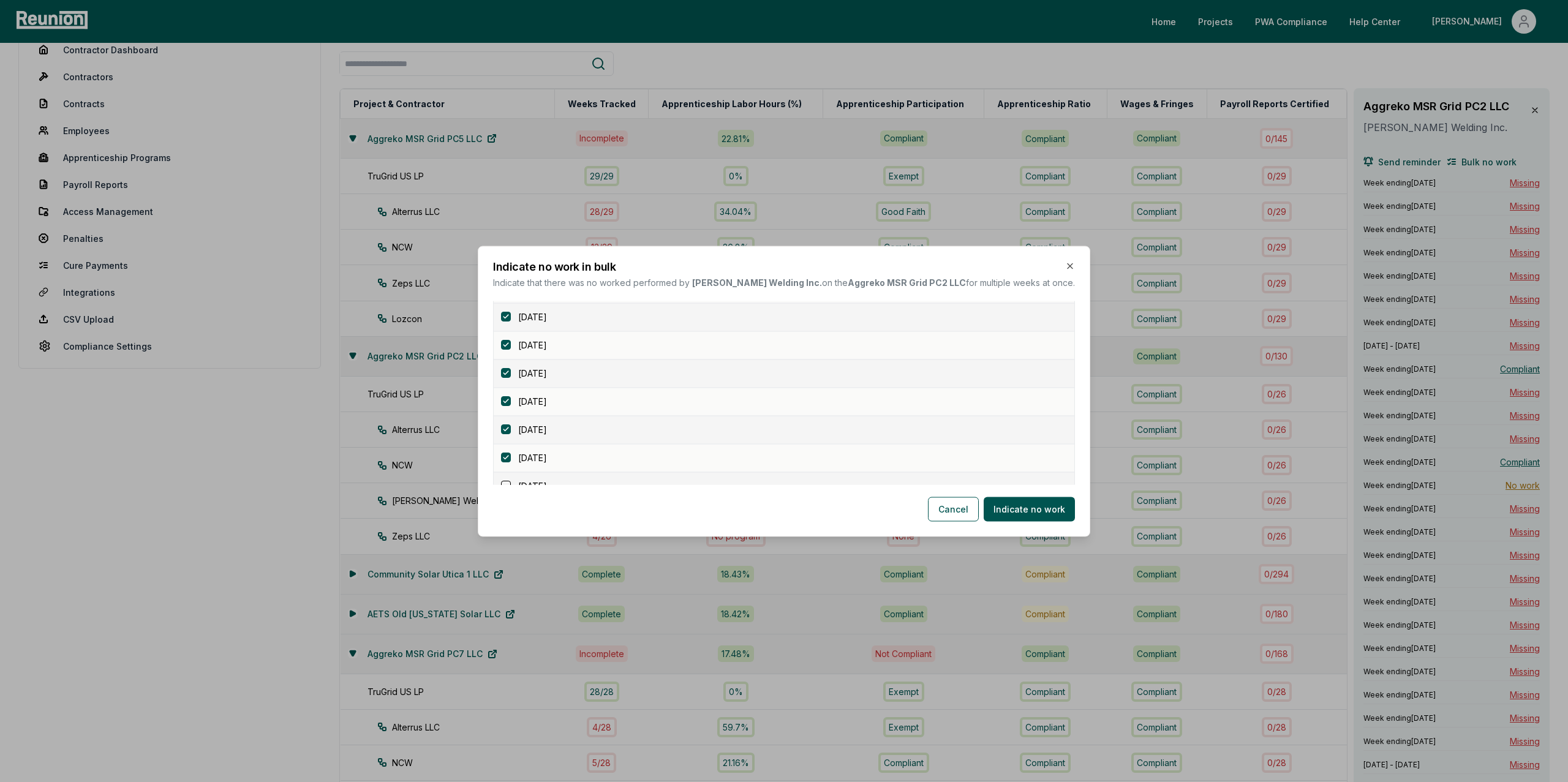
scroll to position [518, 0]
click at [511, 388] on button "button" at bounding box center [506, 386] width 10 height 10
click at [511, 414] on button "button" at bounding box center [506, 414] width 10 height 10
click at [511, 441] on button "button" at bounding box center [506, 442] width 10 height 10
click at [511, 469] on button "button" at bounding box center [506, 470] width 10 height 10
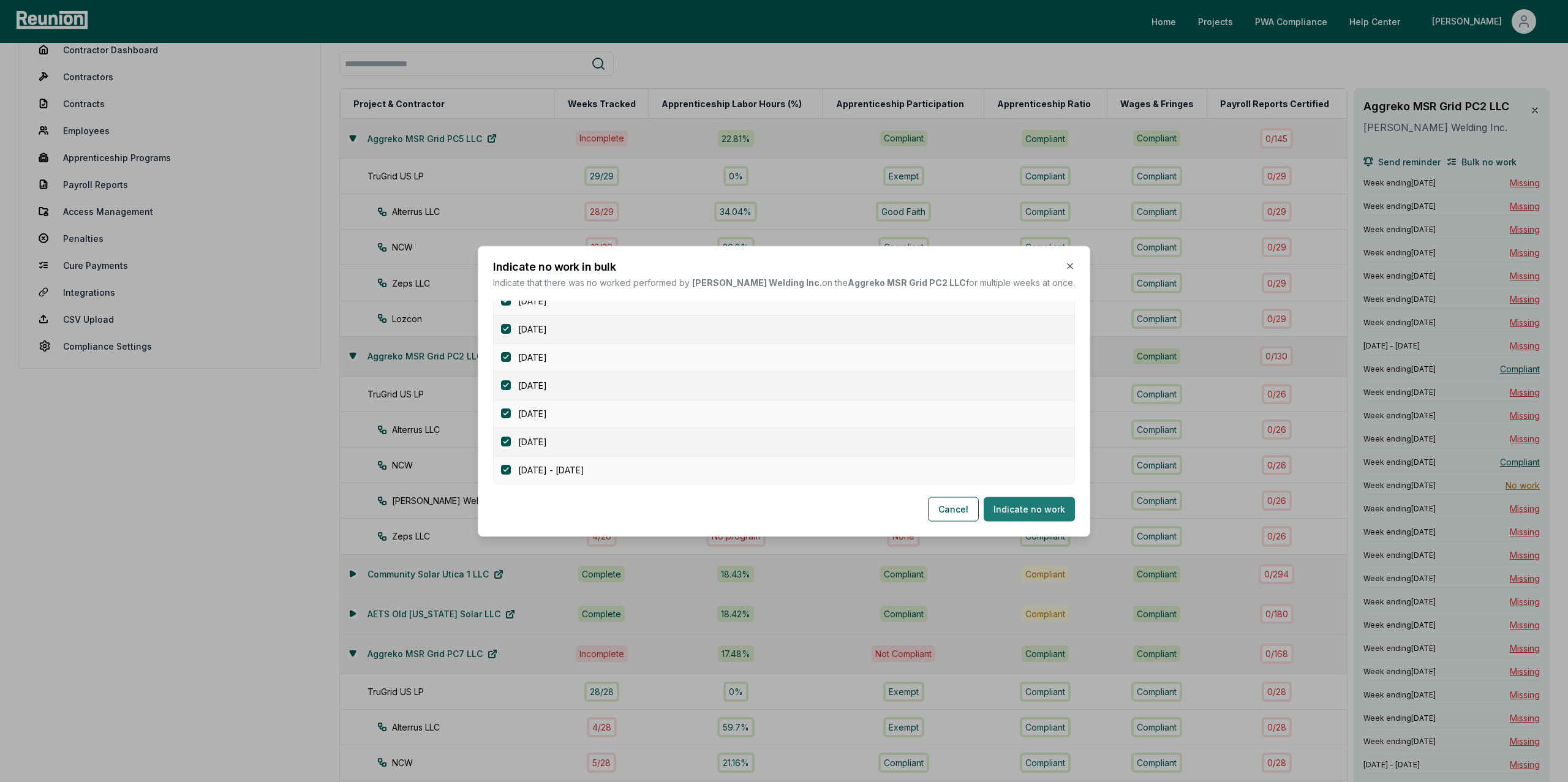
click at [1027, 509] on button "Indicate no work" at bounding box center [1029, 509] width 91 height 25
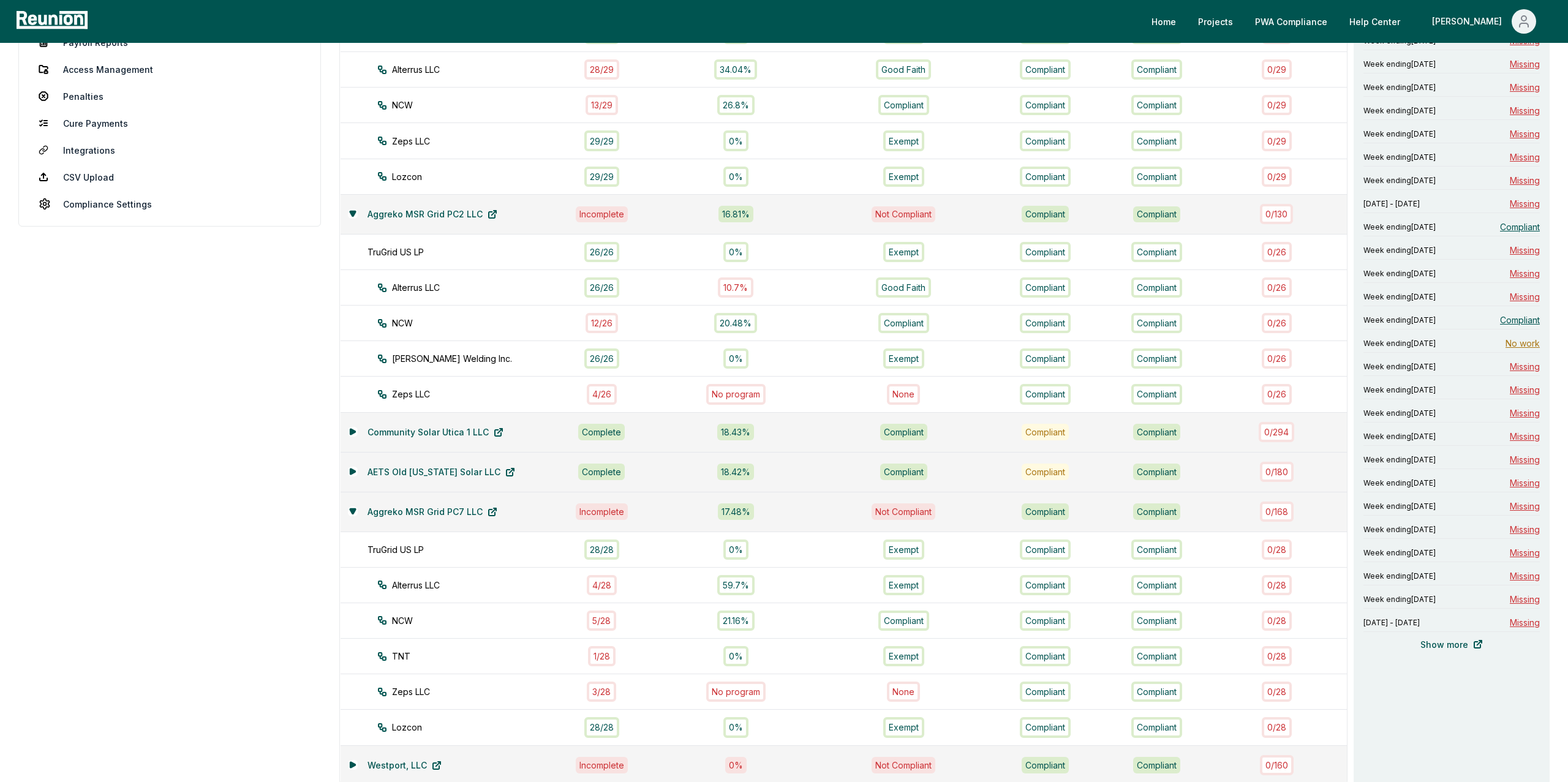
scroll to position [273, 0]
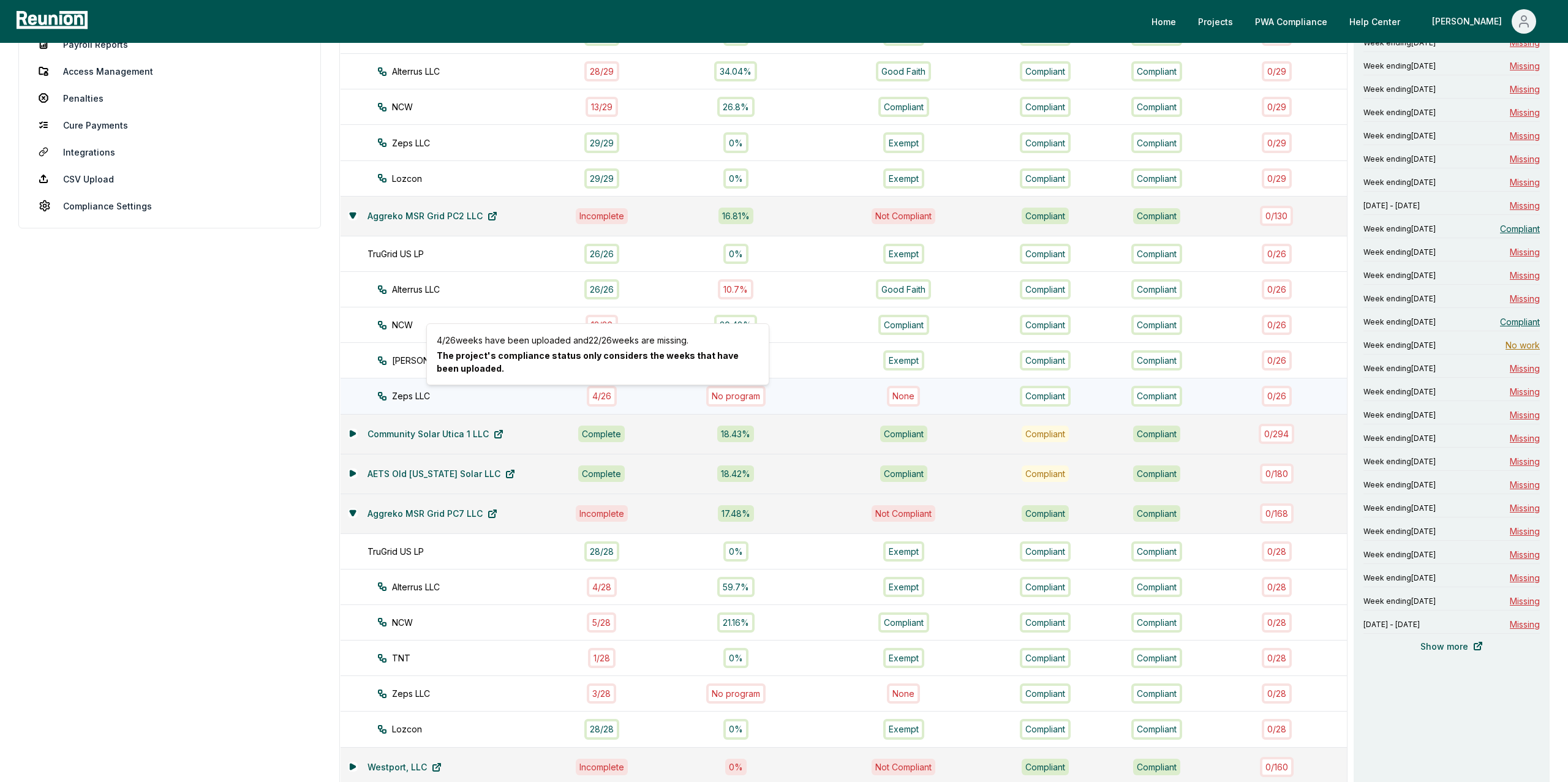
click at [596, 401] on div "4 / 26" at bounding box center [601, 395] width 30 height 20
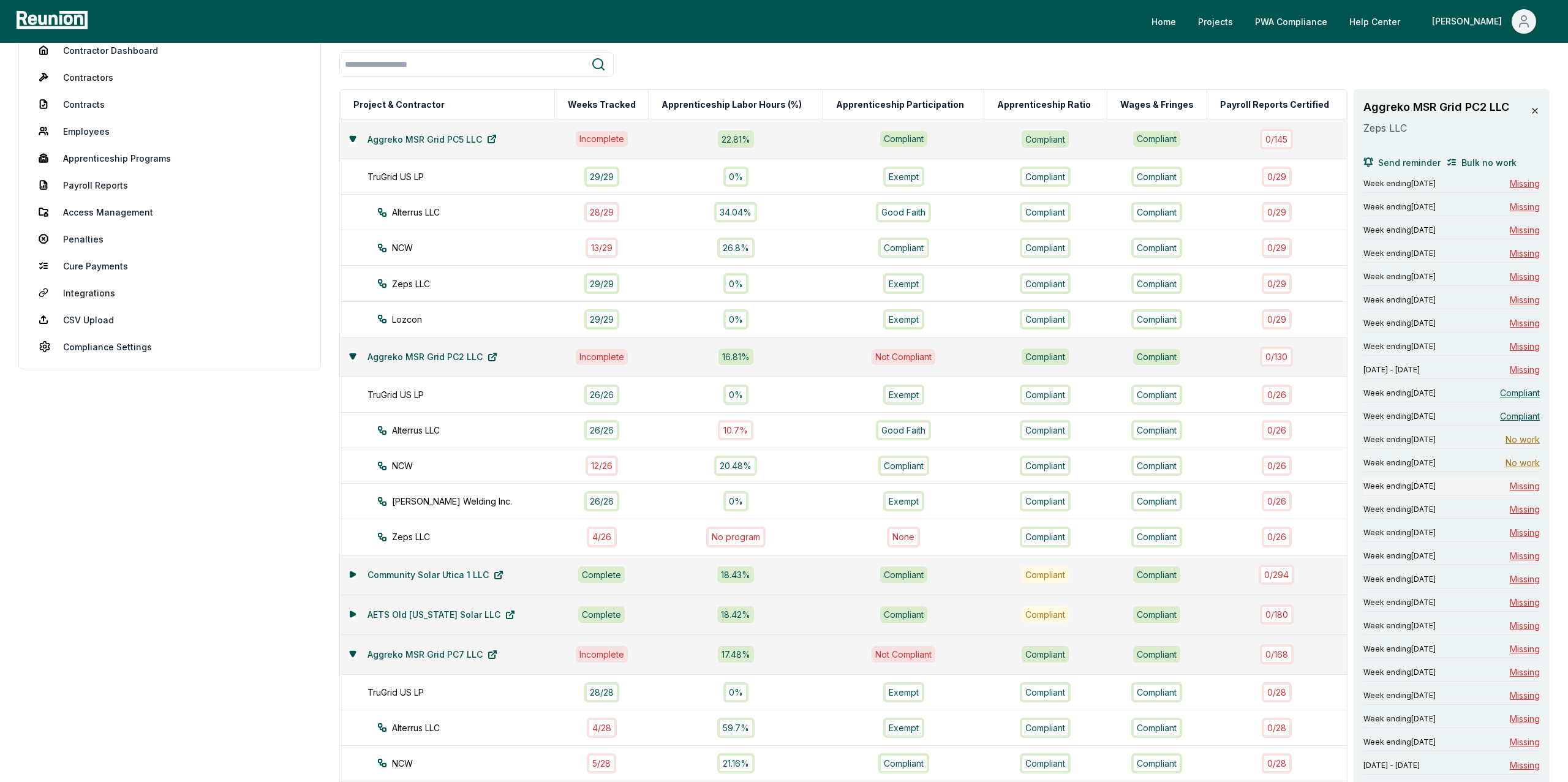
scroll to position [130, 0]
click at [1476, 169] on span "Bulk no work" at bounding box center [1489, 164] width 55 height 13
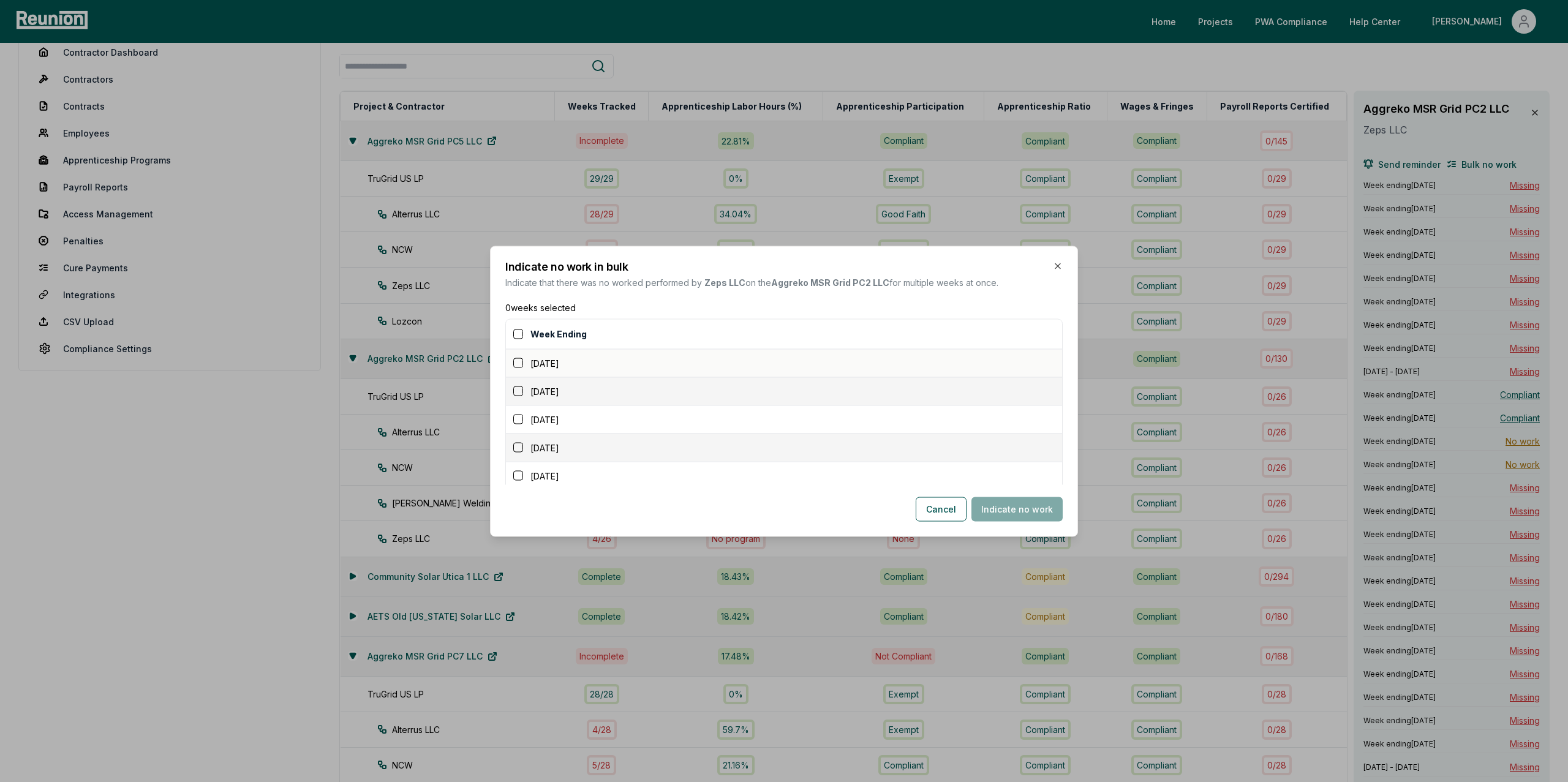
click at [517, 367] on button "button" at bounding box center [519, 364] width 10 height 10
click at [517, 391] on button "button" at bounding box center [519, 391] width 10 height 10
click at [517, 419] on button "button" at bounding box center [519, 419] width 10 height 10
click at [517, 443] on button "button" at bounding box center [519, 448] width 10 height 10
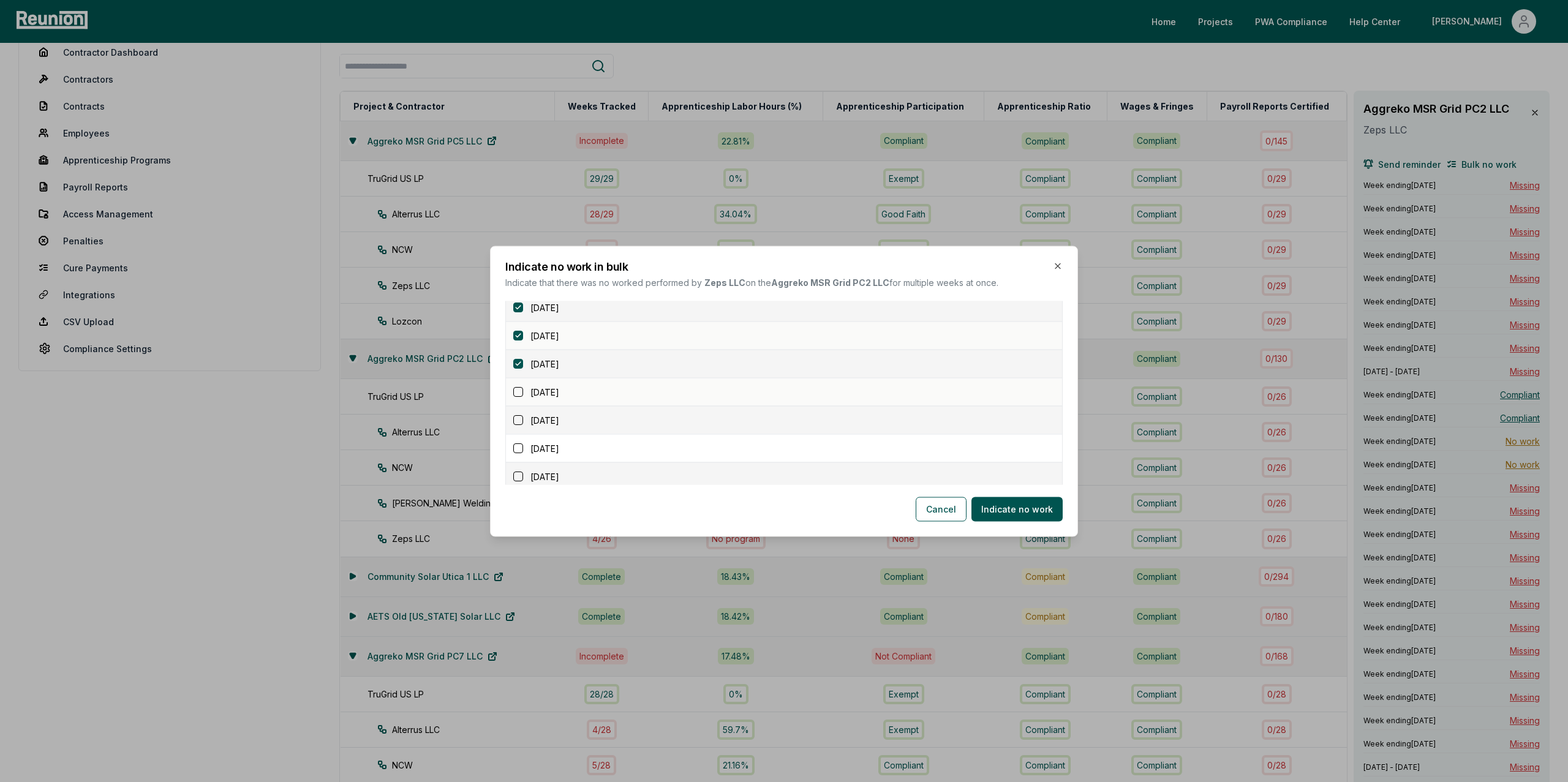
click at [517, 395] on button "button" at bounding box center [519, 392] width 10 height 10
click at [517, 421] on button "button" at bounding box center [519, 420] width 10 height 10
click at [517, 452] on button "button" at bounding box center [519, 448] width 10 height 10
click at [517, 389] on button "button" at bounding box center [519, 386] width 10 height 10
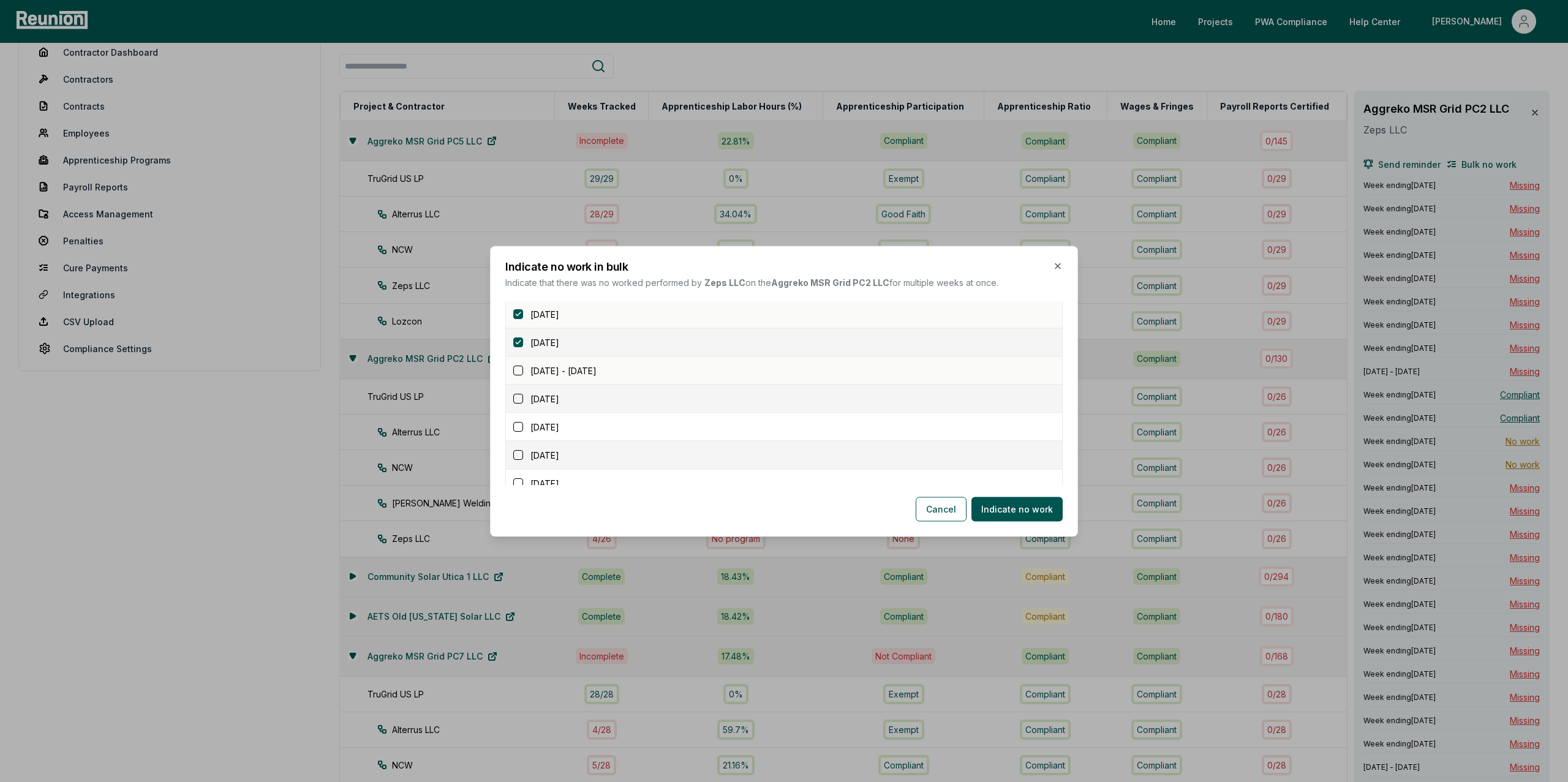
scroll to position [223, 0]
click at [519, 368] on button "button" at bounding box center [519, 366] width 10 height 10
click at [518, 395] on button "button" at bounding box center [519, 393] width 10 height 10
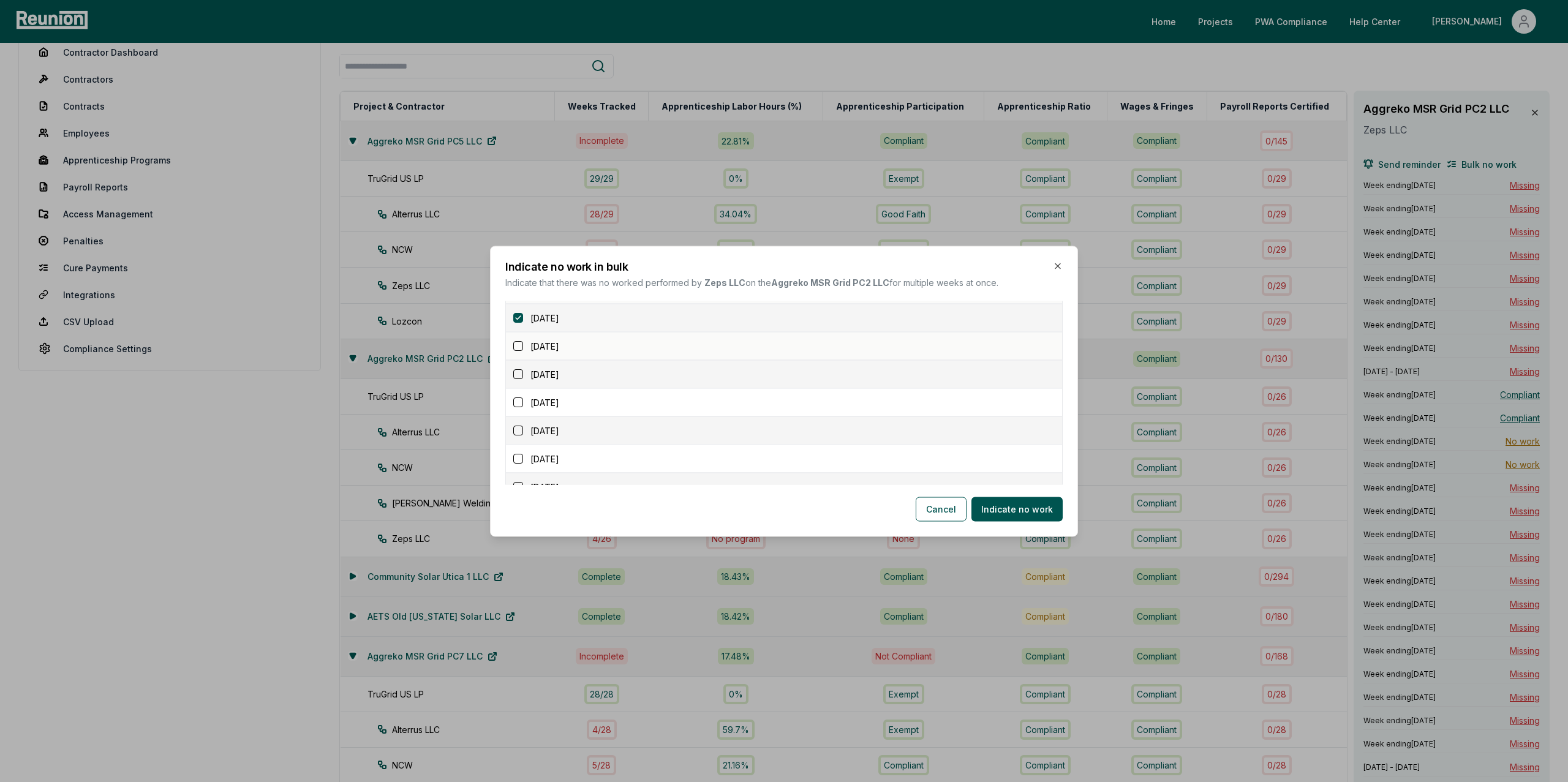
click at [522, 351] on button "button" at bounding box center [519, 346] width 10 height 10
click at [518, 376] on button "button" at bounding box center [519, 375] width 10 height 10
click at [520, 322] on button "button" at bounding box center [519, 321] width 10 height 10
click at [518, 381] on button "button" at bounding box center [519, 378] width 10 height 10
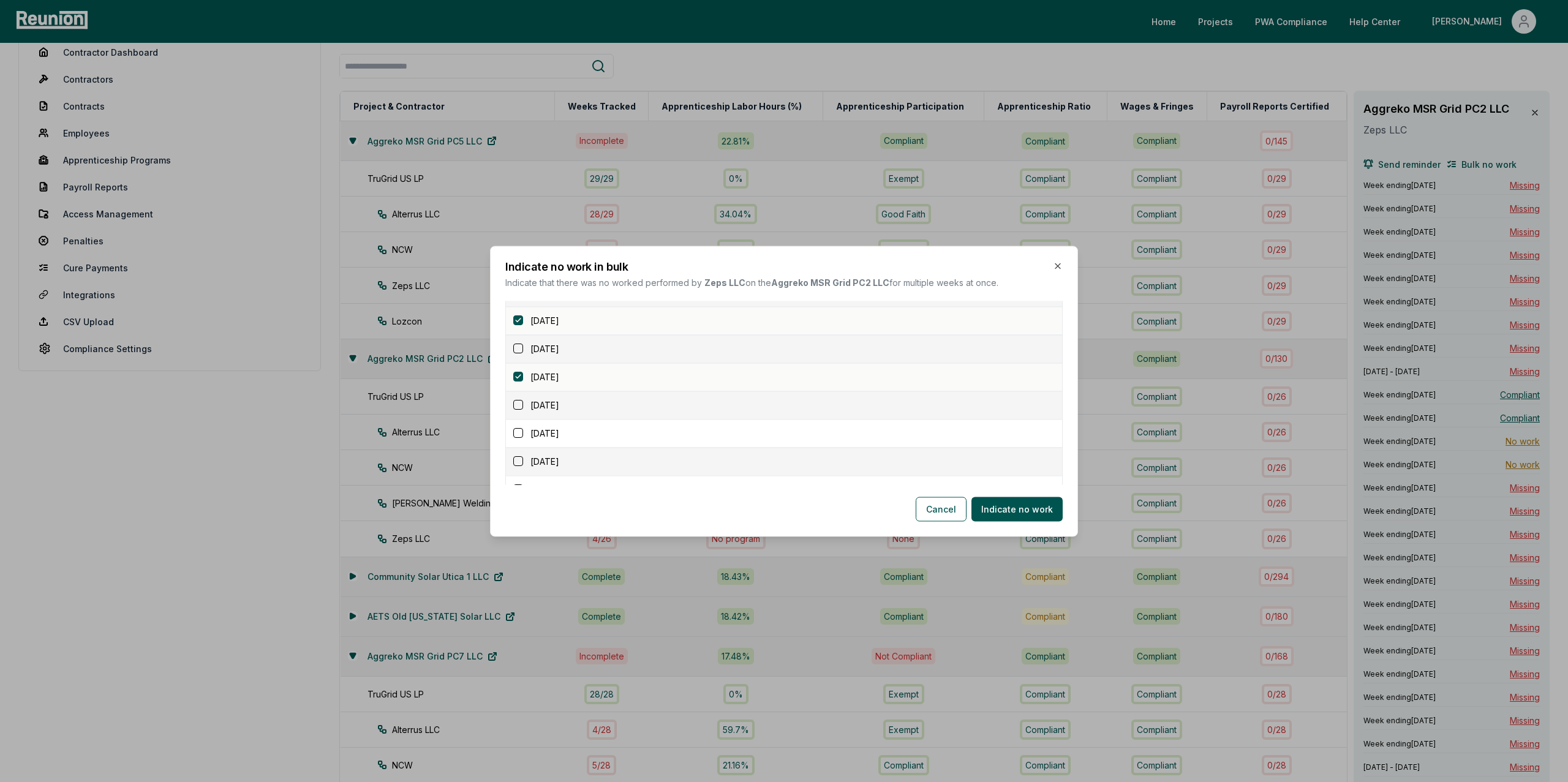
click at [517, 416] on td "June 29, 2025" at bounding box center [784, 405] width 556 height 28
click at [517, 411] on div "June 29, 2025" at bounding box center [788, 404] width 549 height 13
click at [517, 407] on button "button" at bounding box center [519, 405] width 10 height 10
click at [517, 435] on button "button" at bounding box center [519, 433] width 10 height 10
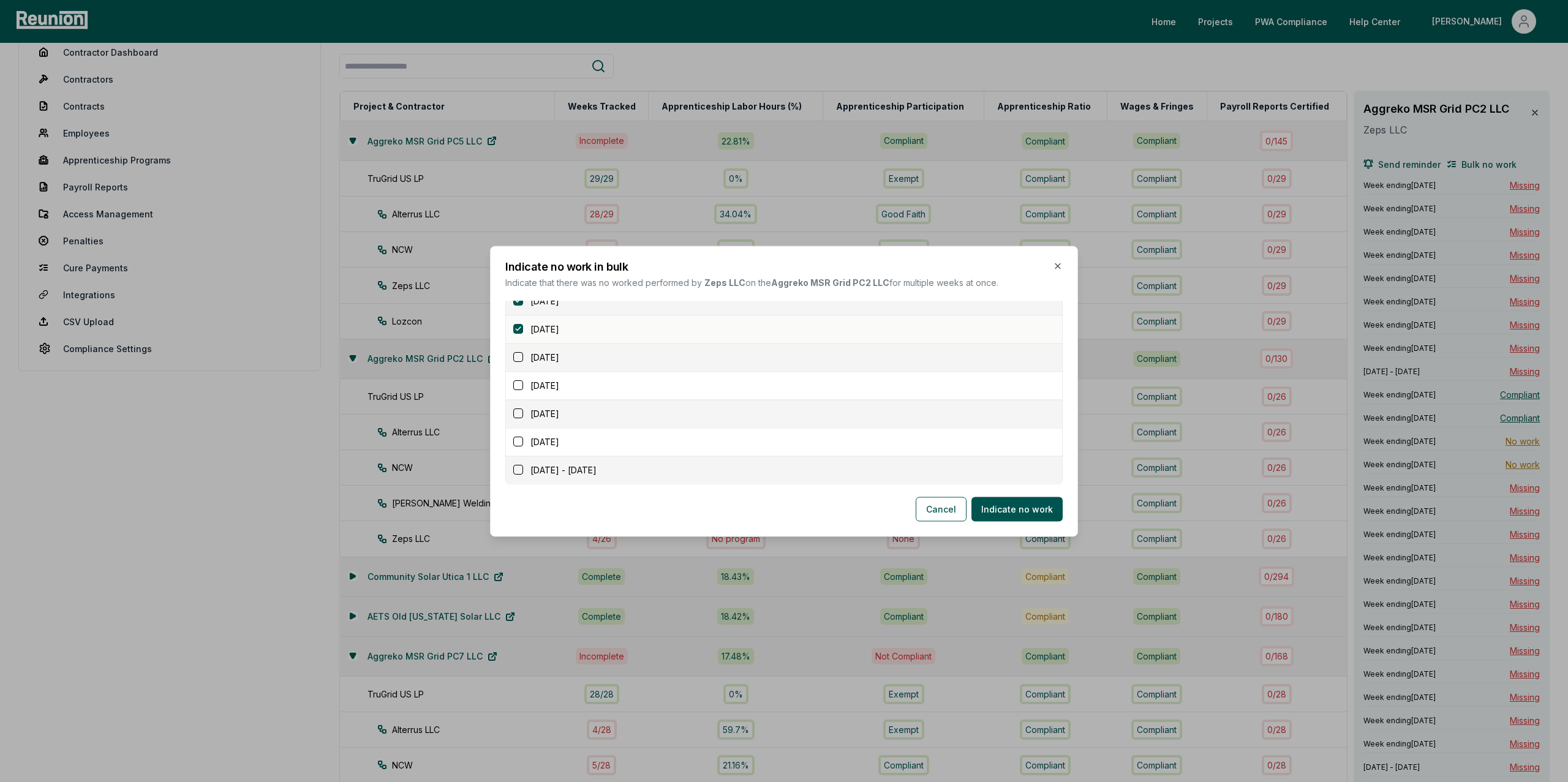
click at [518, 359] on button "button" at bounding box center [519, 358] width 10 height 10
click at [518, 385] on button "button" at bounding box center [519, 386] width 10 height 10
click at [518, 412] on button "button" at bounding box center [519, 414] width 10 height 10
click at [517, 441] on button "button" at bounding box center [519, 442] width 10 height 10
click at [517, 465] on button "button" at bounding box center [519, 470] width 10 height 10
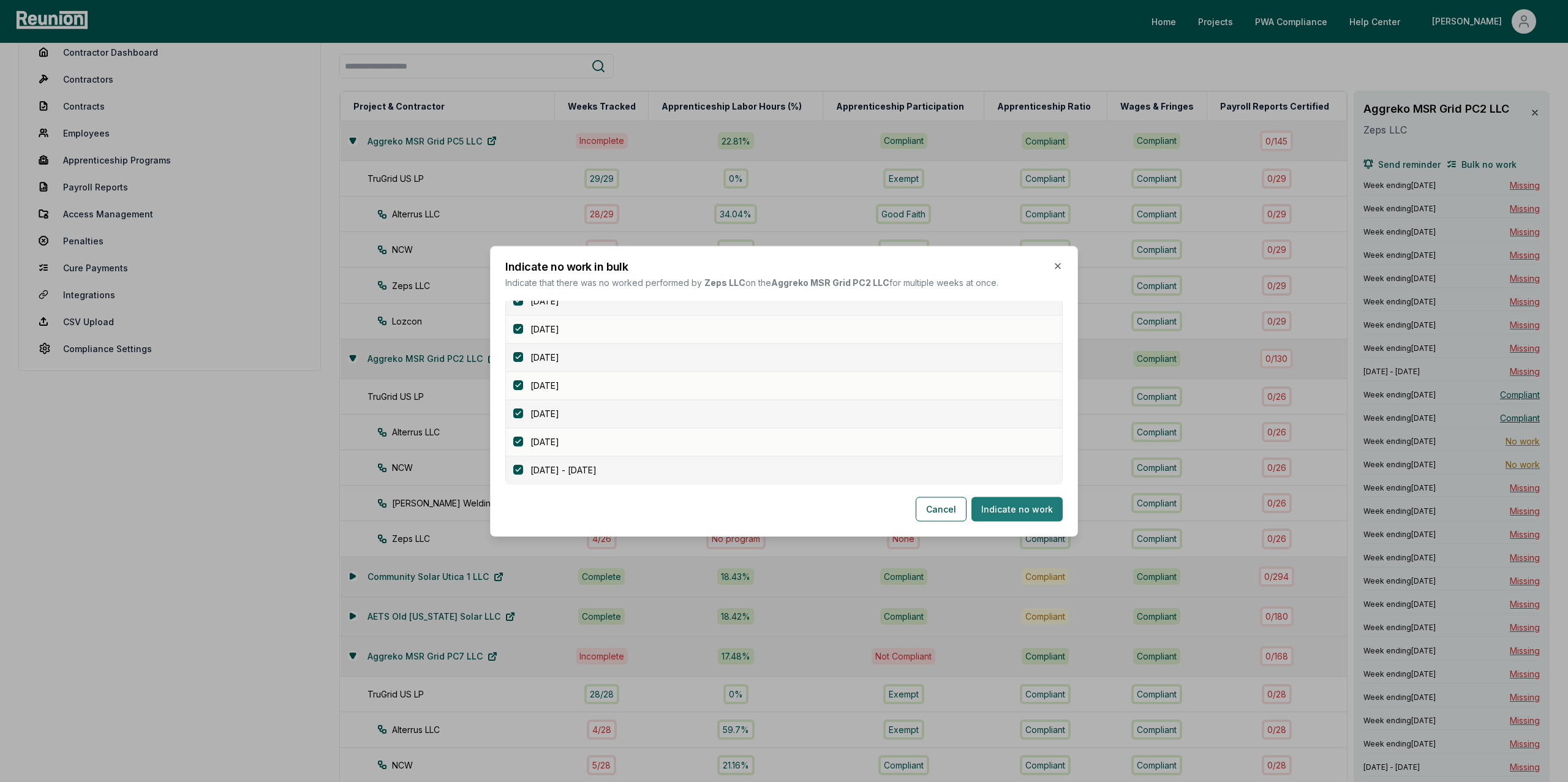
click at [1010, 513] on button "Indicate no work" at bounding box center [1018, 509] width 91 height 25
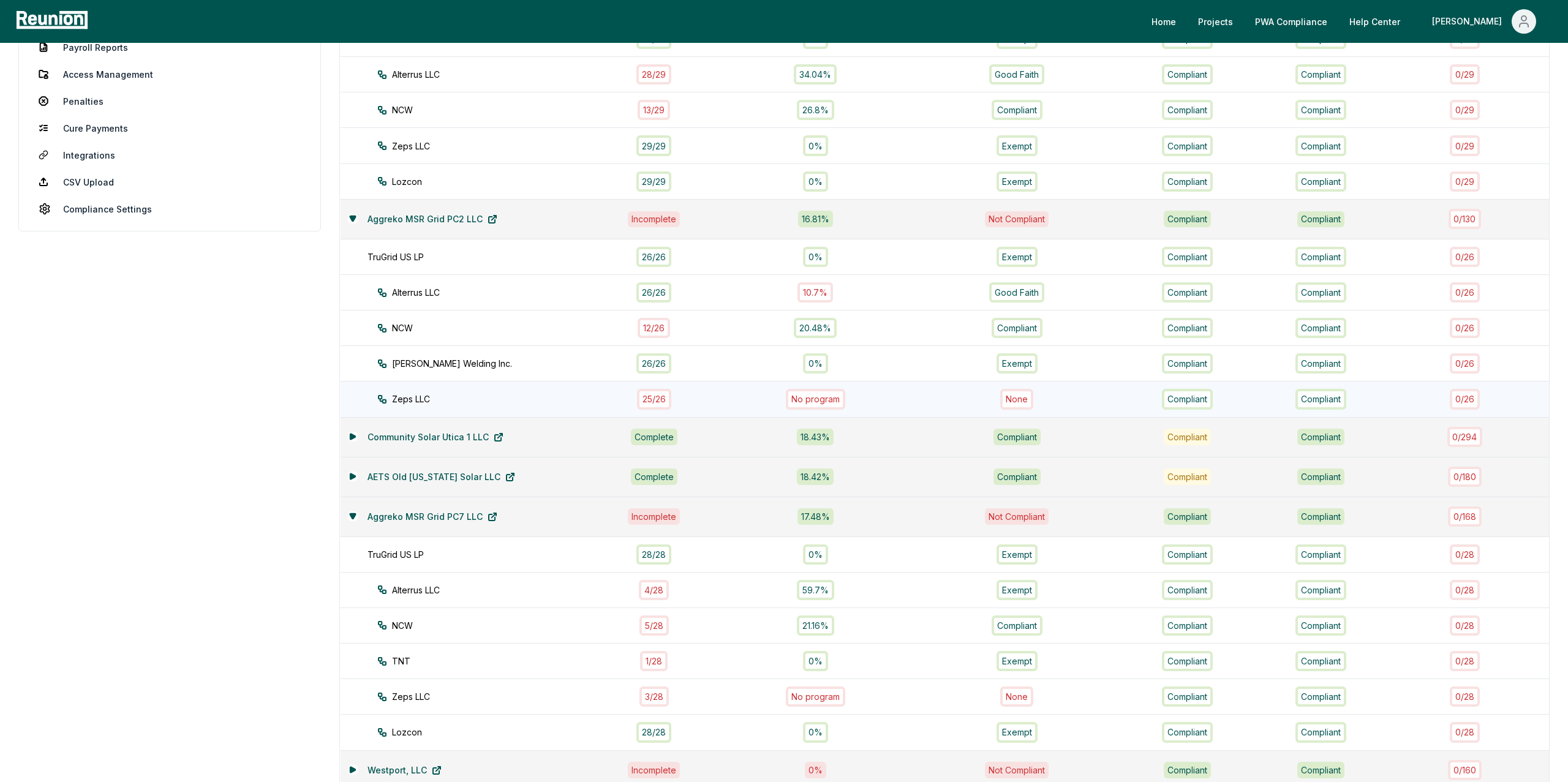
scroll to position [270, 0]
click at [652, 400] on div "25 / 26" at bounding box center [654, 398] width 35 height 20
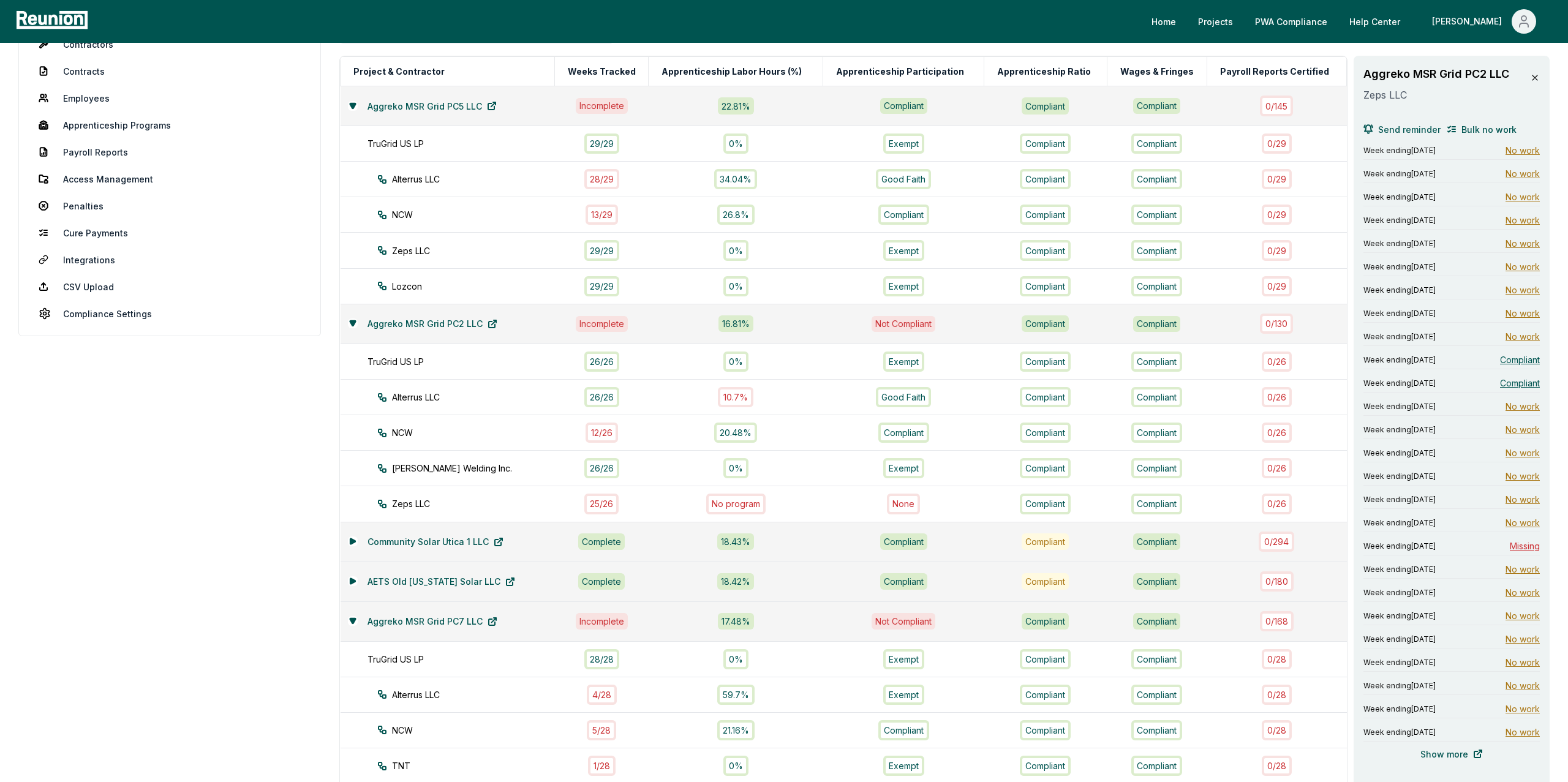
scroll to position [135, 0]
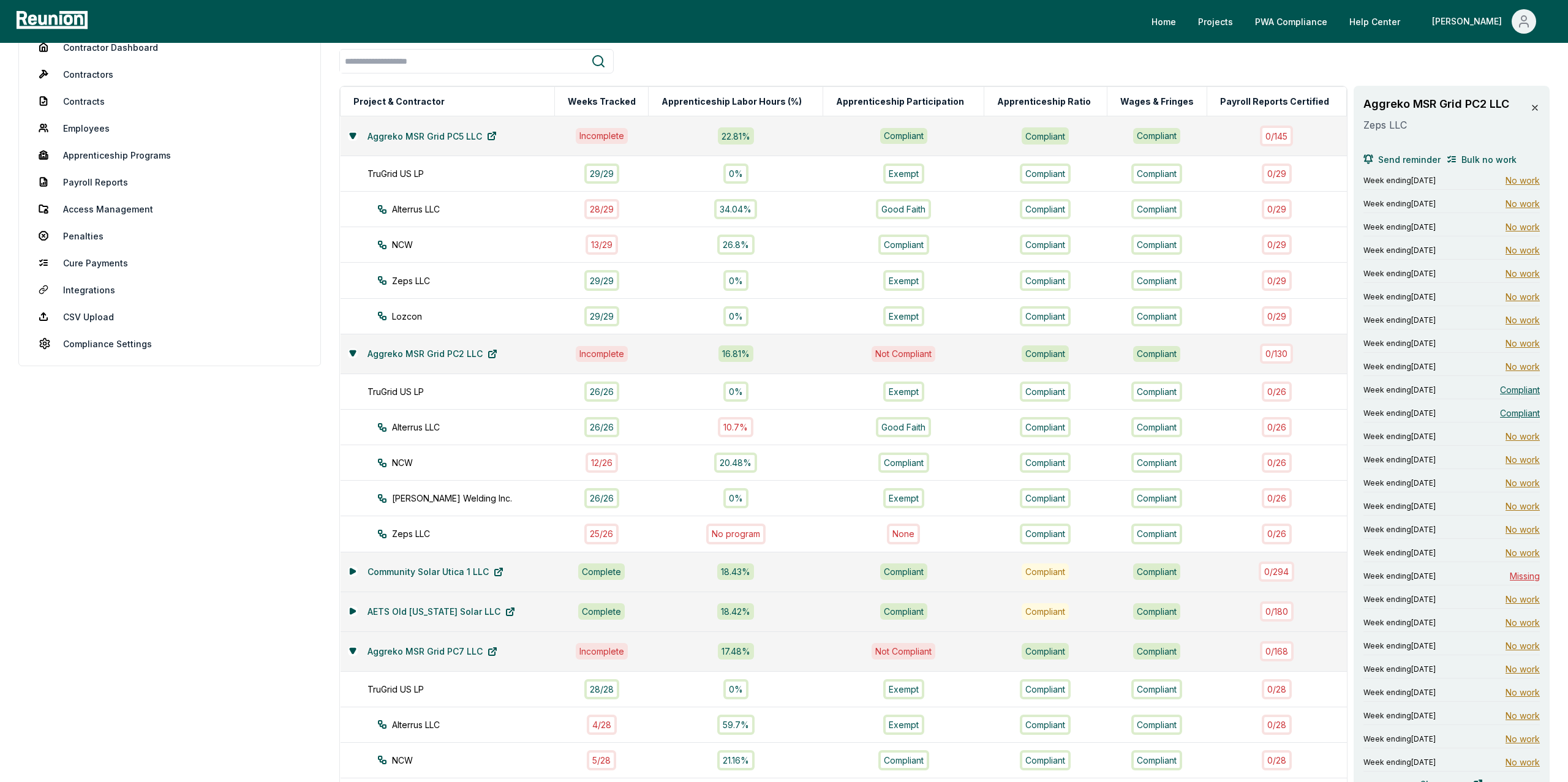
click at [1533, 110] on icon at bounding box center [1535, 108] width 10 height 10
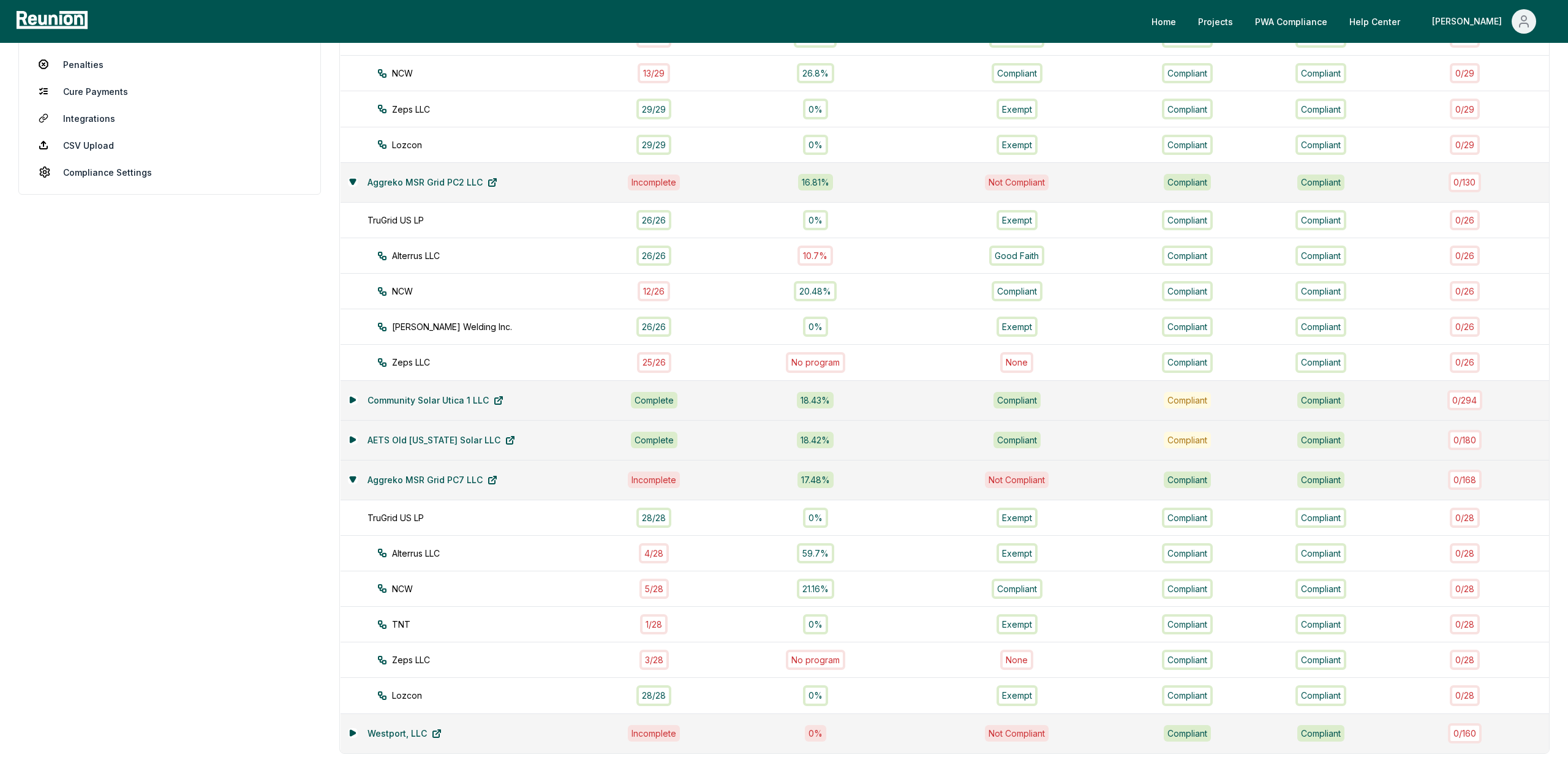
scroll to position [311, 0]
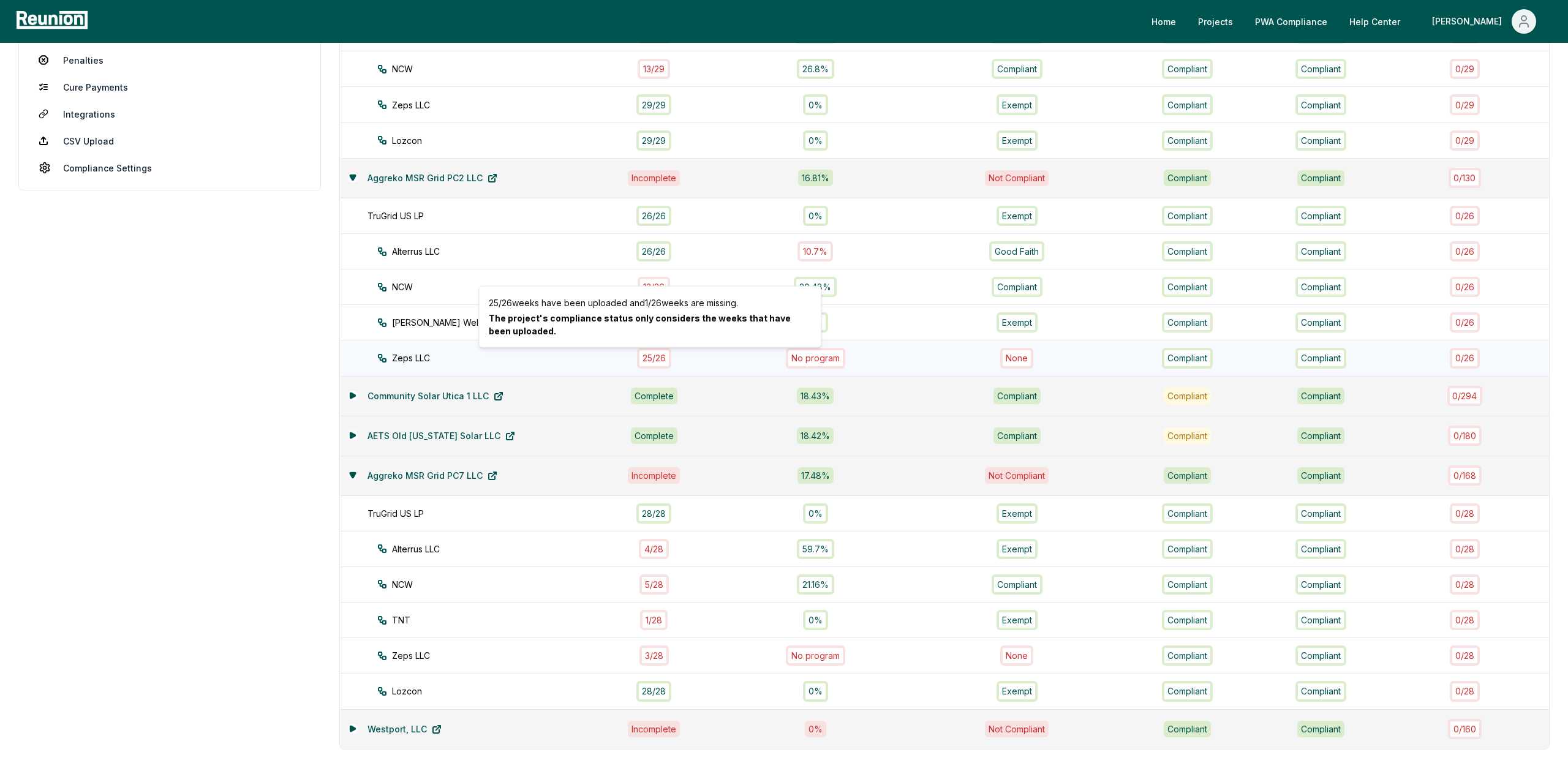
click at [637, 362] on div "25 / 26" at bounding box center [654, 358] width 35 height 20
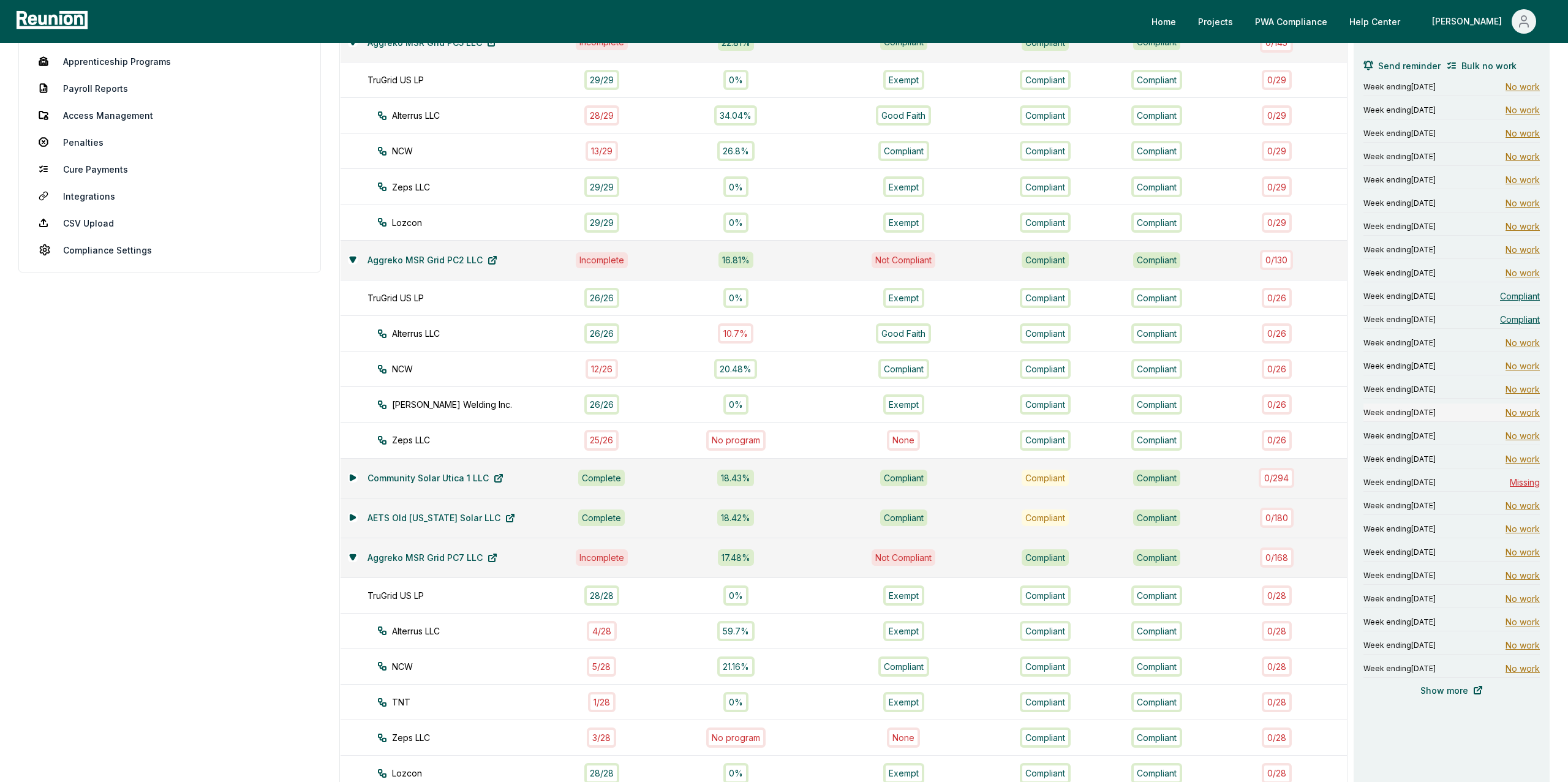
scroll to position [229, 0]
click at [1517, 299] on span "Compliant" at bounding box center [1519, 296] width 40 height 13
click at [1518, 297] on span "Compliant" at bounding box center [1519, 296] width 40 height 13
click at [1525, 325] on span "Compliant" at bounding box center [1519, 320] width 40 height 13
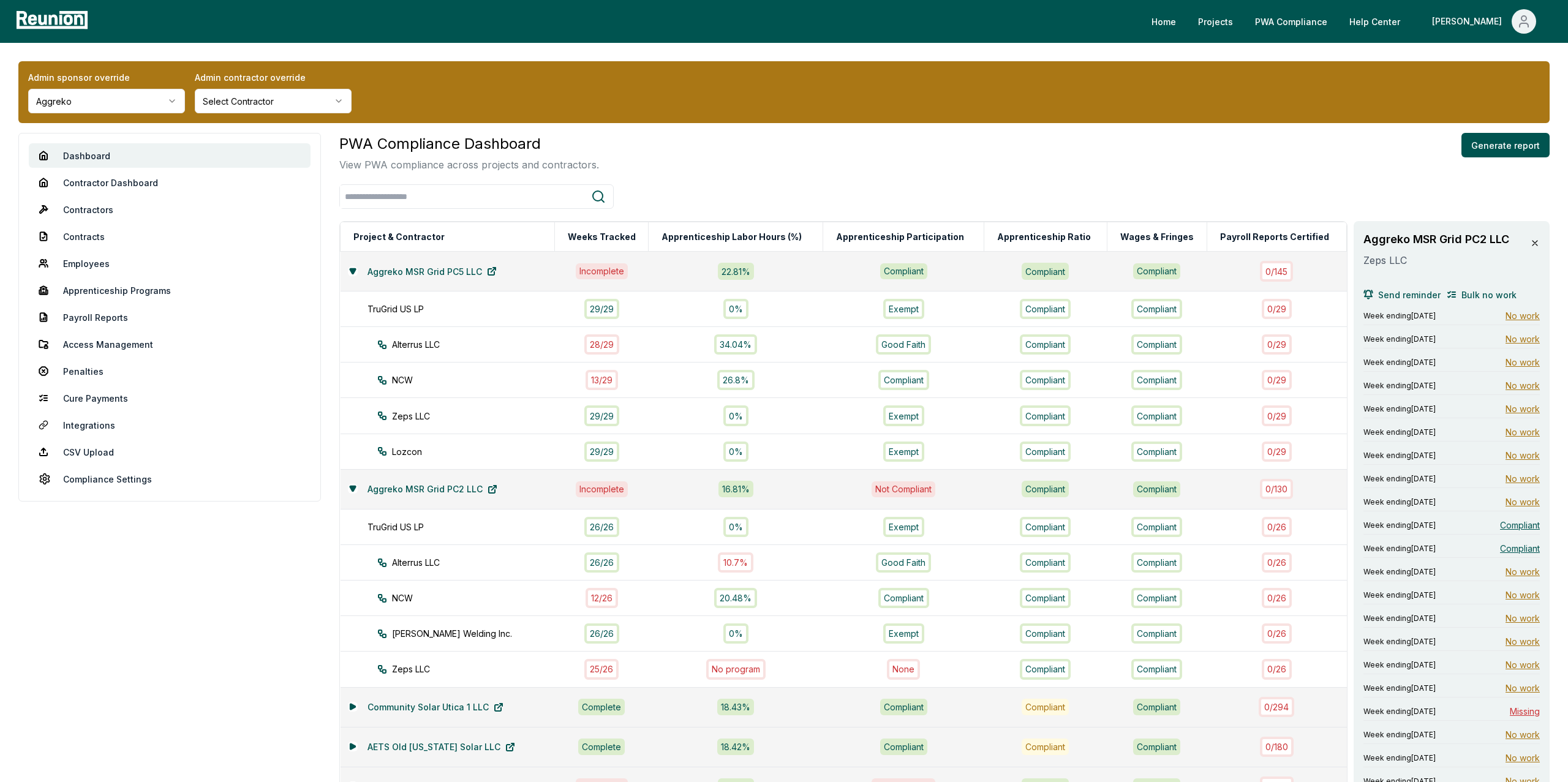
click at [1535, 240] on icon at bounding box center [1535, 243] width 10 height 10
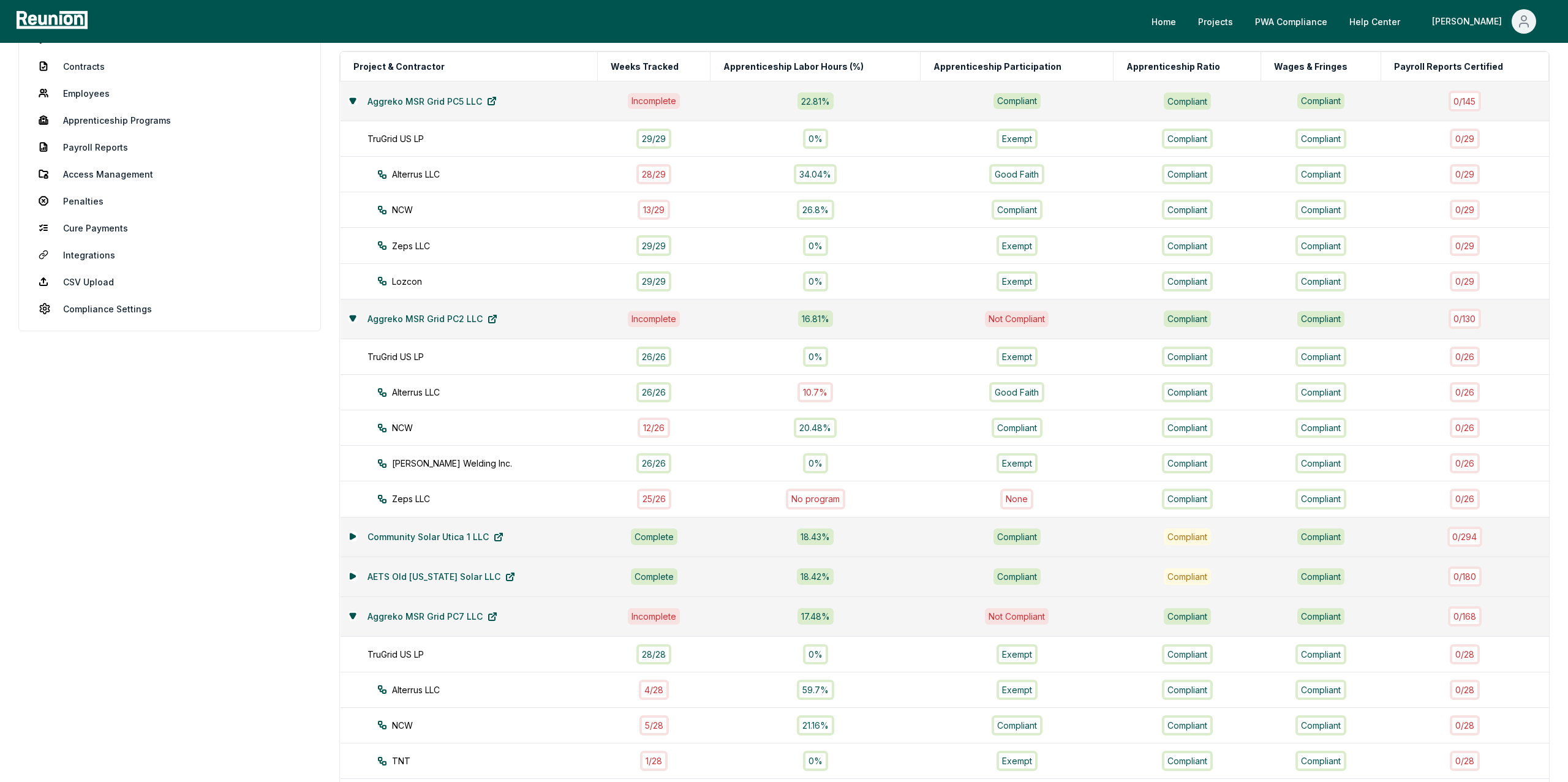
scroll to position [399, 0]
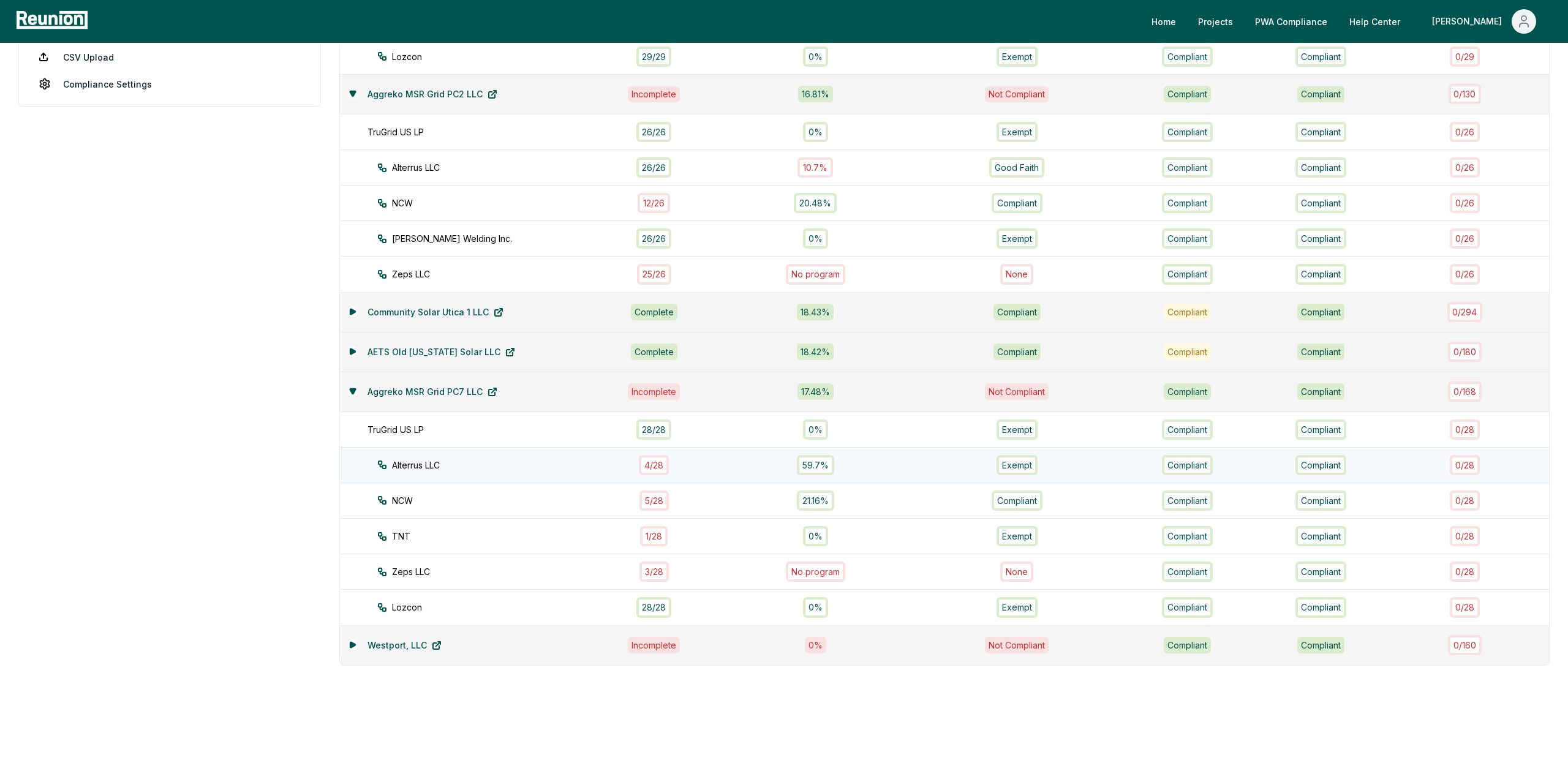
click at [646, 465] on div "4 / 28" at bounding box center [654, 465] width 30 height 20
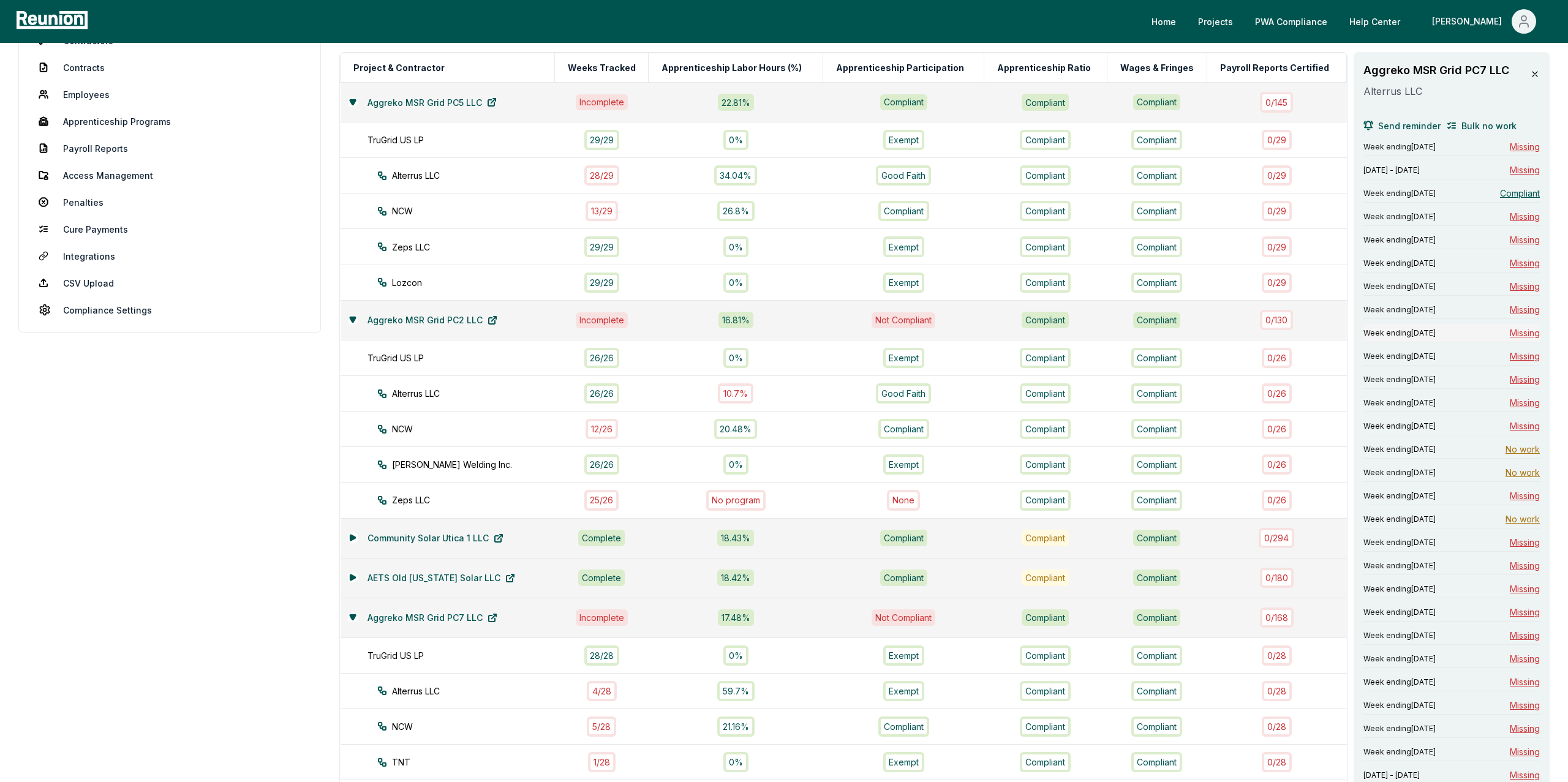
scroll to position [165, 0]
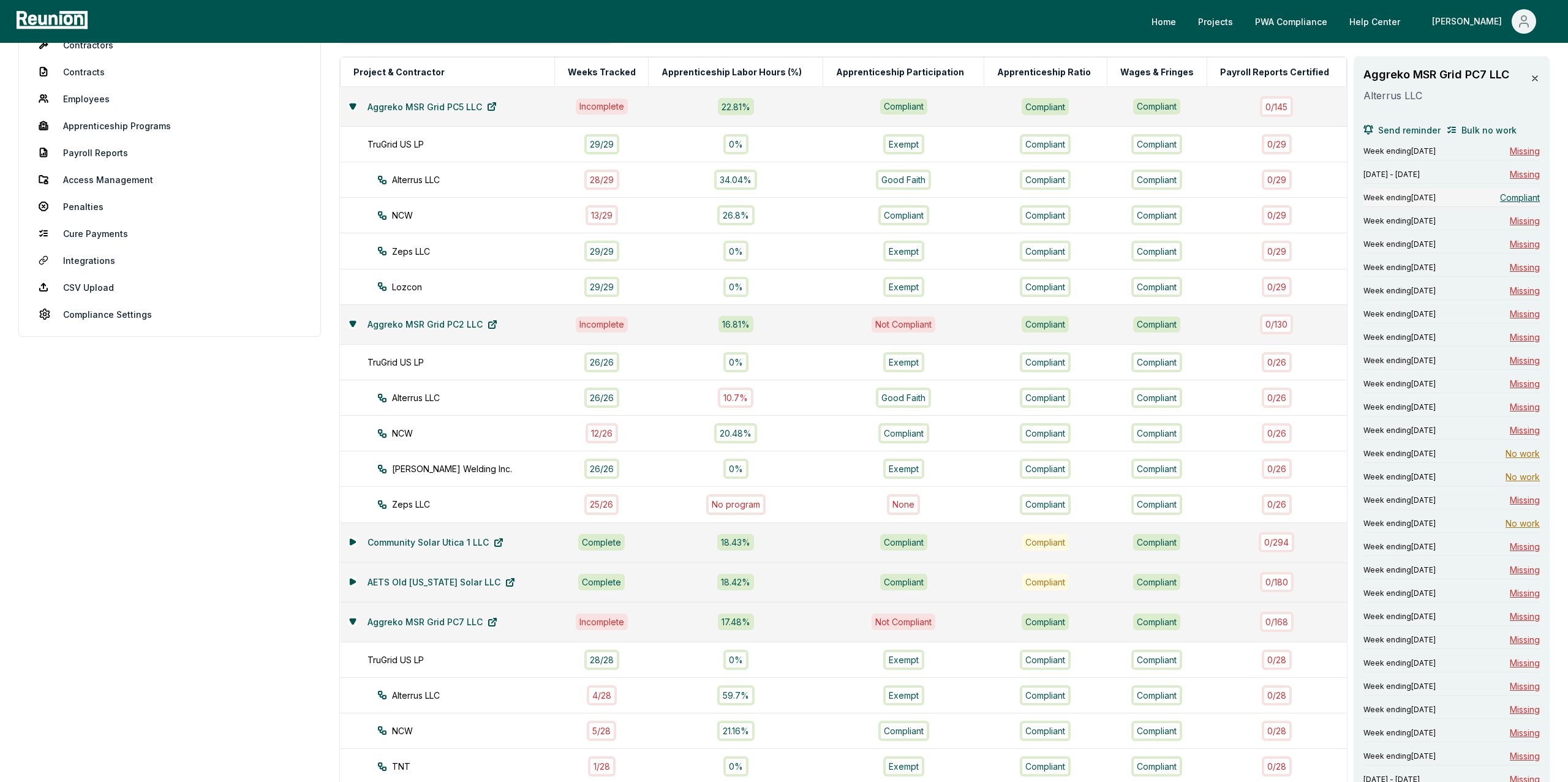
click at [1517, 194] on span "Compliant" at bounding box center [1519, 197] width 40 height 13
click at [1481, 130] on span "Bulk no work" at bounding box center [1489, 130] width 55 height 13
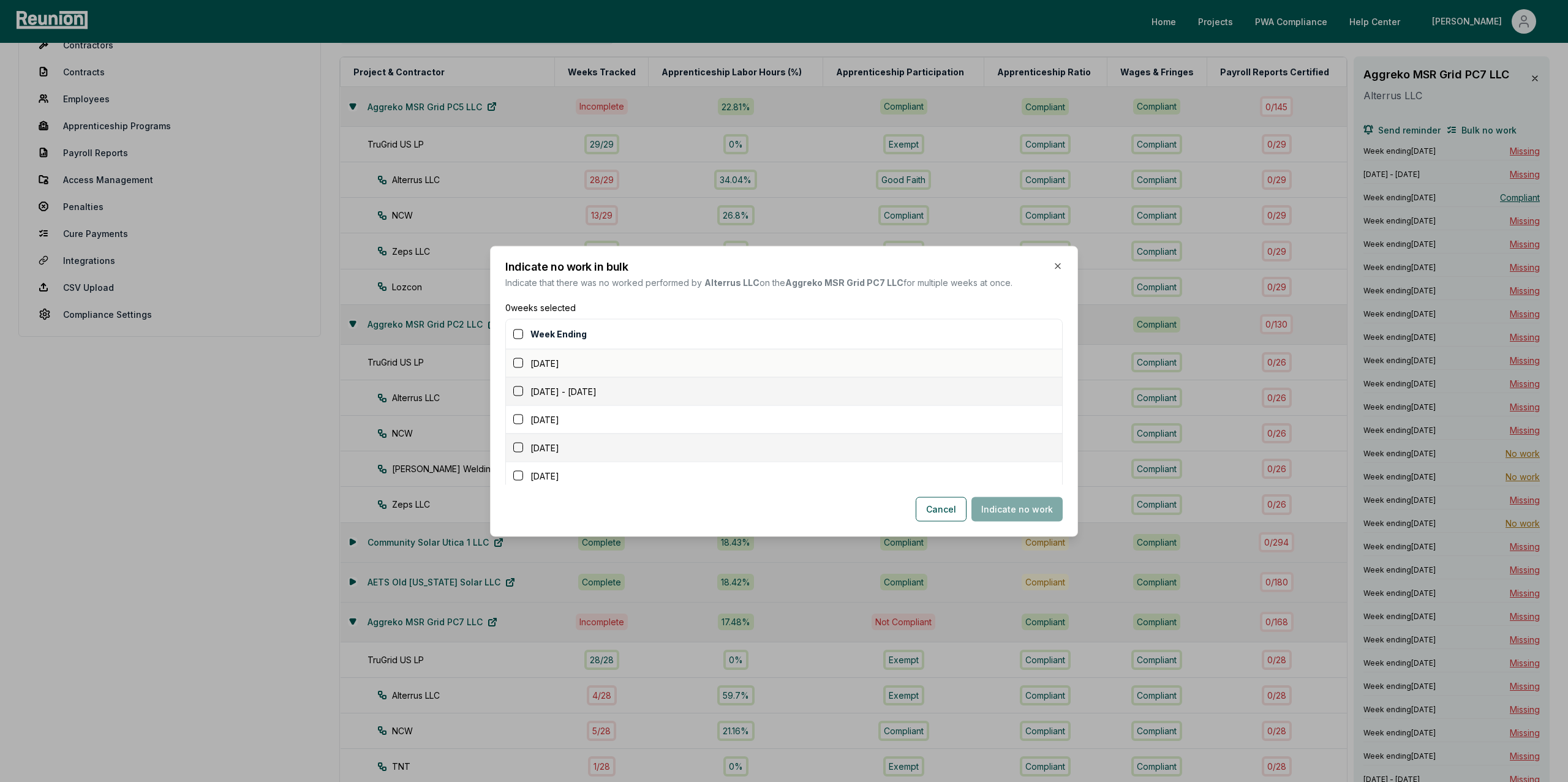
click at [520, 365] on button "button" at bounding box center [519, 364] width 10 height 10
click at [520, 391] on button "button" at bounding box center [519, 391] width 10 height 10
click at [518, 419] on button "button" at bounding box center [519, 419] width 10 height 10
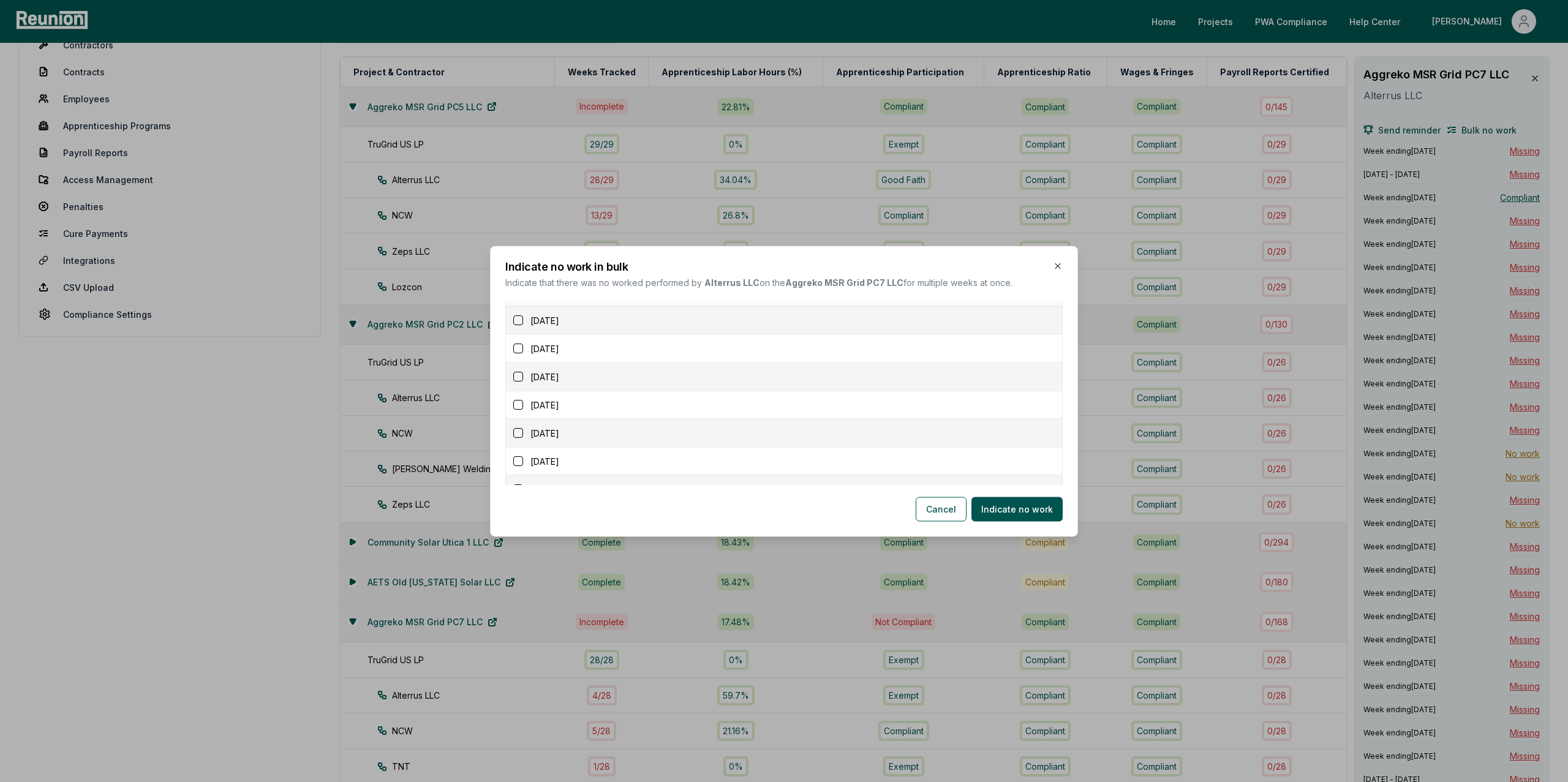
scroll to position [132, 0]
click at [518, 315] on button "button" at bounding box center [519, 315] width 10 height 10
click at [517, 346] on button "button" at bounding box center [519, 344] width 10 height 10
click at [519, 373] on button "button" at bounding box center [519, 372] width 10 height 10
click at [516, 404] on button "button" at bounding box center [519, 400] width 10 height 10
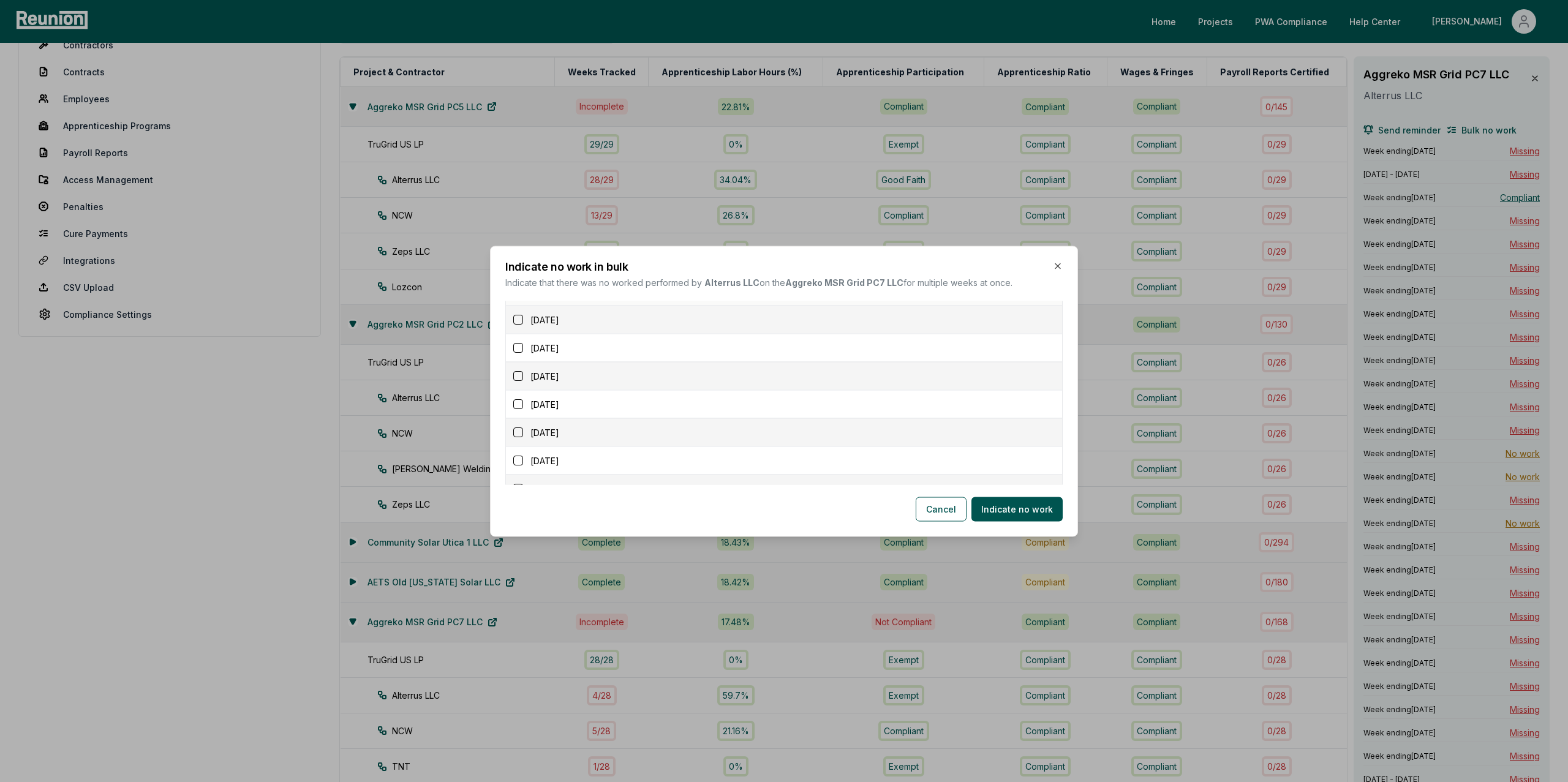
scroll to position [246, 0]
click at [520, 317] on button "button" at bounding box center [519, 314] width 10 height 10
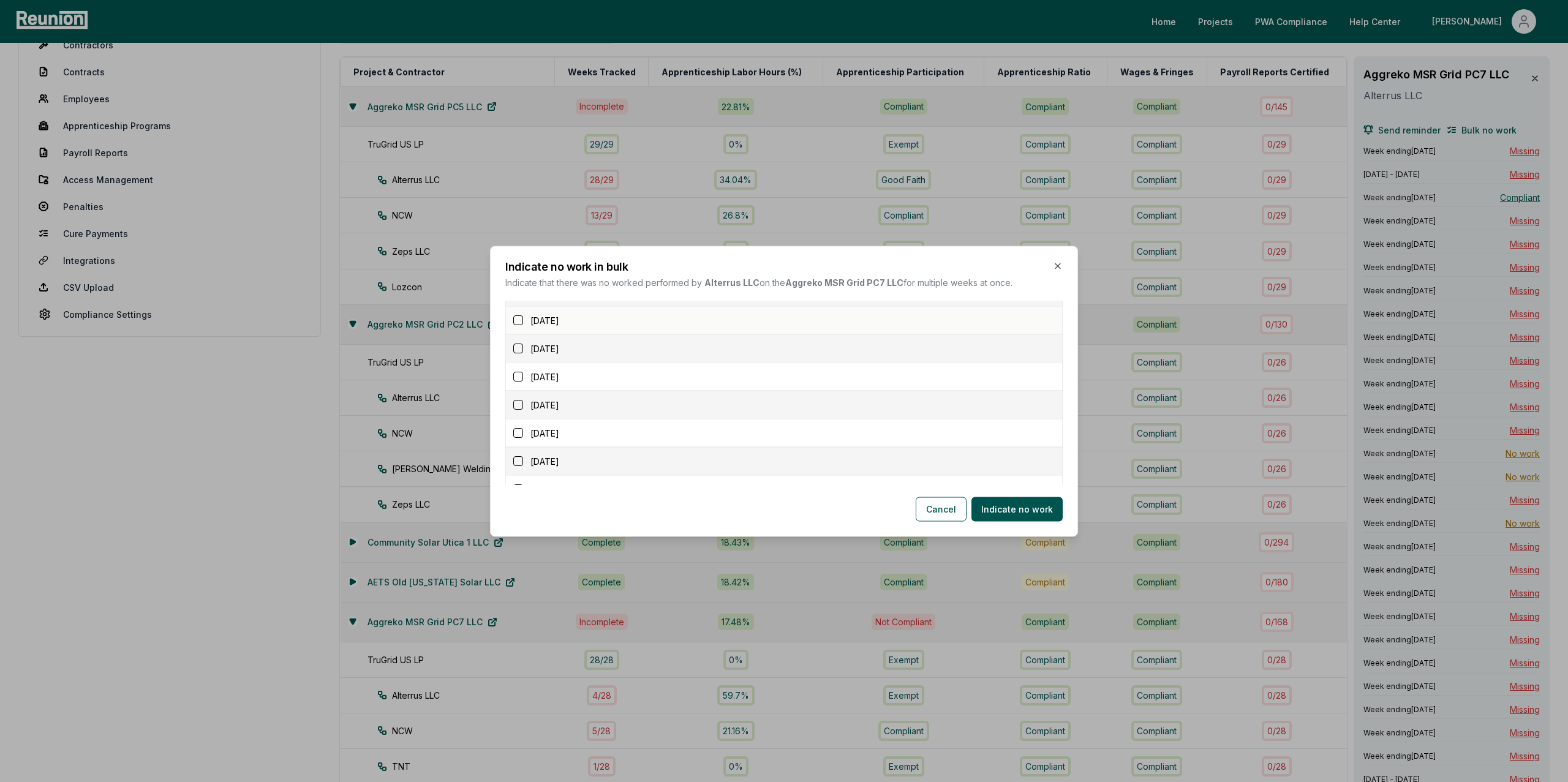
scroll to position [270, 0]
click at [514, 317] on button "button" at bounding box center [519, 319] width 10 height 10
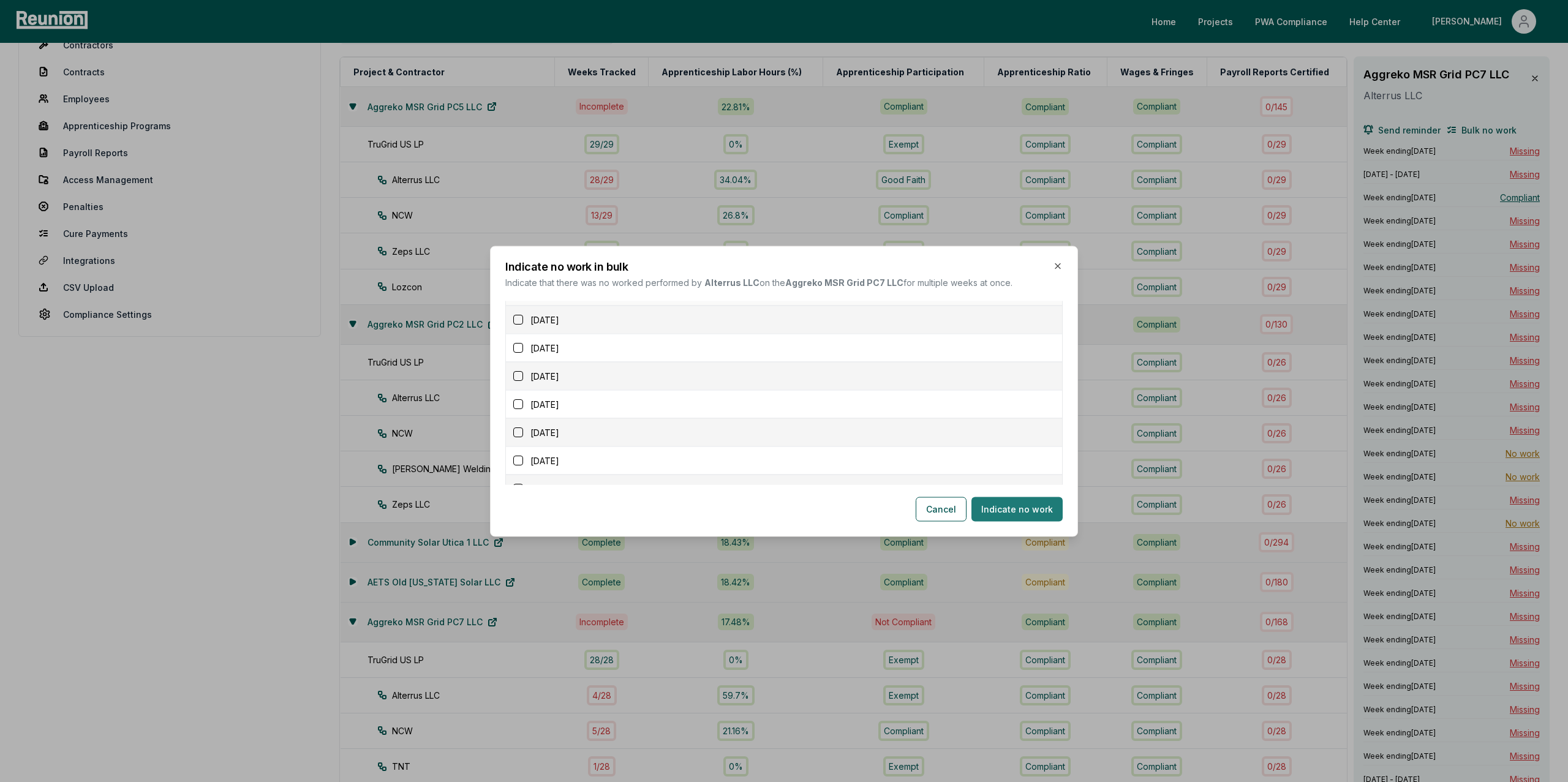
click at [1015, 516] on button "Indicate no work" at bounding box center [1018, 509] width 91 height 25
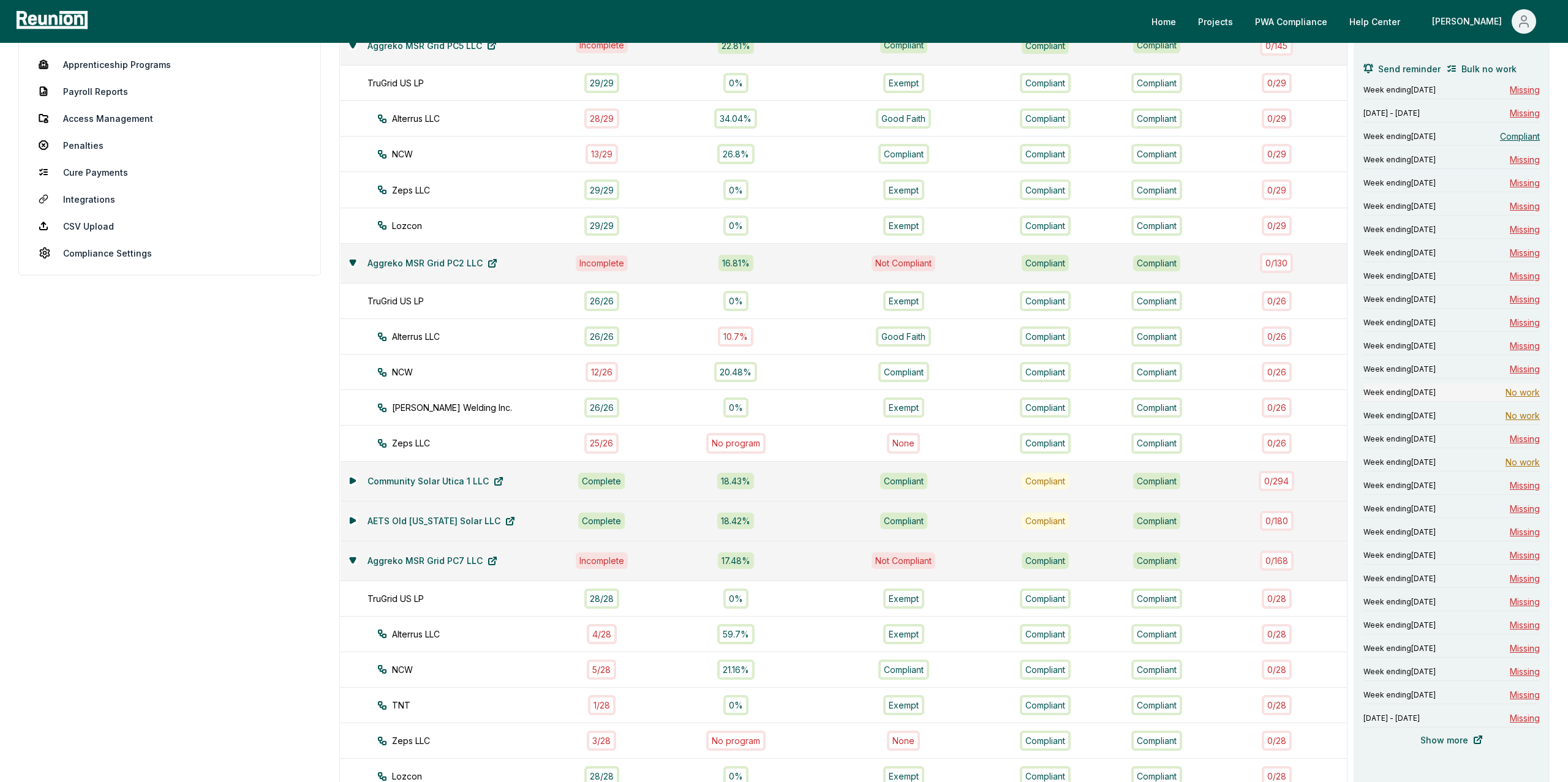
scroll to position [213, 0]
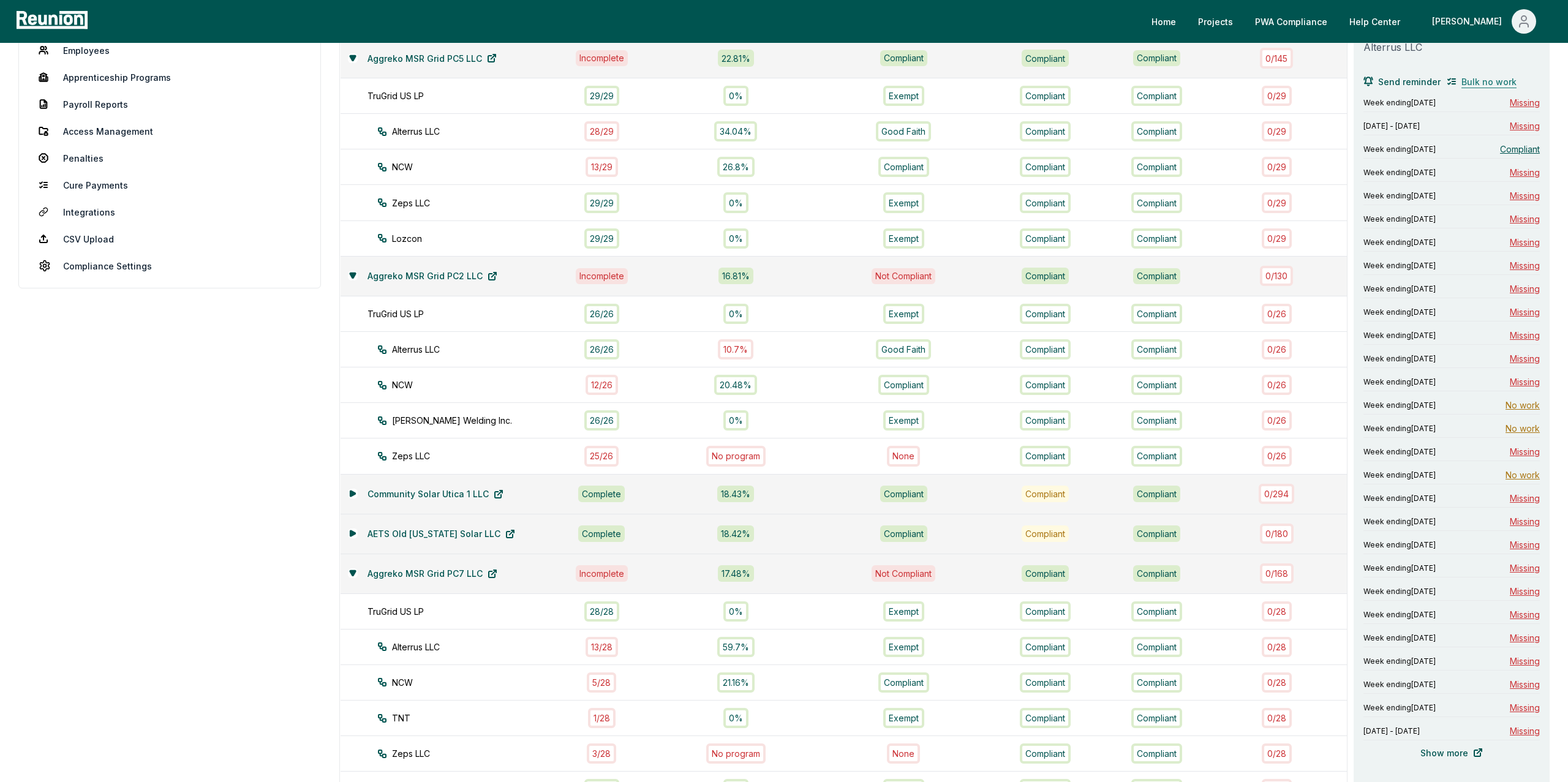
click at [1487, 81] on span "Bulk no work" at bounding box center [1489, 81] width 55 height 13
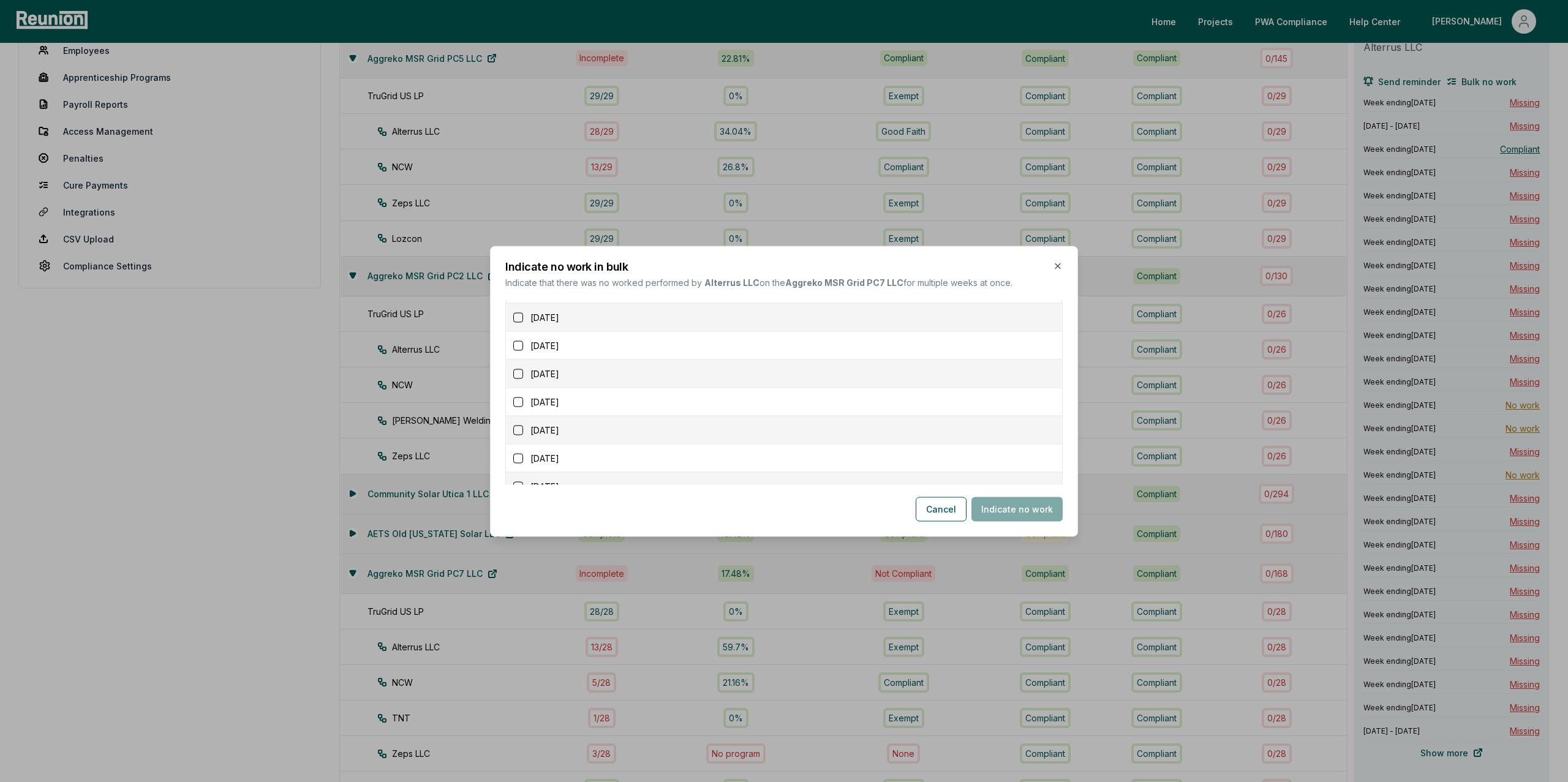
scroll to position [301, 0]
click at [516, 346] on button "button" at bounding box center [519, 344] width 10 height 10
click at [519, 373] on button "button" at bounding box center [519, 372] width 10 height 10
click at [520, 398] on button "button" at bounding box center [519, 400] width 10 height 10
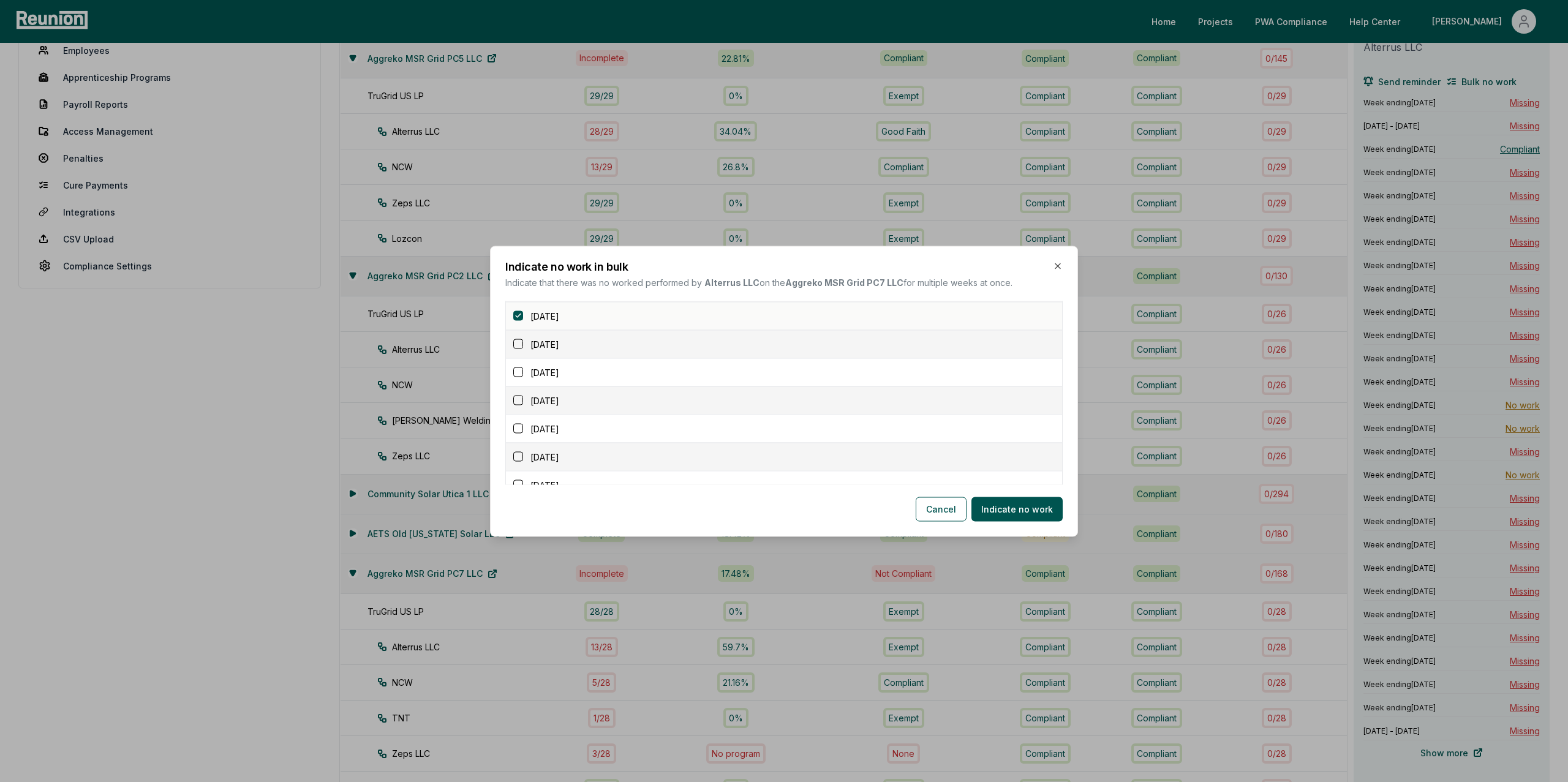
click at [520, 345] on button "button" at bounding box center [519, 344] width 10 height 10
click at [517, 377] on button "button" at bounding box center [519, 373] width 10 height 10
click at [520, 406] on div "June 14, 2025" at bounding box center [788, 399] width 549 height 13
click at [520, 367] on button "button" at bounding box center [519, 366] width 10 height 10
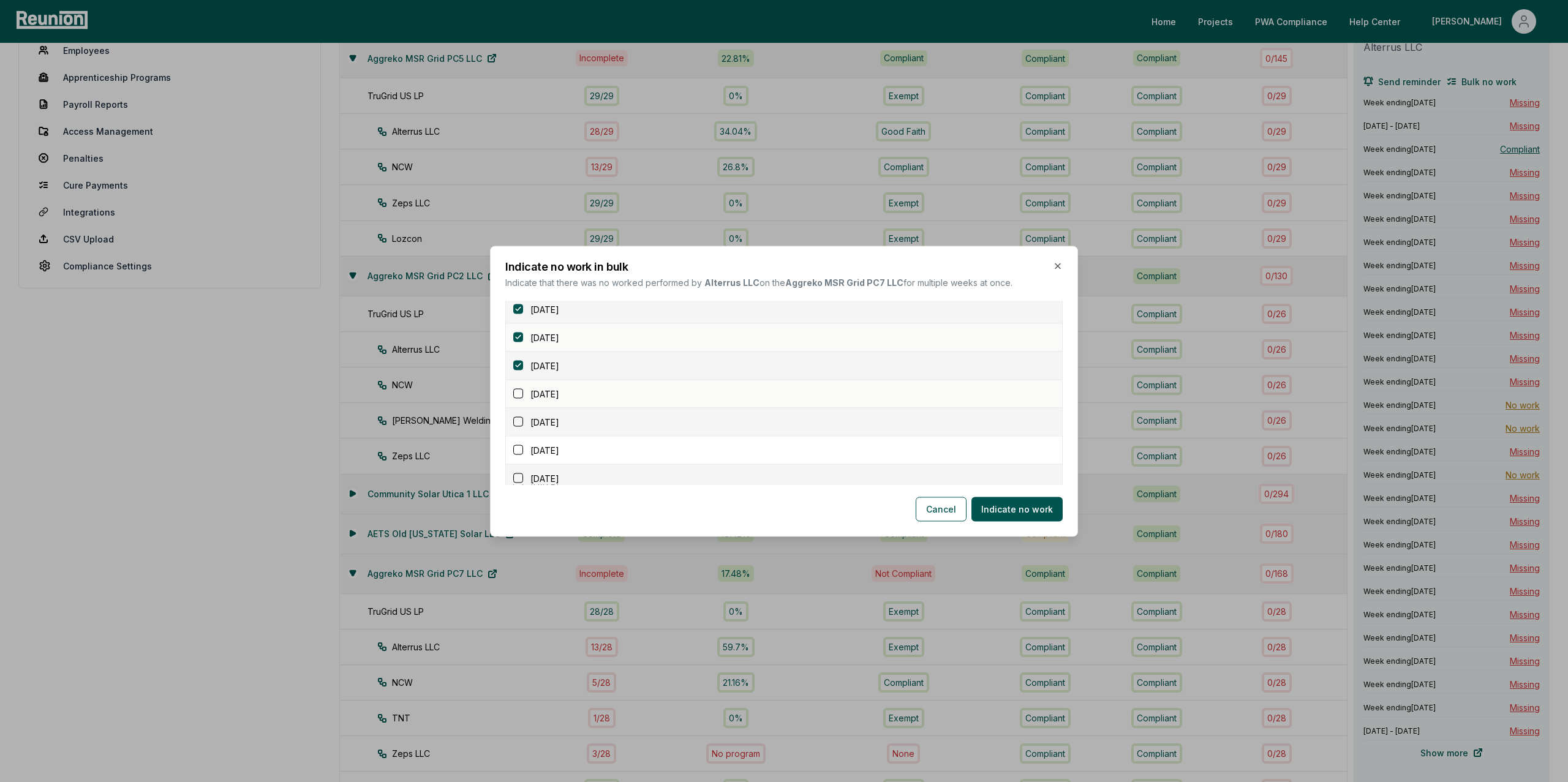
click at [518, 398] on button "button" at bounding box center [519, 393] width 10 height 10
click at [518, 372] on button "button" at bounding box center [519, 367] width 10 height 10
click at [520, 396] on button "button" at bounding box center [519, 395] width 10 height 10
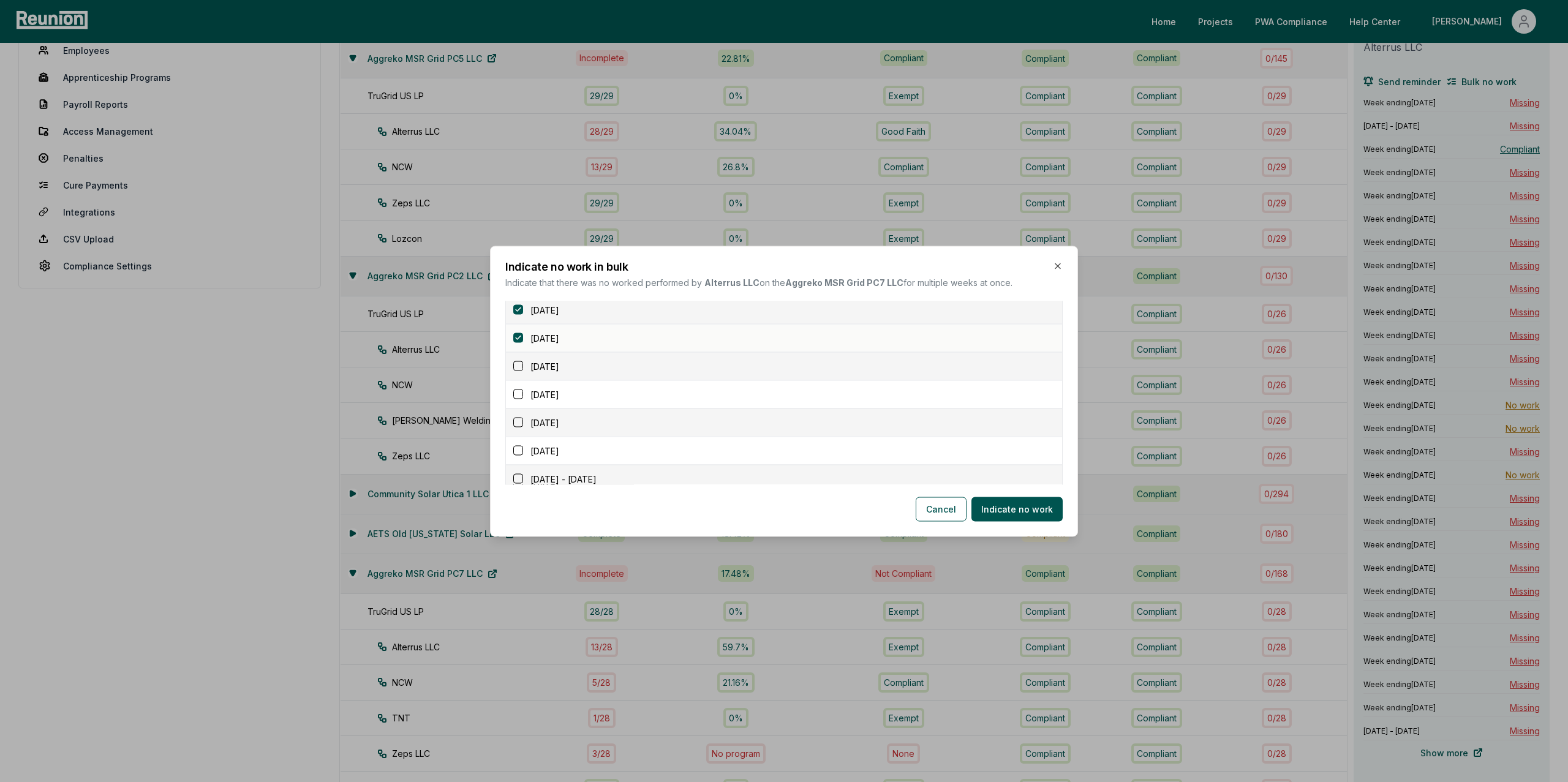
click at [520, 372] on button "button" at bounding box center [519, 367] width 10 height 10
click at [521, 396] on button "button" at bounding box center [519, 394] width 10 height 10
click at [521, 427] on button "button" at bounding box center [519, 422] width 10 height 10
click at [520, 441] on button "button" at bounding box center [519, 442] width 10 height 10
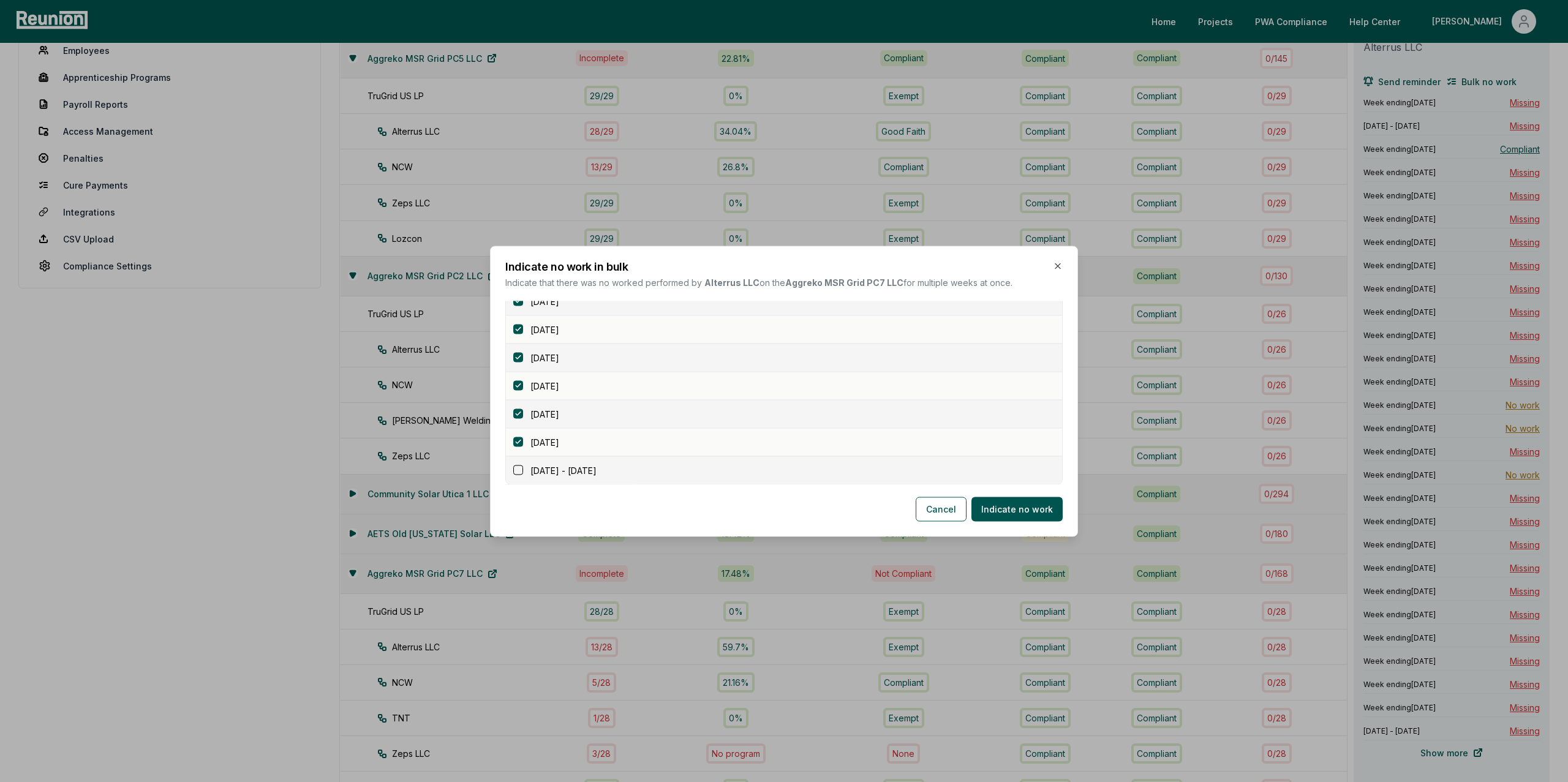
click at [520, 472] on button "button" at bounding box center [519, 470] width 10 height 10
click at [1019, 510] on button "Indicate no work" at bounding box center [1018, 509] width 91 height 25
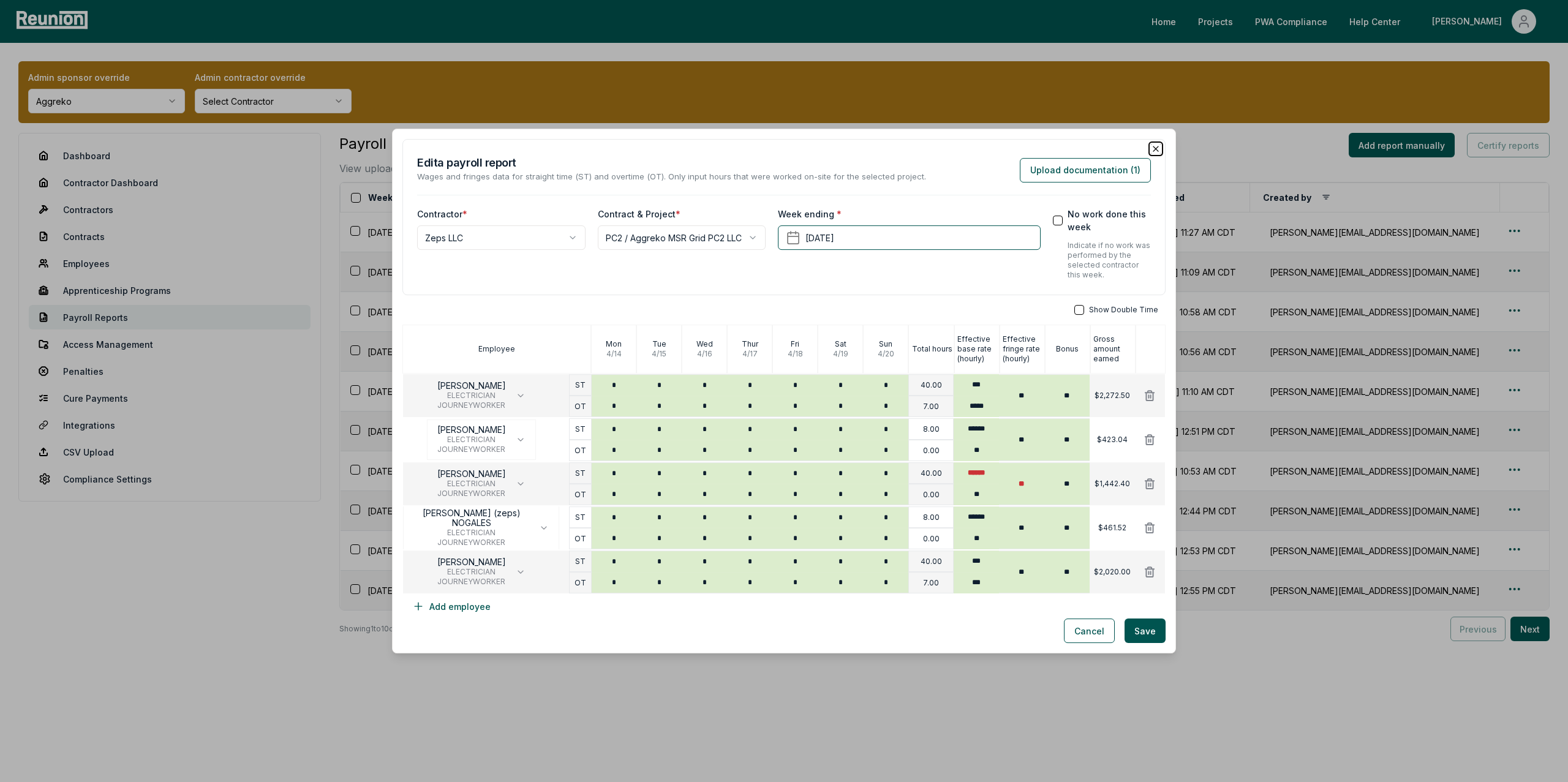
click at [1159, 147] on icon "button" at bounding box center [1156, 149] width 10 height 10
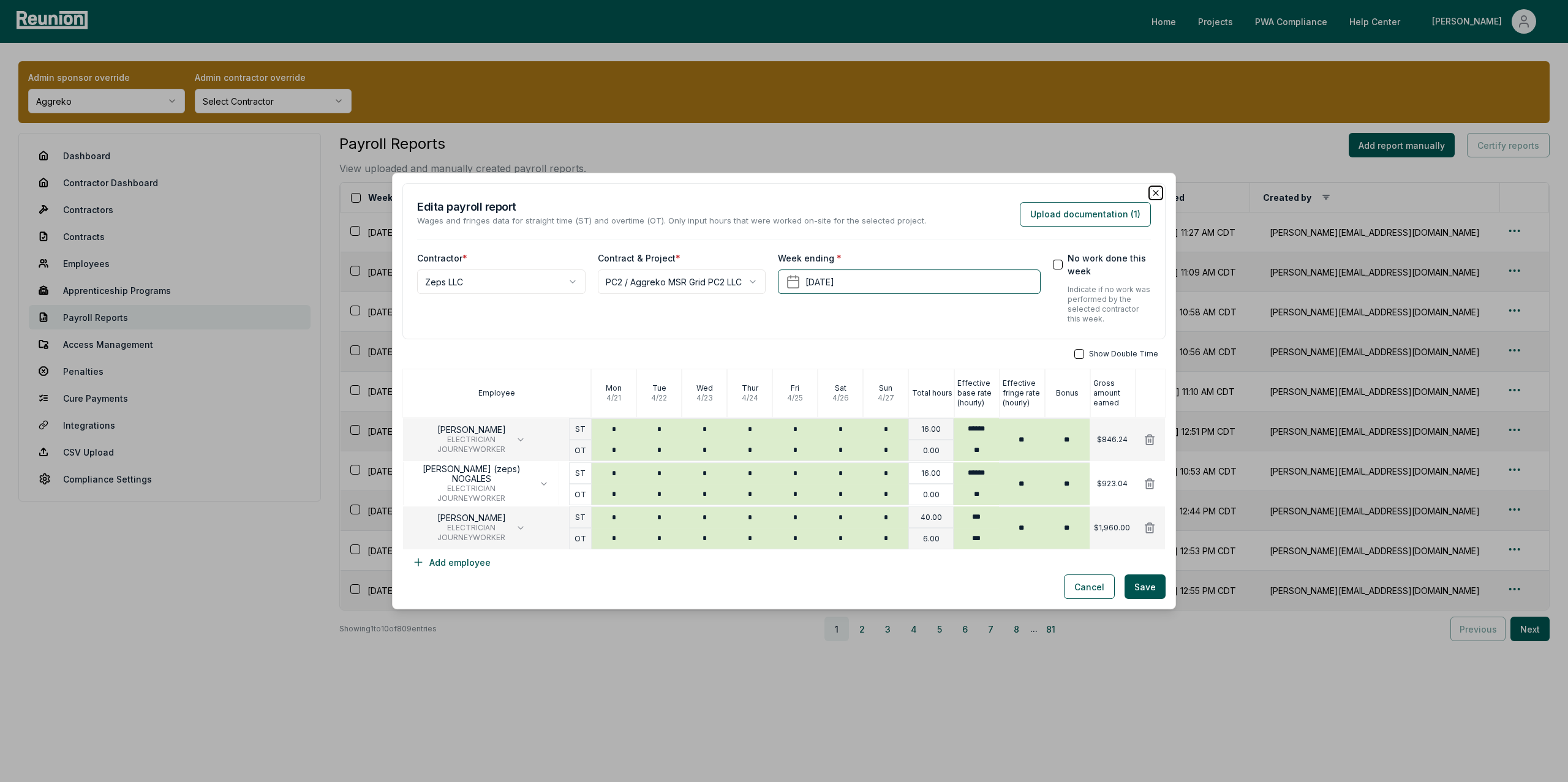
click at [1157, 193] on icon "button" at bounding box center [1156, 193] width 10 height 10
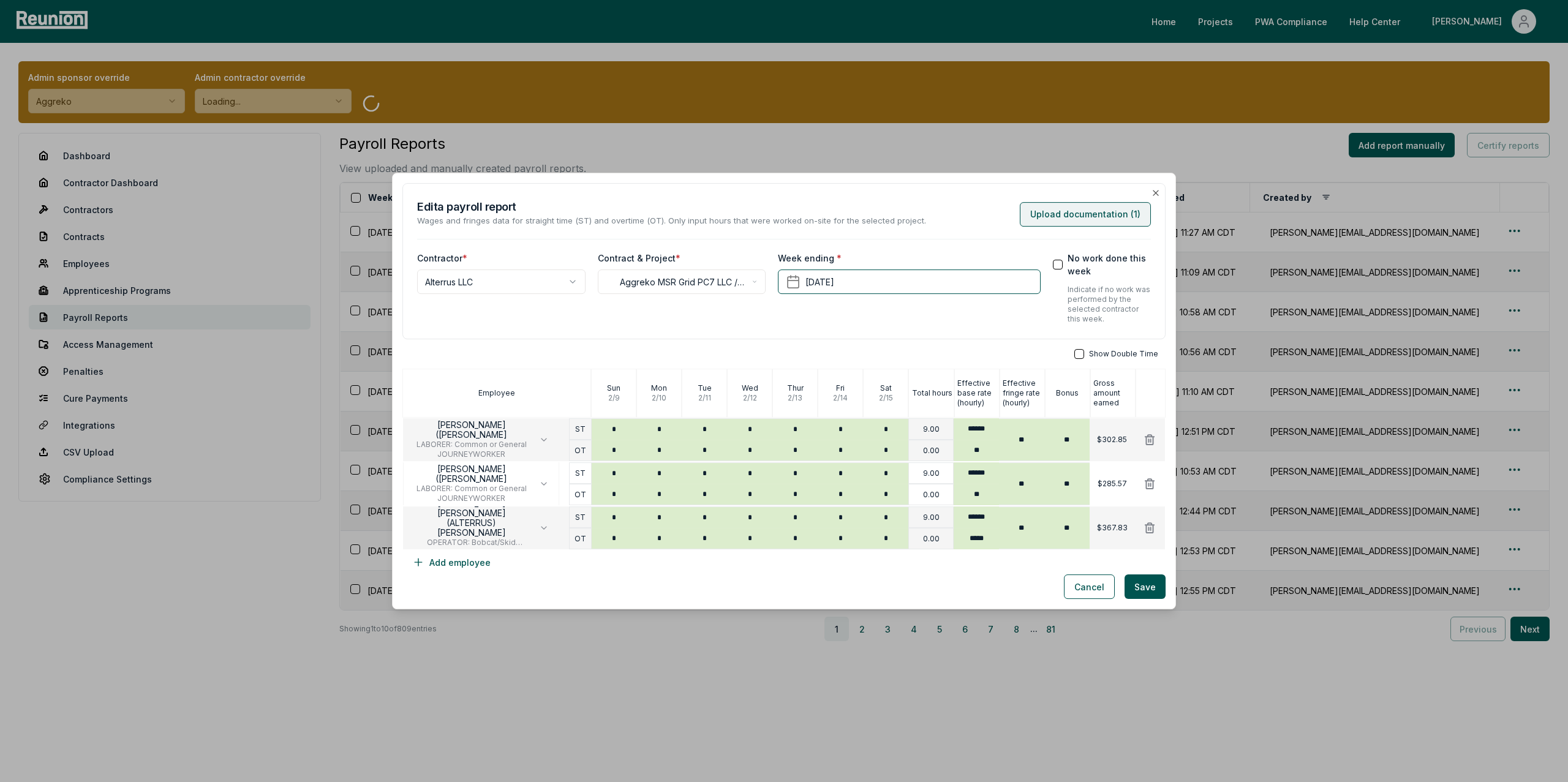
click at [1080, 218] on button "Upload documentation ( 1 )" at bounding box center [1085, 214] width 131 height 25
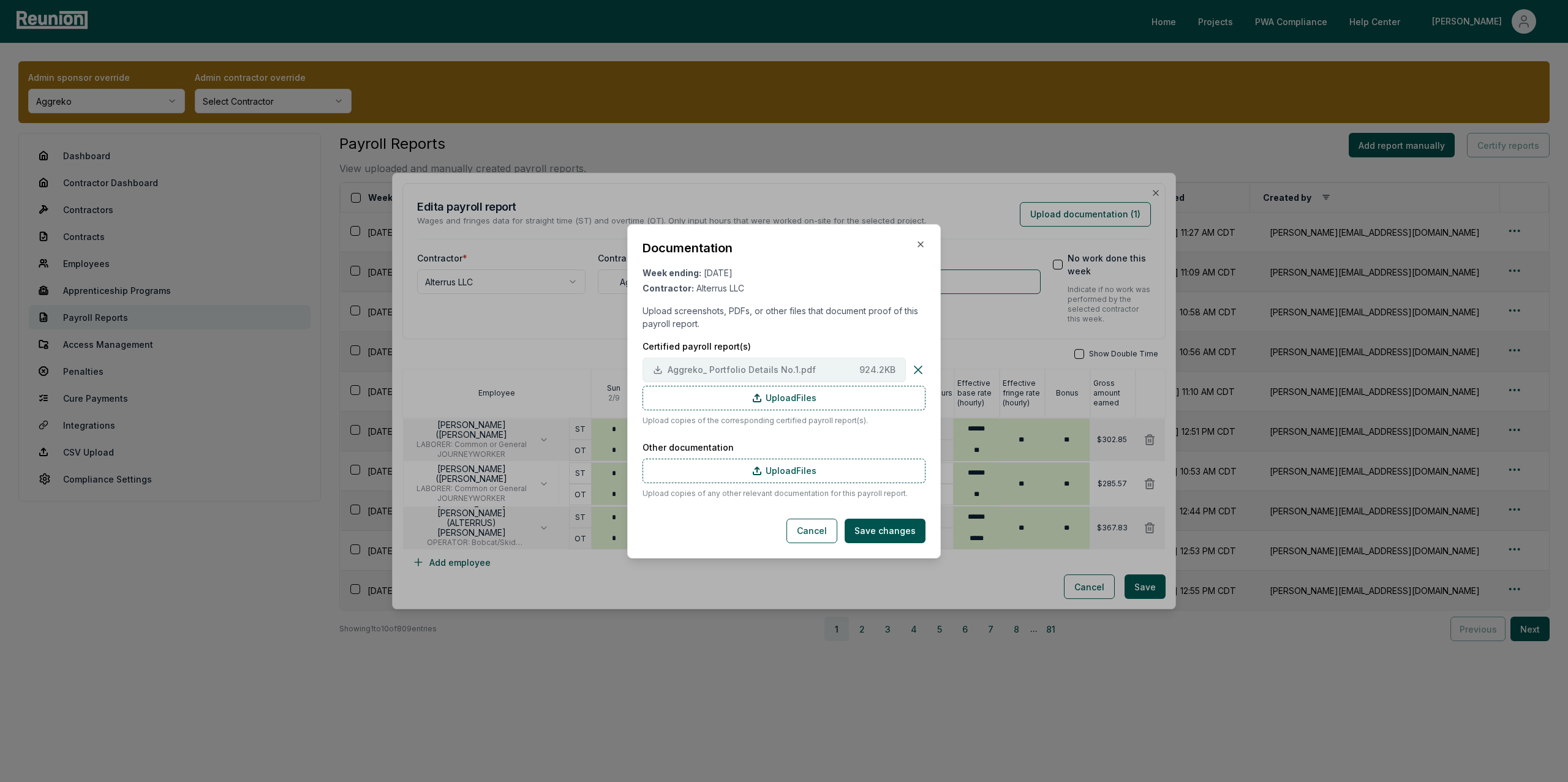
click at [695, 369] on span "Aggreko_ Portfolio Details No.1.pdf" at bounding box center [761, 369] width 187 height 13
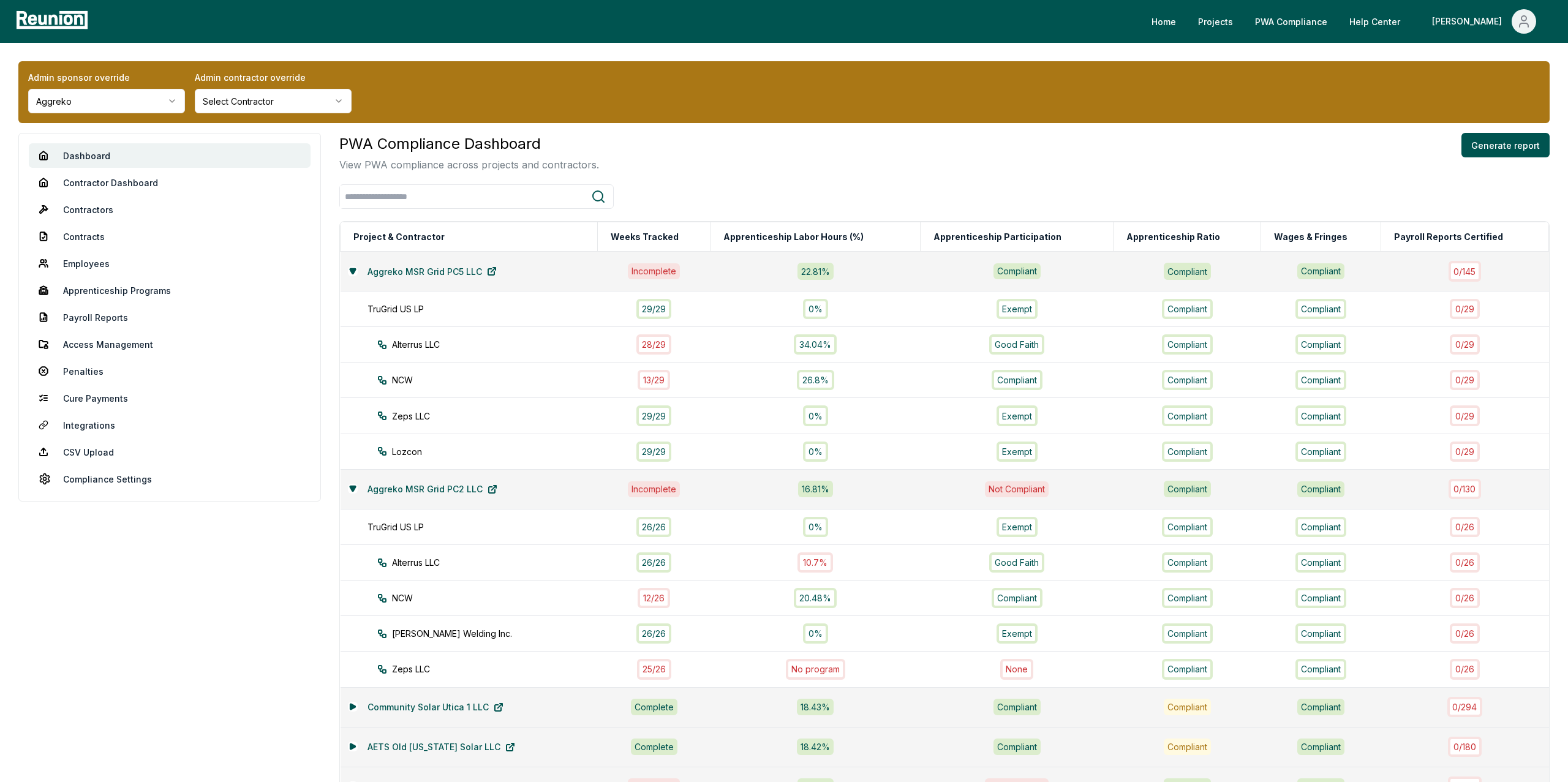
scroll to position [399, 0]
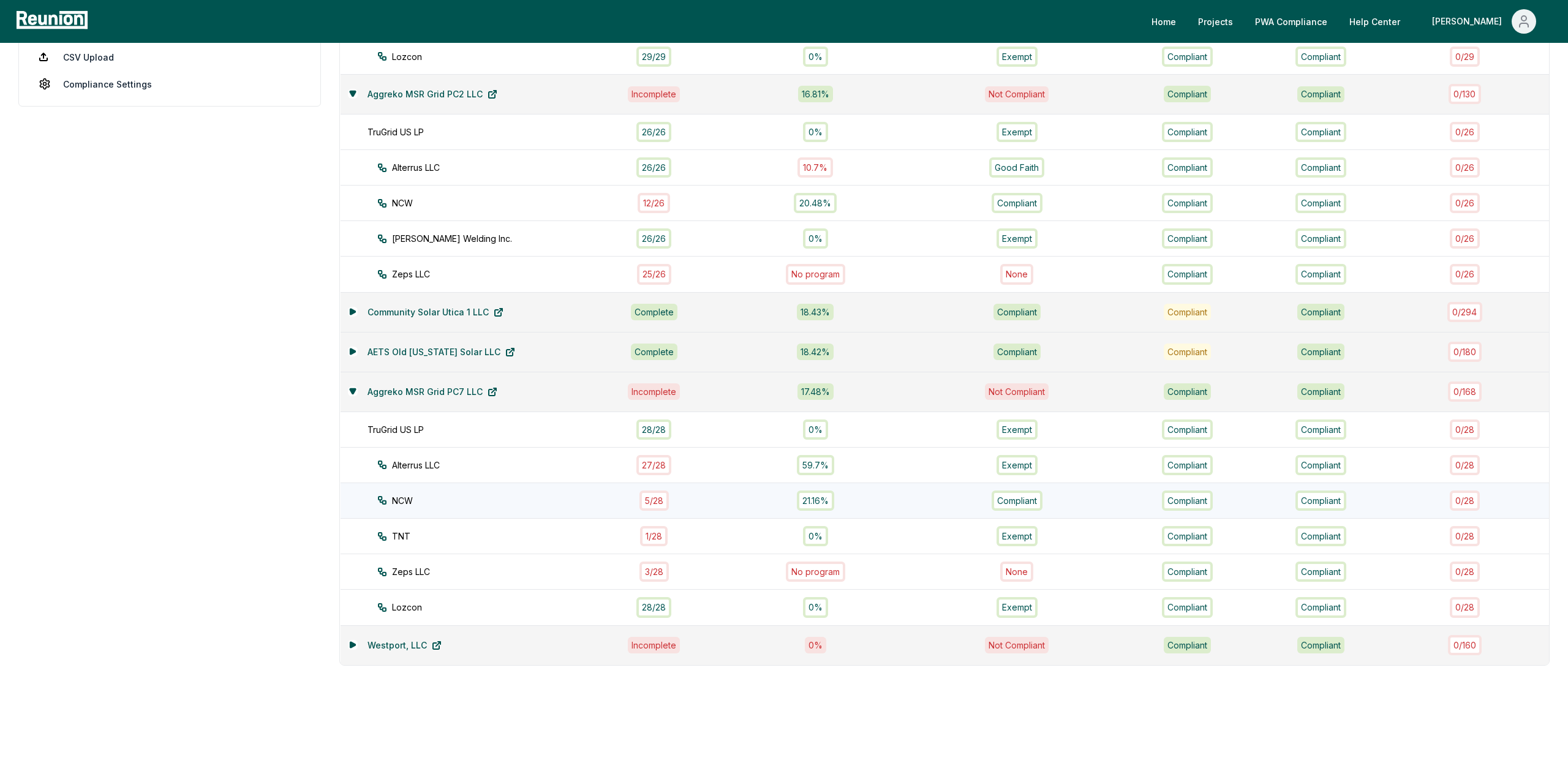
click at [648, 500] on div "5 / 28" at bounding box center [654, 501] width 30 height 20
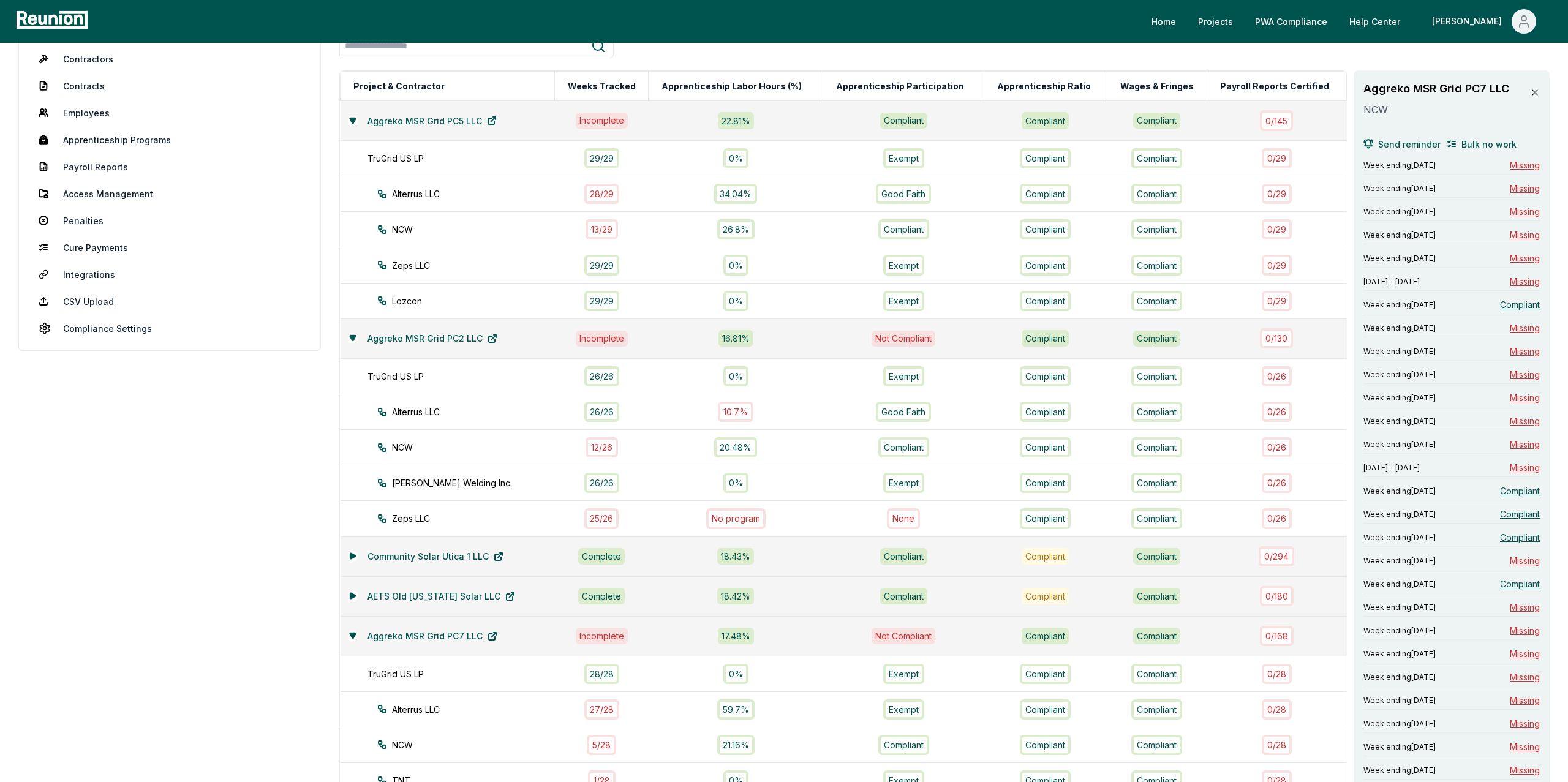
scroll to position [147, 0]
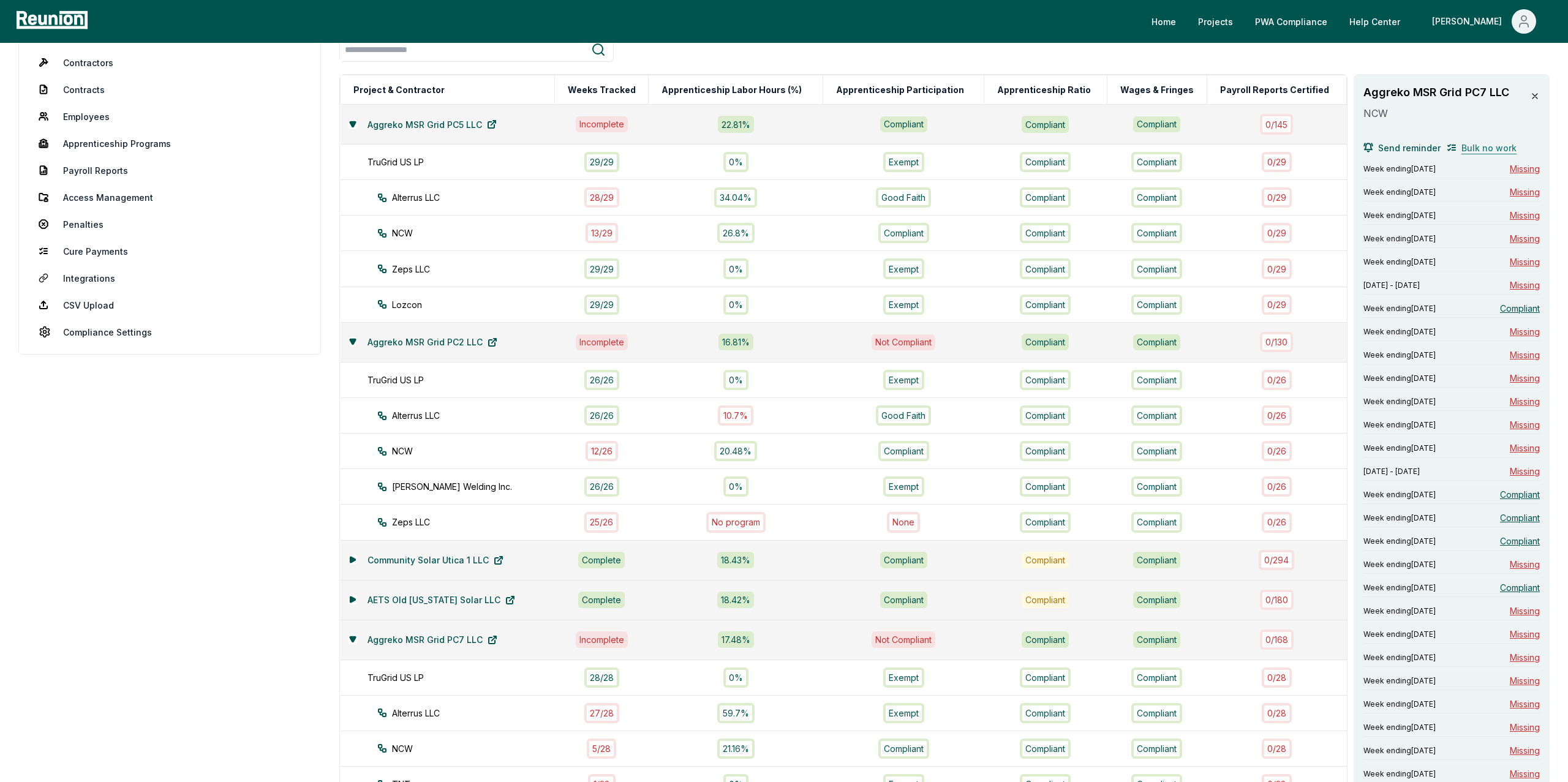
click at [1486, 151] on span "Bulk no work" at bounding box center [1489, 147] width 55 height 13
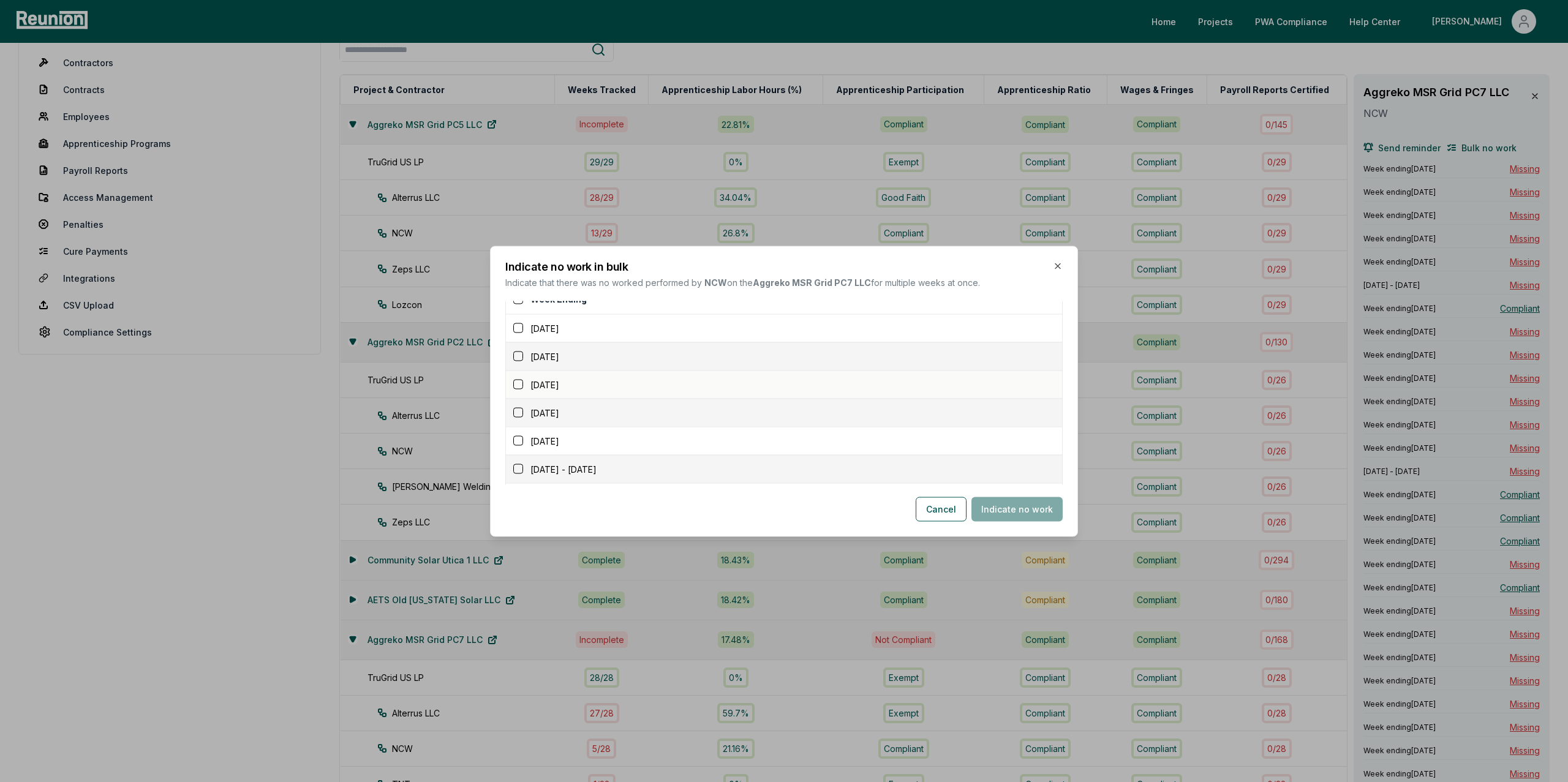
scroll to position [23, 0]
click at [523, 342] on button "button" at bounding box center [519, 340] width 10 height 10
click at [517, 368] on button "button" at bounding box center [519, 368] width 10 height 10
click at [517, 393] on button "button" at bounding box center [519, 396] width 10 height 10
click at [517, 427] on button "button" at bounding box center [519, 424] width 10 height 10
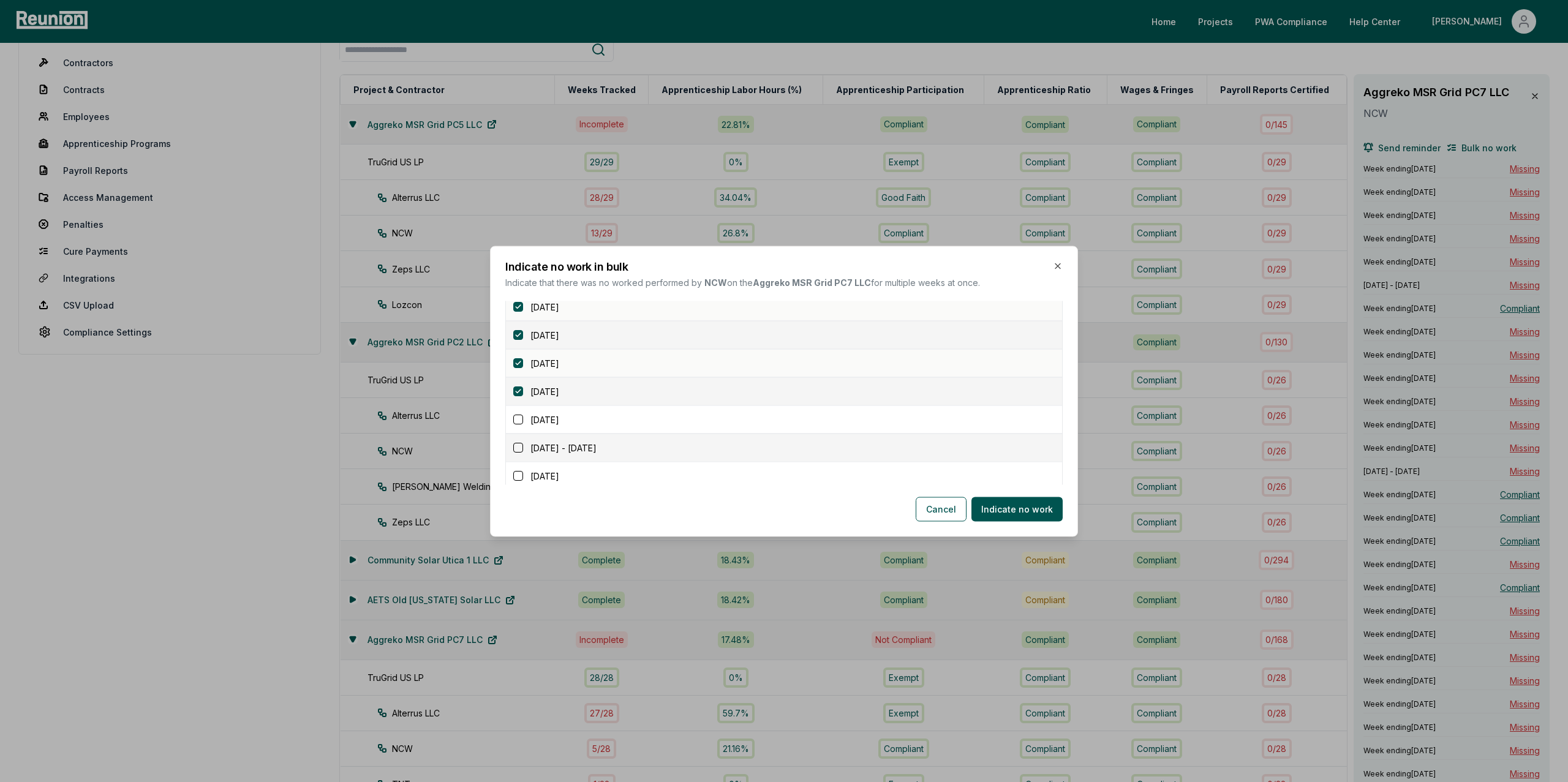
scroll to position [60, 0]
click at [517, 417] on button "button" at bounding box center [519, 416] width 10 height 10
click at [518, 376] on button "button" at bounding box center [519, 373] width 10 height 10
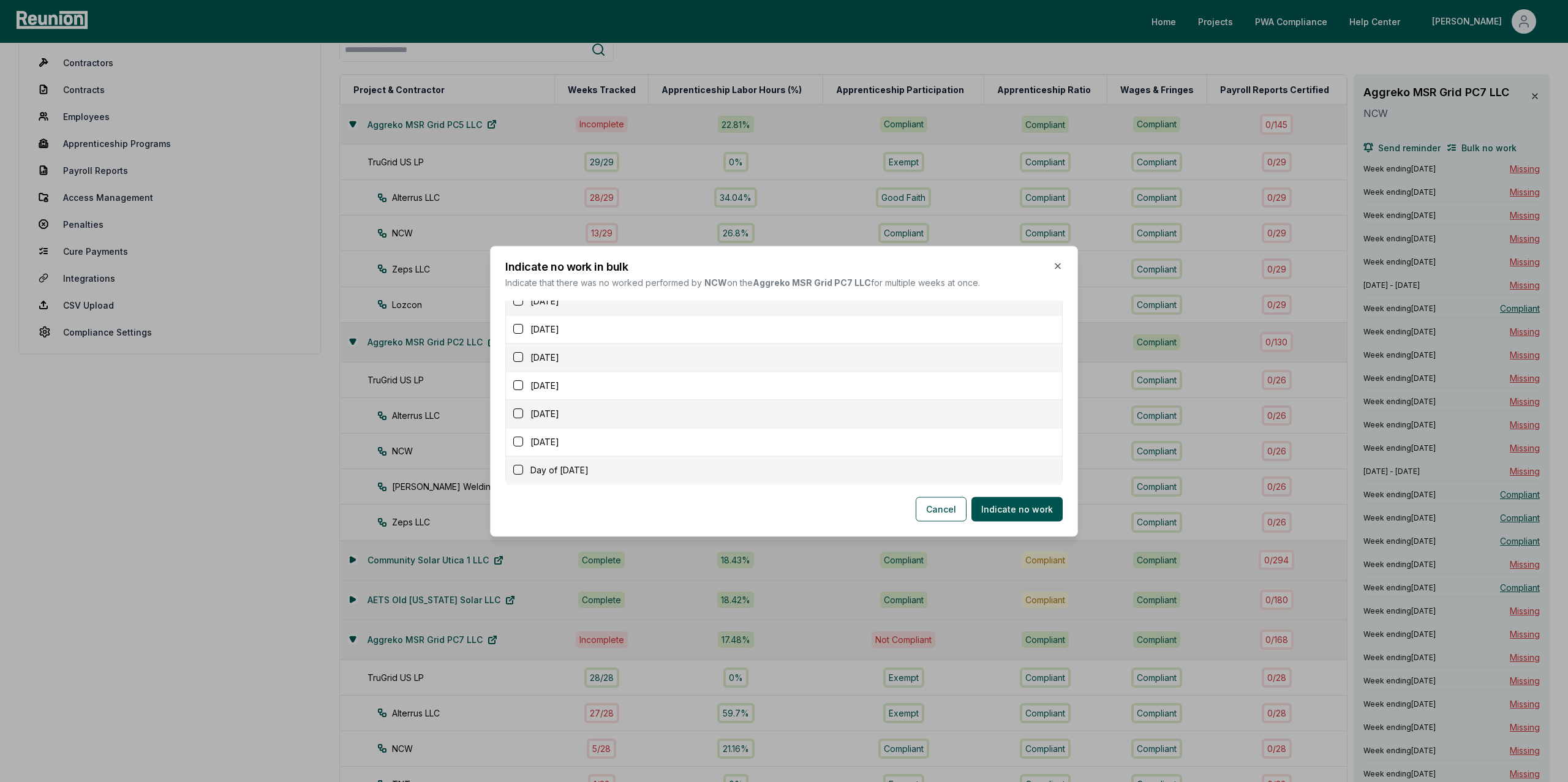
scroll to position [547, 0]
click at [517, 469] on button "button" at bounding box center [519, 470] width 10 height 10
click at [518, 447] on div "August 3, 2025" at bounding box center [788, 441] width 549 height 13
click at [517, 440] on button "button" at bounding box center [519, 442] width 10 height 10
click at [520, 409] on button "button" at bounding box center [519, 414] width 10 height 10
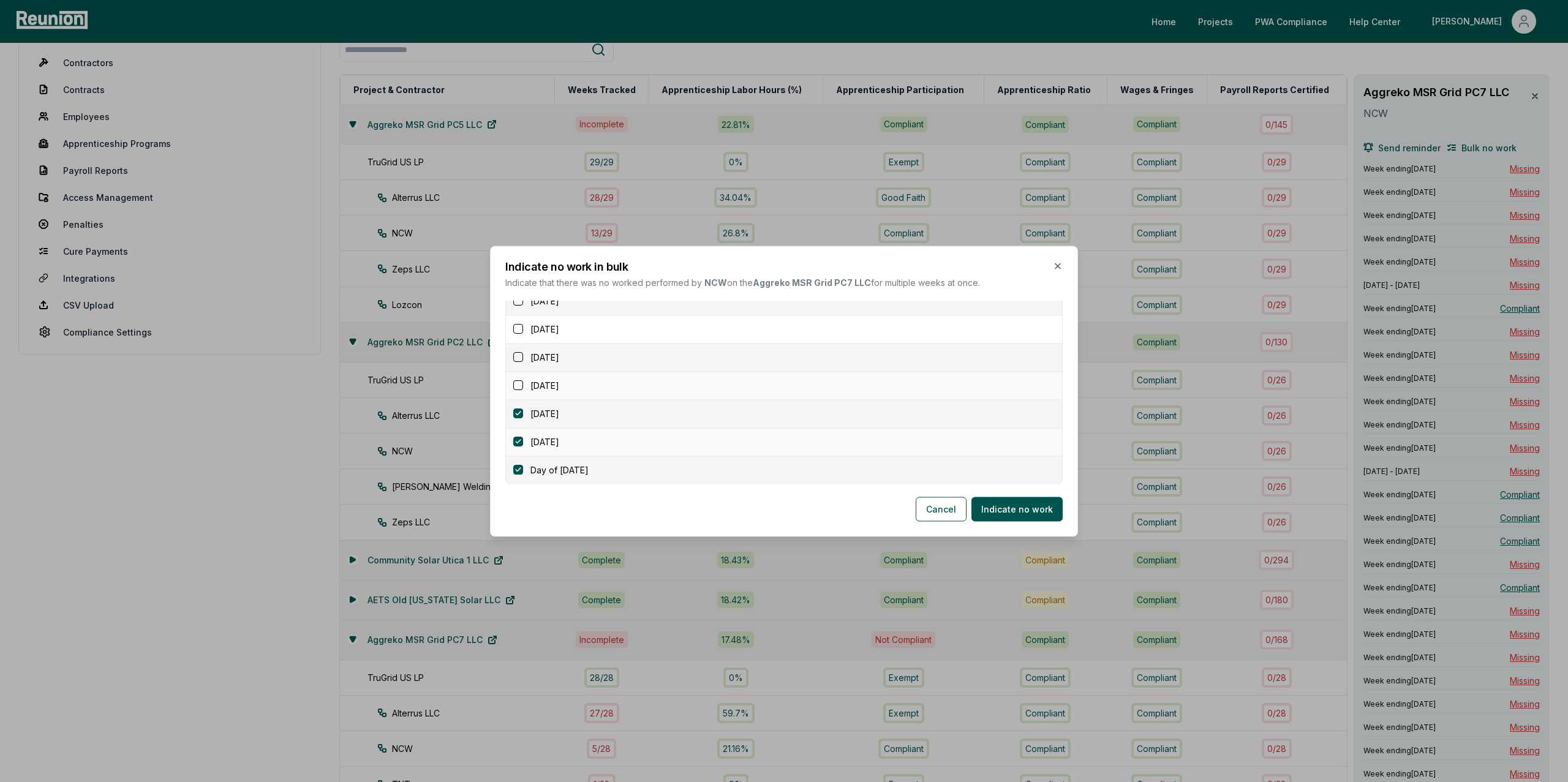
click at [518, 388] on button "button" at bounding box center [519, 386] width 10 height 10
click at [1026, 512] on button "Indicate no work" at bounding box center [1018, 509] width 91 height 25
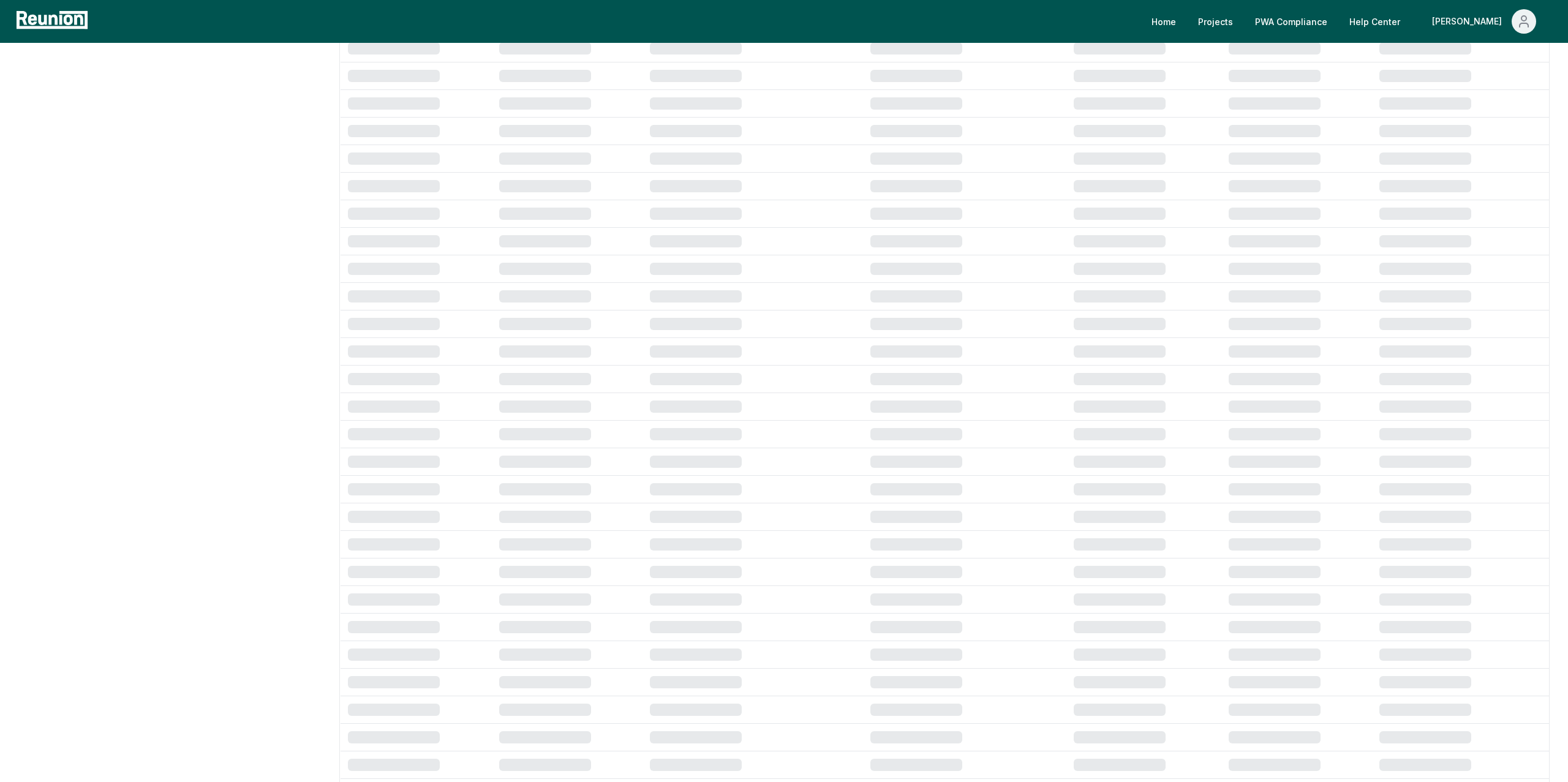
scroll to position [399, 0]
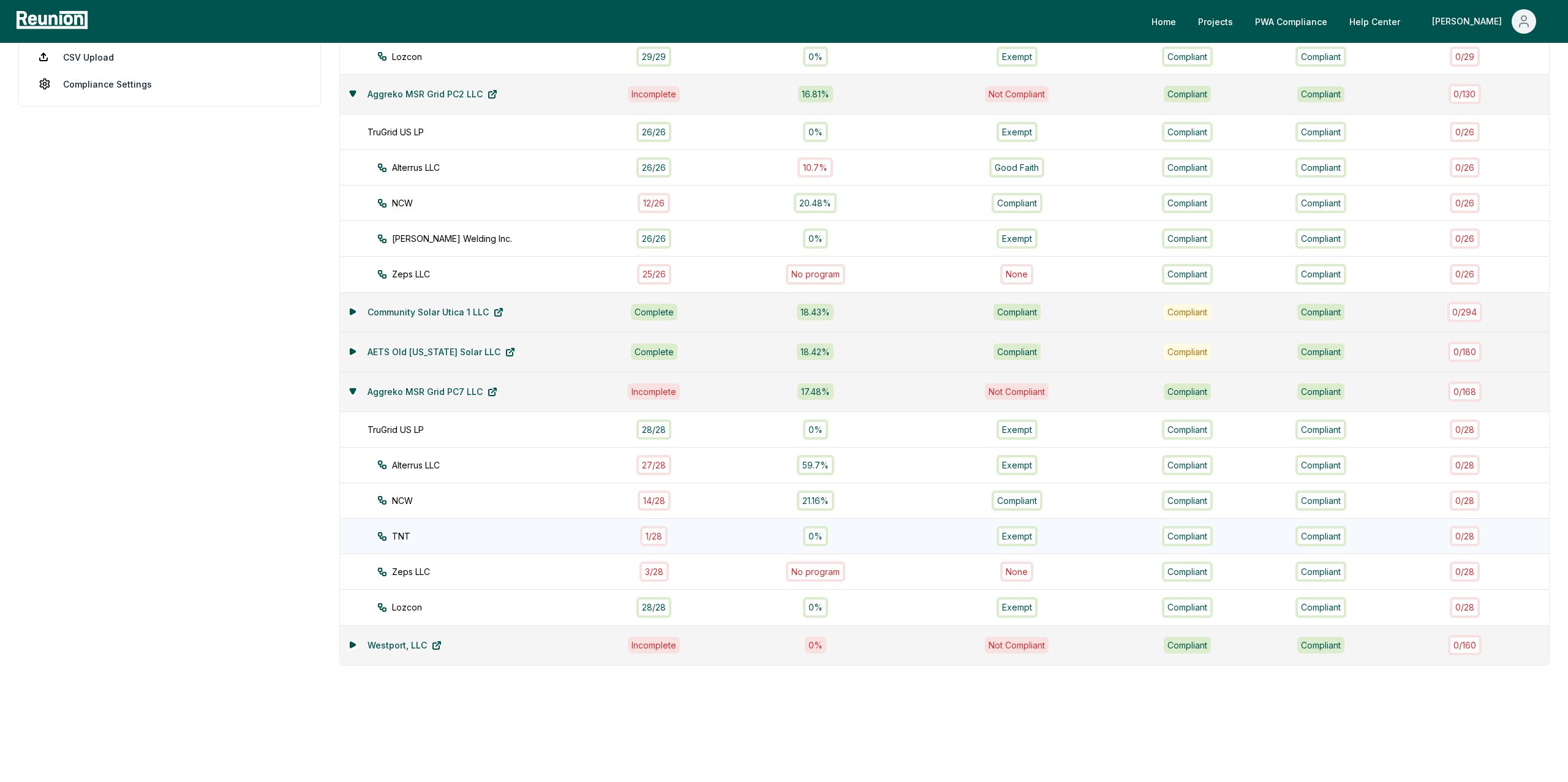
click at [649, 530] on div "1 / 28" at bounding box center [654, 536] width 28 height 20
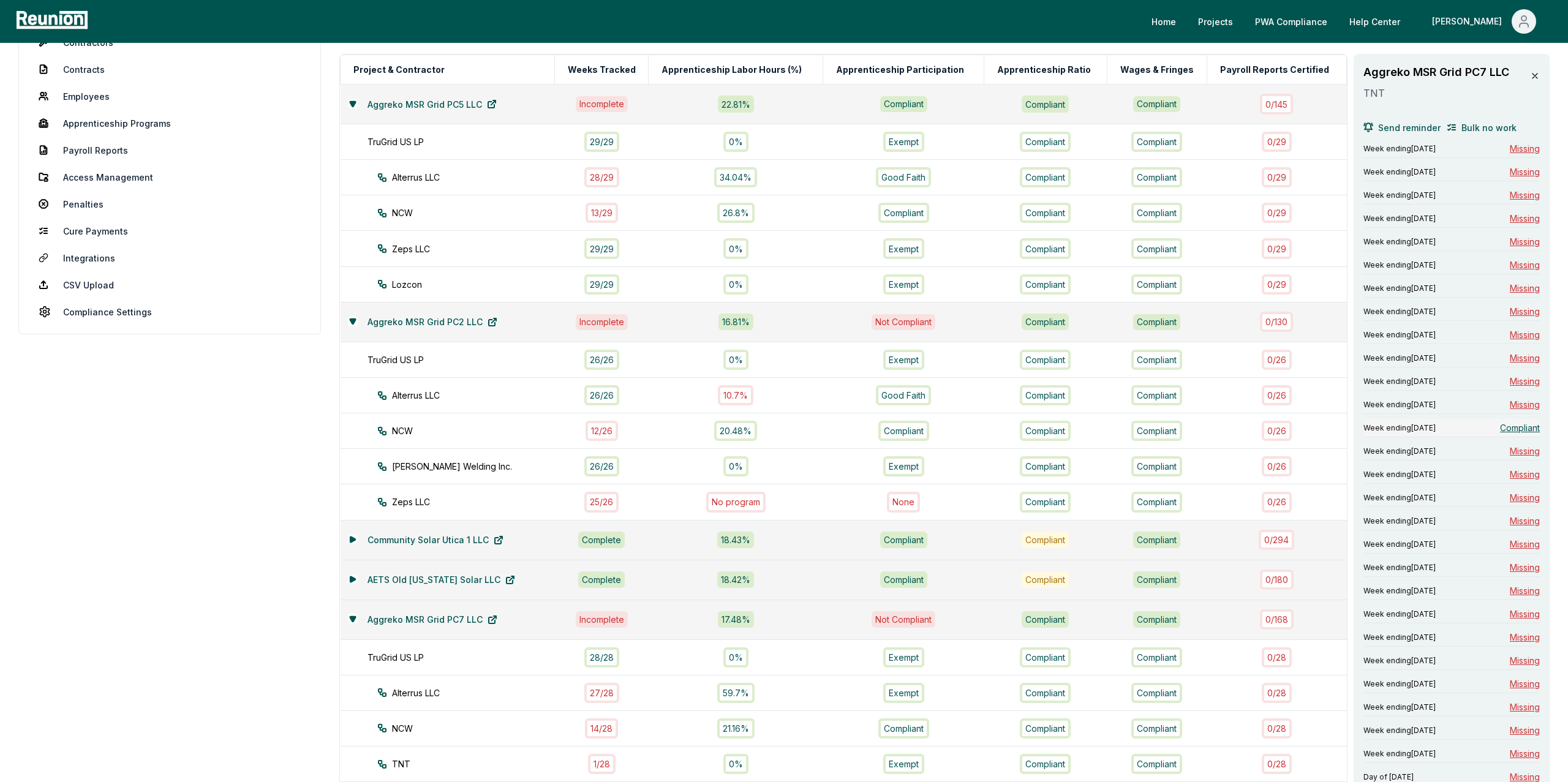
scroll to position [160, 0]
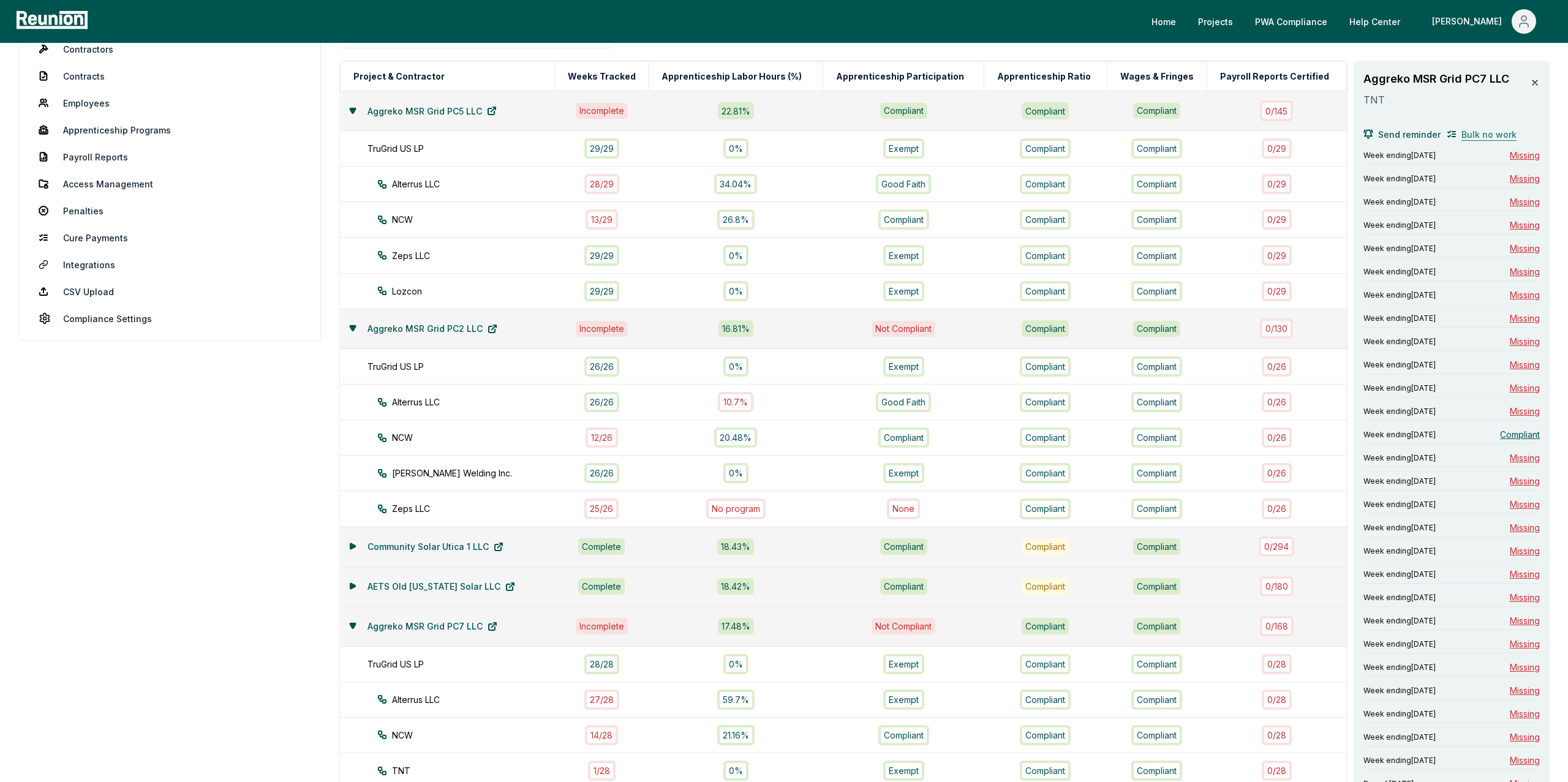
click at [1487, 136] on span "Bulk no work" at bounding box center [1489, 134] width 55 height 13
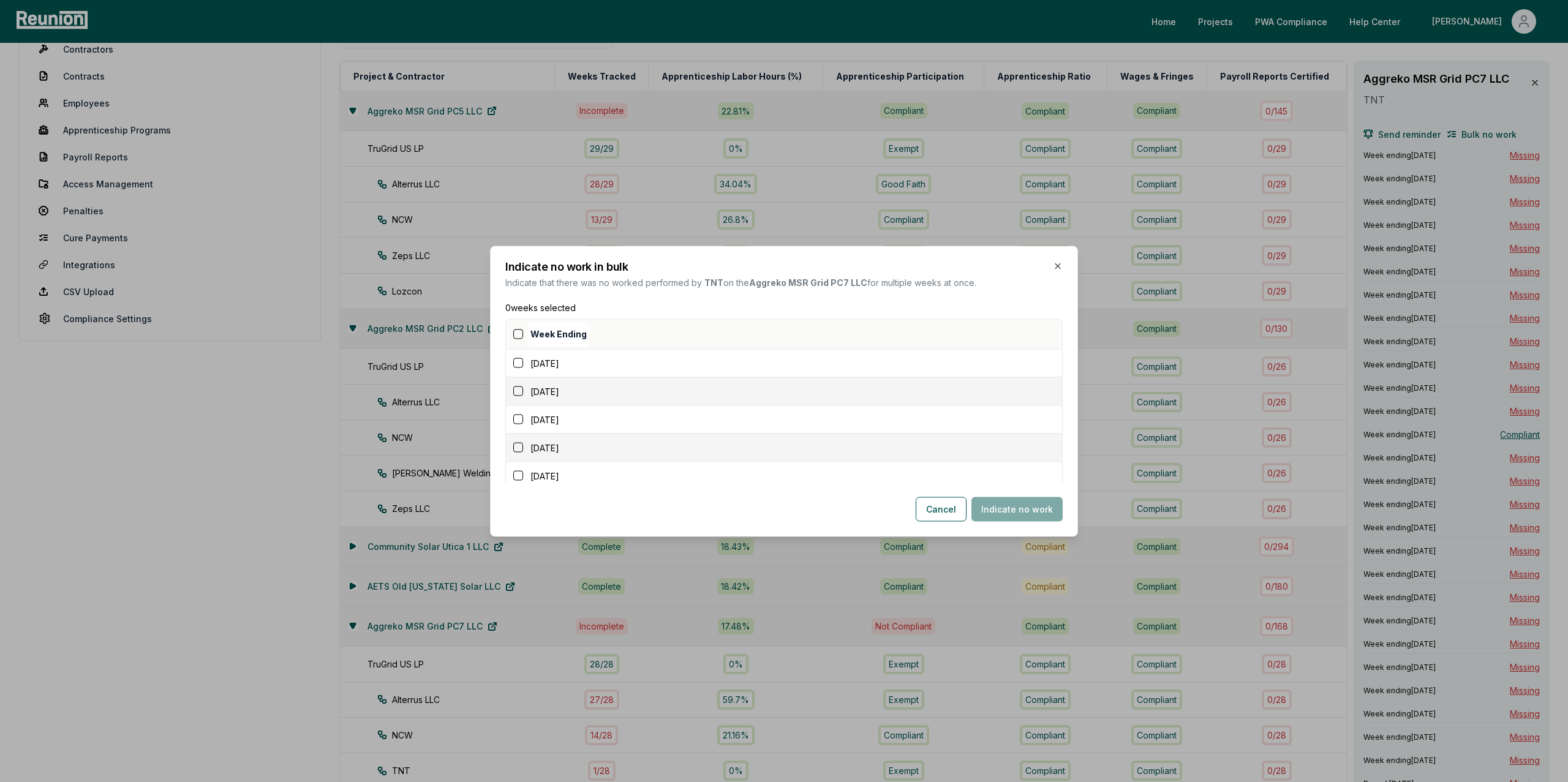
click at [519, 338] on button "button" at bounding box center [519, 334] width 10 height 10
click at [996, 510] on button "Indicate no work" at bounding box center [1018, 509] width 91 height 25
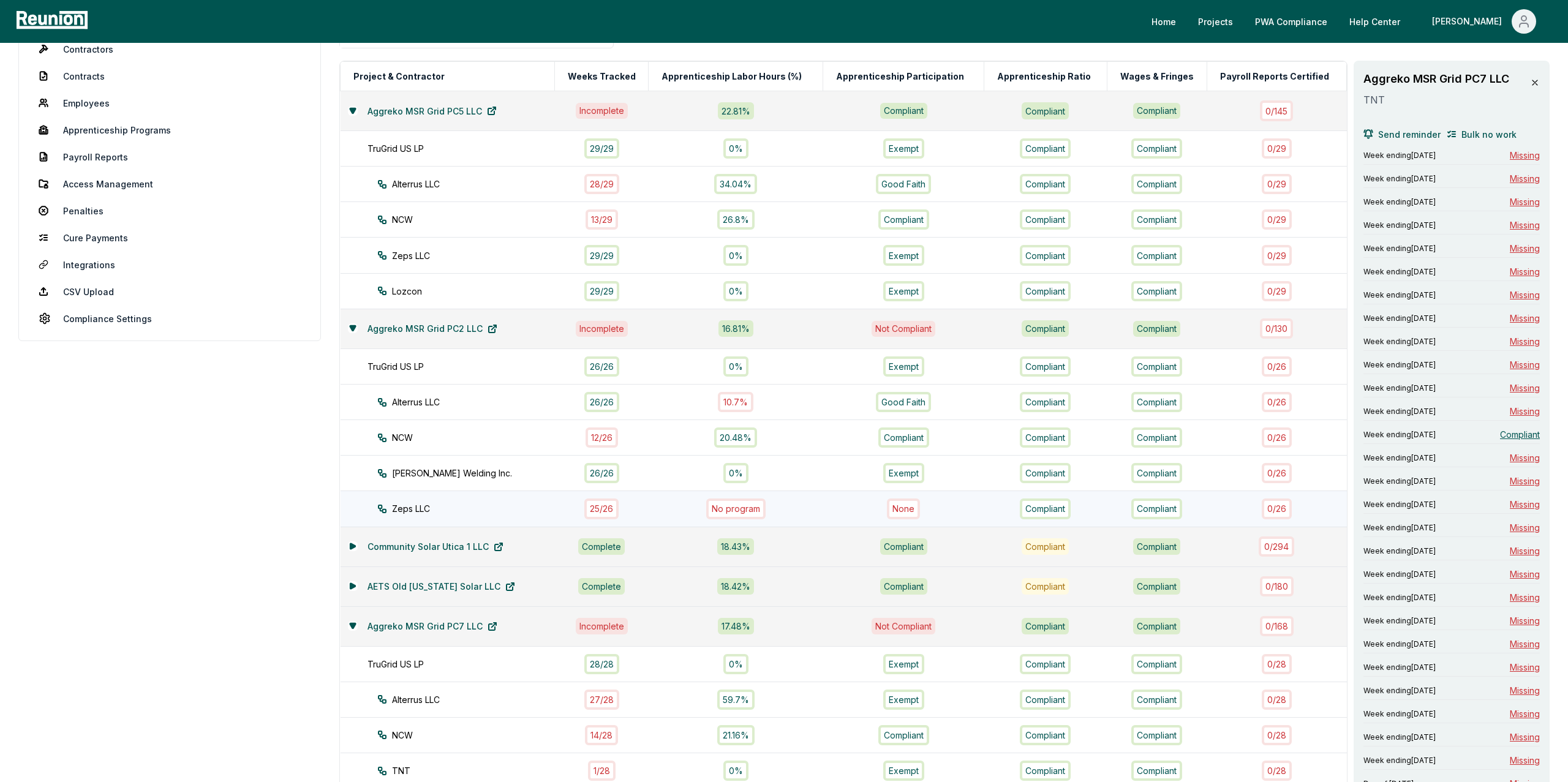
scroll to position [399, 0]
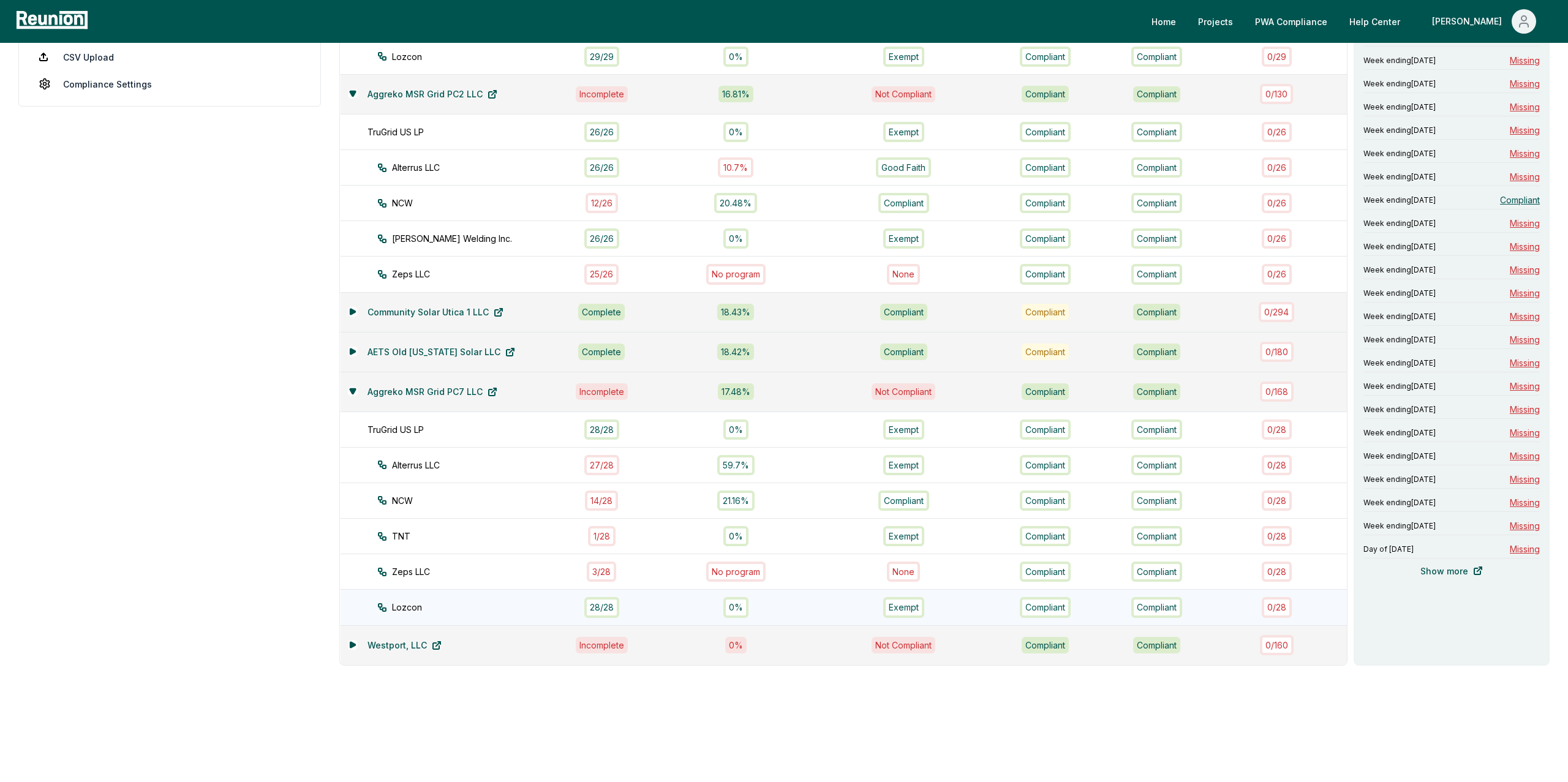
click at [591, 608] on div "28 / 28" at bounding box center [601, 607] width 35 height 20
click at [590, 608] on div "28 / 28" at bounding box center [601, 607] width 35 height 20
click at [595, 569] on div "3 / 28" at bounding box center [601, 571] width 30 height 20
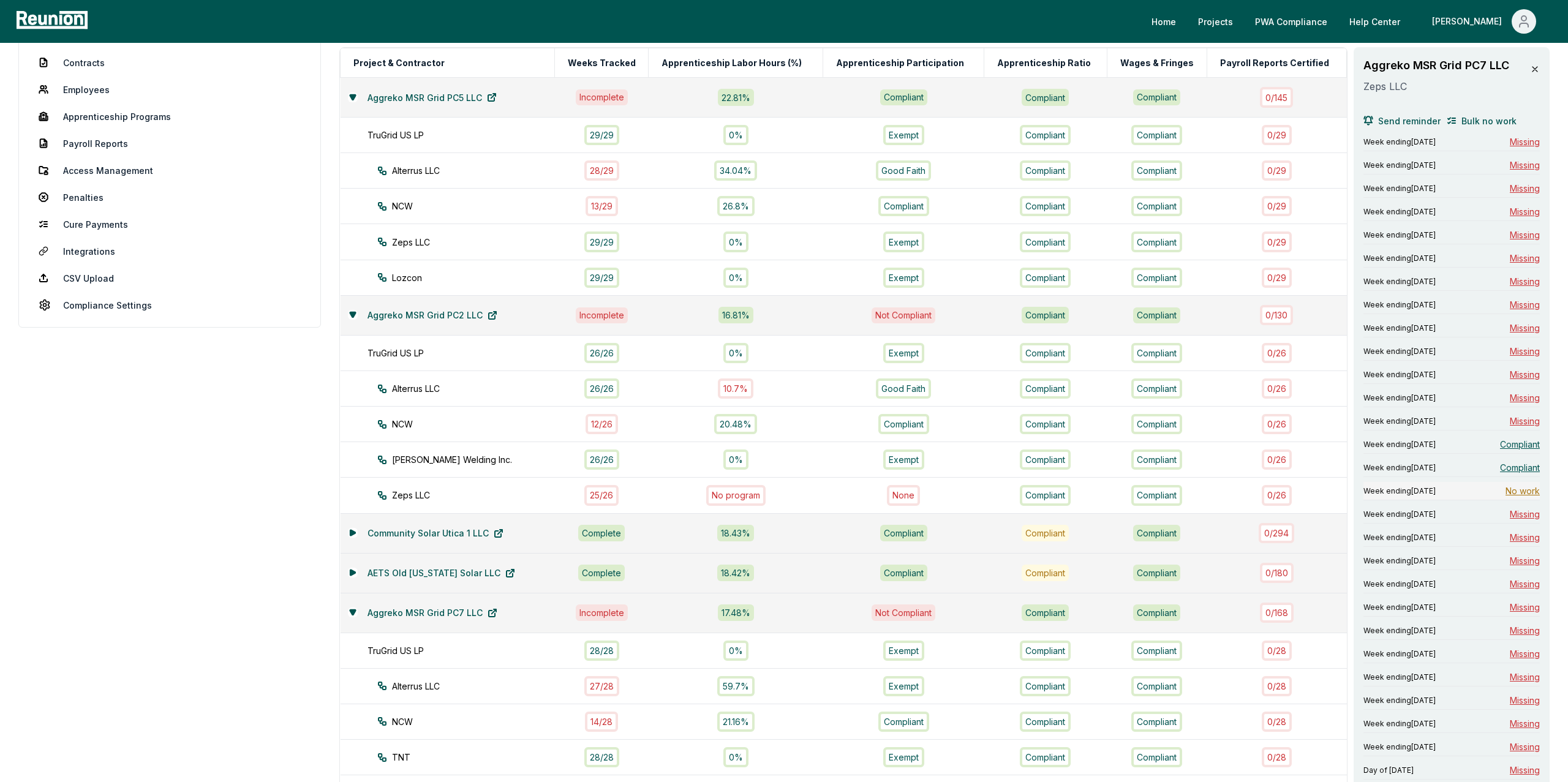
scroll to position [173, 0]
click at [1476, 123] on span "Bulk no work" at bounding box center [1489, 121] width 55 height 13
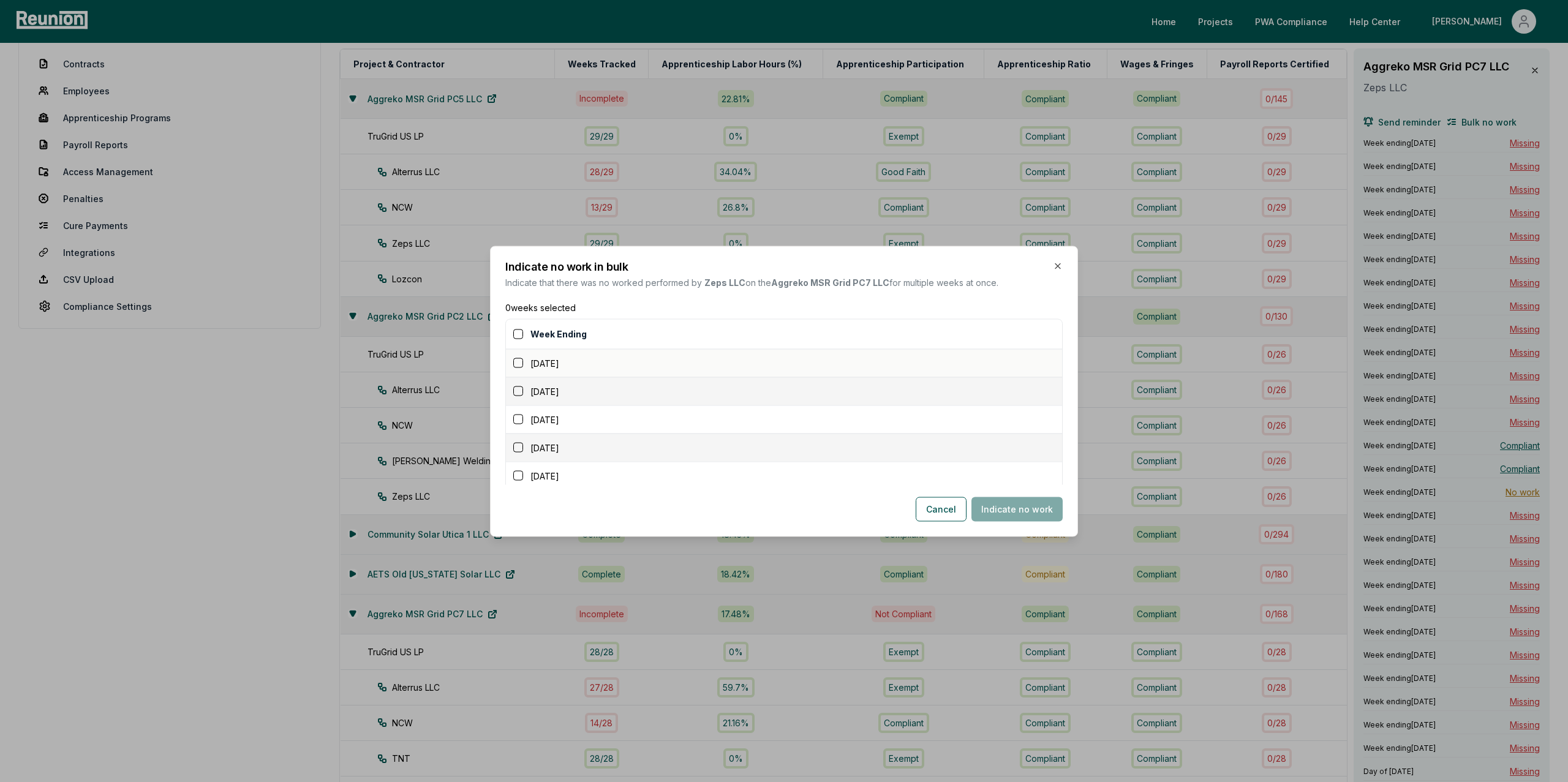
click at [520, 367] on button "button" at bounding box center [519, 364] width 10 height 10
click at [519, 399] on td "[DATE]" at bounding box center [784, 391] width 556 height 28
click at [519, 396] on button "button" at bounding box center [519, 391] width 10 height 10
click at [519, 415] on button "button" at bounding box center [519, 419] width 10 height 10
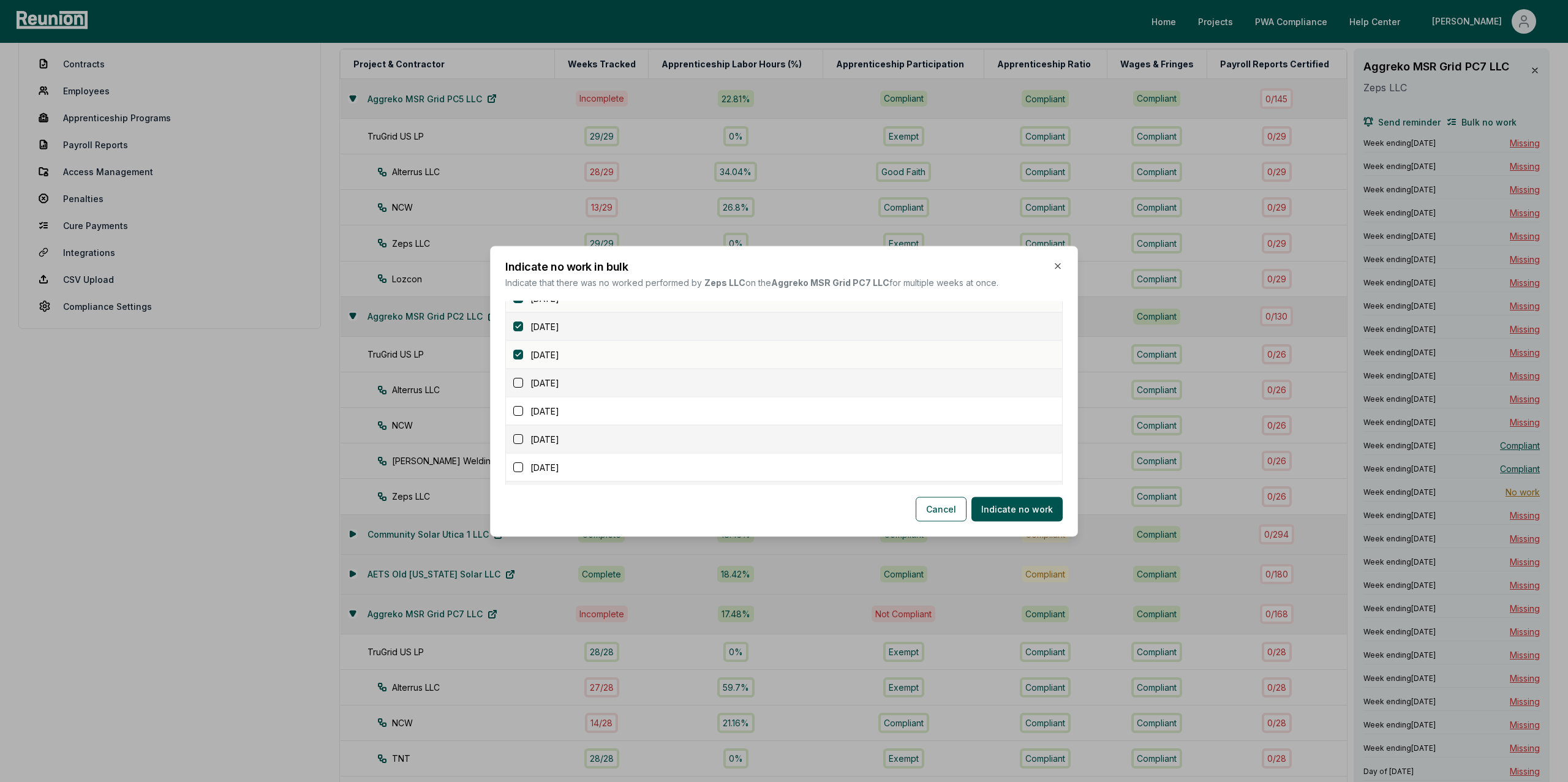
click at [519, 383] on button "button" at bounding box center [519, 383] width 10 height 10
click at [518, 411] on button "button" at bounding box center [519, 411] width 10 height 10
click at [517, 434] on button "button" at bounding box center [519, 439] width 10 height 10
click at [520, 381] on button "button" at bounding box center [519, 377] width 10 height 10
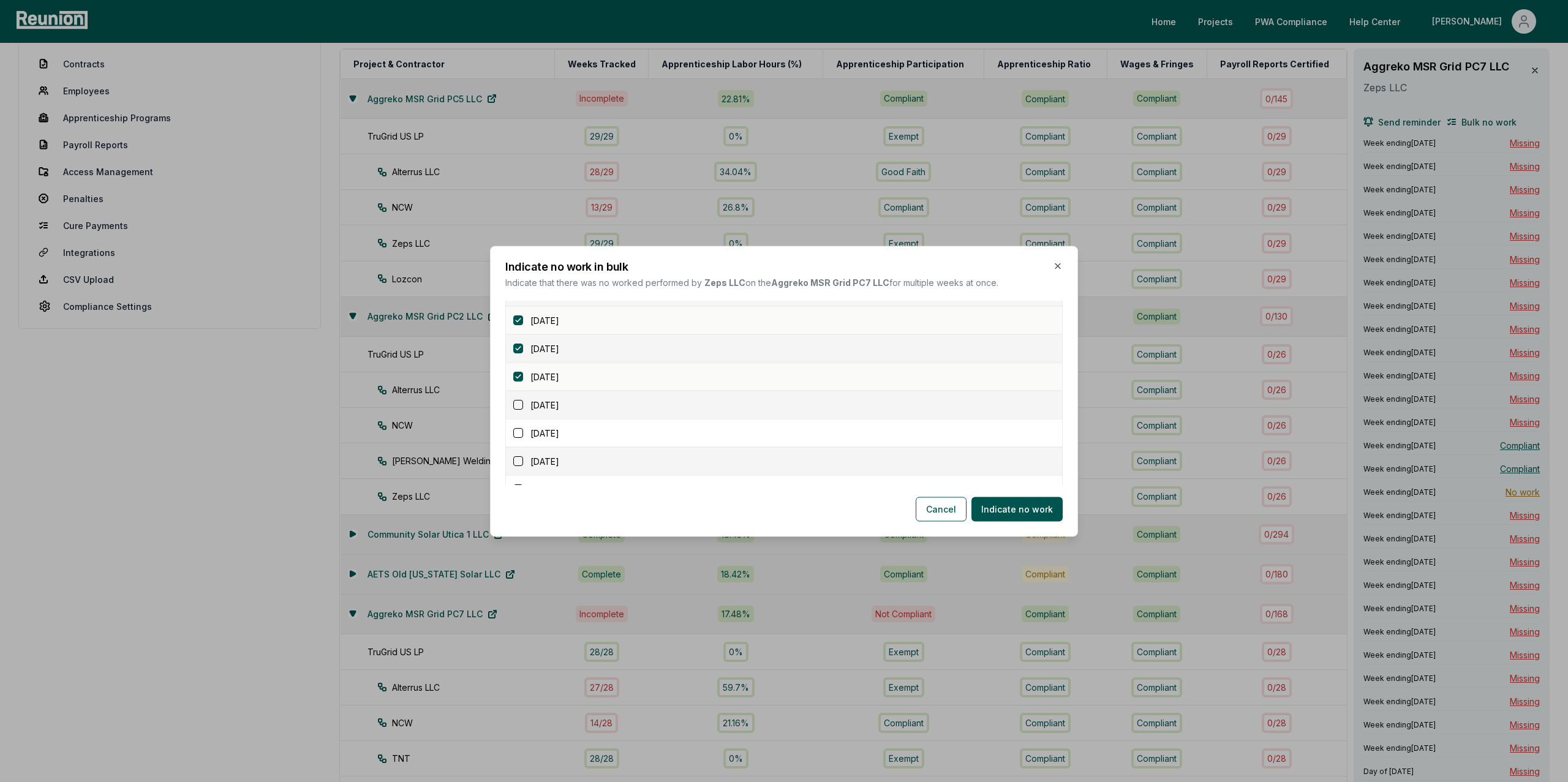
click at [520, 408] on button "button" at bounding box center [519, 404] width 10 height 10
click at [518, 436] on button "button" at bounding box center [519, 433] width 10 height 10
click at [520, 354] on button "button" at bounding box center [519, 351] width 10 height 10
click at [519, 375] on button "button" at bounding box center [519, 380] width 10 height 10
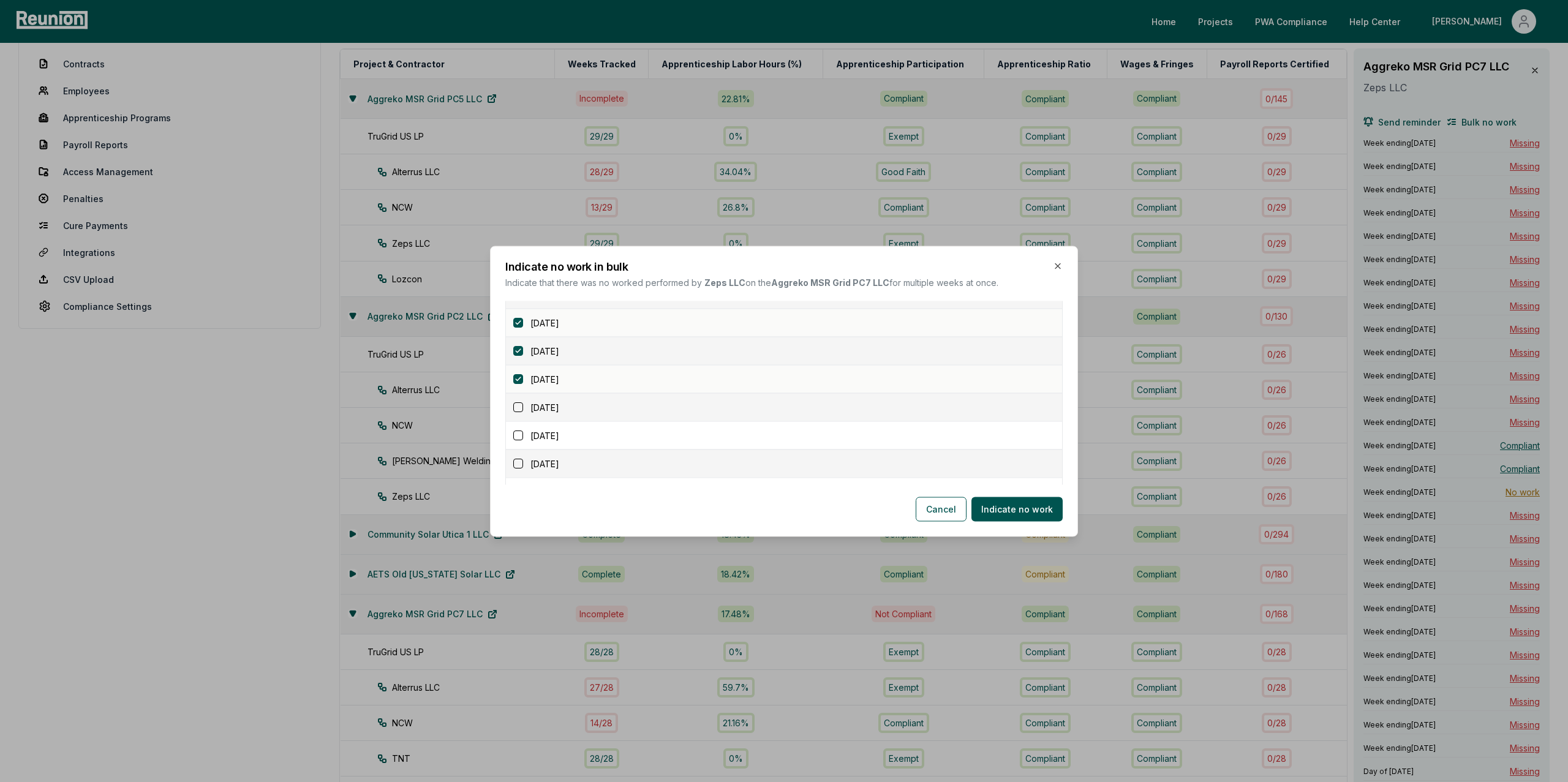
click at [515, 413] on div "April 20, 2025" at bounding box center [788, 406] width 549 height 13
click at [517, 411] on button "button" at bounding box center [519, 407] width 10 height 10
click at [517, 435] on button "button" at bounding box center [519, 435] width 10 height 10
click at [521, 384] on button "button" at bounding box center [519, 382] width 10 height 10
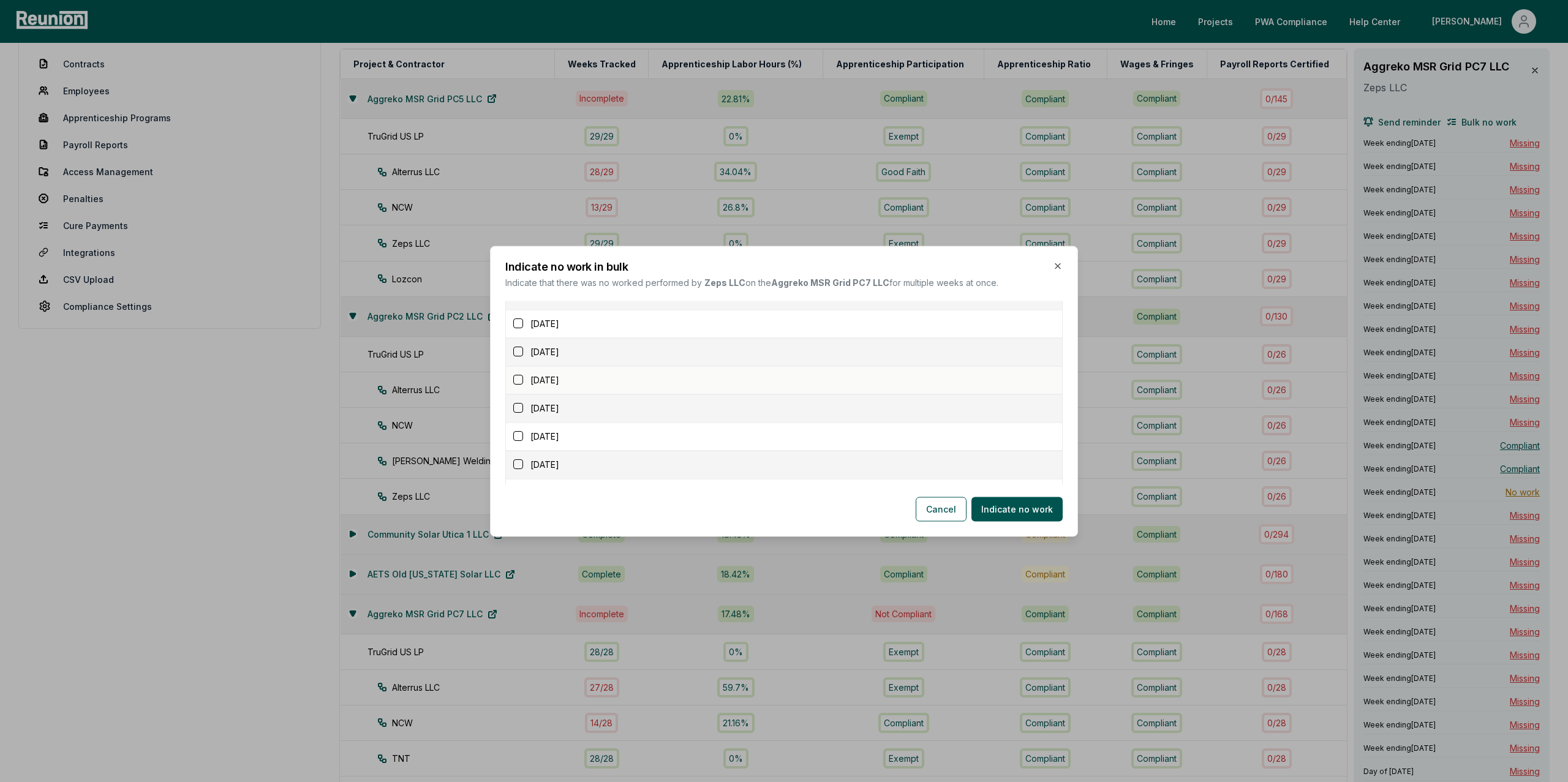
scroll to position [435, 0]
click at [518, 329] on div "June 1, 2025" at bounding box center [788, 322] width 549 height 13
click at [518, 325] on button "button" at bounding box center [519, 323] width 10 height 10
click at [518, 353] on button "button" at bounding box center [519, 351] width 10 height 10
click at [518, 382] on button "button" at bounding box center [519, 380] width 10 height 10
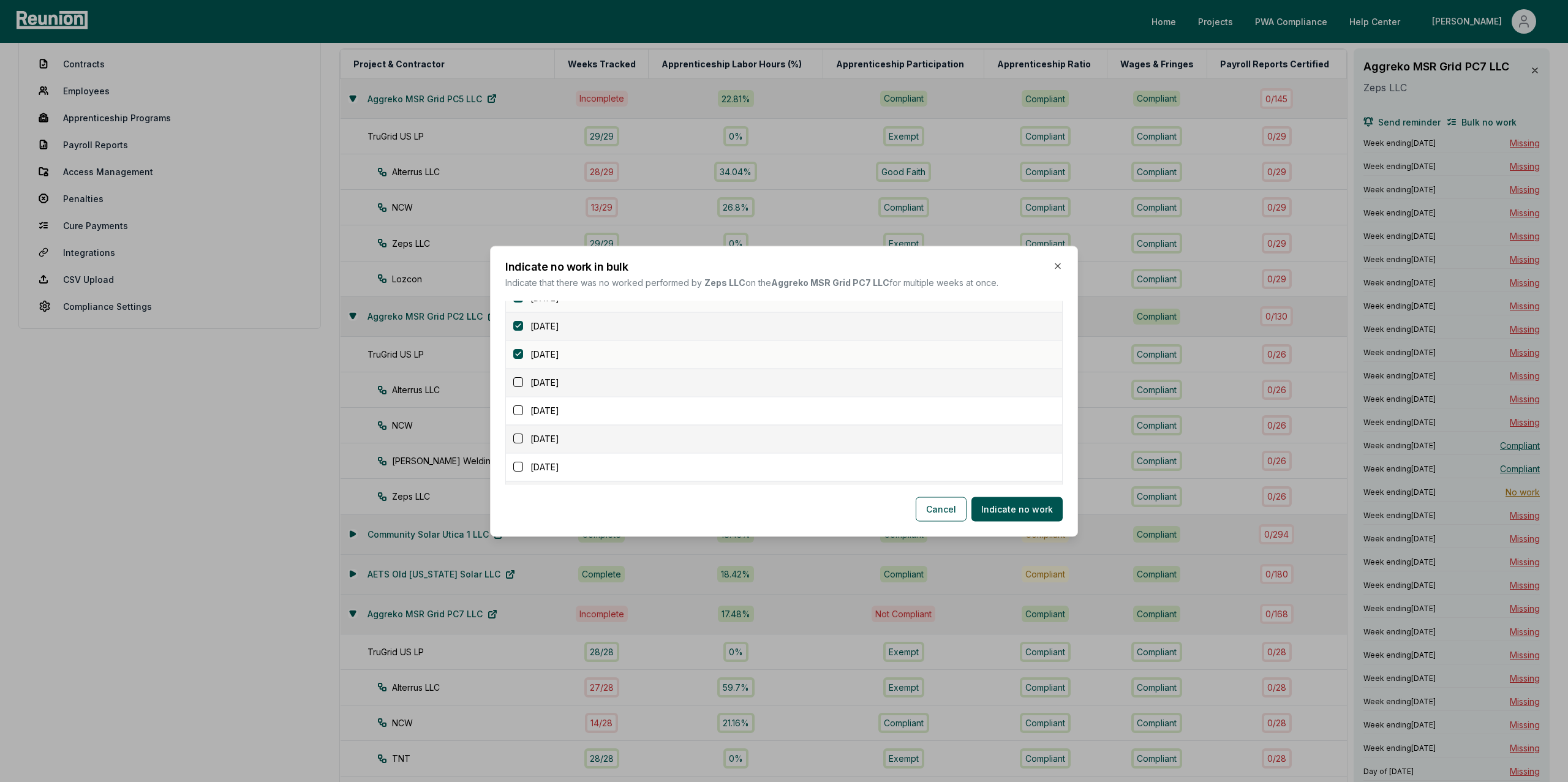
scroll to position [468, 0]
click at [517, 350] on button "button" at bounding box center [519, 346] width 10 height 10
click at [520, 377] on button "button" at bounding box center [519, 375] width 10 height 10
click at [517, 343] on button "button" at bounding box center [519, 338] width 10 height 10
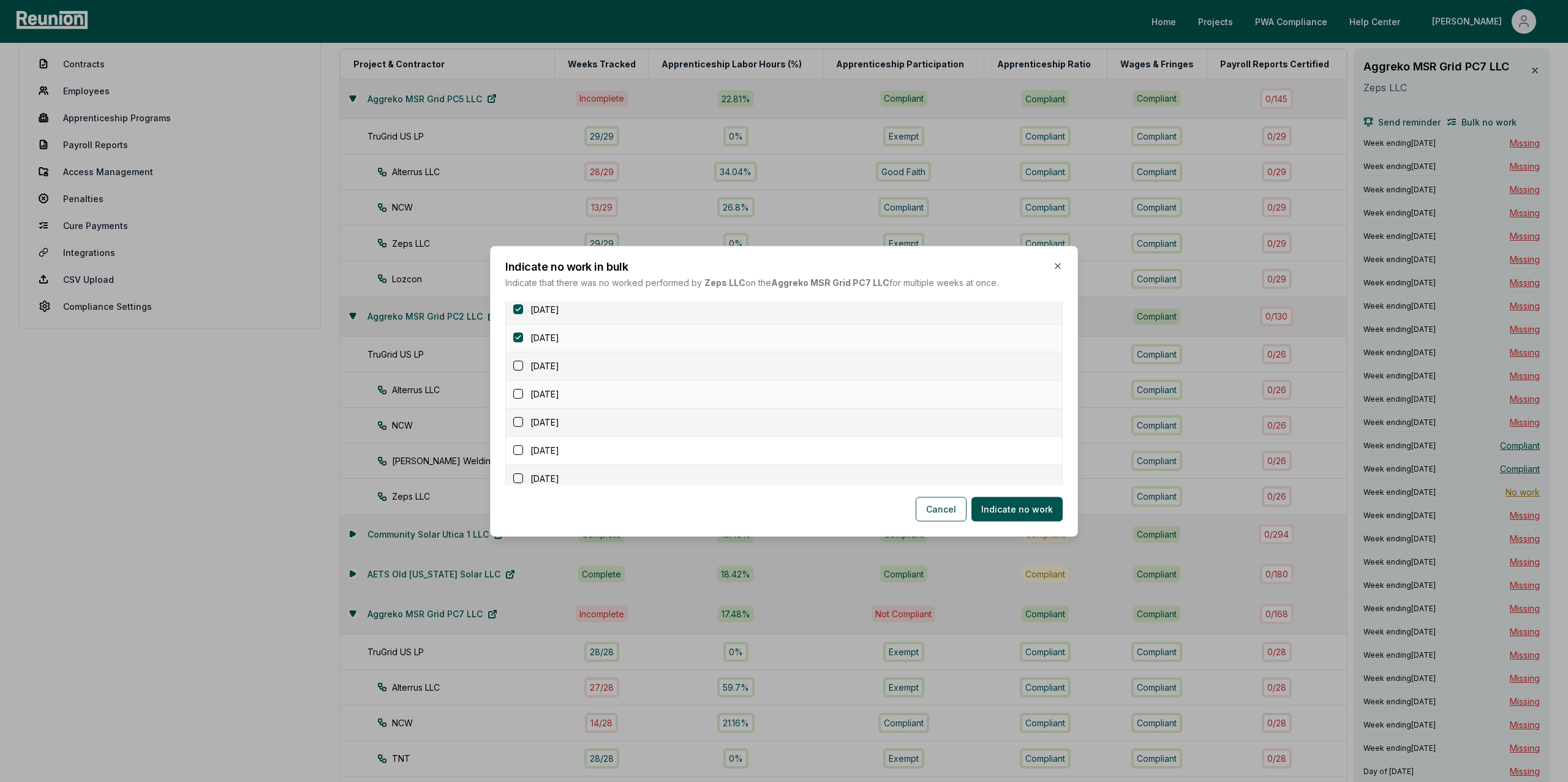
click at [515, 398] on button "button" at bounding box center [519, 394] width 10 height 10
click at [517, 367] on button "button" at bounding box center [519, 367] width 10 height 10
click at [517, 387] on button "button" at bounding box center [519, 386] width 10 height 10
click at [518, 413] on button "button" at bounding box center [519, 414] width 10 height 10
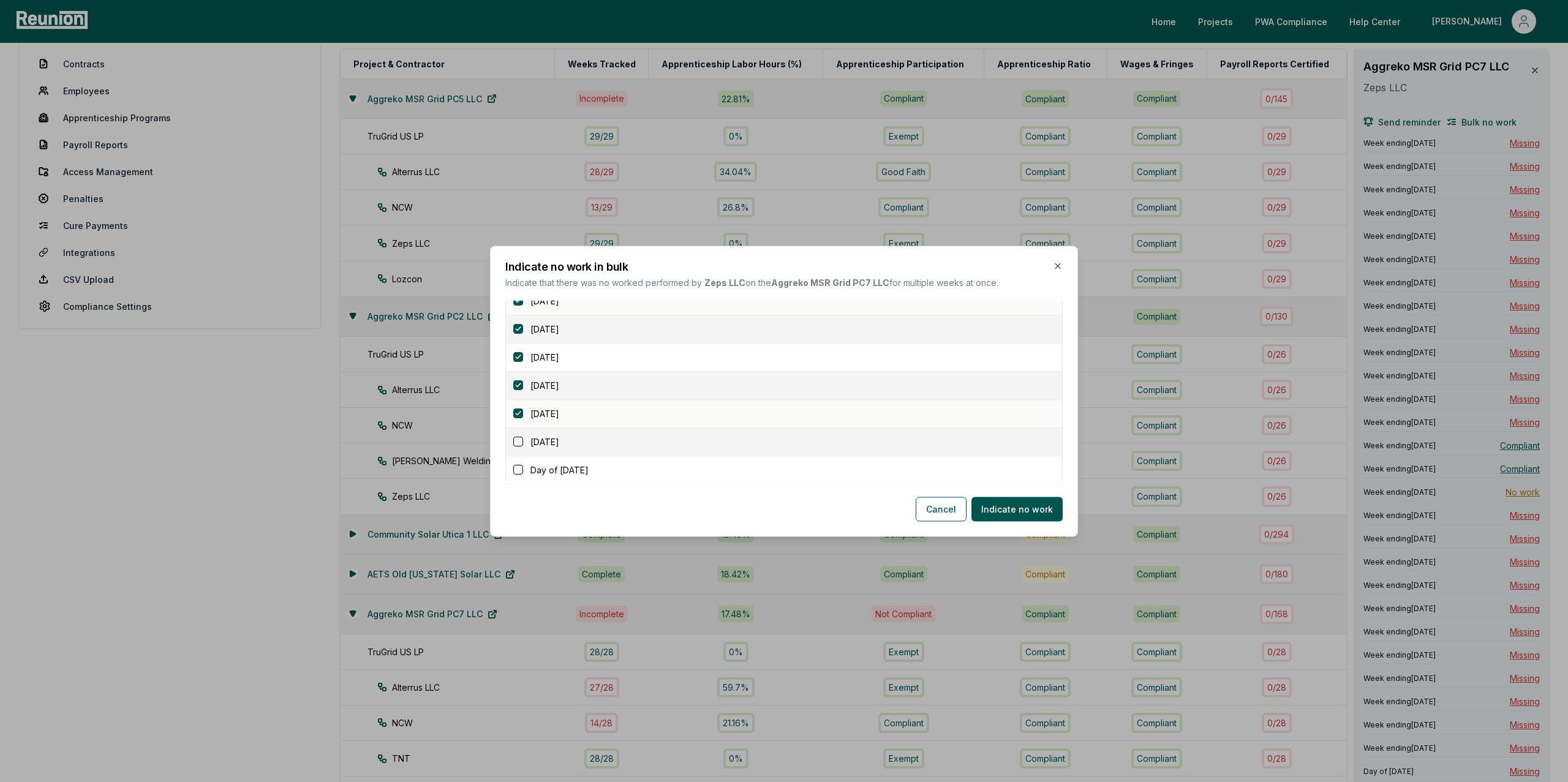
click at [518, 443] on button "button" at bounding box center [519, 442] width 10 height 10
click at [518, 466] on button "button" at bounding box center [519, 470] width 10 height 10
click at [515, 473] on button "button" at bounding box center [519, 470] width 10 height 10
click at [517, 442] on button "button" at bounding box center [519, 442] width 10 height 10
click at [518, 411] on button "button" at bounding box center [519, 414] width 10 height 10
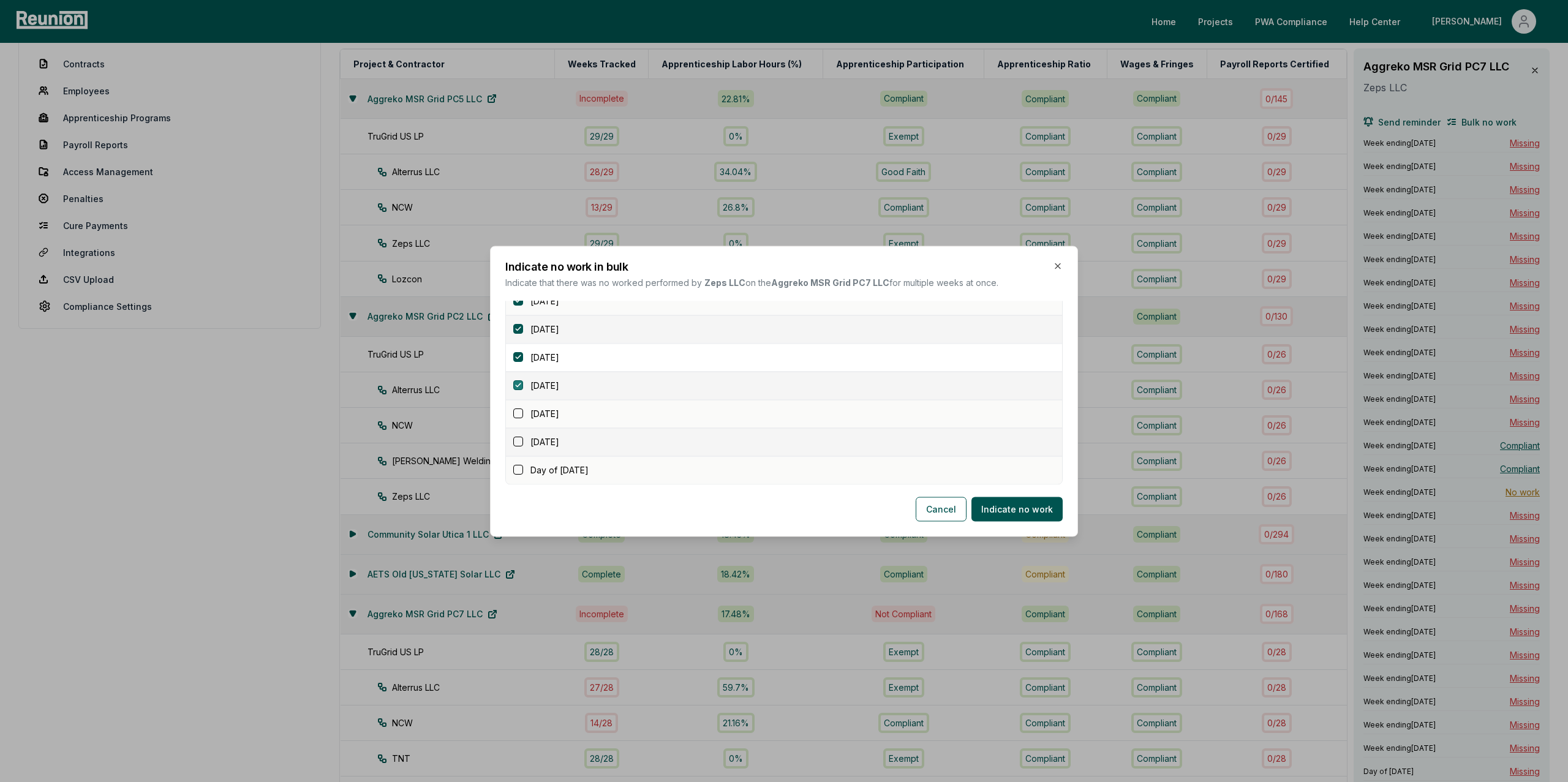
click at [518, 382] on button "button" at bounding box center [519, 386] width 10 height 10
click at [517, 357] on button "button" at bounding box center [519, 358] width 10 height 10
click at [522, 383] on button "button" at bounding box center [519, 386] width 10 height 10
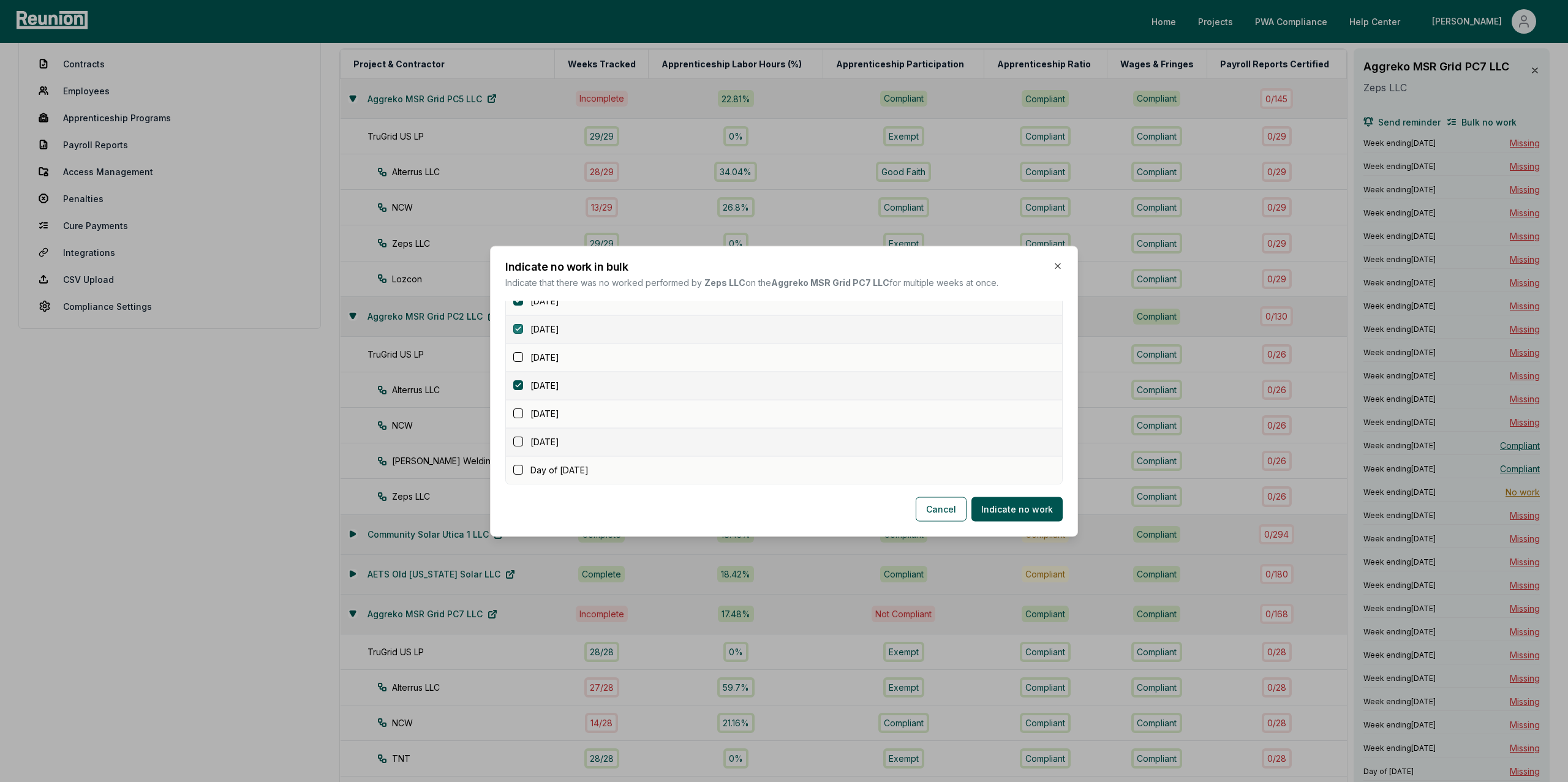
click at [519, 333] on button "button" at bounding box center [519, 330] width 10 height 10
click at [516, 352] on button "button" at bounding box center [519, 348] width 10 height 10
click at [521, 436] on button "button" at bounding box center [519, 432] width 10 height 10
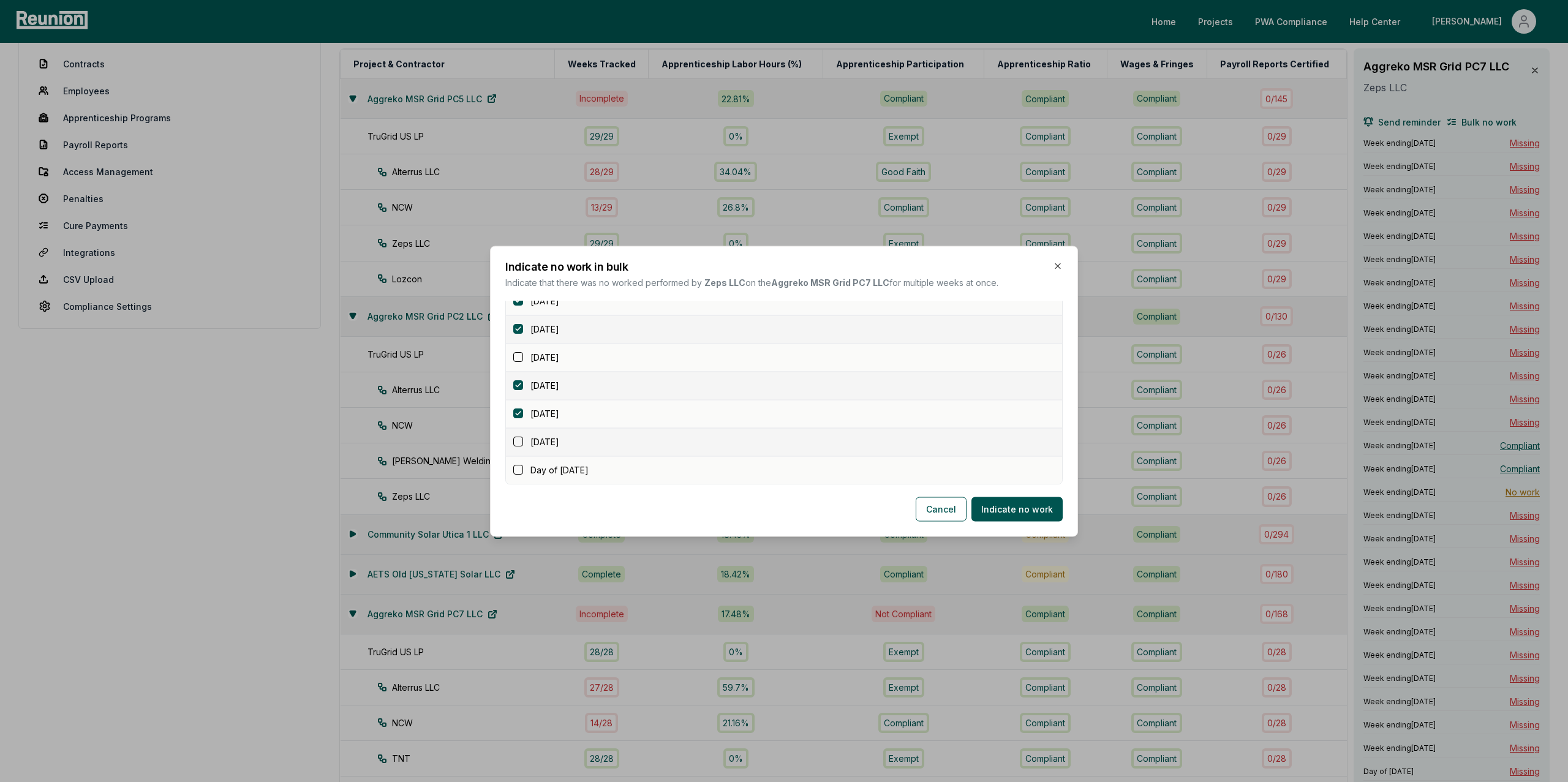
click at [516, 441] on button "button" at bounding box center [519, 442] width 10 height 10
click at [520, 472] on button "button" at bounding box center [519, 470] width 10 height 10
click at [517, 355] on button "button" at bounding box center [519, 358] width 10 height 10
click at [1019, 506] on button "Indicate no work" at bounding box center [1018, 509] width 91 height 25
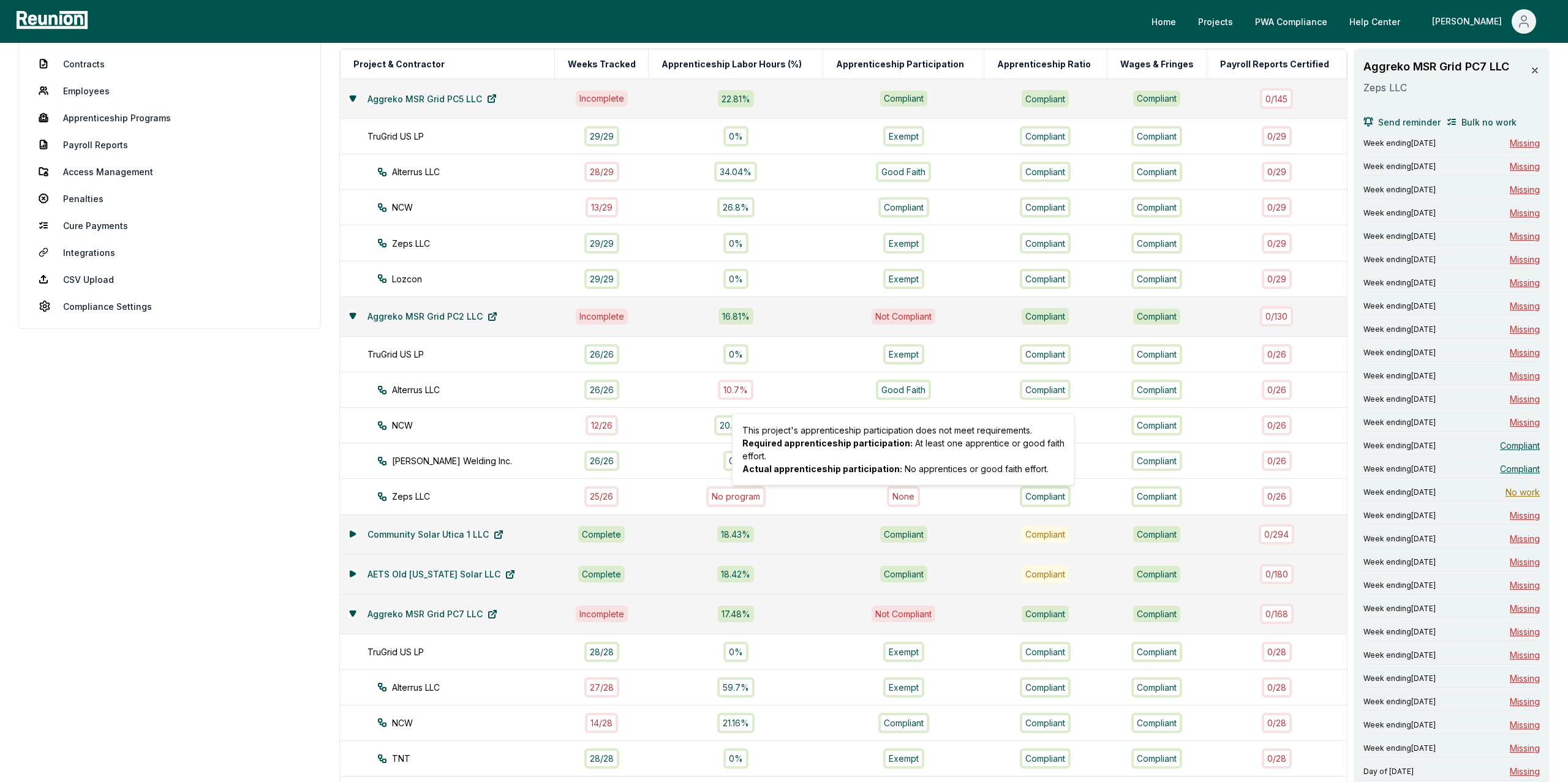
scroll to position [399, 0]
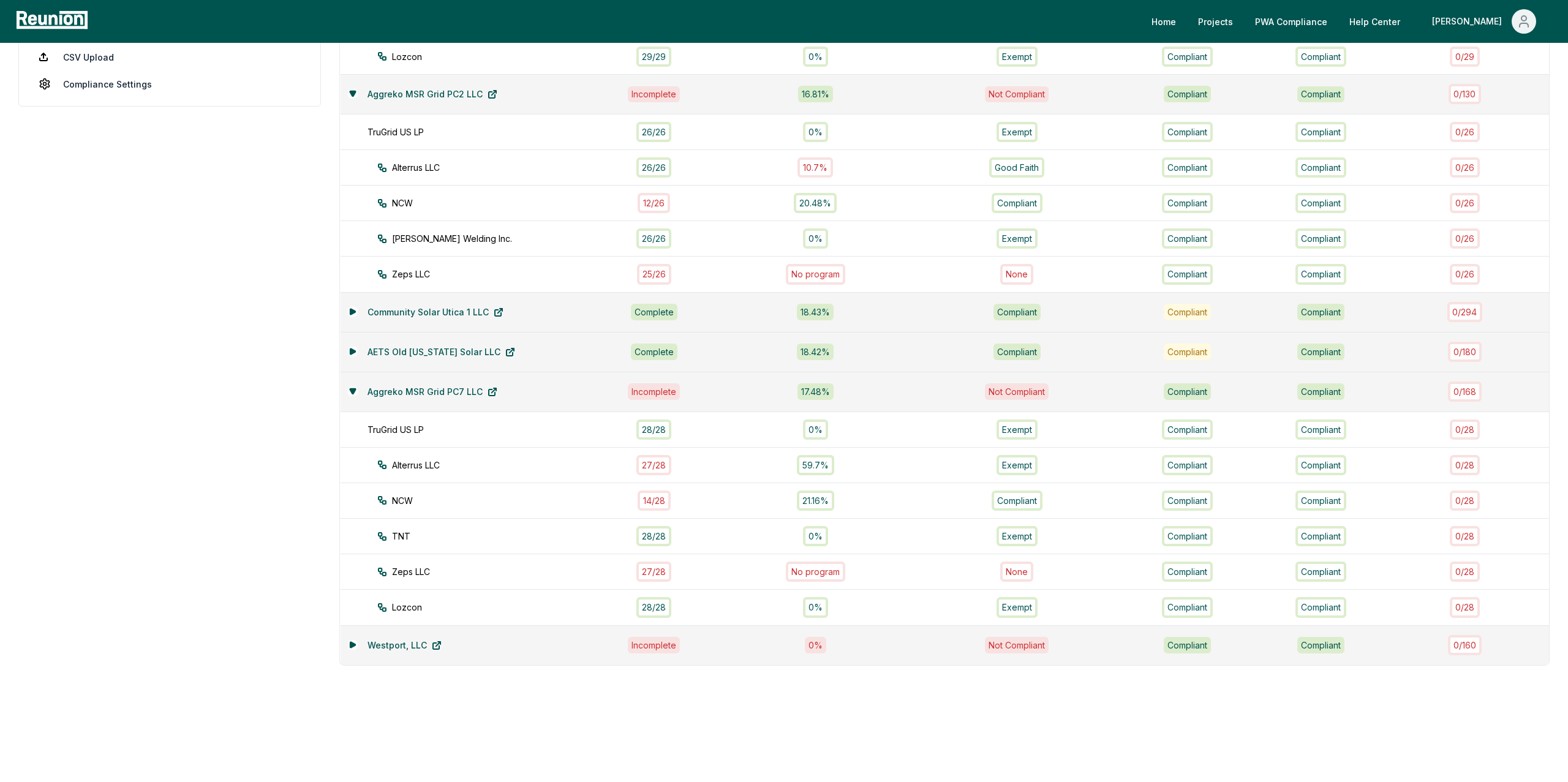
scroll to position [399, 0]
click at [651, 571] on div "27 / 28" at bounding box center [653, 571] width 35 height 20
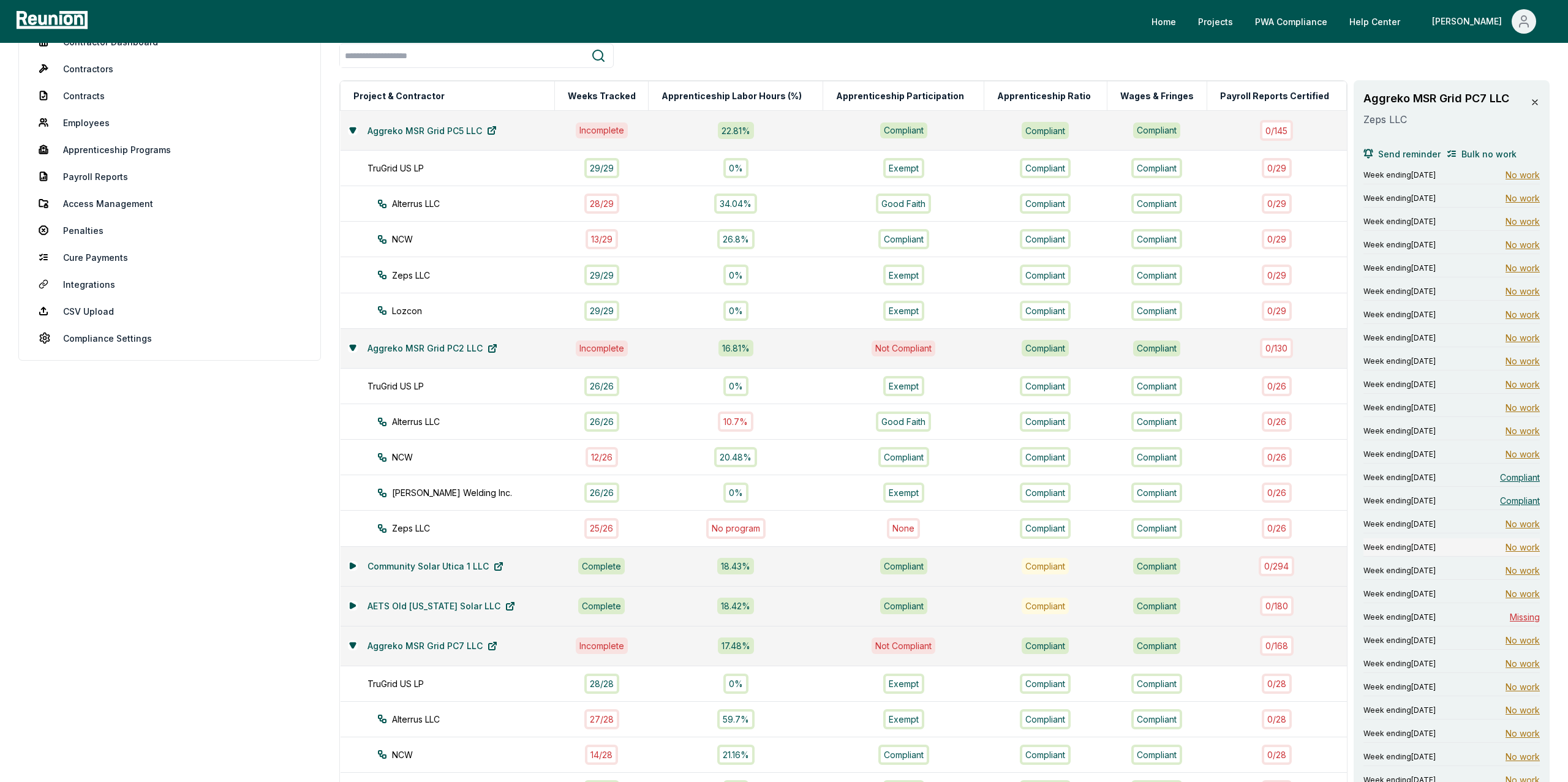
scroll to position [140, 0]
click at [1518, 480] on span "Compliant" at bounding box center [1519, 478] width 40 height 13
click at [1508, 500] on span "Compliant" at bounding box center [1519, 502] width 40 height 13
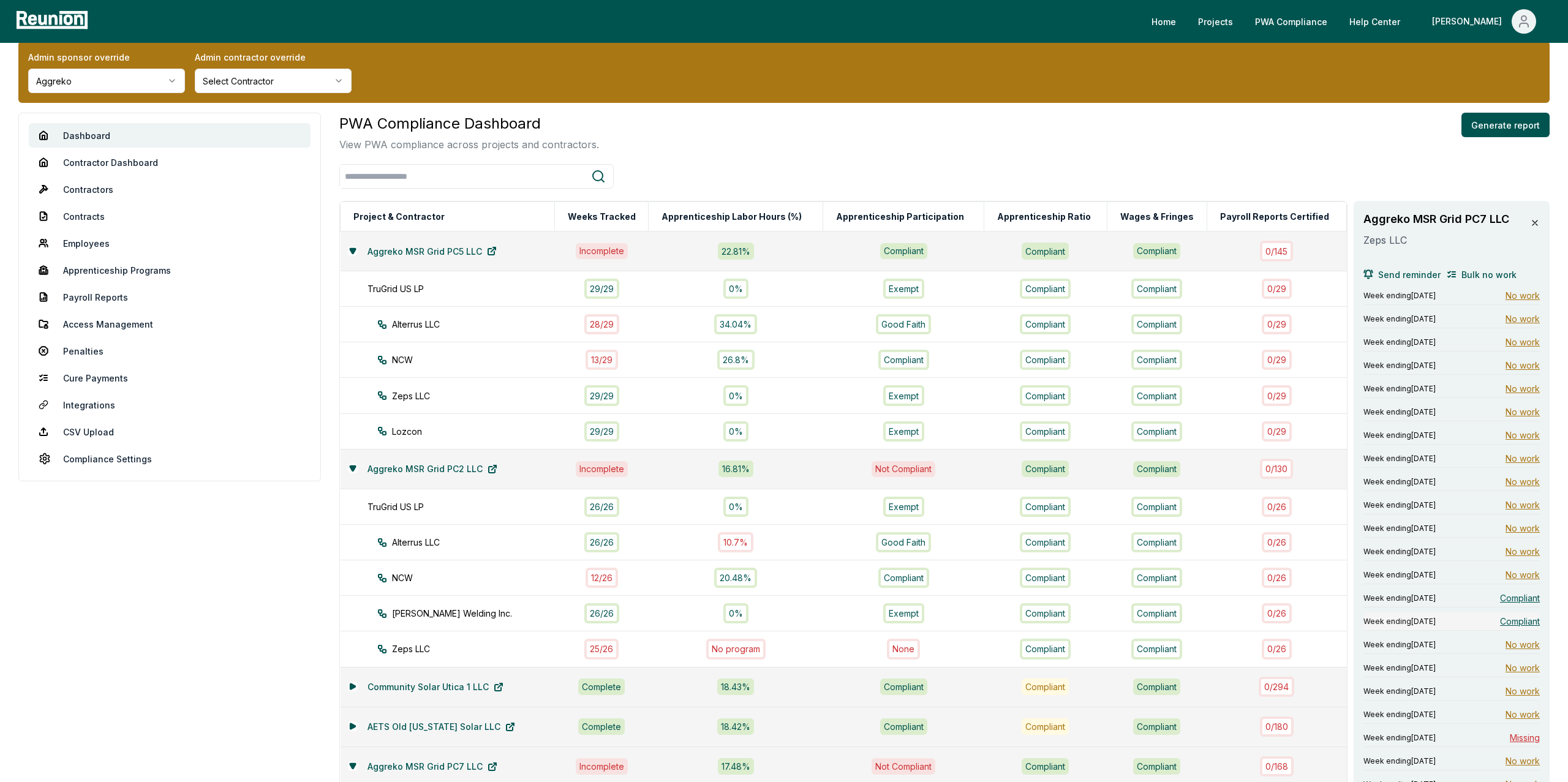
scroll to position [0, 0]
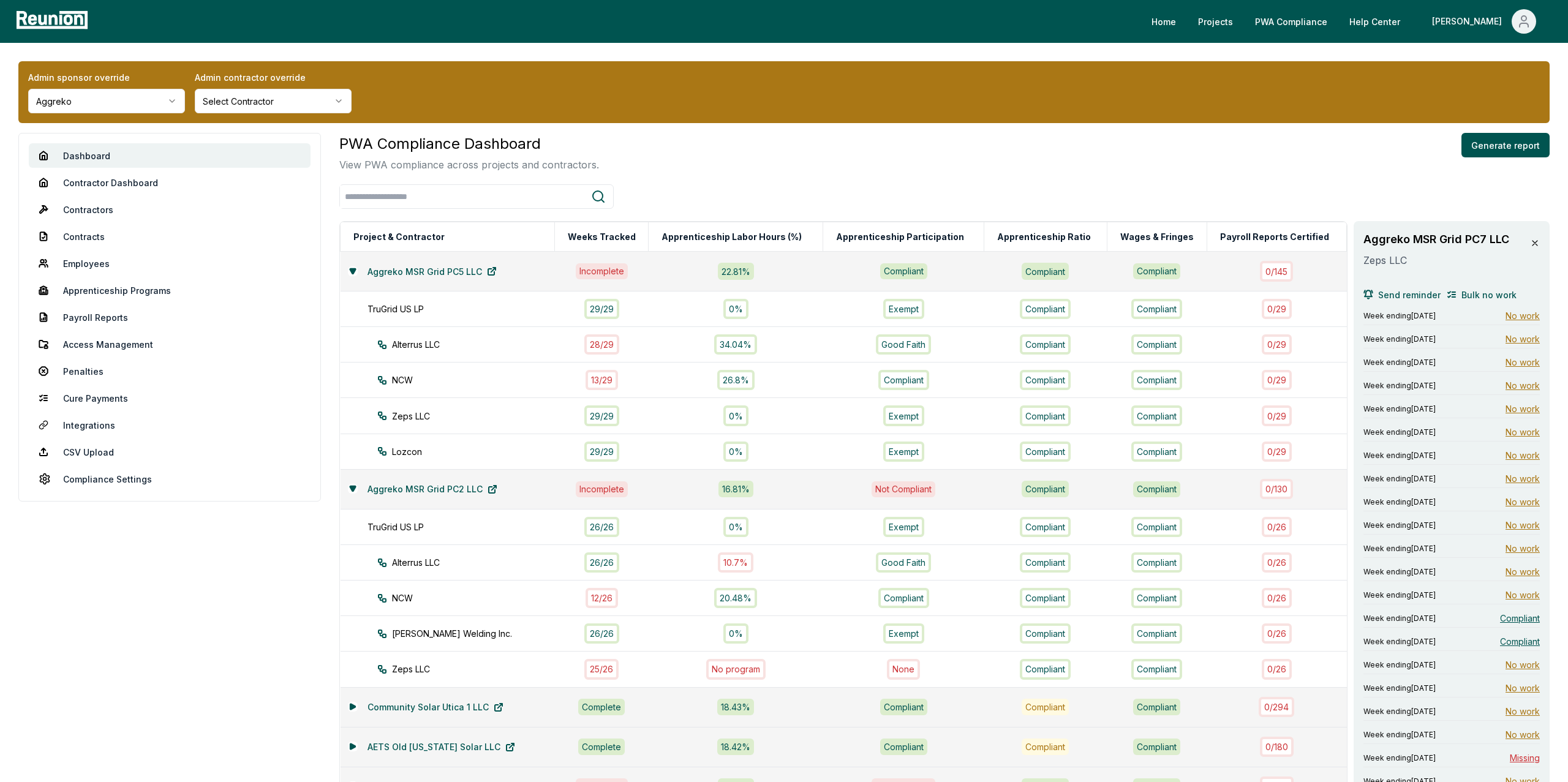
click at [1533, 243] on icon at bounding box center [1534, 242] width 5 height 5
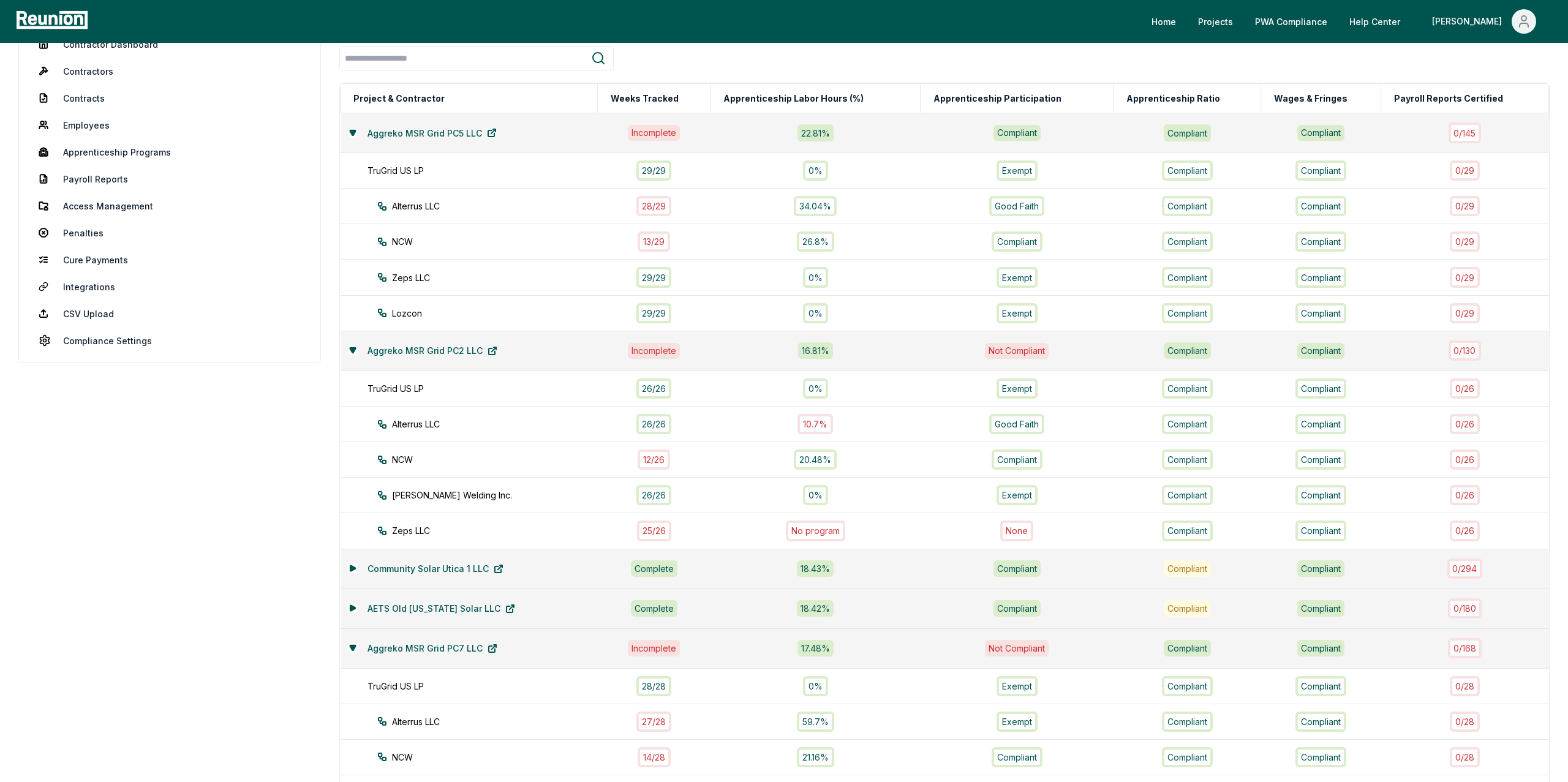
scroll to position [125, 0]
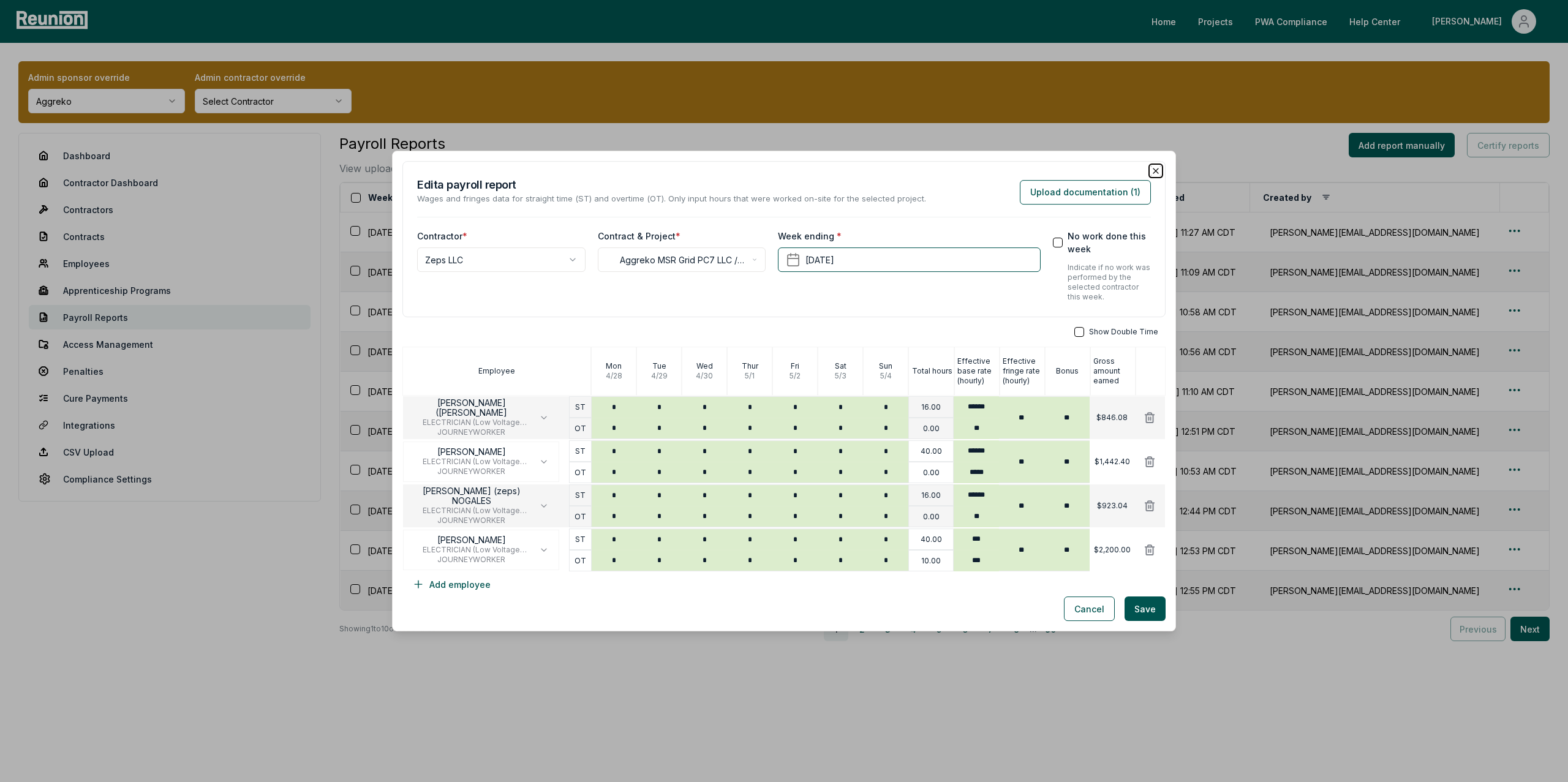
click at [1155, 170] on icon "button" at bounding box center [1156, 170] width 5 height 5
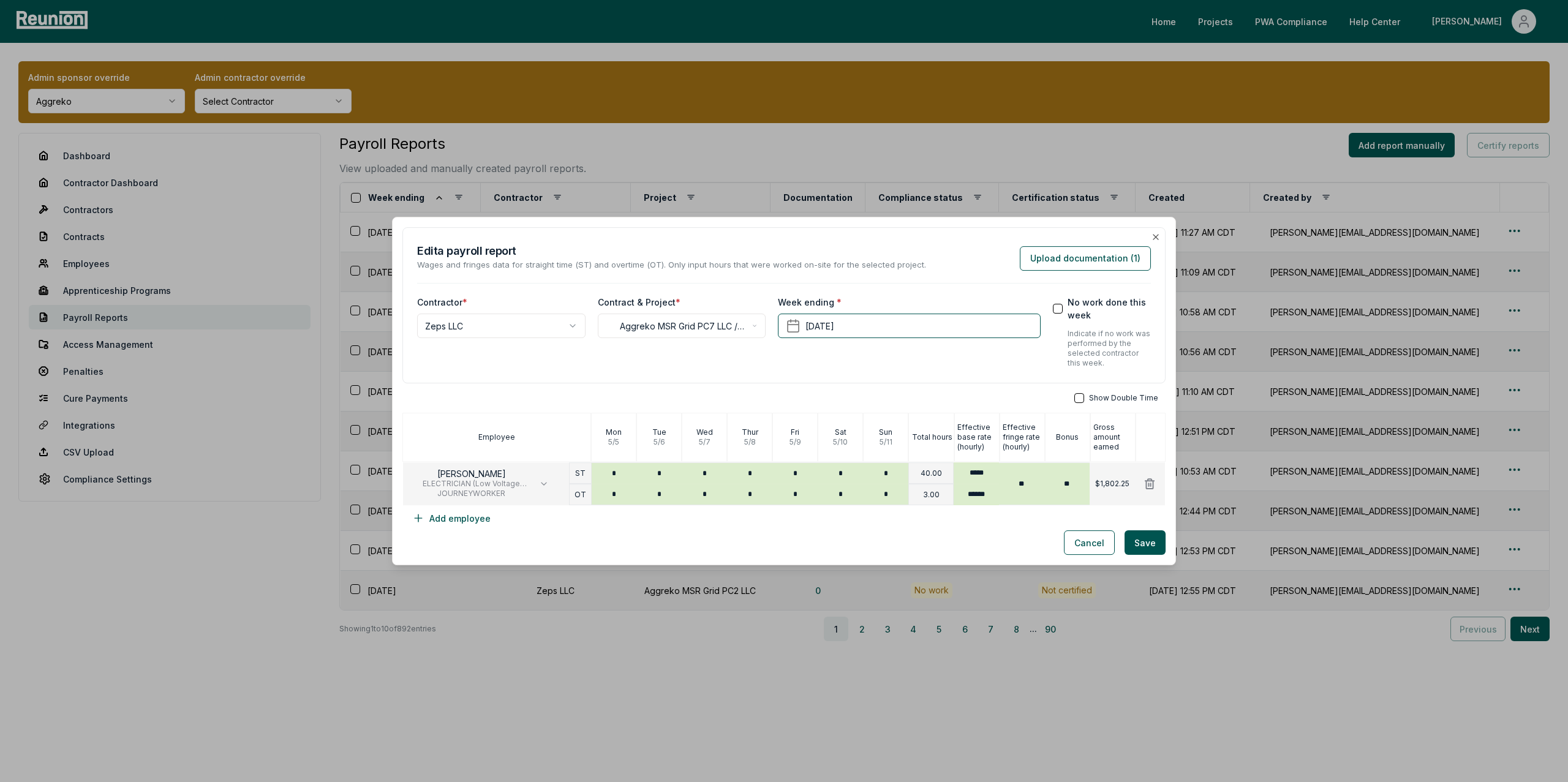
click at [1155, 231] on div "**********" at bounding box center [784, 306] width 763 height 157
click at [1156, 235] on icon "button" at bounding box center [1156, 236] width 5 height 5
